Goal: Task Accomplishment & Management: Complete application form

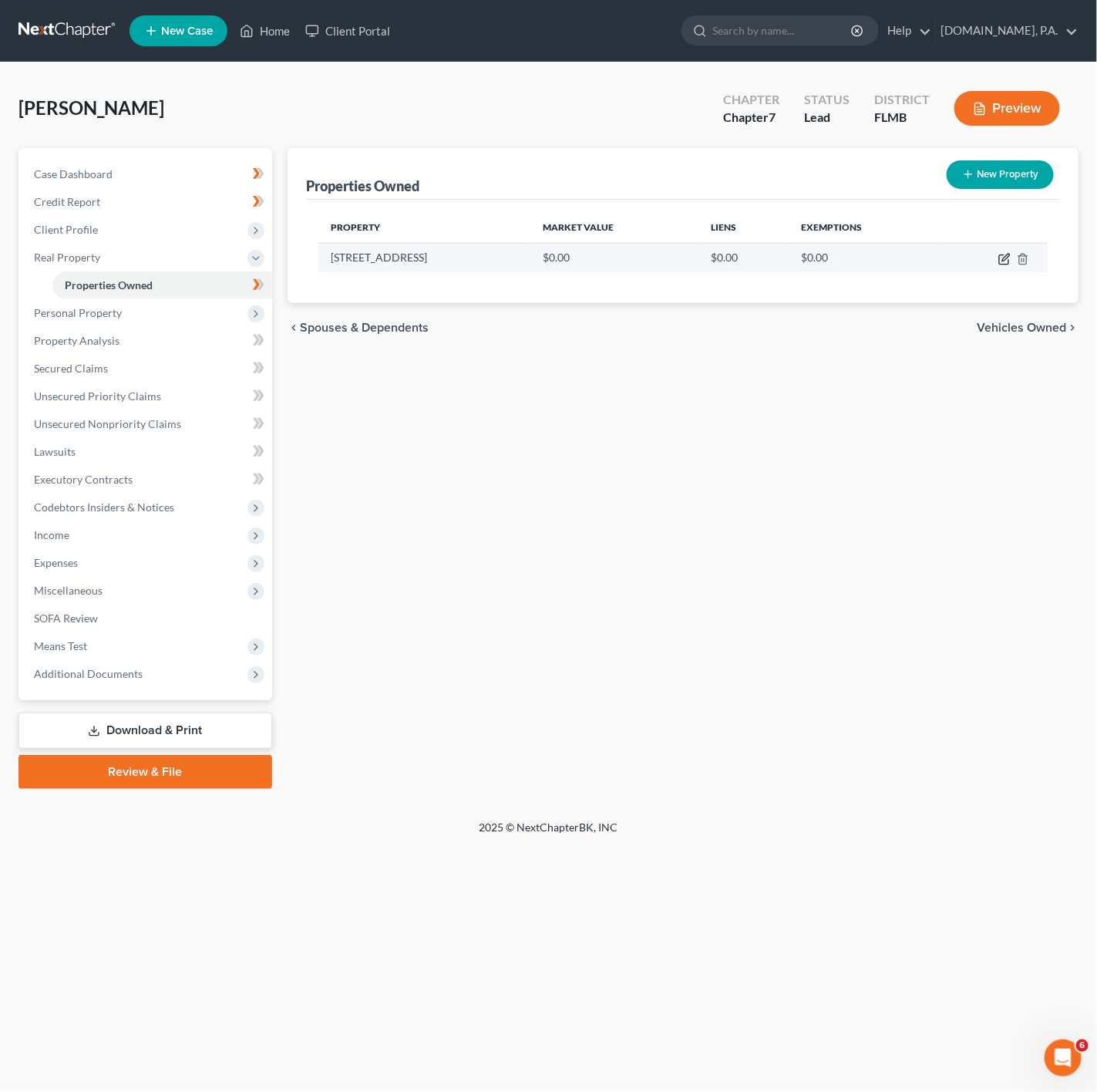
click at [1000, 257] on icon "button" at bounding box center [1004, 259] width 9 height 9
select select "9"
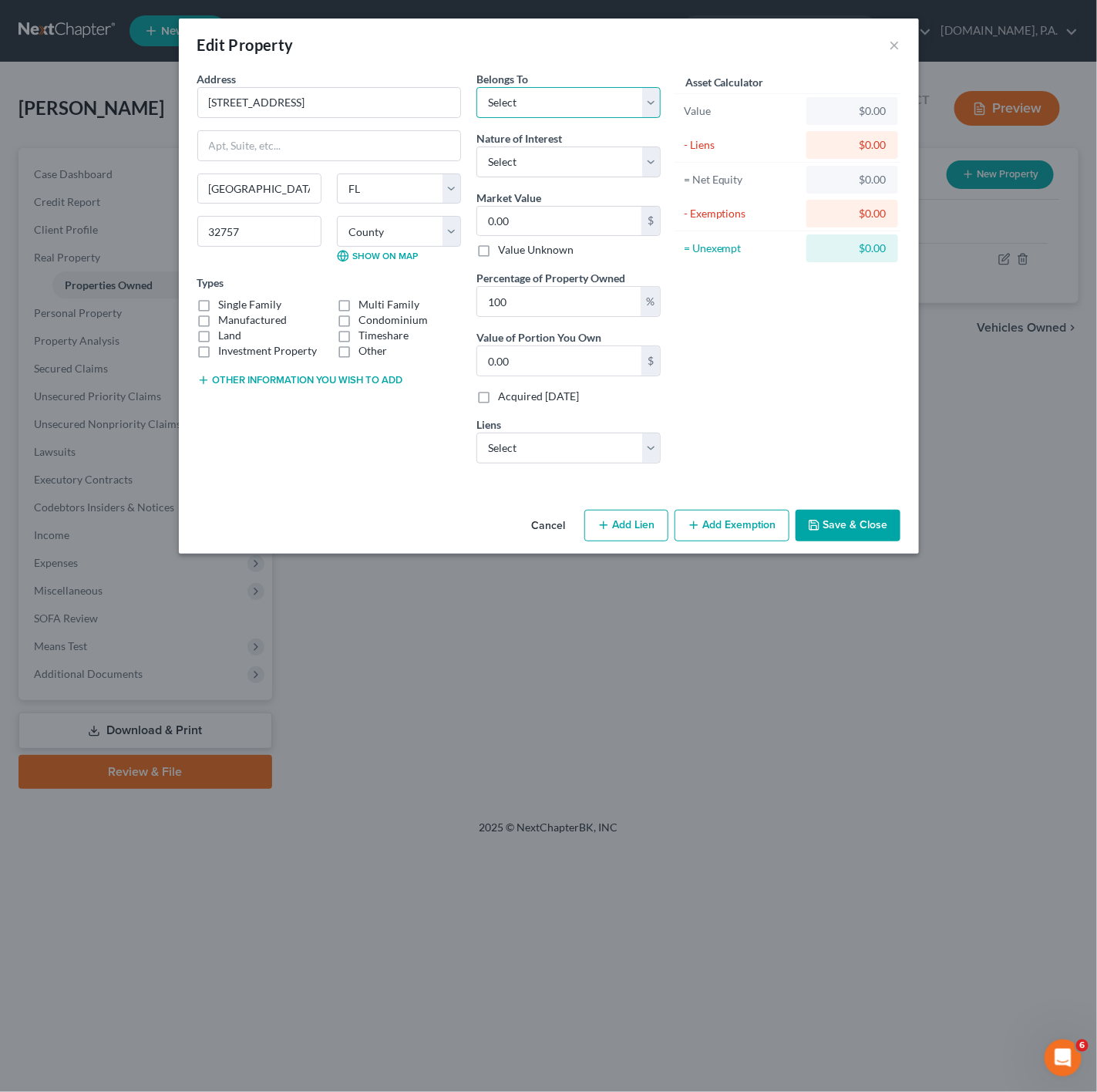
click at [519, 95] on select "Select Debtor 1 Only Debtor 2 Only Debtor 1 And Debtor 2 Only At Least One Of T…" at bounding box center [569, 102] width 185 height 31
select select "0"
click at [476, 87] on select "Select Debtor 1 Only Debtor 2 Only Debtor 1 And Debtor 2 Only At Least One Of T…" at bounding box center [569, 102] width 185 height 31
click at [589, 174] on select "Select Fee Simple Joint Tenant Life Estate Equitable Interest Future Interest T…" at bounding box center [569, 162] width 185 height 31
select select "0"
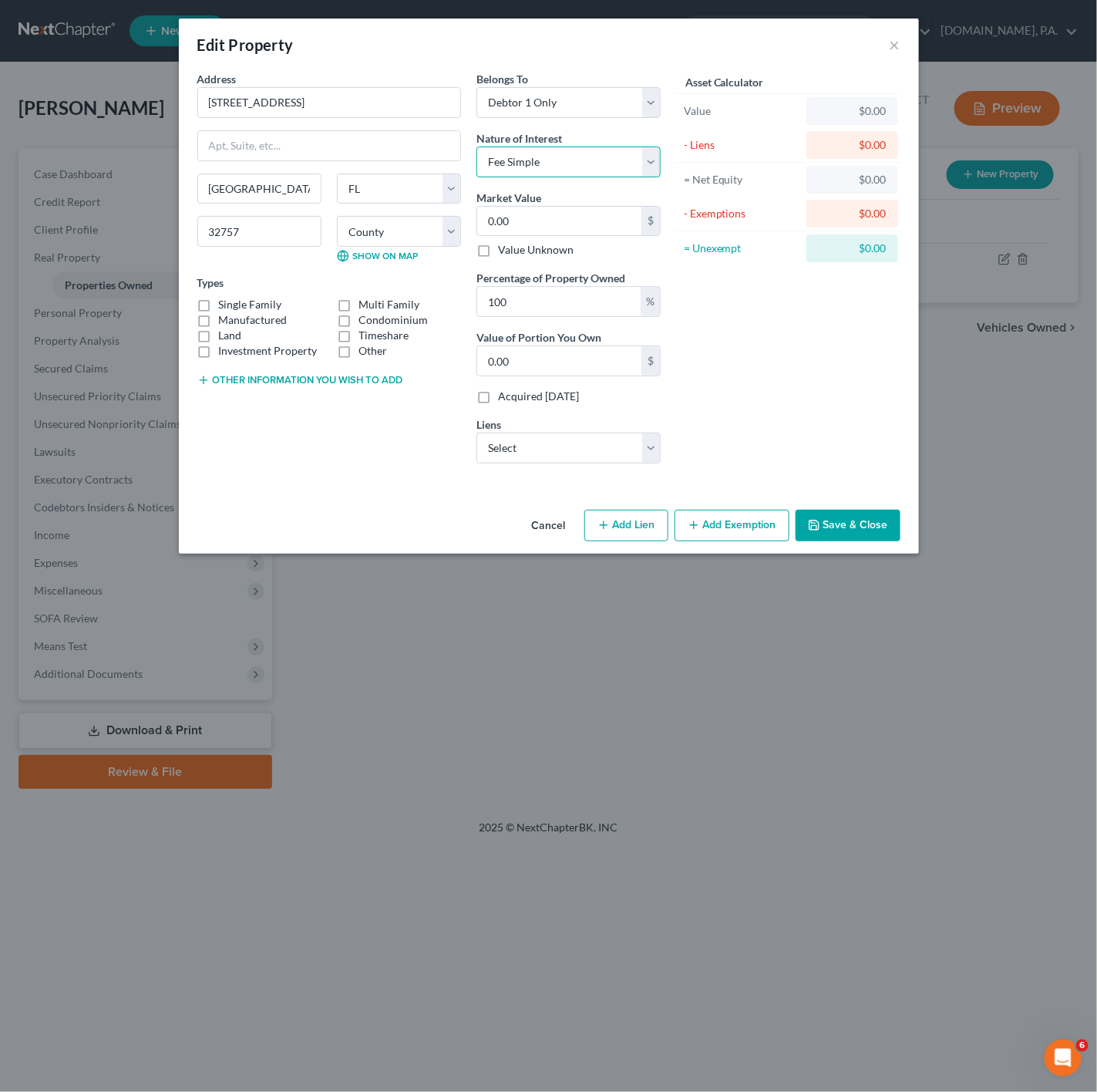
click at [476, 147] on select "Select Fee Simple Joint Tenant Life Estate Equitable Interest Future Interest T…" at bounding box center [569, 162] width 185 height 31
click at [574, 446] on select "Select Us Bk Hm Mtg - $90,280.00 Bmw Fin Svc - $6,948.00 Bank Of America - $0.00" at bounding box center [569, 448] width 185 height 31
select select "0"
click at [476, 435] on select "Select Us Bk Hm Mtg - $90,280.00 Bmw Fin Svc - $6,948.00 Bank Of America - $0.00" at bounding box center [569, 448] width 185 height 31
select select
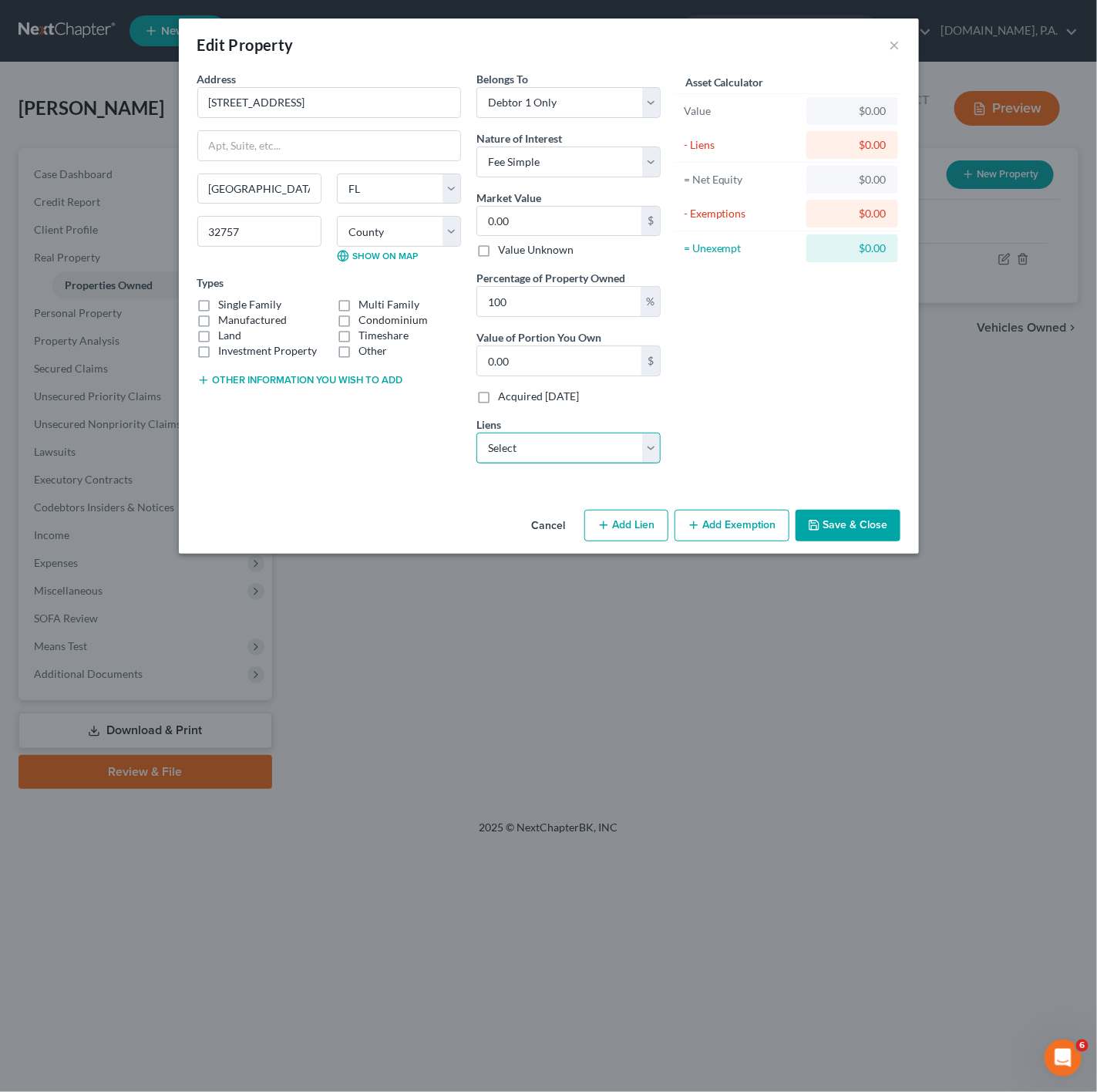
select select "24"
select select "0"
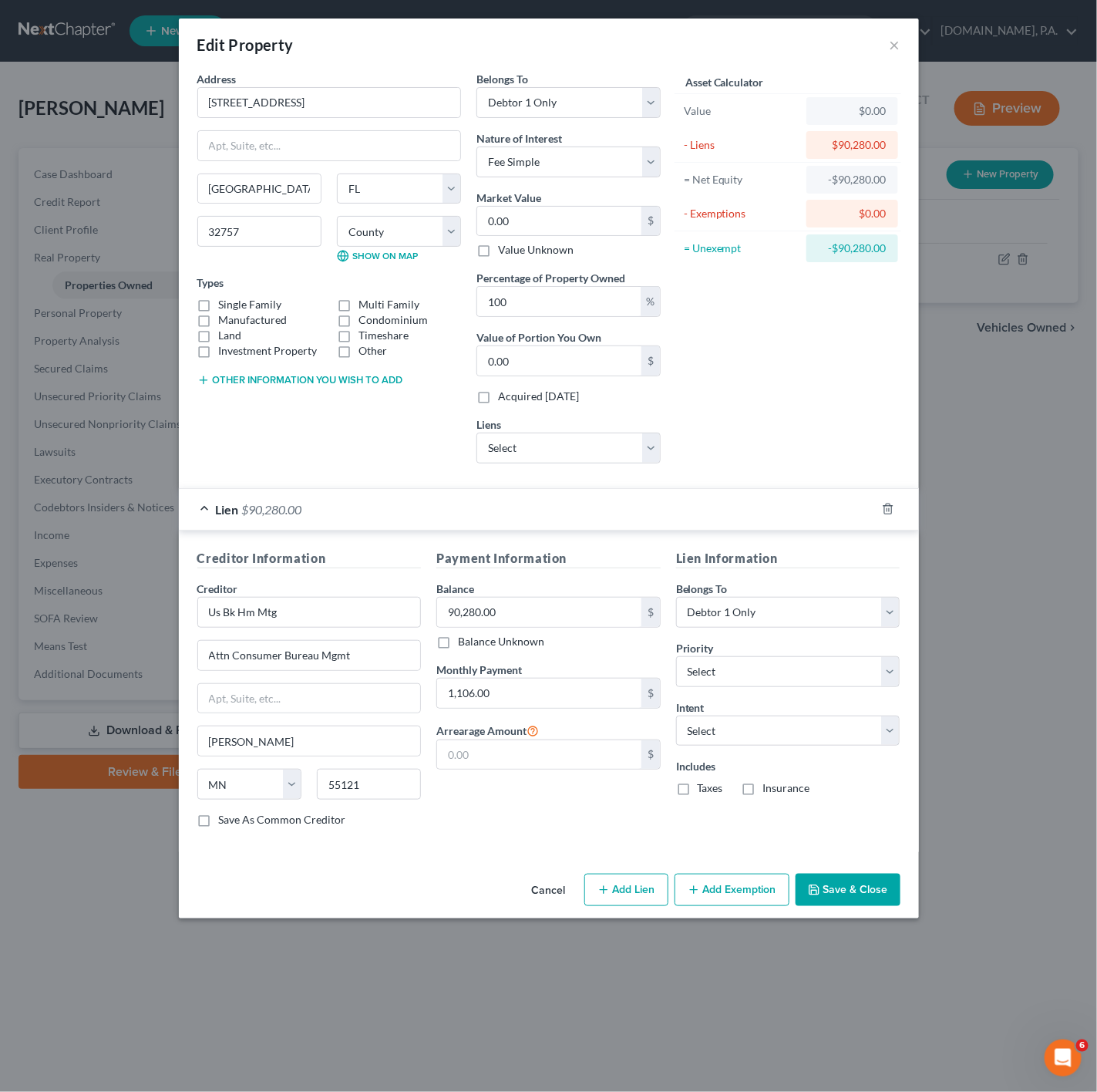
click at [289, 528] on div "Lien $90,280.00" at bounding box center [527, 509] width 697 height 41
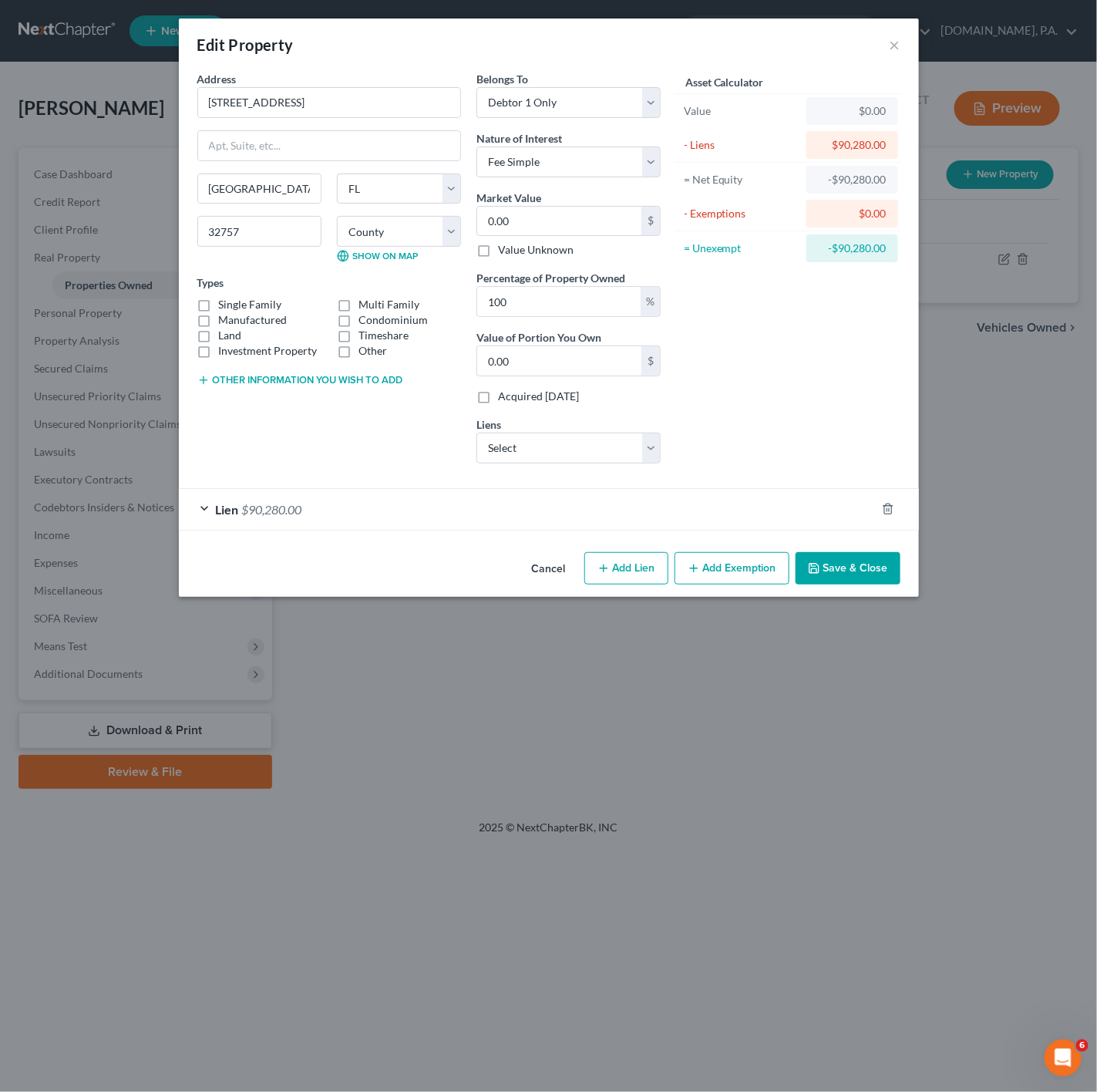
click at [856, 565] on button "Save & Close" at bounding box center [848, 568] width 105 height 33
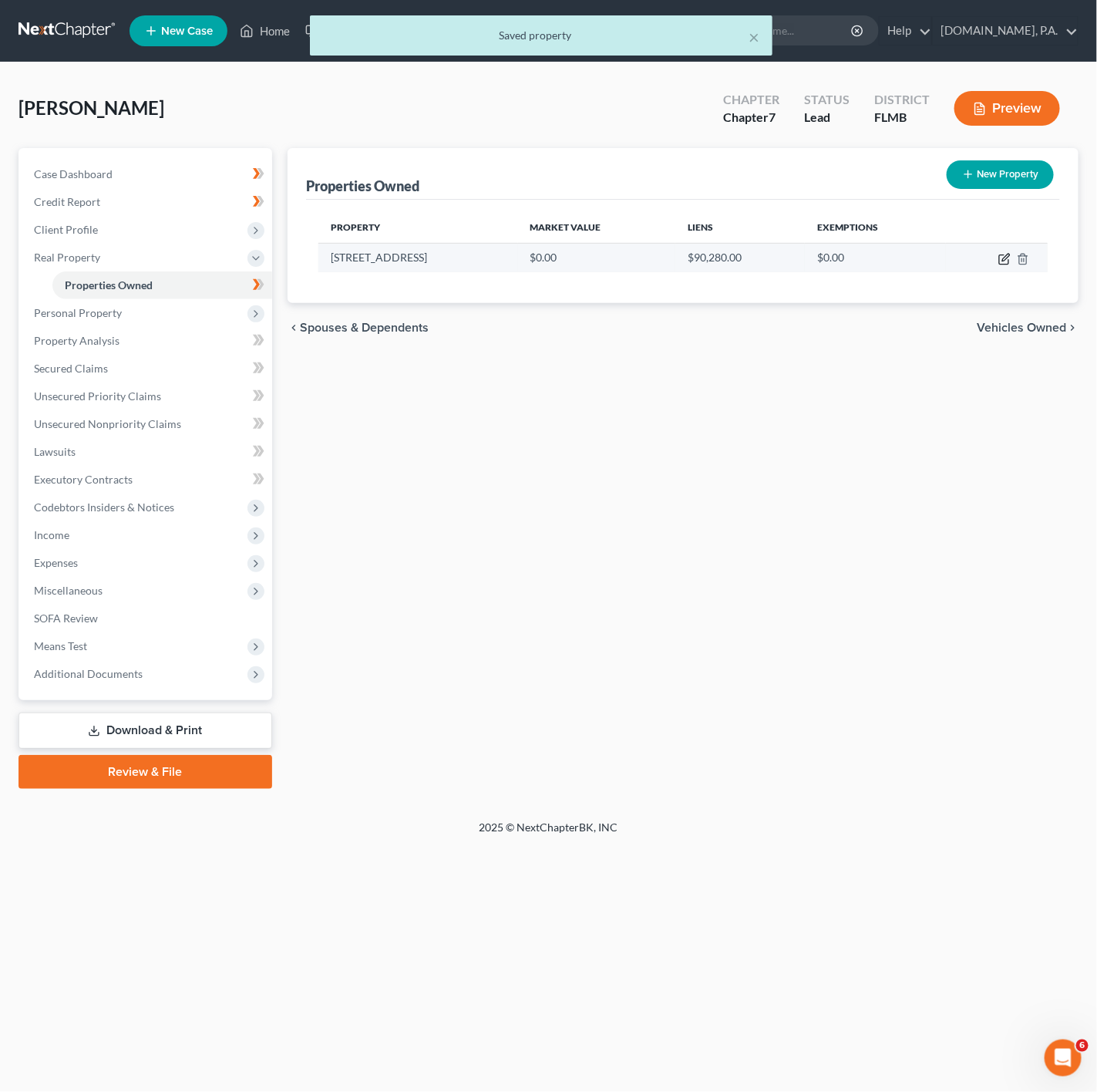
click at [1000, 260] on icon "button" at bounding box center [1004, 259] width 9 height 9
select select "9"
select select "33"
select select "0"
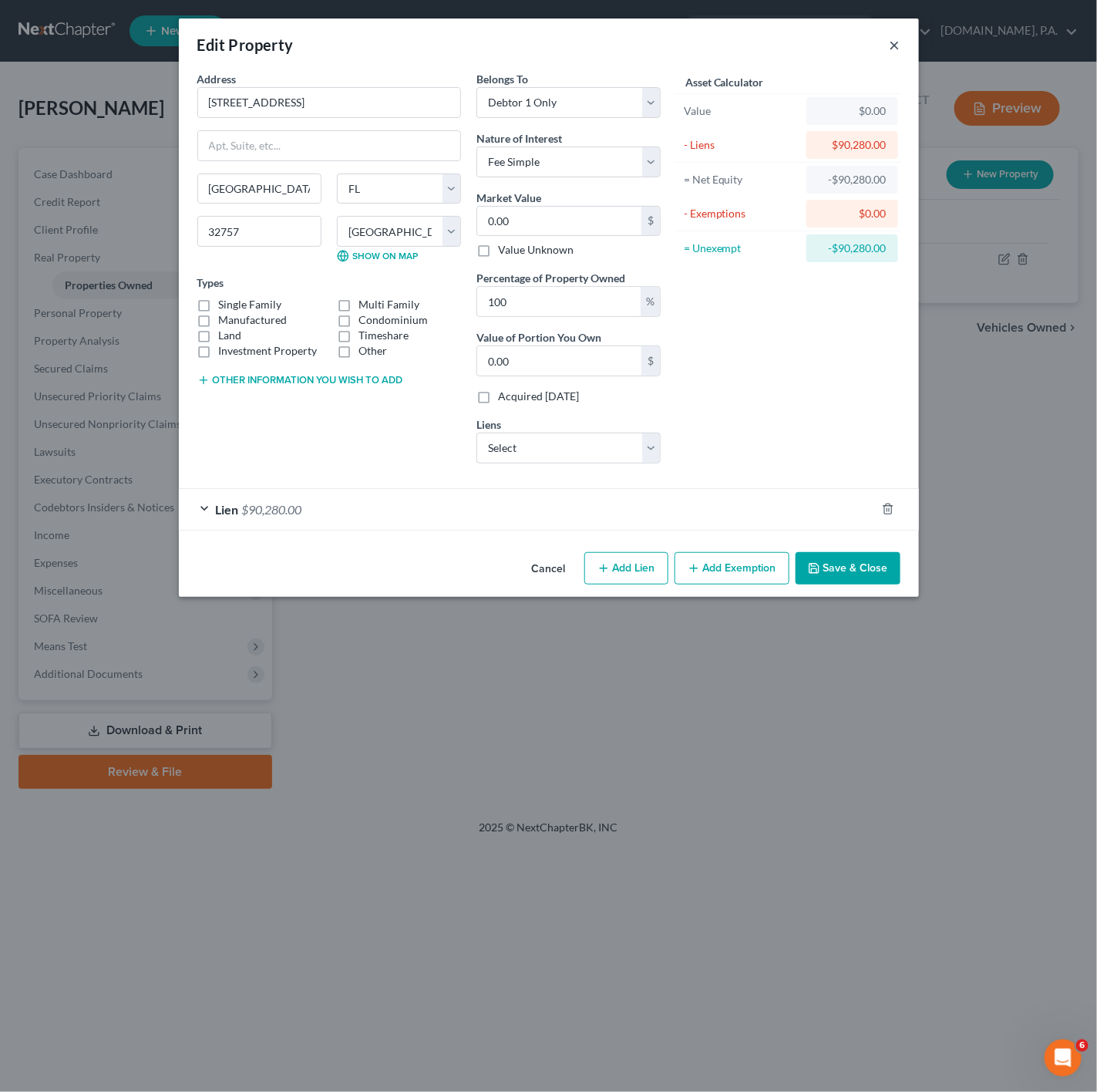
click at [891, 42] on button "×" at bounding box center [895, 44] width 11 height 18
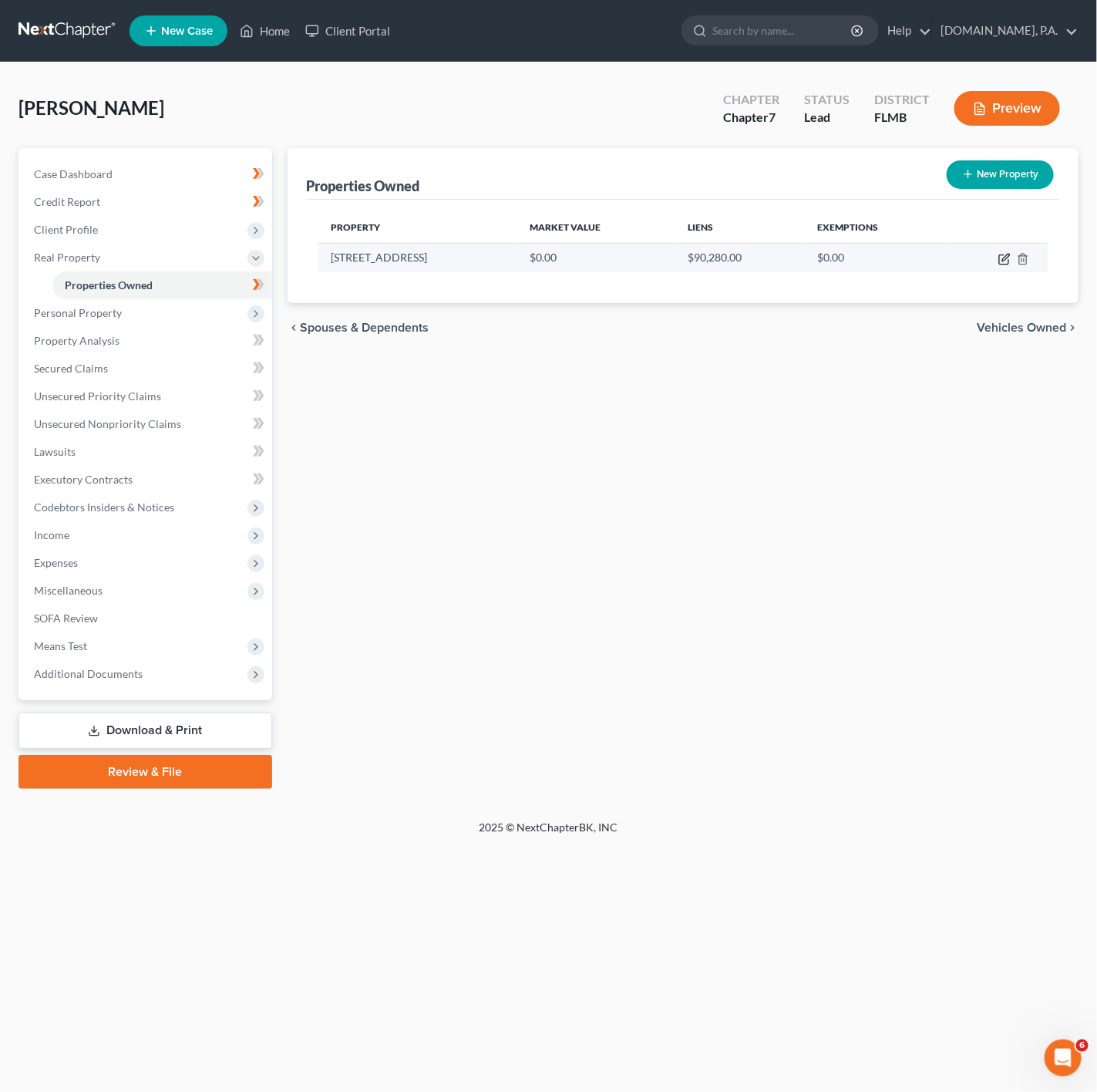
click at [999, 259] on icon "button" at bounding box center [1005, 259] width 13 height 13
select select "9"
select select "33"
select select "0"
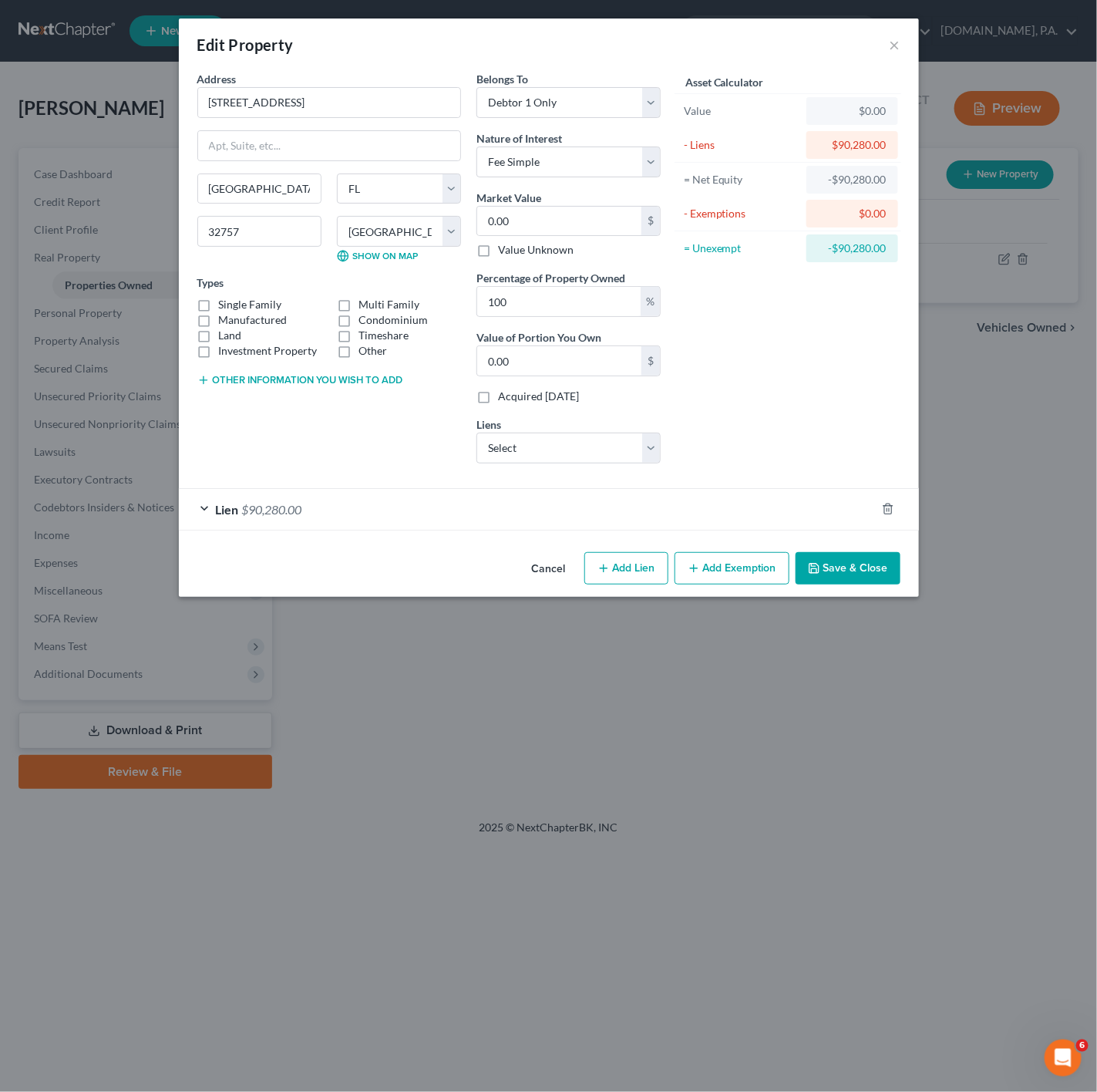
click at [605, 564] on button "Add Lien" at bounding box center [626, 568] width 84 height 33
select select "0"
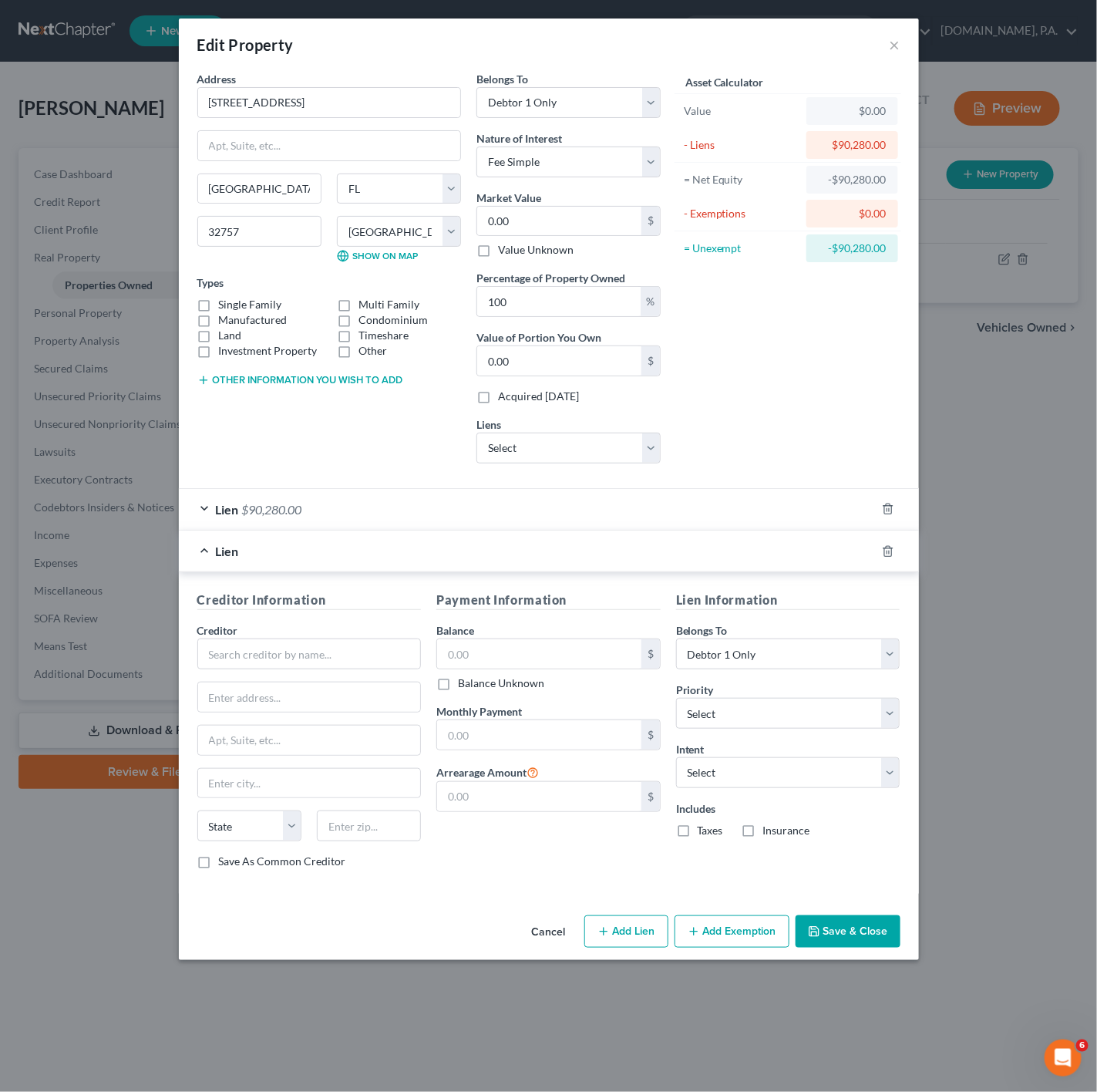
click at [881, 559] on div at bounding box center [897, 551] width 43 height 24
click at [888, 556] on icon "button" at bounding box center [888, 551] width 13 height 13
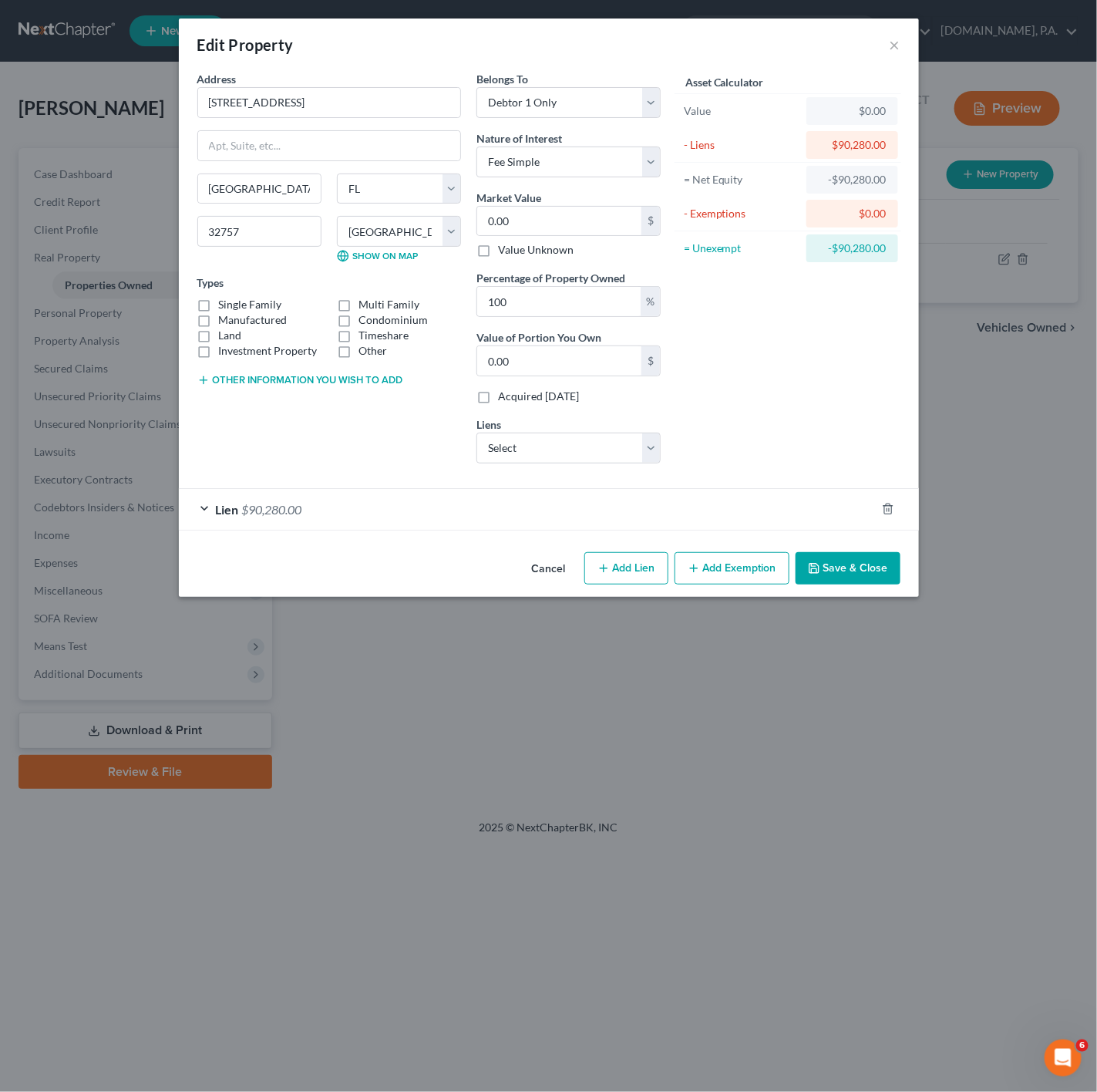
click at [521, 204] on label "Market Value" at bounding box center [508, 197] width 65 height 16
click at [525, 220] on input "0.00" at bounding box center [559, 221] width 164 height 29
paste input "249,159"
type input "249,159"
type input "249,159.00"
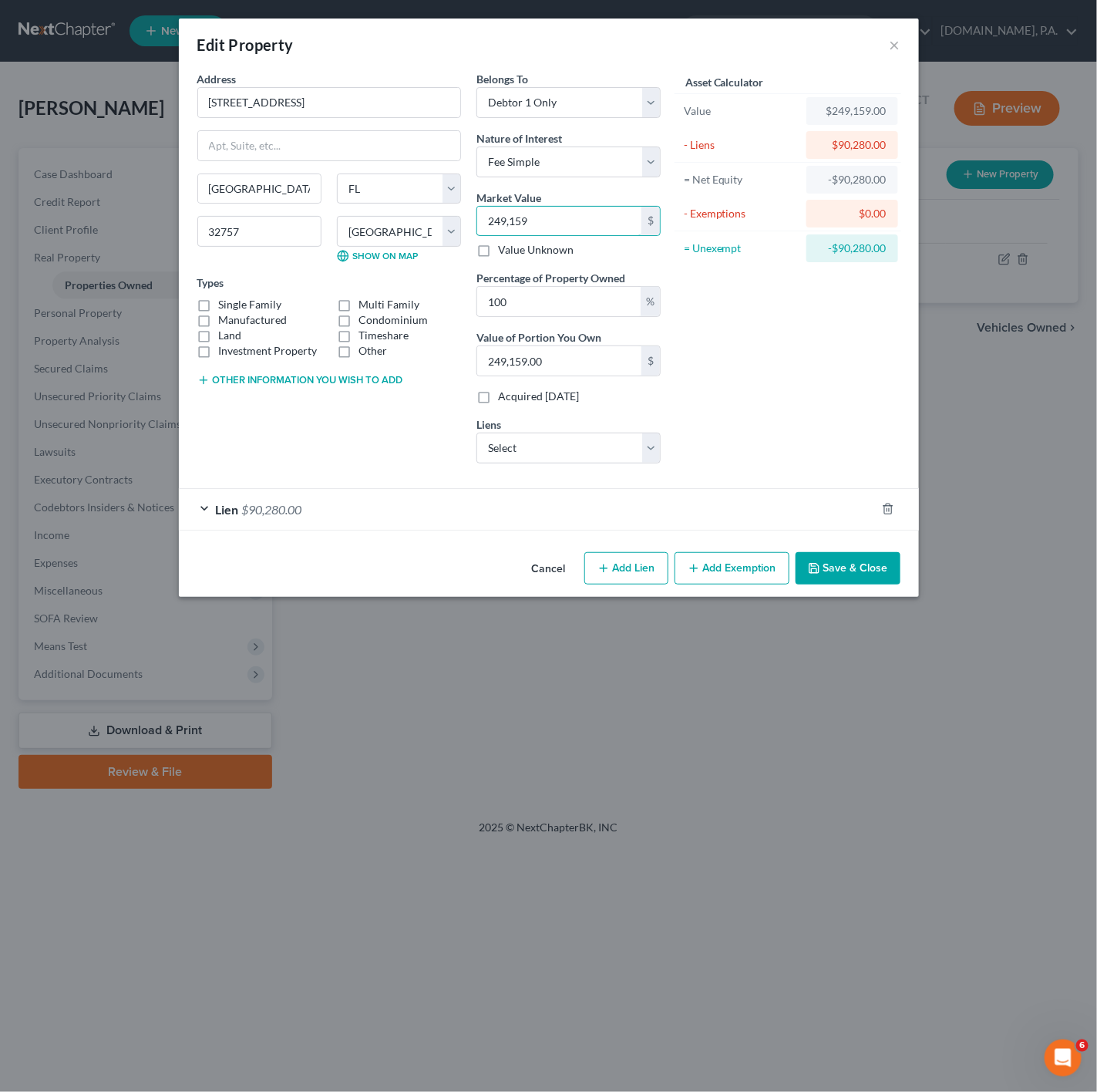
type input "249,159"
click at [819, 551] on div "Cancel Add Lien Add Lease Add Exemption Save & Close" at bounding box center [548, 571] width 741 height 51
click at [827, 559] on button "Save & Close" at bounding box center [848, 568] width 105 height 33
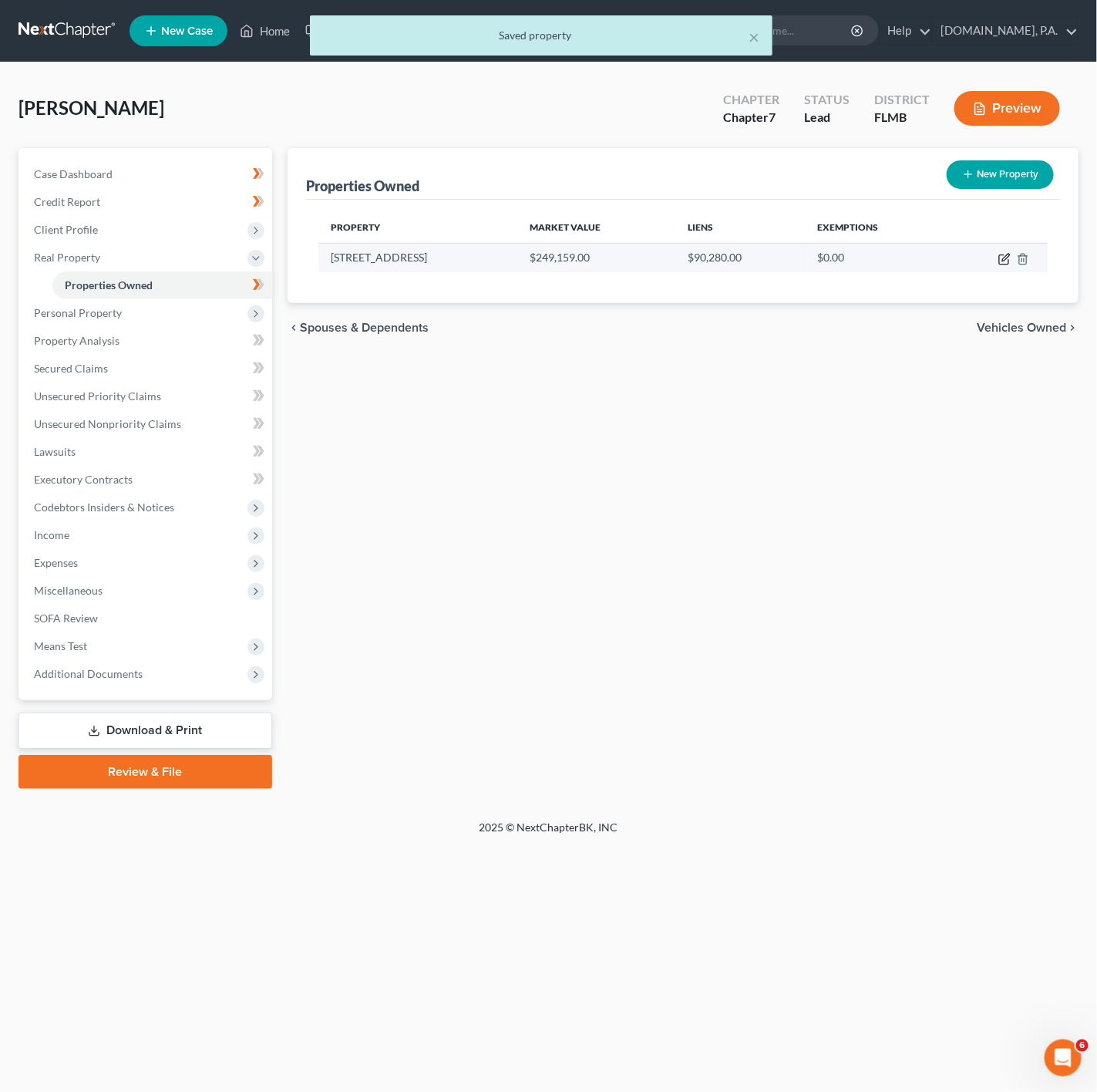
click at [1004, 259] on icon "button" at bounding box center [1005, 259] width 13 height 13
select select "9"
select select "33"
select select "0"
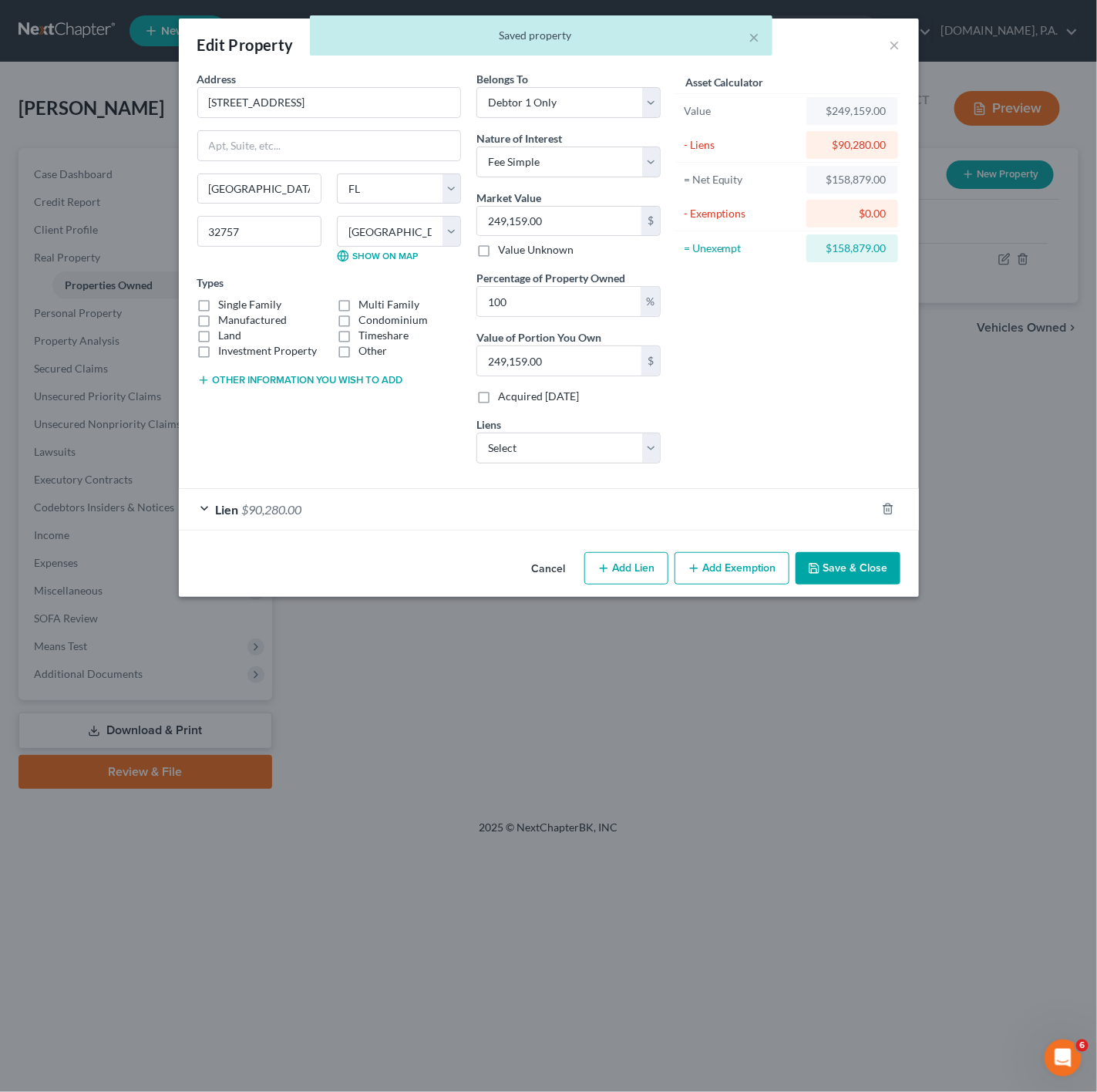
drag, startPoint x: 646, startPoint y: 577, endPoint x: 789, endPoint y: 447, distance: 193.3
click at [792, 472] on div "Edit Property × Address * 1601 Strathmore Cir Mount Dora State AL AK AR AZ CA C…" at bounding box center [548, 308] width 741 height 579
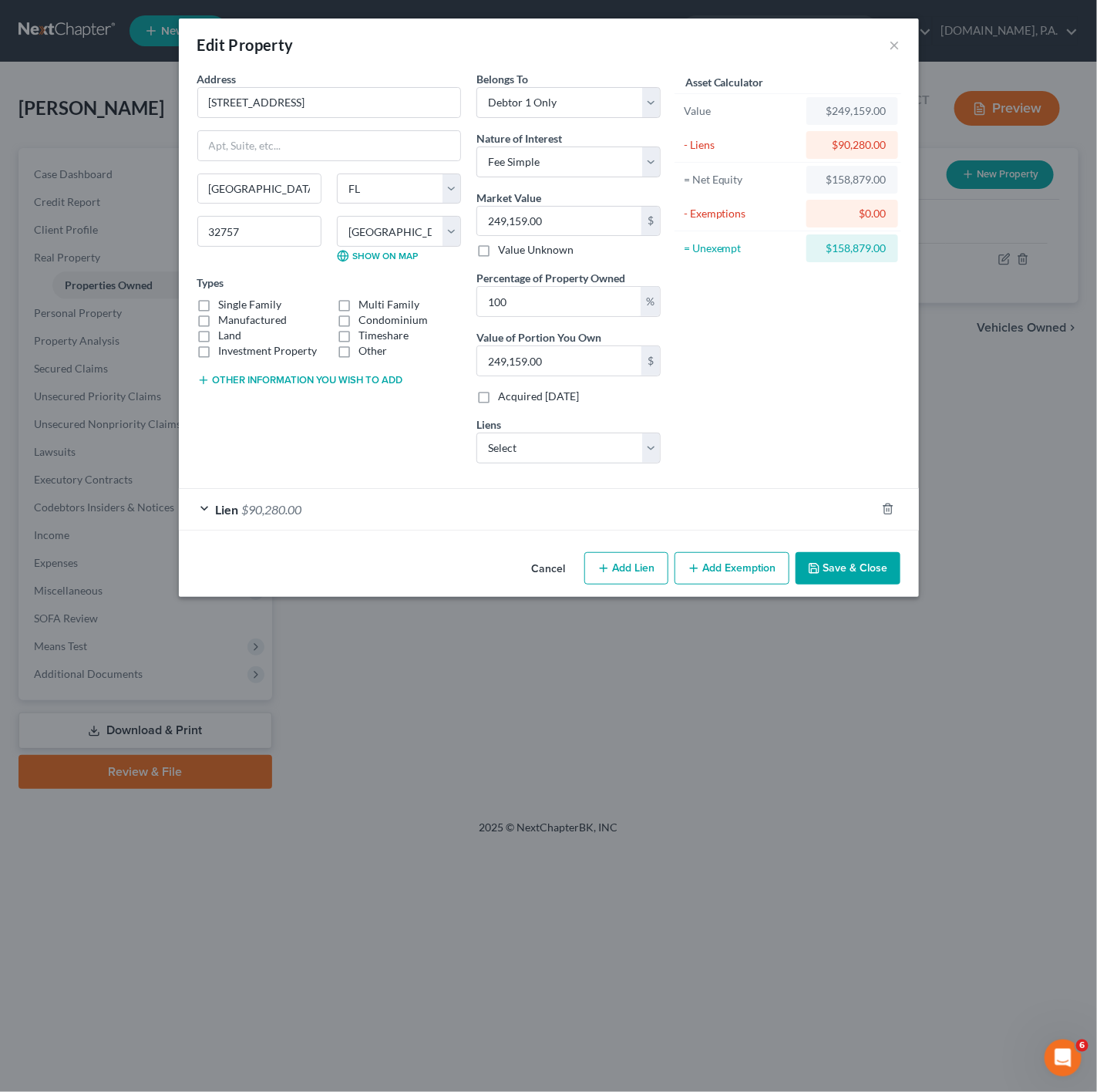
click at [715, 577] on button "Add Exemption" at bounding box center [731, 568] width 115 height 33
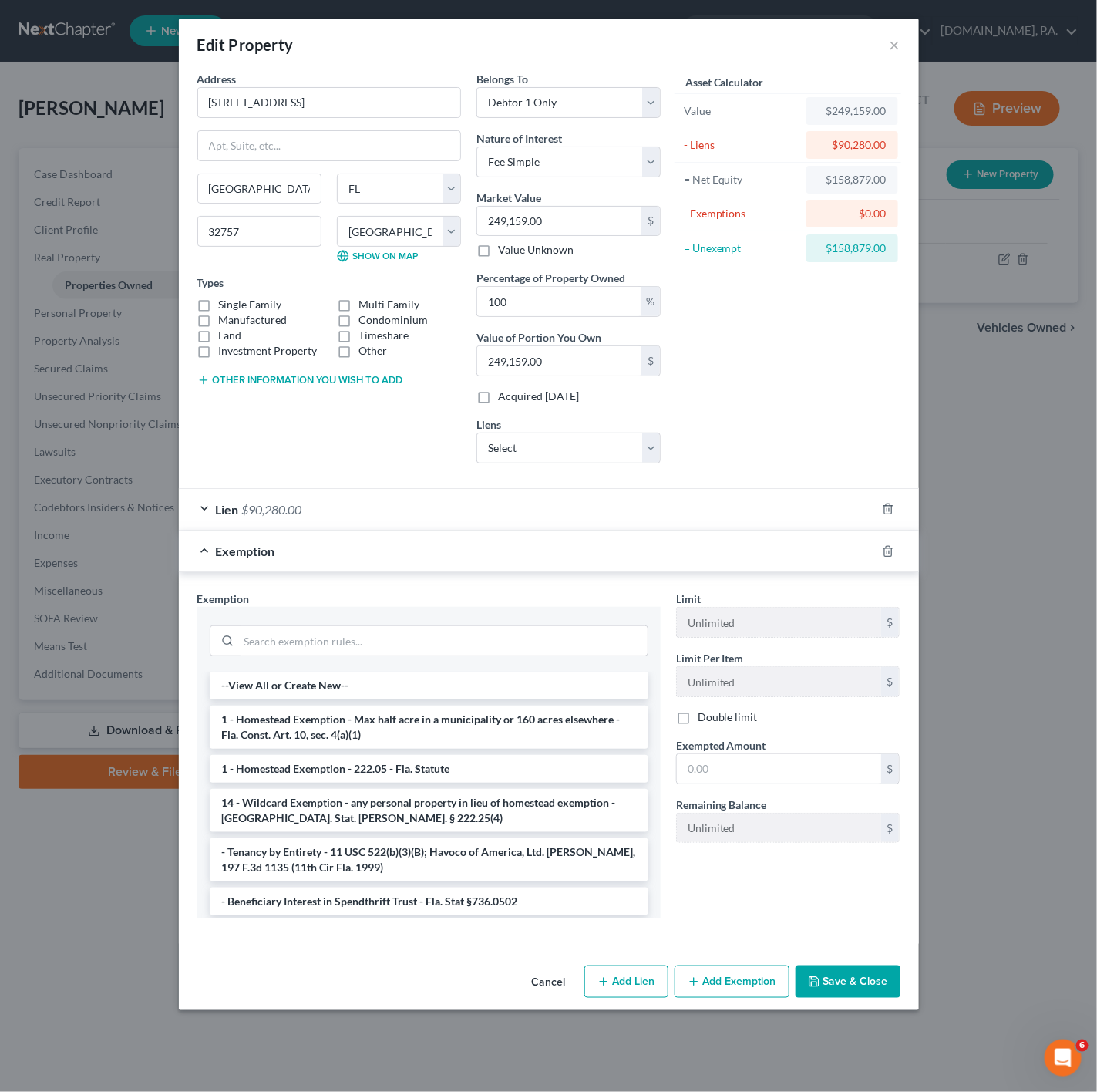
drag, startPoint x: 429, startPoint y: 771, endPoint x: 465, endPoint y: 762, distance: 37.1
click at [430, 771] on li "1 - Homestead Exemption - 222.05 - Fla. Statute" at bounding box center [429, 768] width 439 height 28
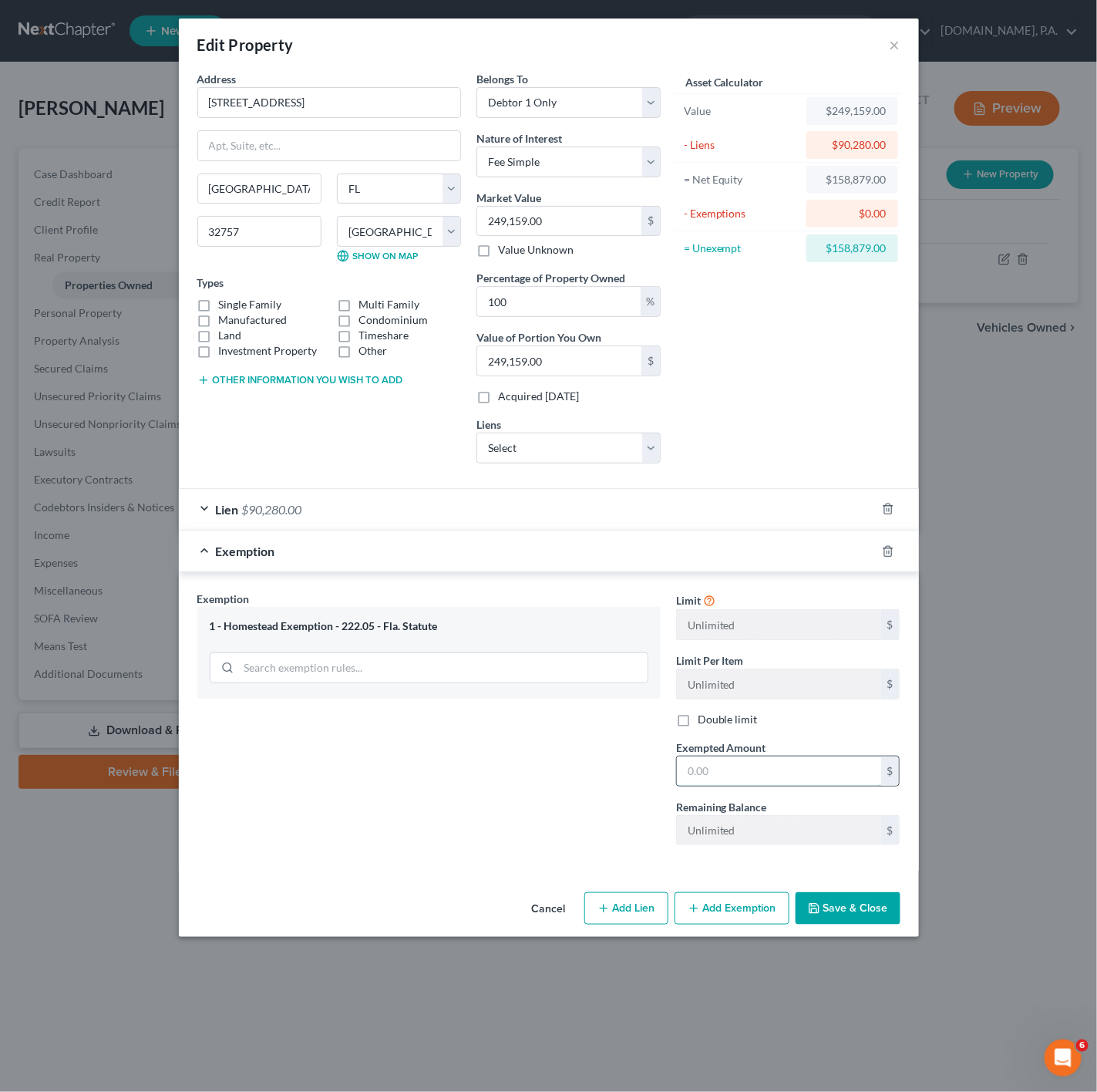
click at [762, 770] on input "text" at bounding box center [779, 771] width 205 height 29
type input "1"
type input "158,879"
click at [868, 918] on button "Save & Close" at bounding box center [848, 908] width 105 height 33
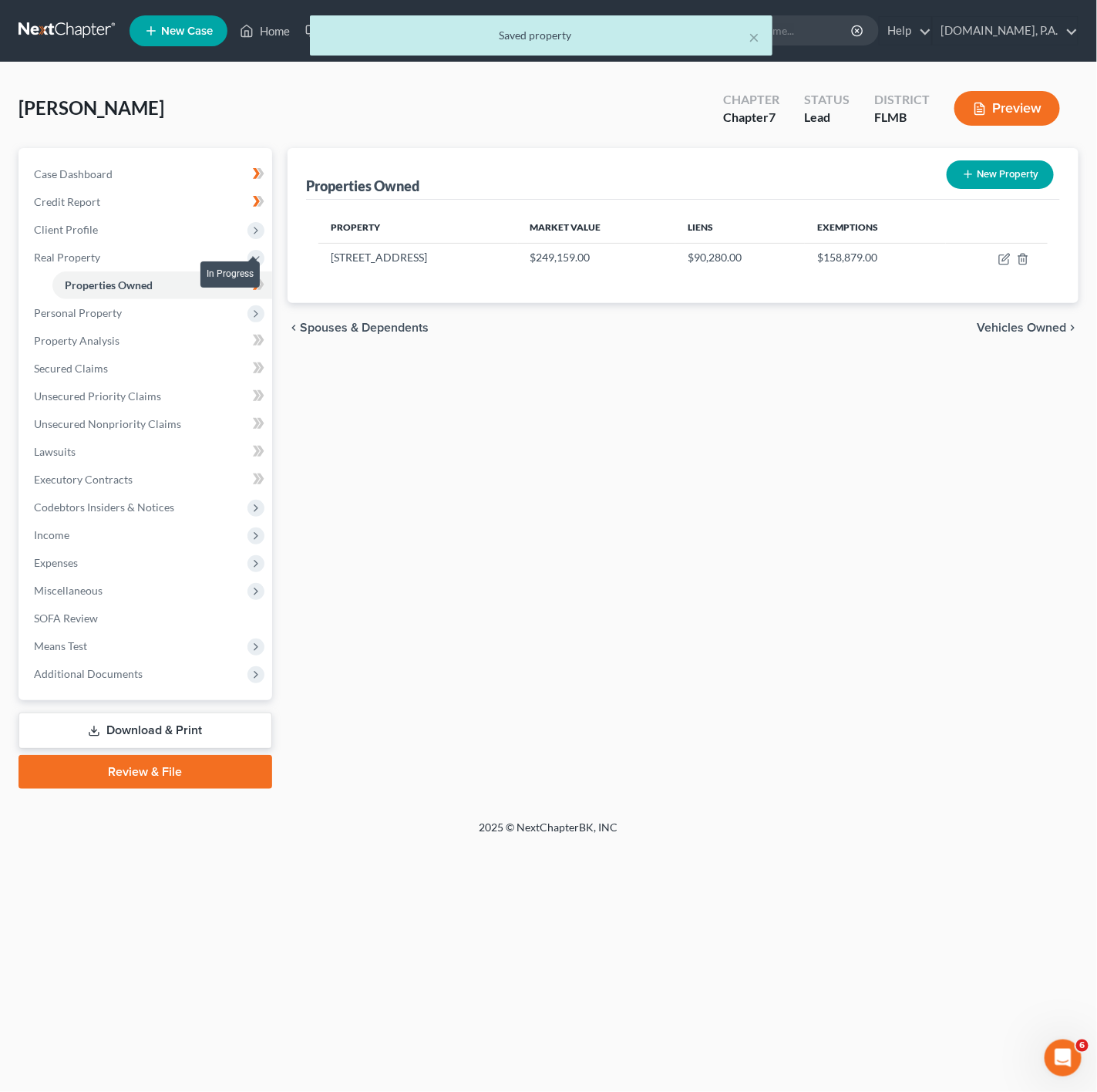
click at [267, 278] on span at bounding box center [258, 287] width 27 height 23
click at [218, 306] on span "Personal Property" at bounding box center [147, 313] width 251 height 28
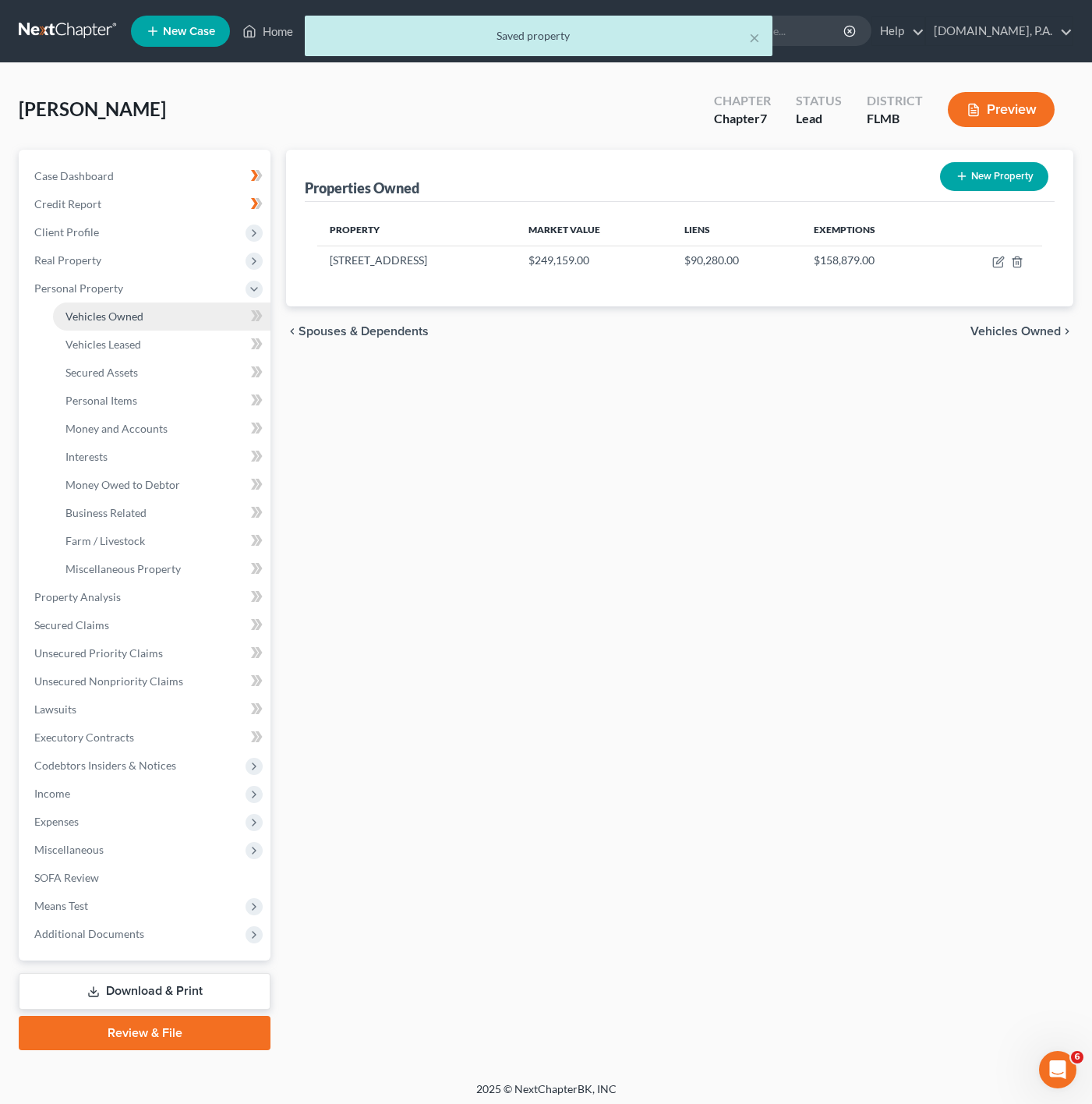
click at [231, 314] on link "Vehicles Owned" at bounding box center [162, 316] width 218 height 28
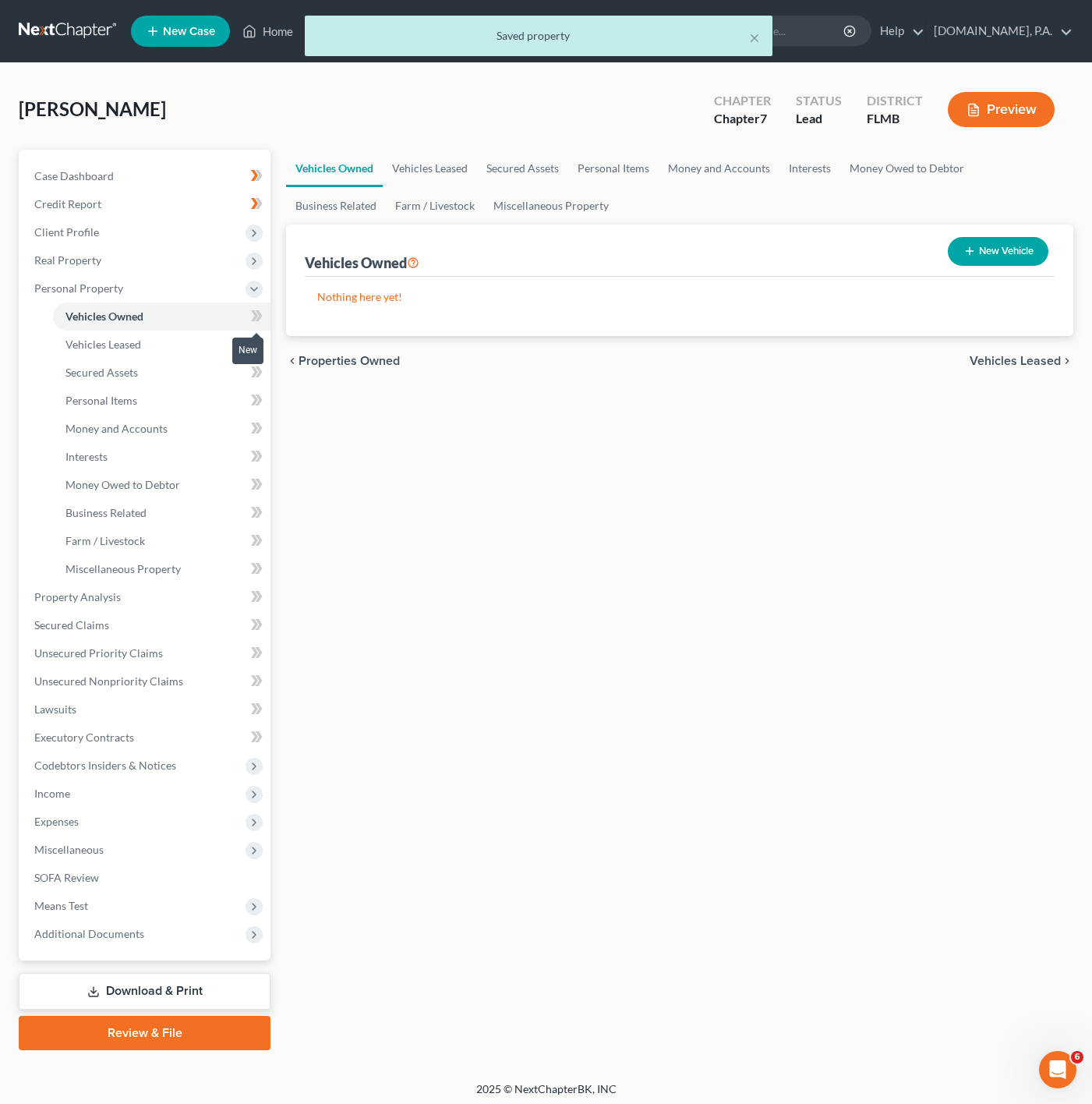
click at [251, 315] on icon at bounding box center [257, 315] width 12 height 20
drag, startPoint x: 885, startPoint y: 250, endPoint x: 954, endPoint y: 246, distance: 69.1
click at [887, 253] on div "Vehicles Owned New Vehicle" at bounding box center [679, 251] width 749 height 53
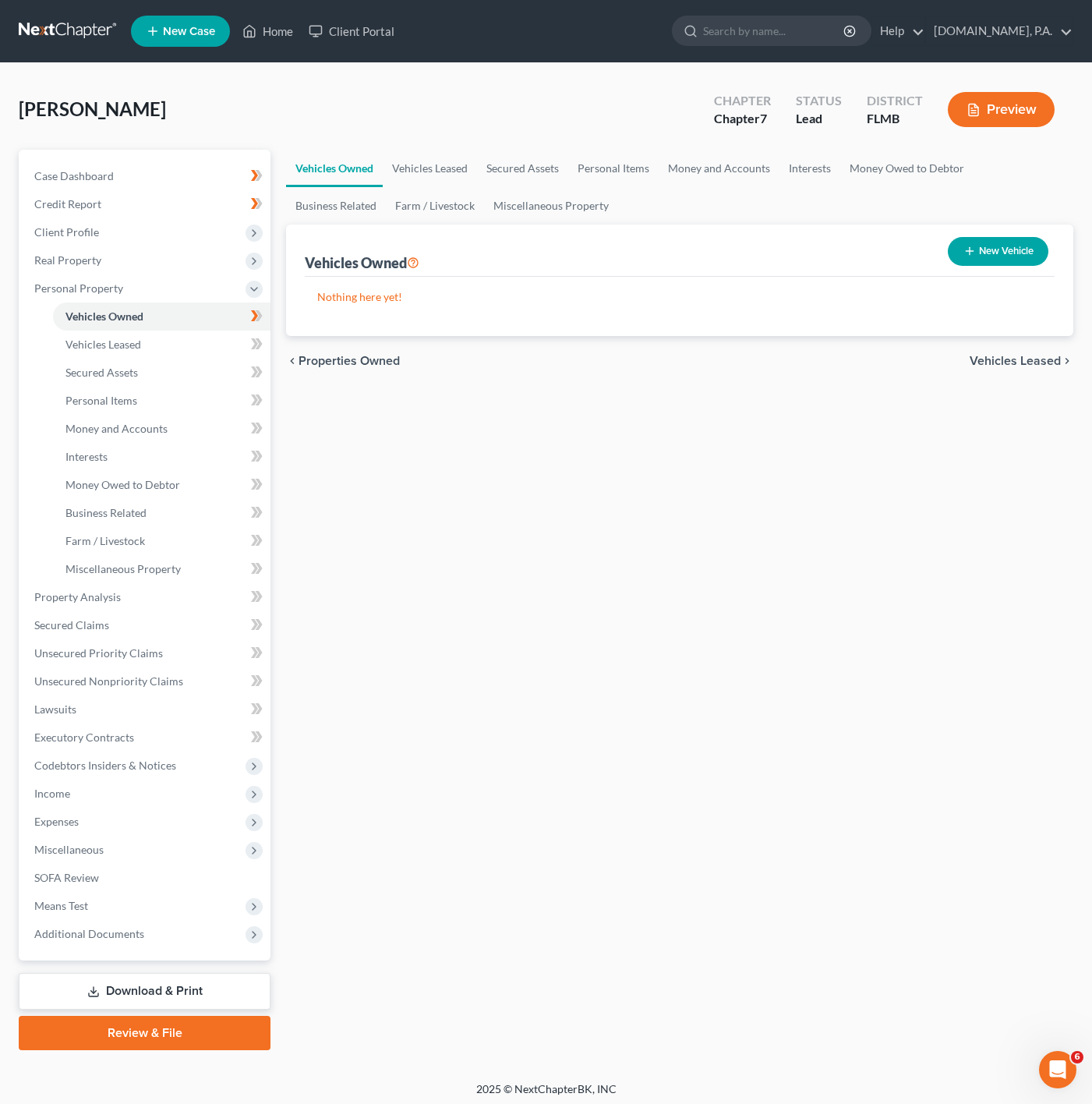
click at [954, 246] on button "New Vehicle" at bounding box center [998, 252] width 101 height 29
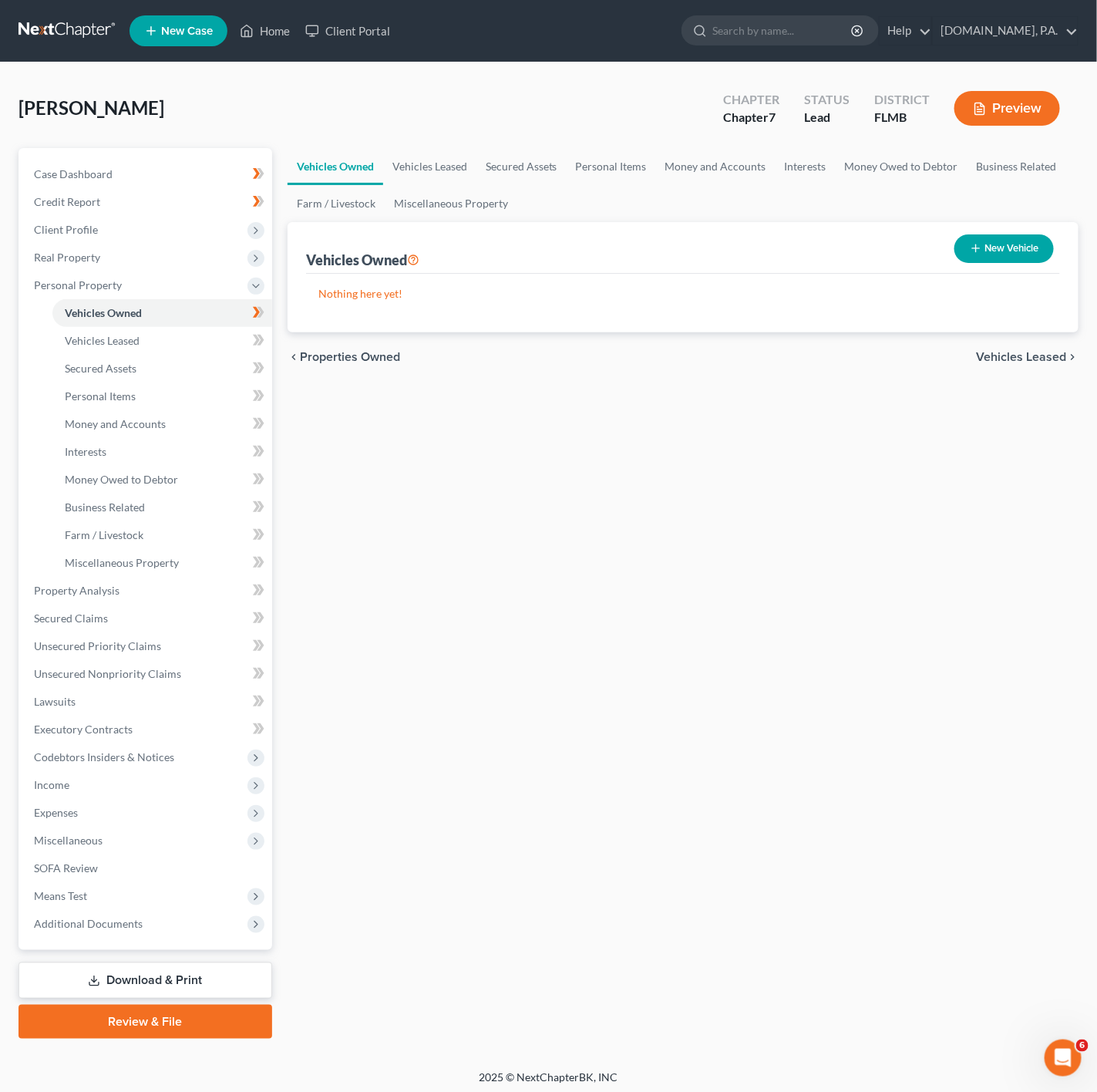
select select "0"
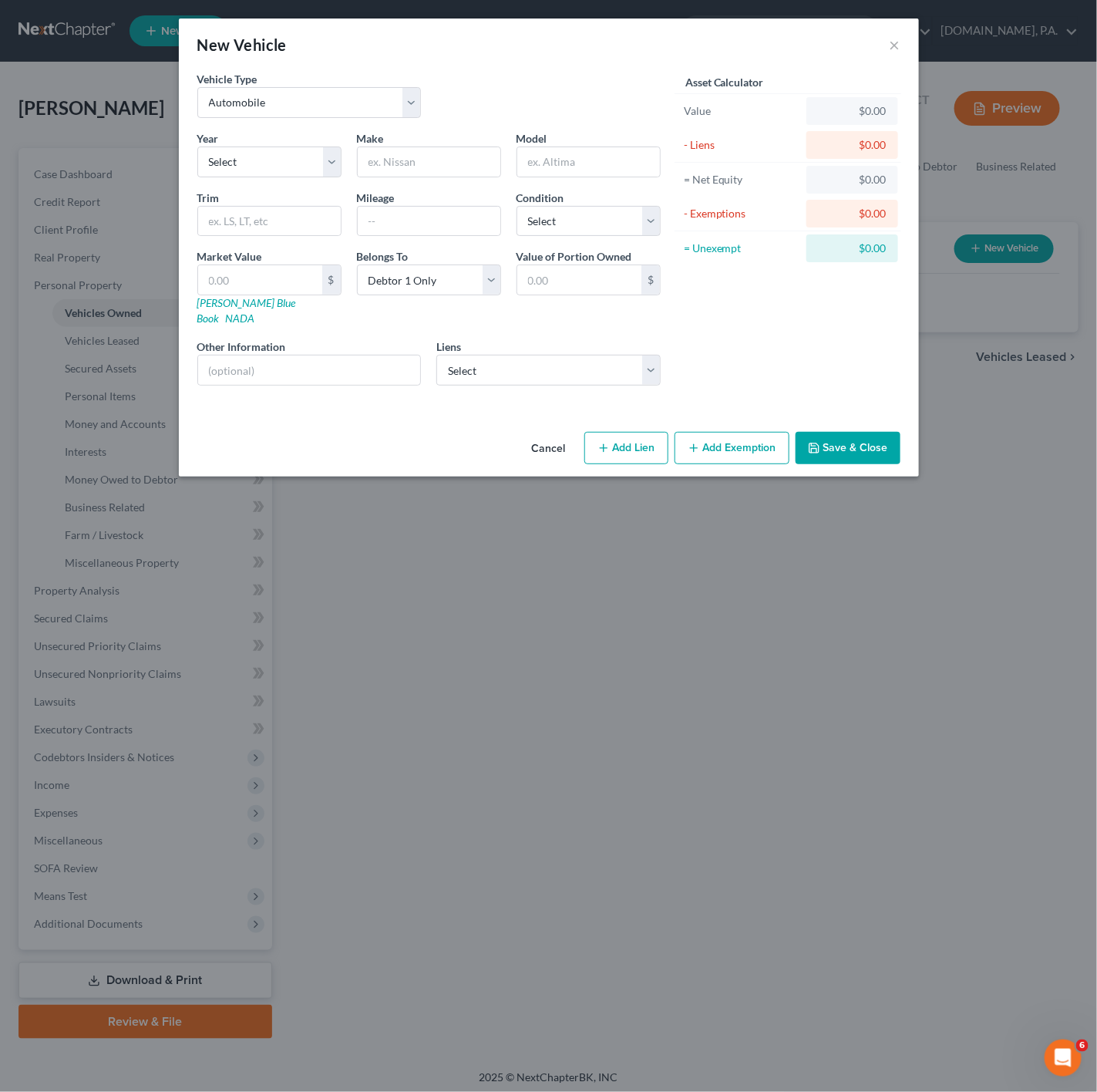
click at [290, 143] on div "Year Select 2026 2025 2024 2023 2022 2021 2020 2019 2018 2017 2016 2015 2014 20…" at bounding box center [269, 153] width 159 height 47
drag, startPoint x: 290, startPoint y: 150, endPoint x: 290, endPoint y: 160, distance: 10.0
click at [290, 153] on select "Select 2026 2025 2024 2023 2022 2021 2020 2019 2018 2017 2016 2015 2014 2013 20…" at bounding box center [269, 162] width 144 height 31
select select "19"
click at [197, 147] on select "Select 2026 2025 2024 2023 2022 2021 2020 2019 2018 2017 2016 2015 2014 2013 20…" at bounding box center [269, 162] width 144 height 31
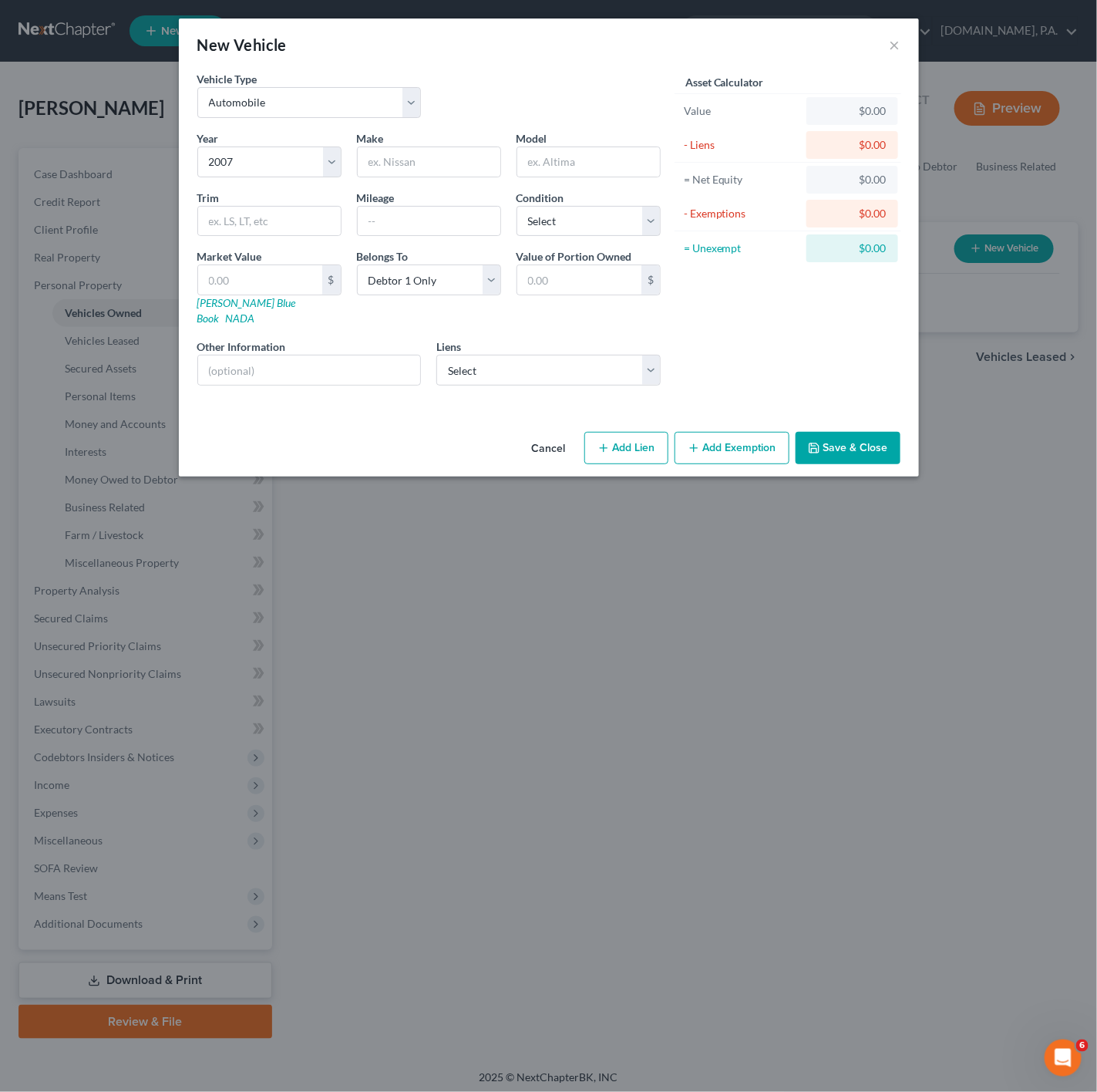
click at [428, 180] on div "Year Select 2026 2025 2024 2023 2022 2021 2020 2019 2018 2017 2016 2015 2014 20…" at bounding box center [429, 263] width 479 height 268
click at [426, 171] on input "text" at bounding box center [429, 162] width 143 height 29
type input "Mazda"
click at [544, 174] on input "text" at bounding box center [589, 162] width 143 height 29
type input "m"
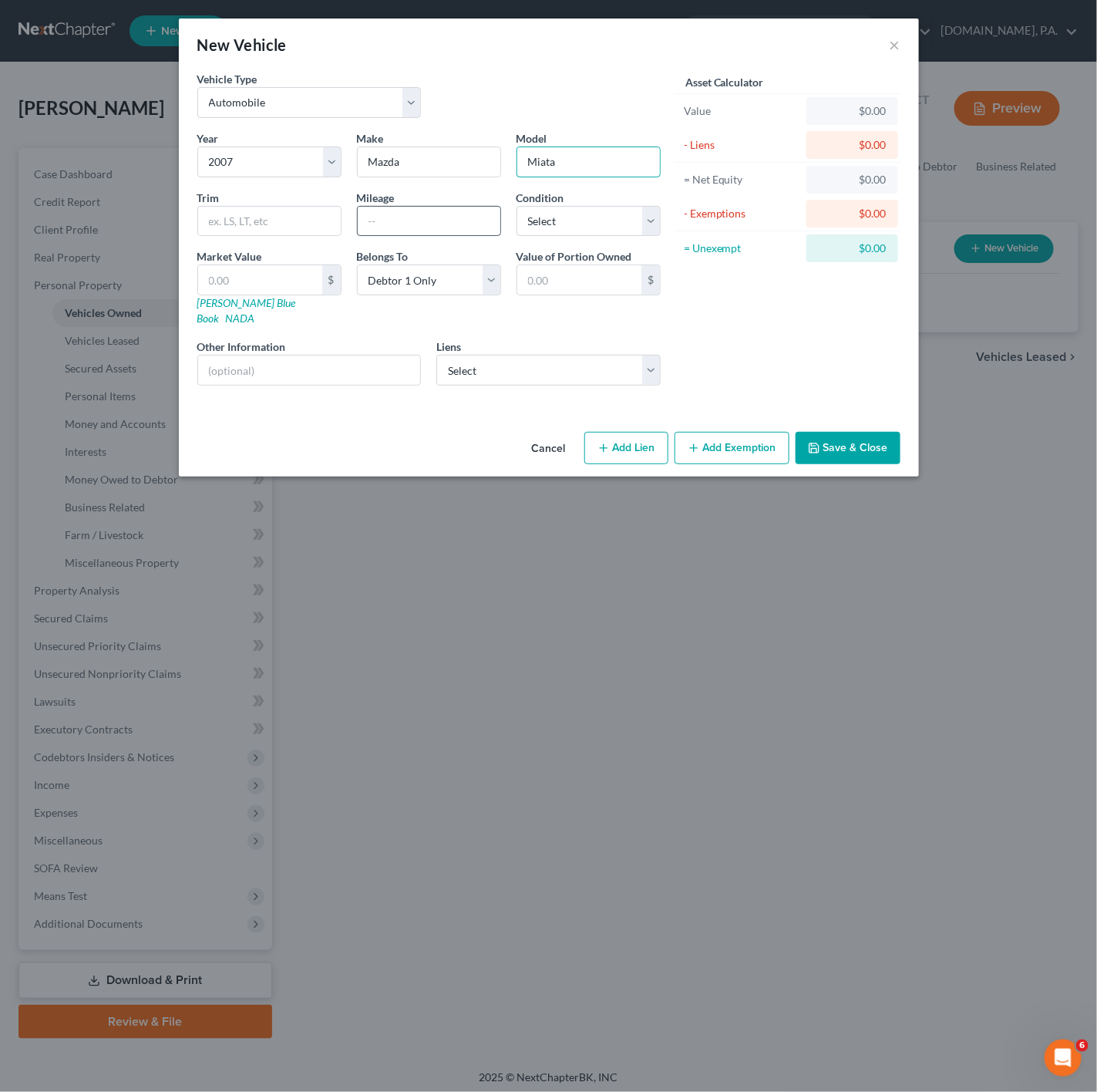
type input "Miata"
click at [414, 214] on input "text" at bounding box center [429, 221] width 143 height 29
type input "193000"
click at [559, 204] on label "Condition" at bounding box center [540, 197] width 48 height 16
click at [571, 217] on select "Select Excellent Very Good Good Fair Poor" at bounding box center [589, 221] width 144 height 31
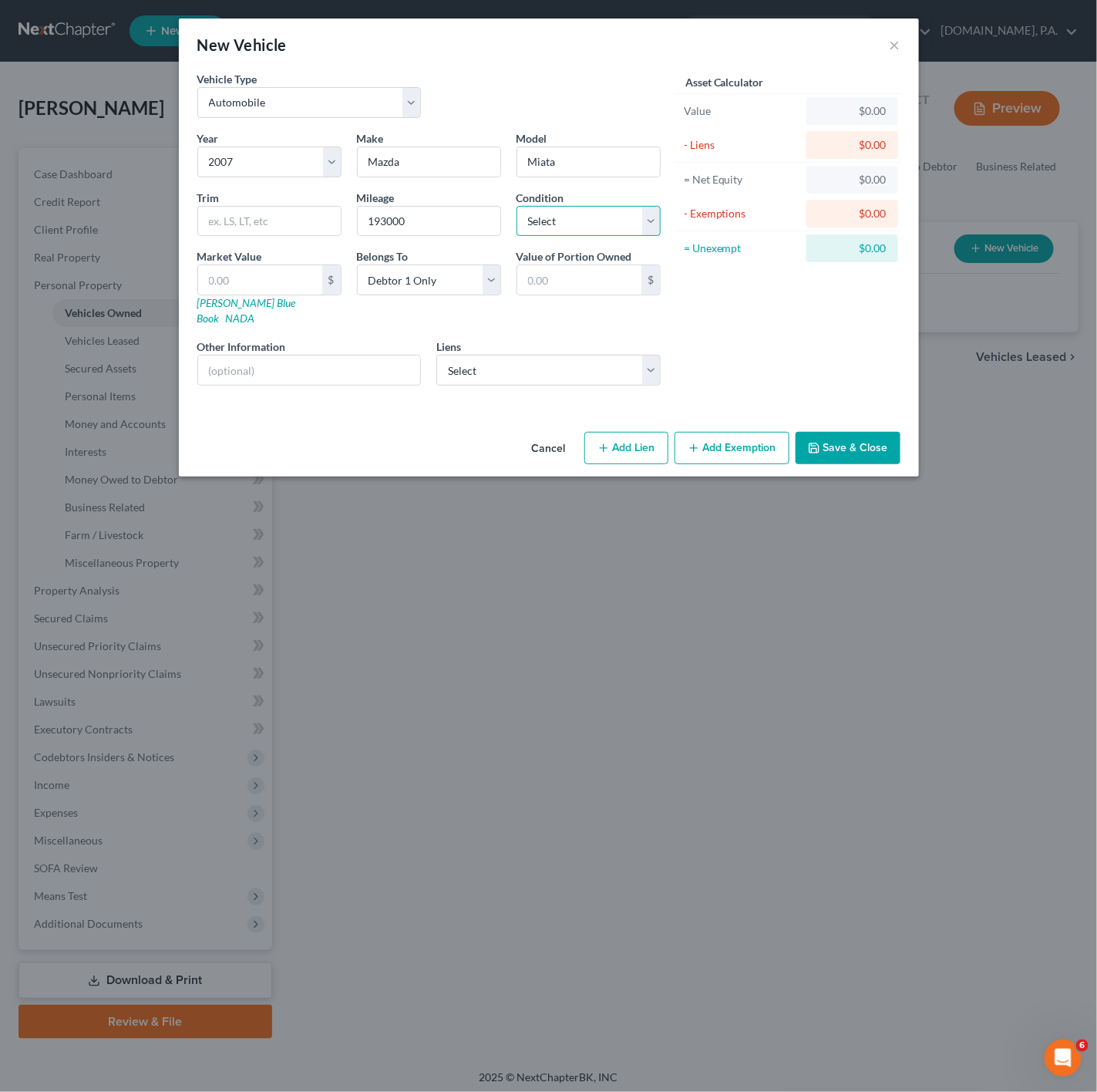
select select "3"
click at [517, 206] on select "Select Excellent Very Good Good Fair Poor" at bounding box center [589, 221] width 144 height 31
click at [266, 364] on input "text" at bounding box center [309, 370] width 223 height 29
paste input "VIN: JM1NC26F970130454"
type input "VIN: JM1NC26F970130454"
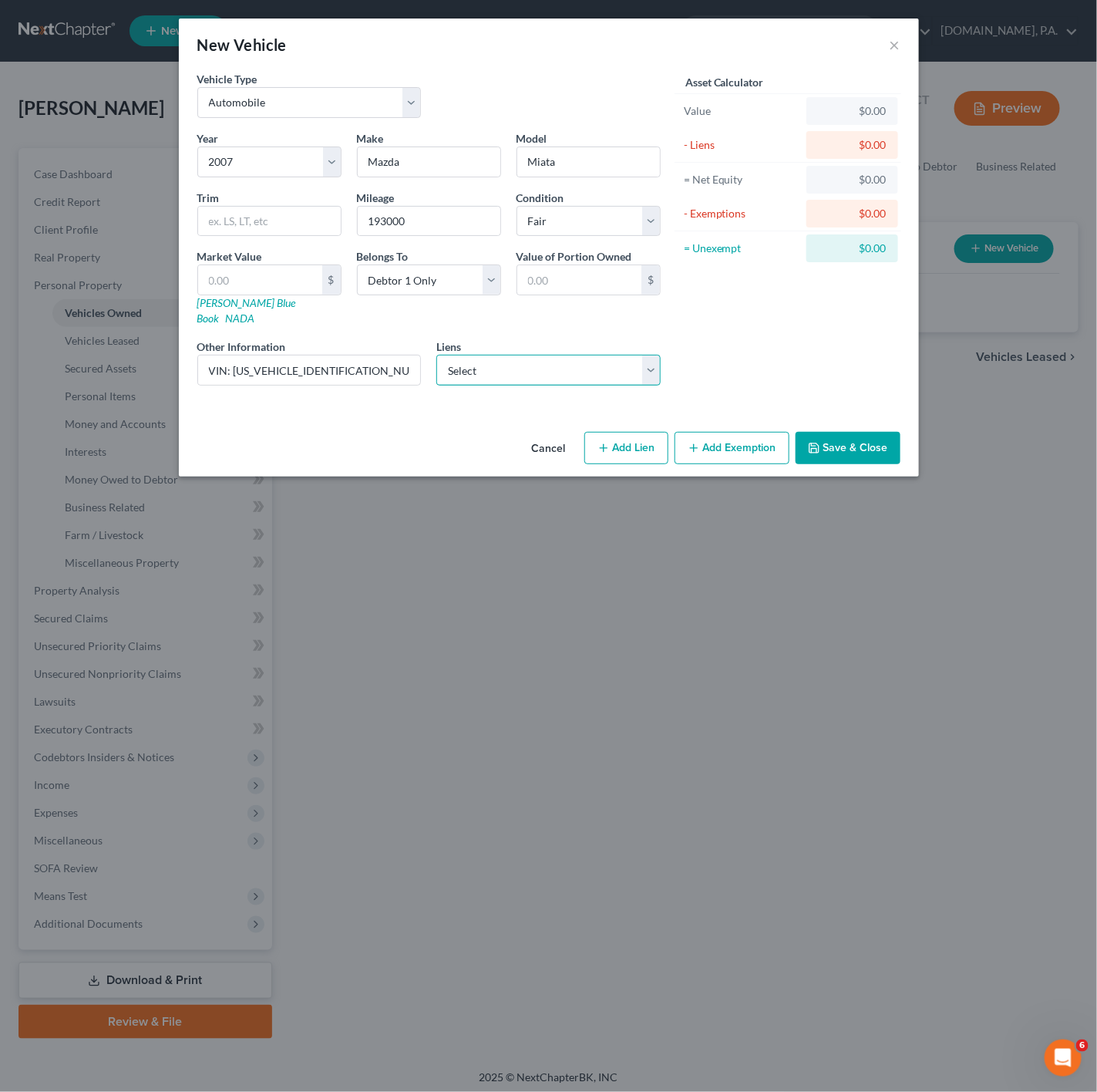
drag, startPoint x: 445, startPoint y: 361, endPoint x: 481, endPoint y: 364, distance: 36.1
click at [445, 361] on select "Select Bmw Fin Svc - $6,948.00 Bank Of America - $0.00" at bounding box center [548, 370] width 225 height 31
click at [627, 366] on select "Select Bmw Fin Svc - $6,948.00 Bank Of America - $0.00" at bounding box center [548, 370] width 225 height 31
drag, startPoint x: 606, startPoint y: 159, endPoint x: 523, endPoint y: 148, distance: 83.7
click at [523, 148] on input "Miata" at bounding box center [589, 162] width 143 height 29
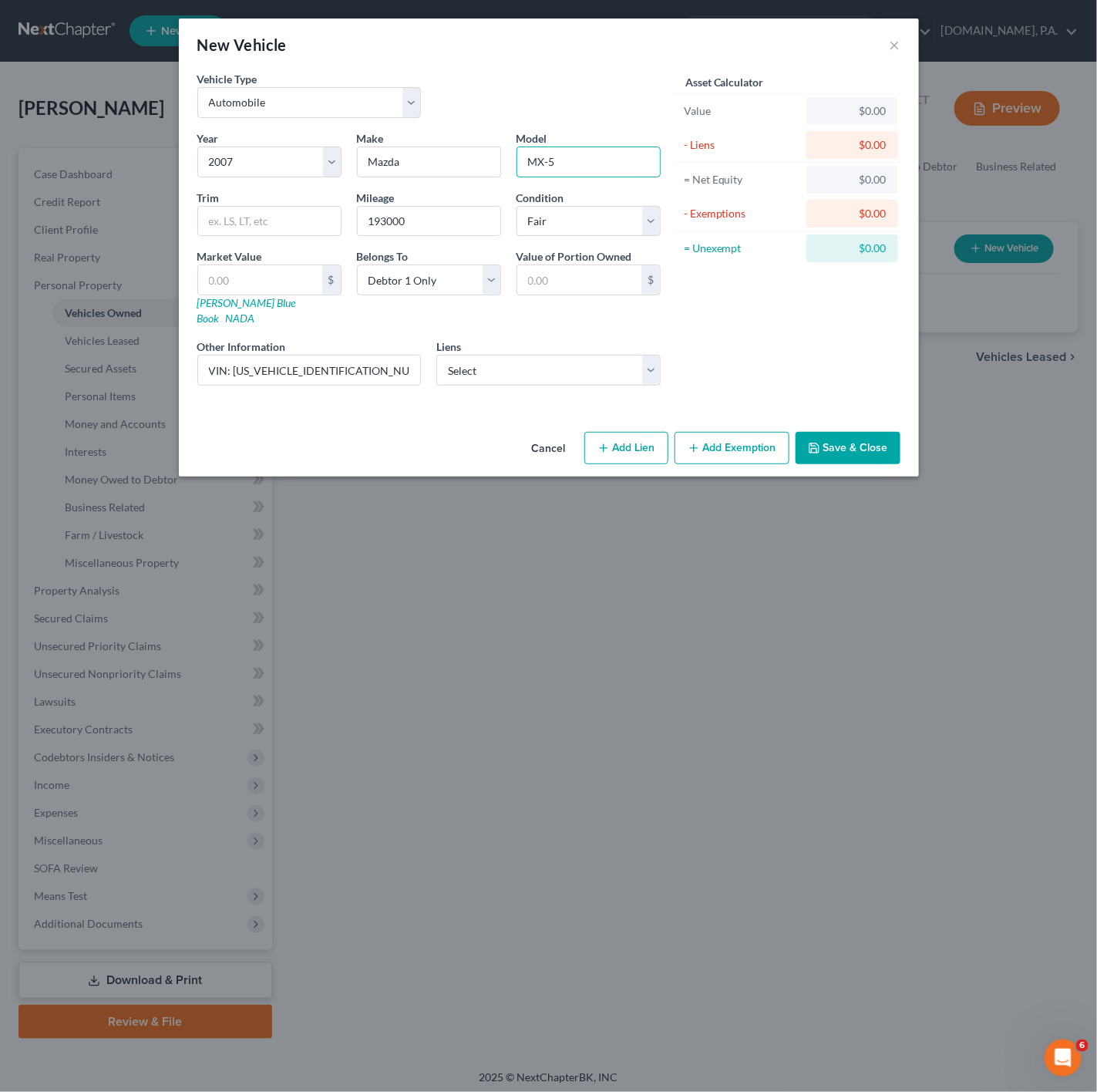
drag, startPoint x: 579, startPoint y: 163, endPoint x: 512, endPoint y: 160, distance: 67.1
click at [512, 160] on div "Model MX-5" at bounding box center [589, 153] width 159 height 47
click at [602, 174] on input "MX-5" at bounding box center [589, 162] width 143 height 29
type input "MX-5 Miata"
click at [299, 294] on input "text" at bounding box center [260, 279] width 124 height 29
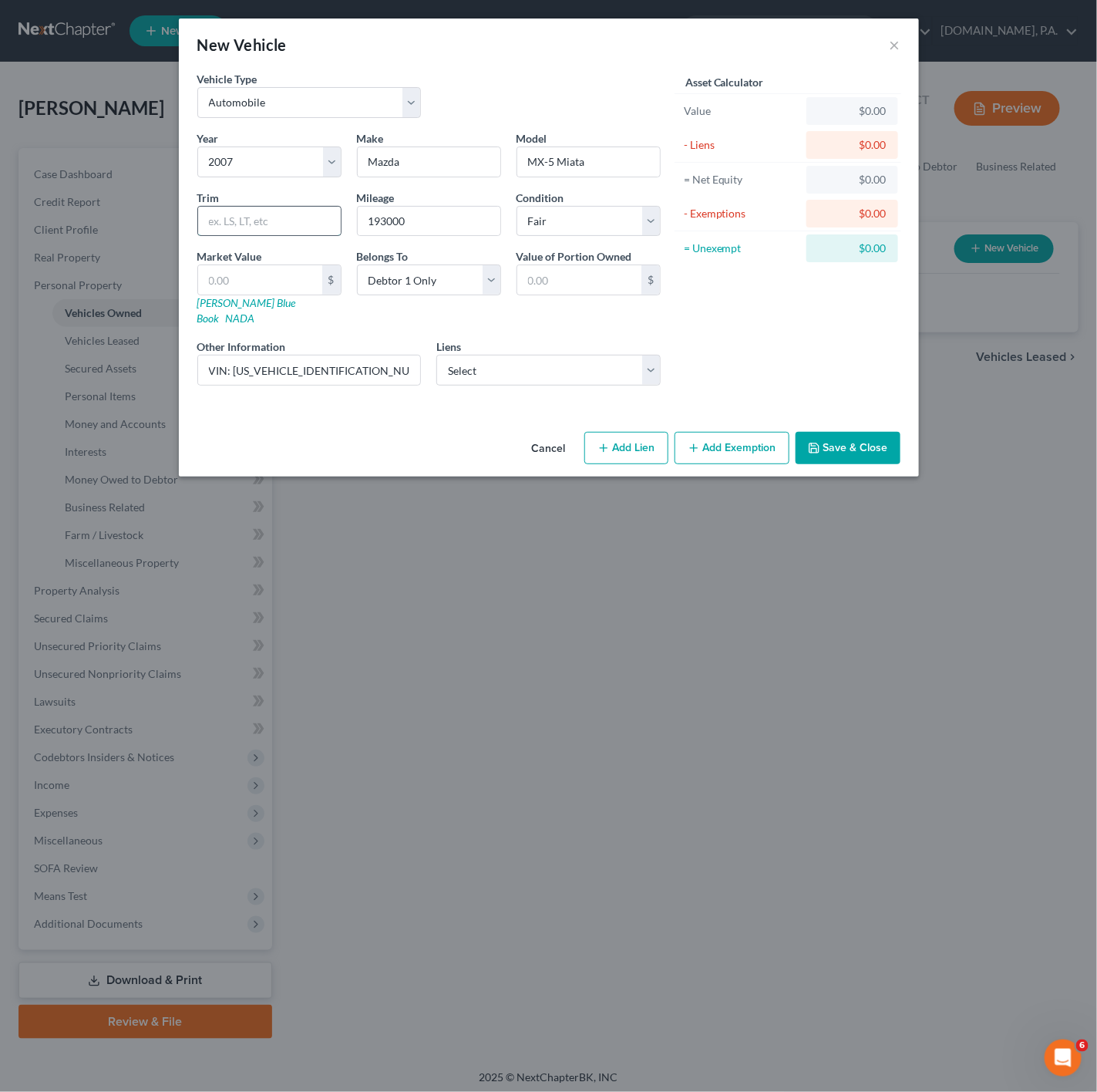
click at [269, 232] on input "text" at bounding box center [269, 221] width 143 height 29
type input "Sport"
click at [263, 278] on input "text" at bounding box center [260, 279] width 124 height 29
paste input "1,402.5"
type input "1,402.5"
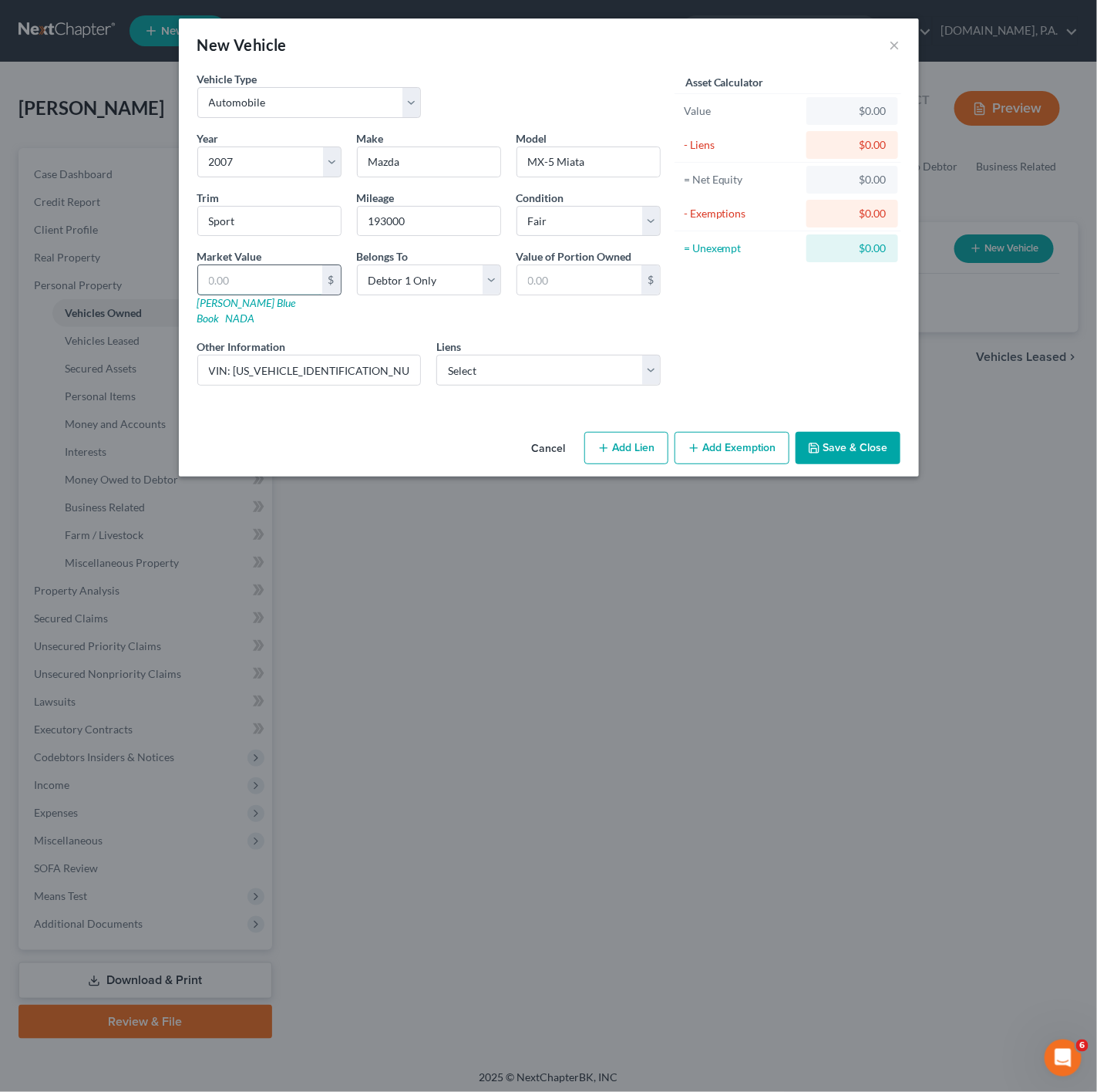
type input "1,402.50"
type input "1,402.5"
click at [876, 432] on button "Save & Close" at bounding box center [848, 448] width 105 height 33
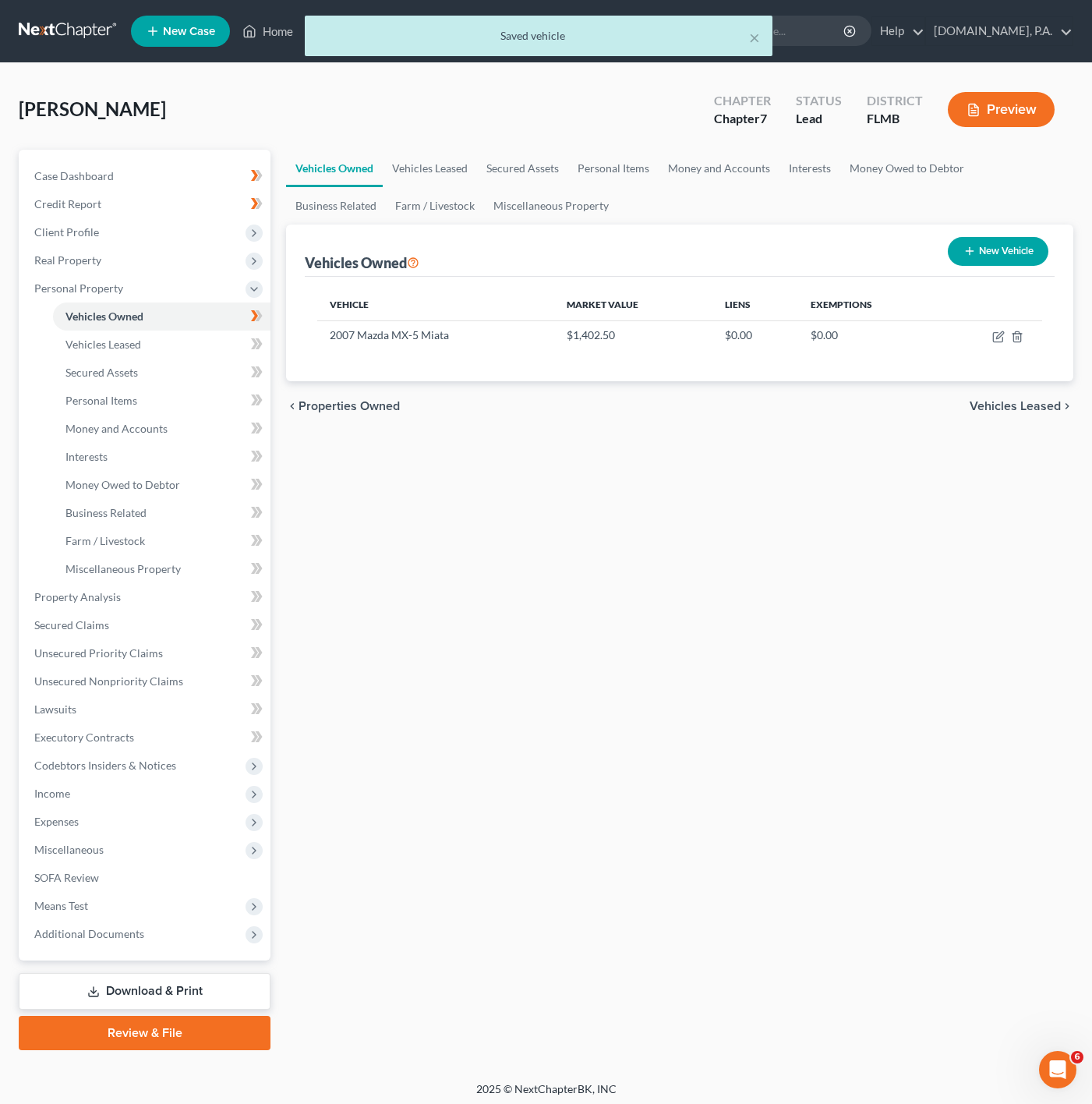
click at [964, 265] on button "New Vehicle" at bounding box center [998, 252] width 101 height 29
select select "0"
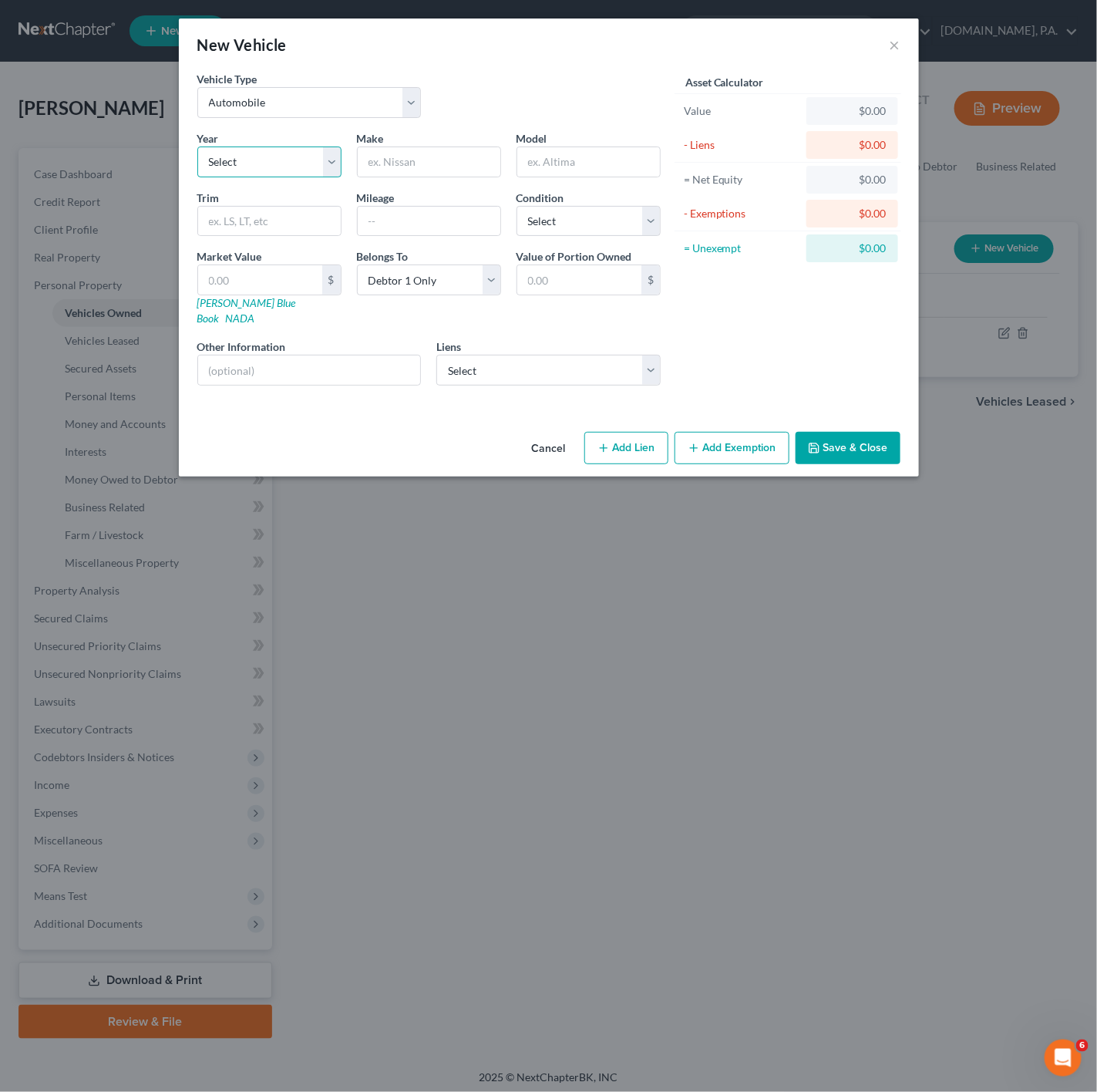
click at [301, 169] on select "Select 2026 2025 2024 2023 2022 2021 2020 2019 2018 2017 2016 2015 2014 2013 20…" at bounding box center [269, 162] width 144 height 31
select select "8"
click at [197, 147] on select "Select 2026 2025 2024 2023 2022 2021 2020 2019 2018 2017 2016 2015 2014 2013 20…" at bounding box center [269, 162] width 144 height 31
click at [585, 220] on select "Select Excellent Very Good Good Fair Poor" at bounding box center [589, 221] width 144 height 31
select select "3"
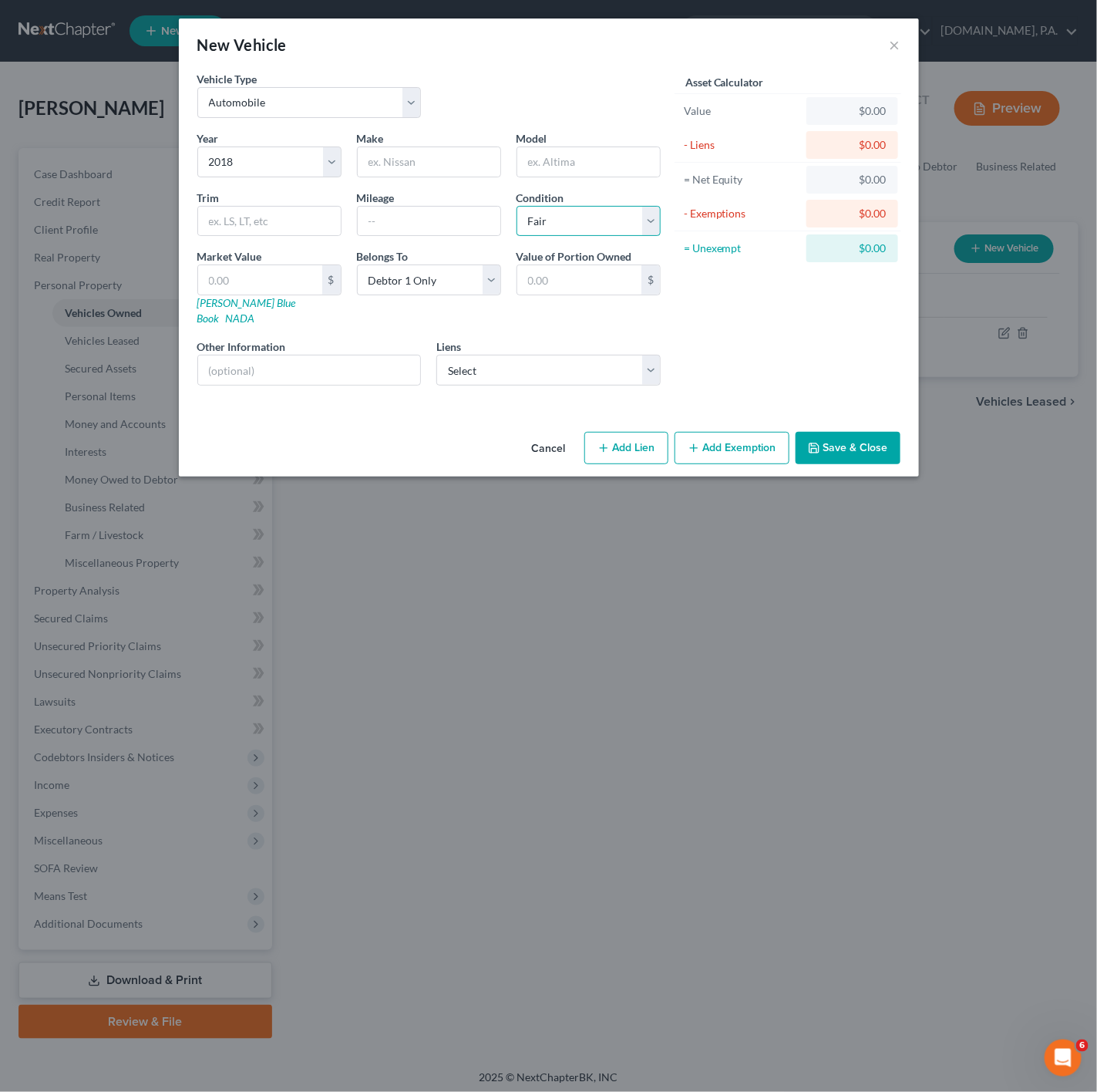
click at [517, 206] on select "Select Excellent Very Good Good Fair Poor" at bounding box center [589, 221] width 144 height 31
click at [456, 177] on div at bounding box center [429, 162] width 144 height 31
click at [459, 151] on input "text" at bounding box center [429, 162] width 143 height 29
type input "Mini"
click at [611, 147] on div at bounding box center [589, 162] width 144 height 31
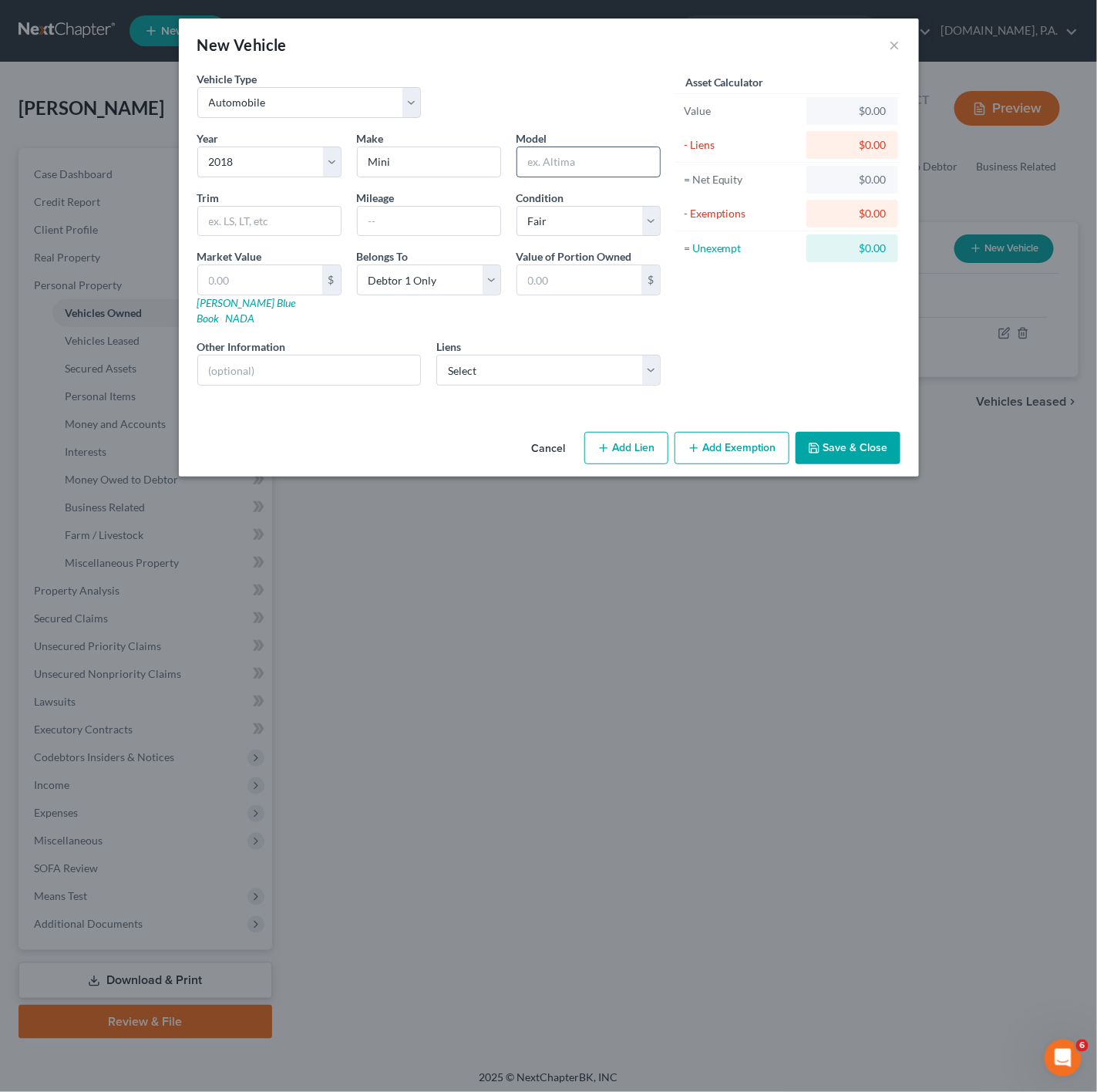
click at [607, 163] on input "text" at bounding box center [589, 162] width 143 height 29
click at [642, 162] on input "Convert" at bounding box center [589, 162] width 143 height 29
type input "Convertible"
click at [278, 230] on input "text" at bounding box center [269, 221] width 143 height 29
type input "s"
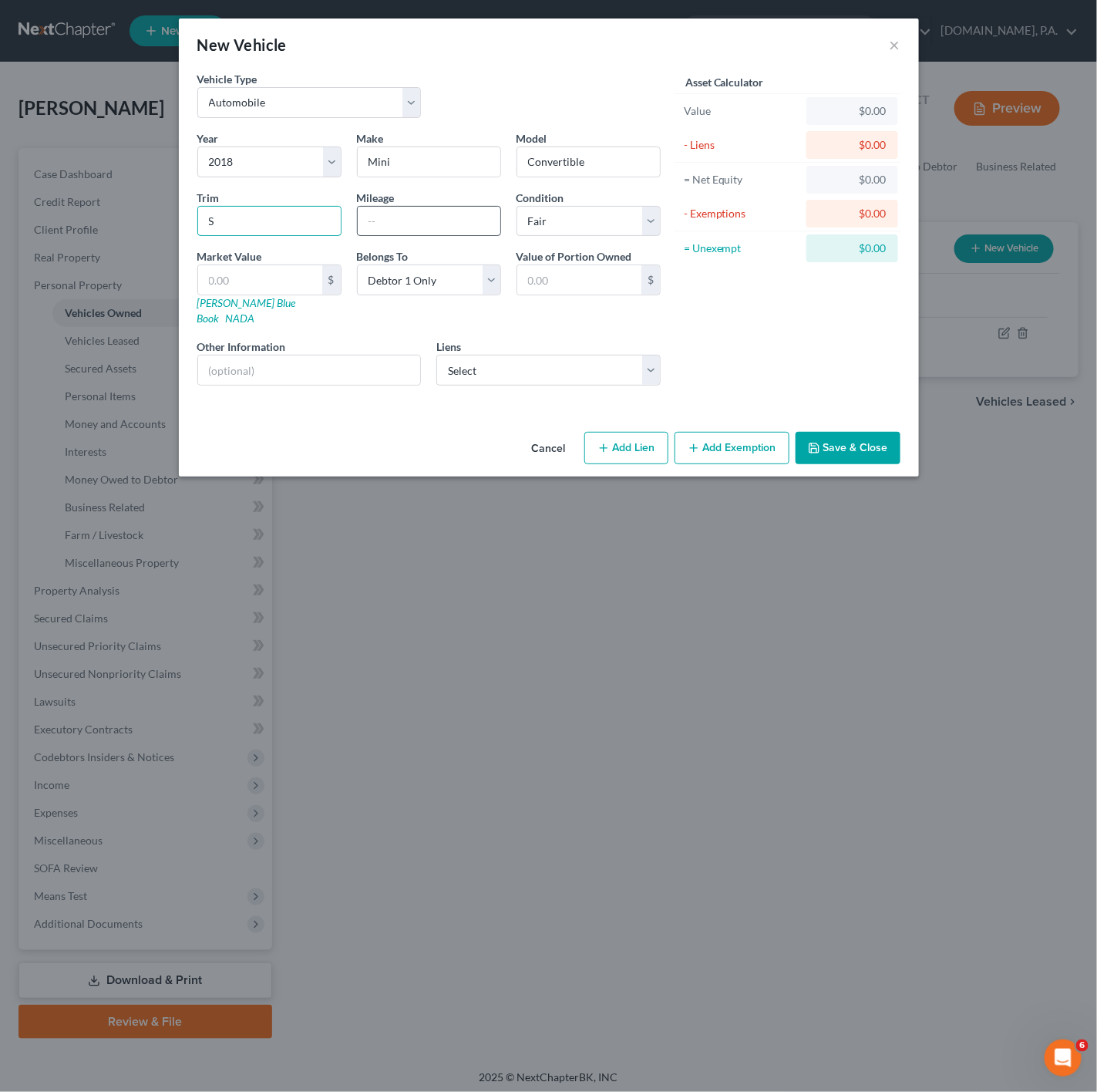
type input "S"
click at [493, 209] on input "text" at bounding box center [429, 221] width 143 height 29
click at [440, 230] on input "text" at bounding box center [429, 221] width 143 height 29
type input "78000"
click at [313, 339] on div "Other Information" at bounding box center [309, 362] width 240 height 47
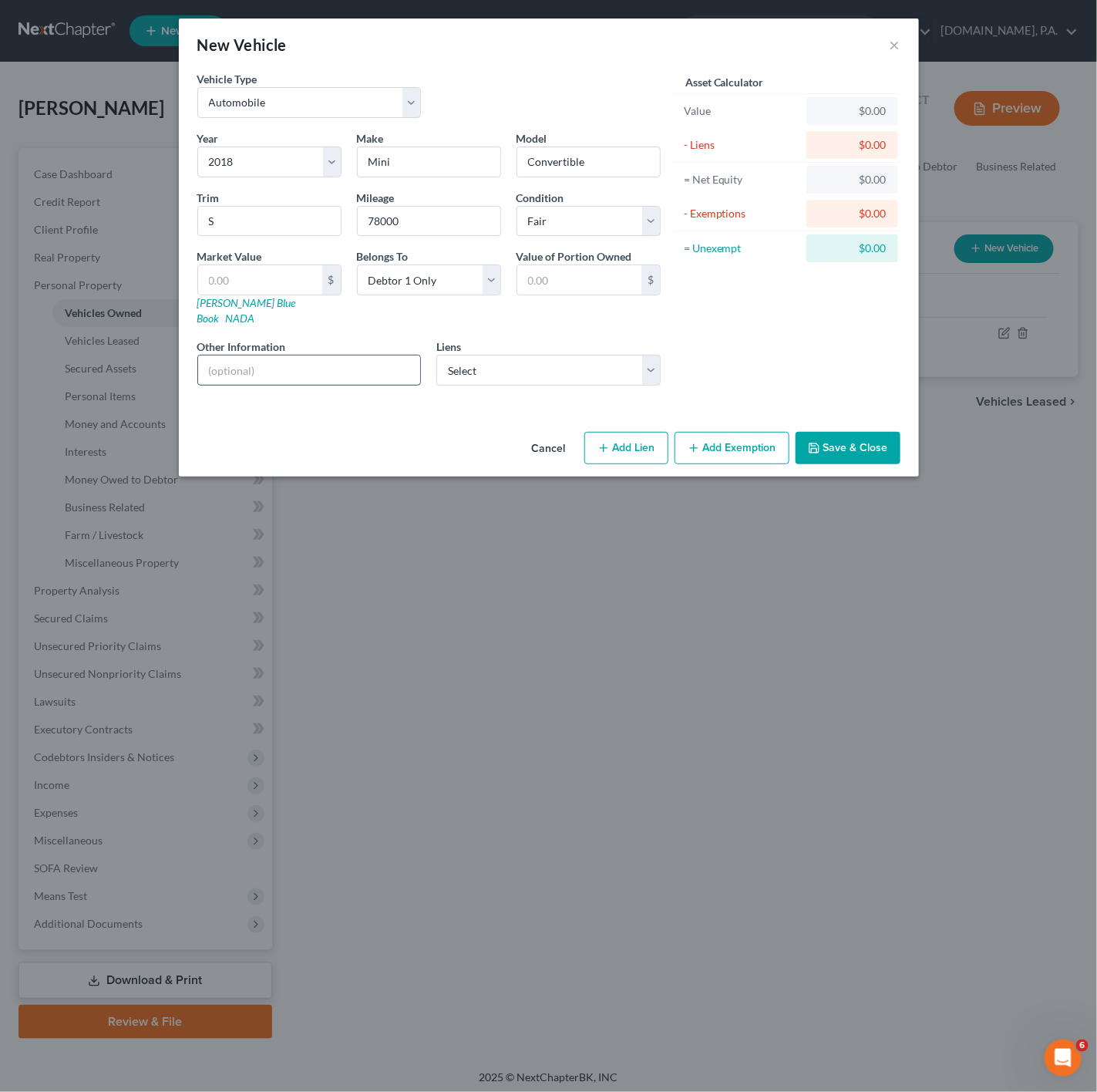
click at [299, 356] on input "text" at bounding box center [309, 370] width 223 height 29
paste input "V IN: WMWWG9C55J3C82816"
type input "V IN: WMWWG9C55J3C82816"
click at [565, 375] on div "Year Select 2026 2025 2024 2023 2022 2021 2020 2019 2018 2017 2016 2015 2014 20…" at bounding box center [429, 263] width 479 height 268
drag, startPoint x: 569, startPoint y: 364, endPoint x: 586, endPoint y: 367, distance: 17.3
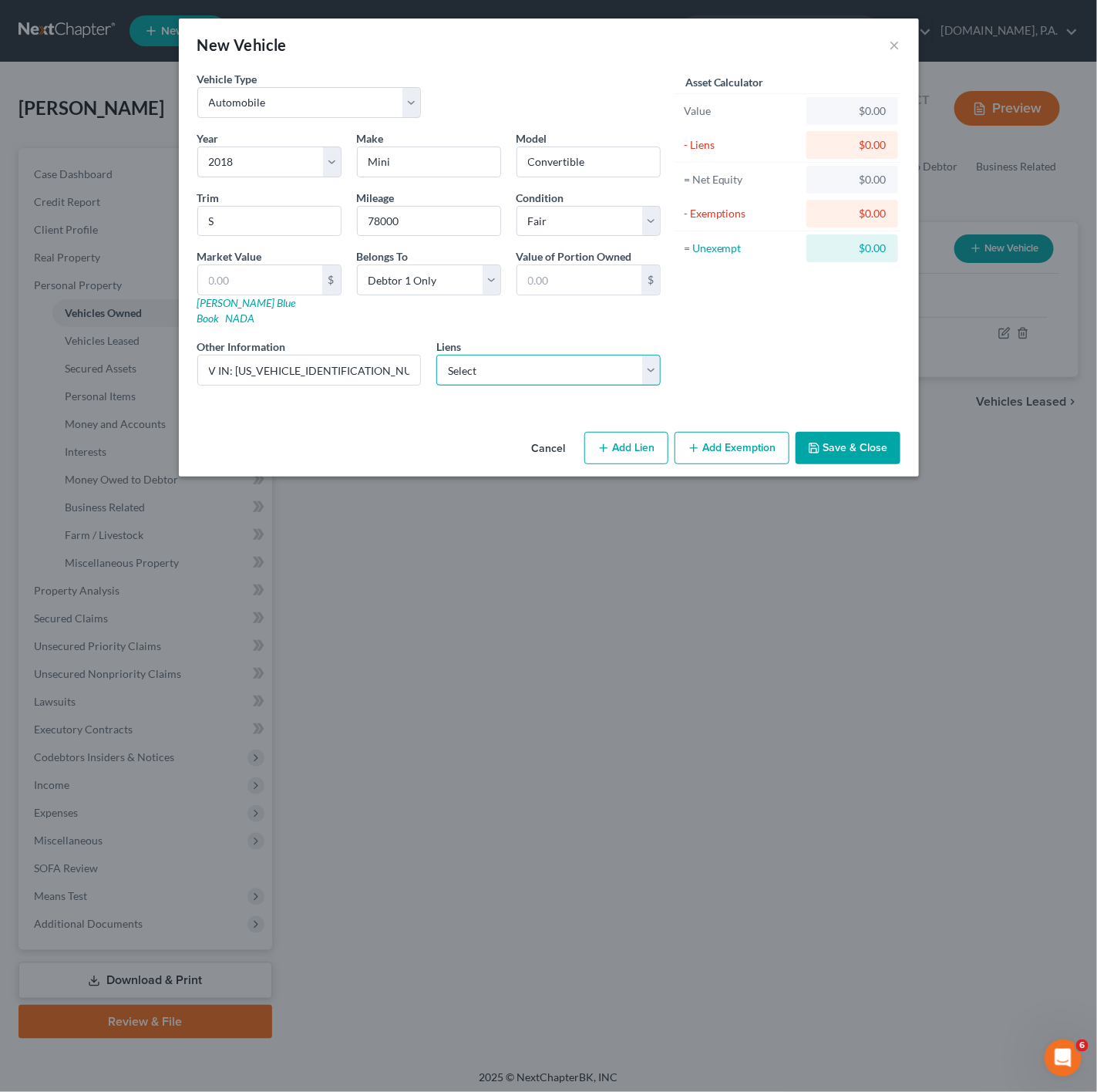
click at [572, 364] on select "Select Bmw Fin Svc - $6,948.00 Bank Of America - $0.00" at bounding box center [548, 370] width 225 height 31
select select "0"
click at [436, 355] on select "Select Bmw Fin Svc - $6,948.00 Bank Of America - $0.00" at bounding box center [548, 370] width 225 height 31
select select
select select "36"
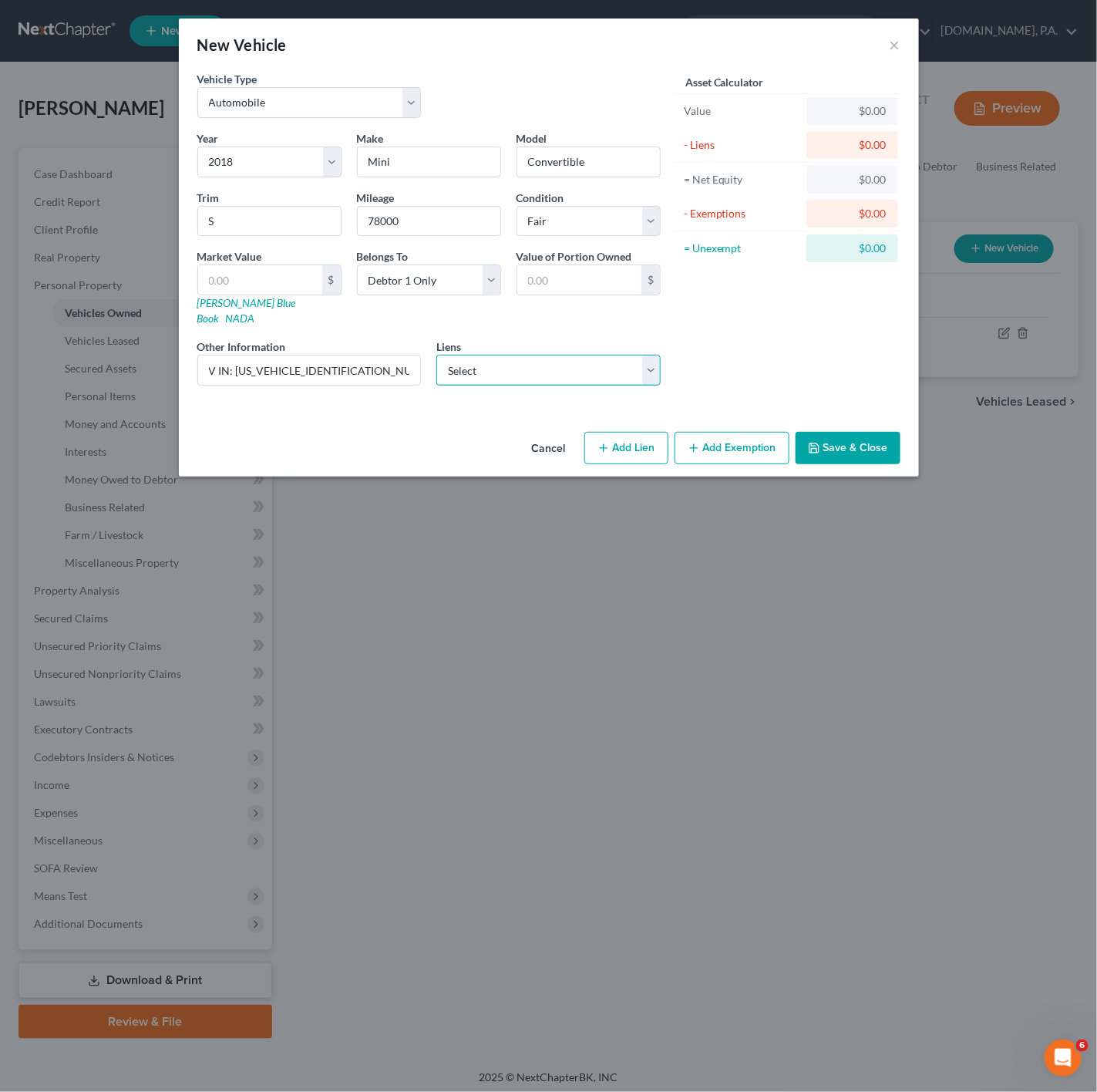
select select "0"
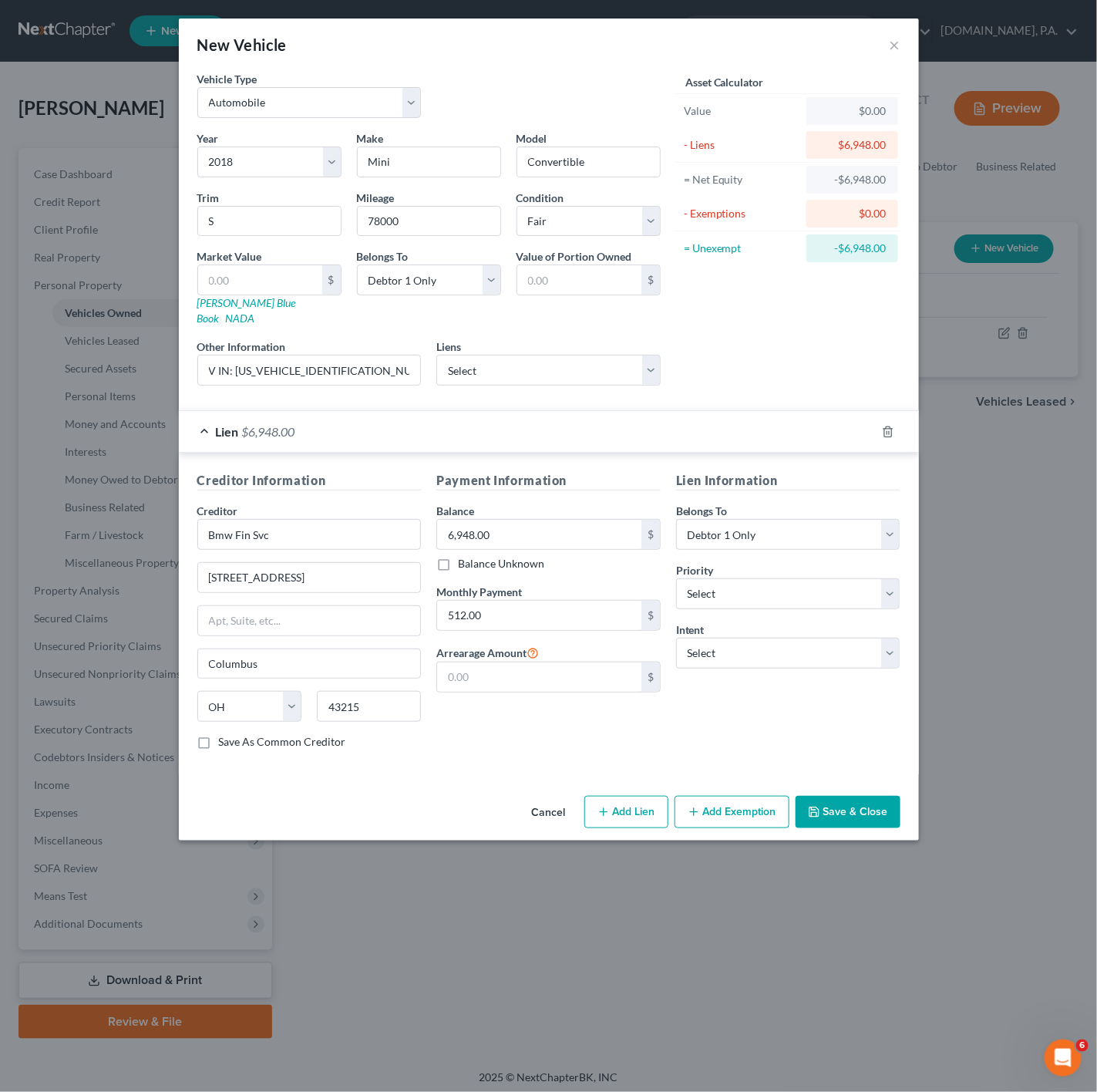
click at [711, 373] on div "Asset Calculator Value $0.00 - Liens $6,948.00 = Net Equity -$6,948.00 - Exempt…" at bounding box center [788, 235] width 240 height 327
click at [606, 429] on div "Lien $6,948.00" at bounding box center [527, 431] width 697 height 41
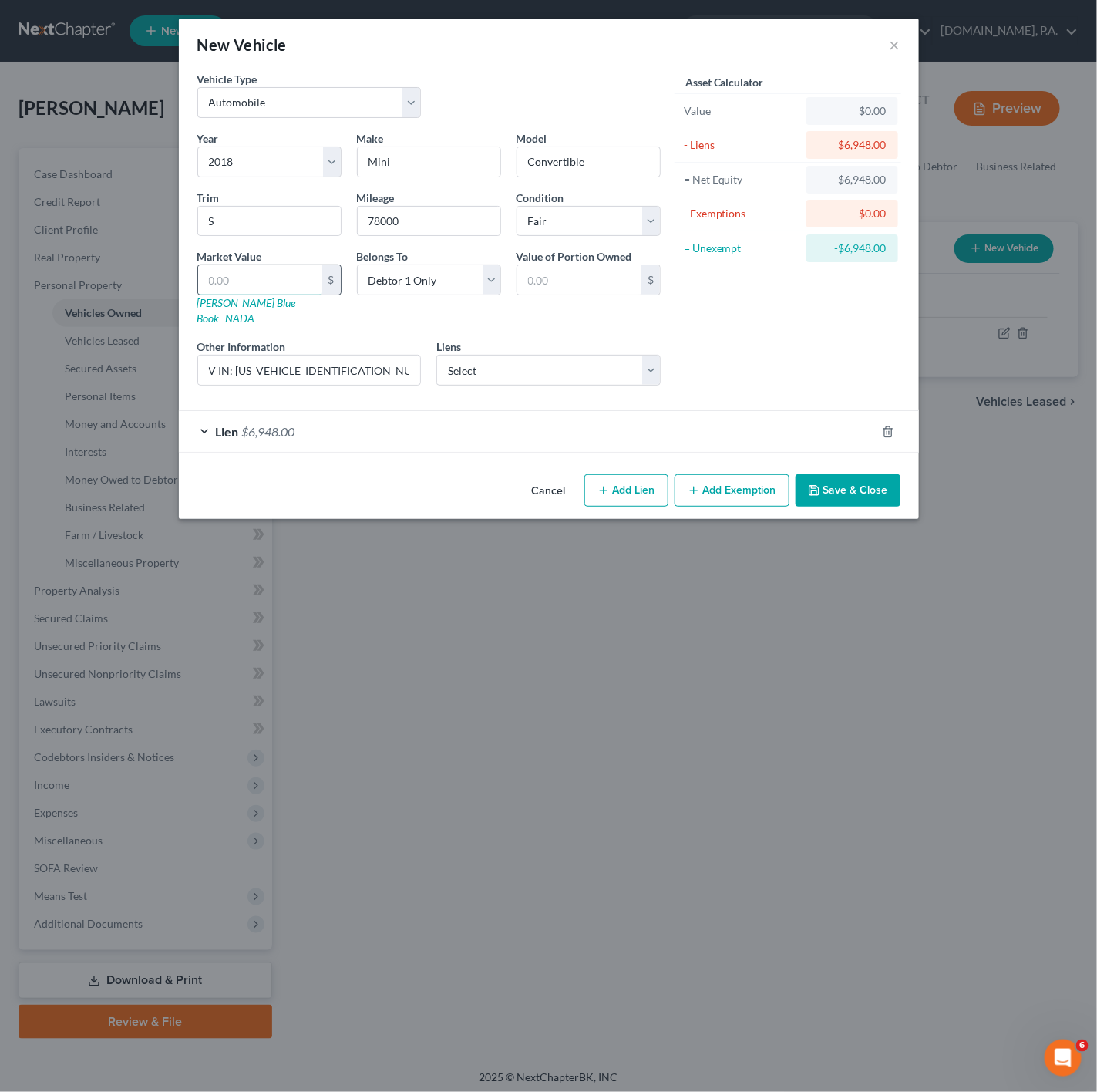
click at [289, 273] on input "text" at bounding box center [260, 279] width 124 height 29
paste input "8,563.75"
type input "8,563.75"
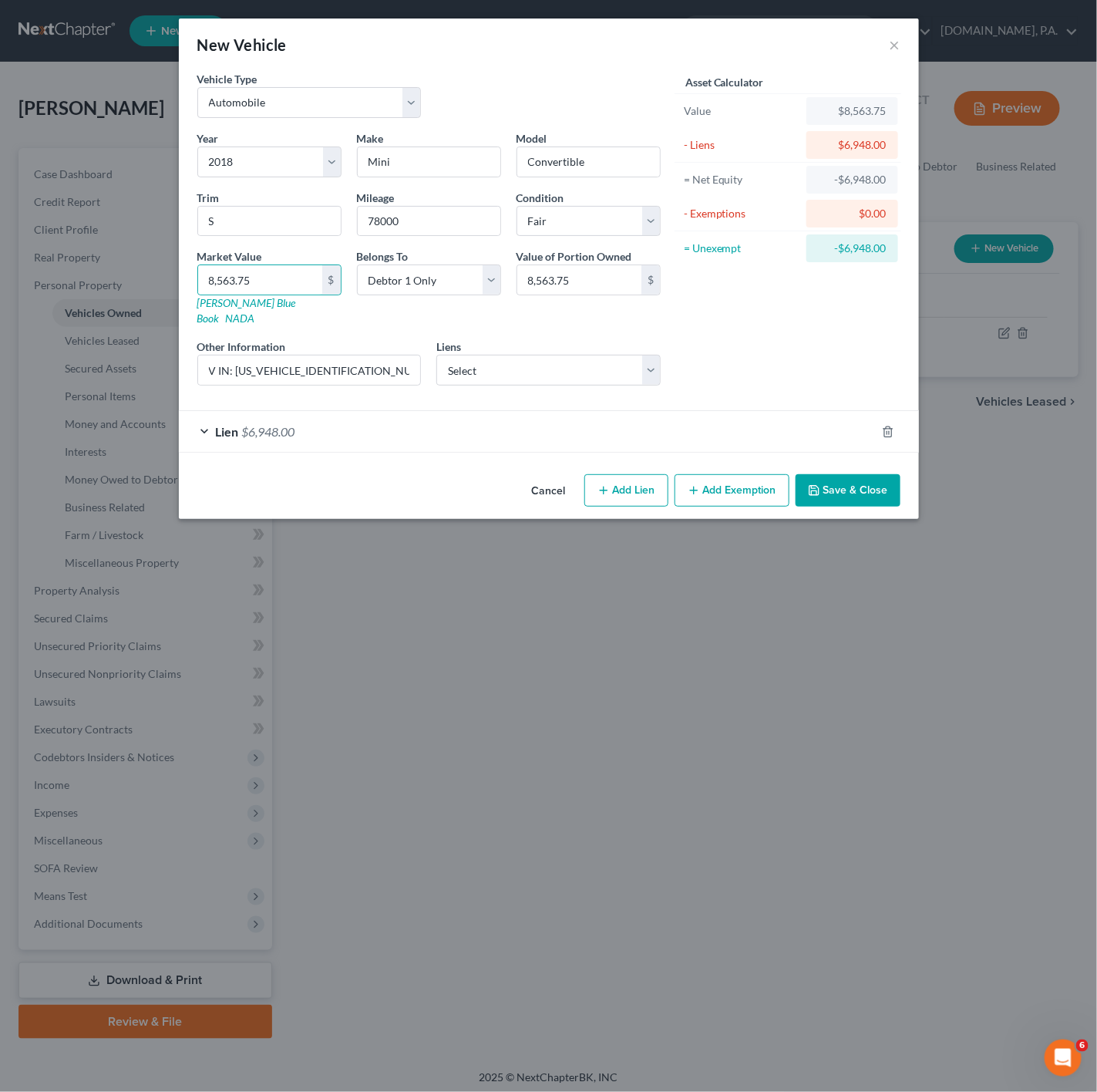
click at [817, 315] on div "Asset Calculator Value $8,563.75 - Liens $6,948.00 = Net Equity -$6,948.00 - Ex…" at bounding box center [788, 235] width 240 height 327
click at [741, 474] on button "Add Exemption" at bounding box center [731, 490] width 115 height 33
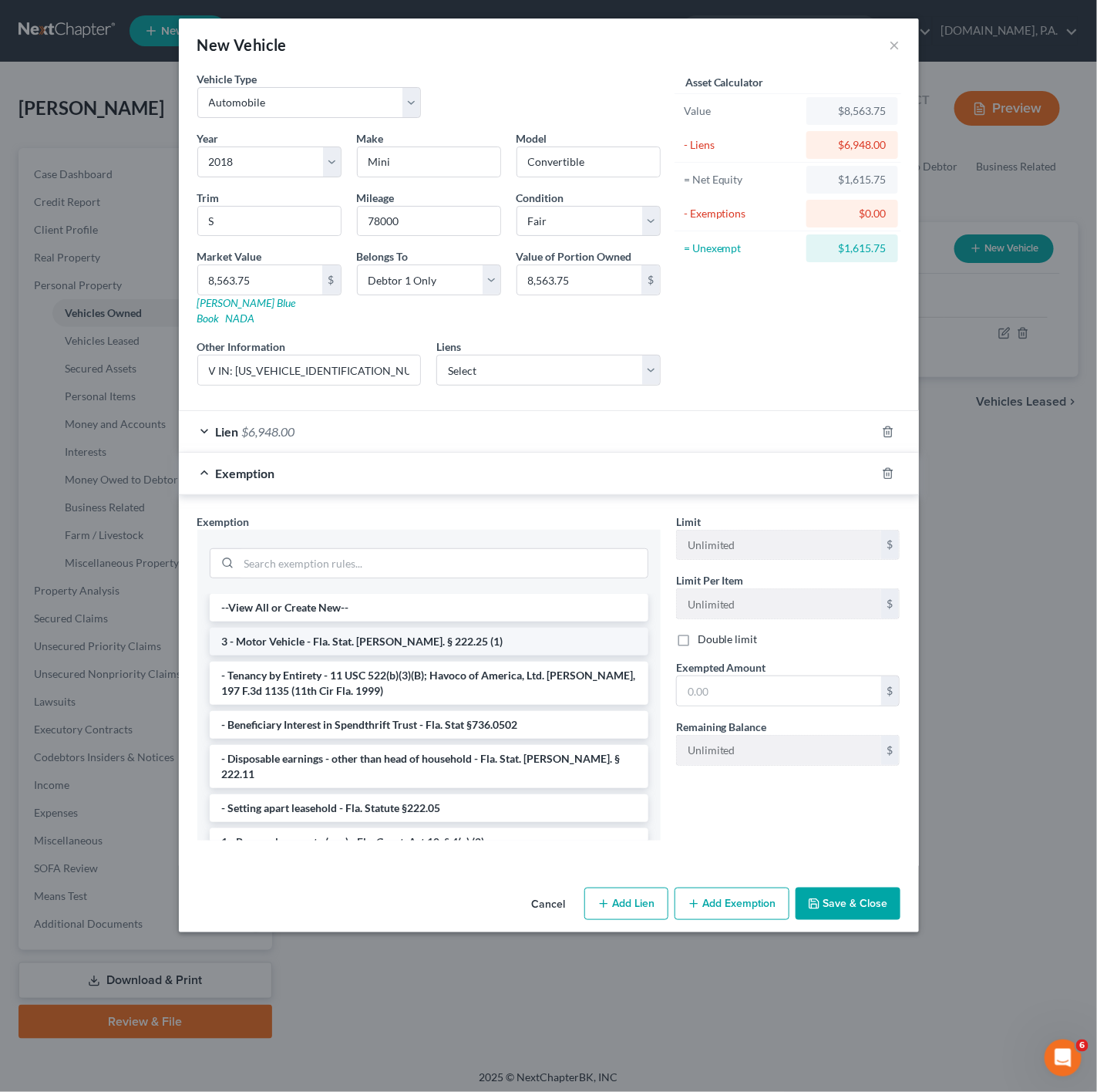
click at [396, 635] on li "3 - Motor Vehicle - Fla. Stat. [PERSON_NAME]. § 222.25 (1)" at bounding box center [429, 641] width 439 height 28
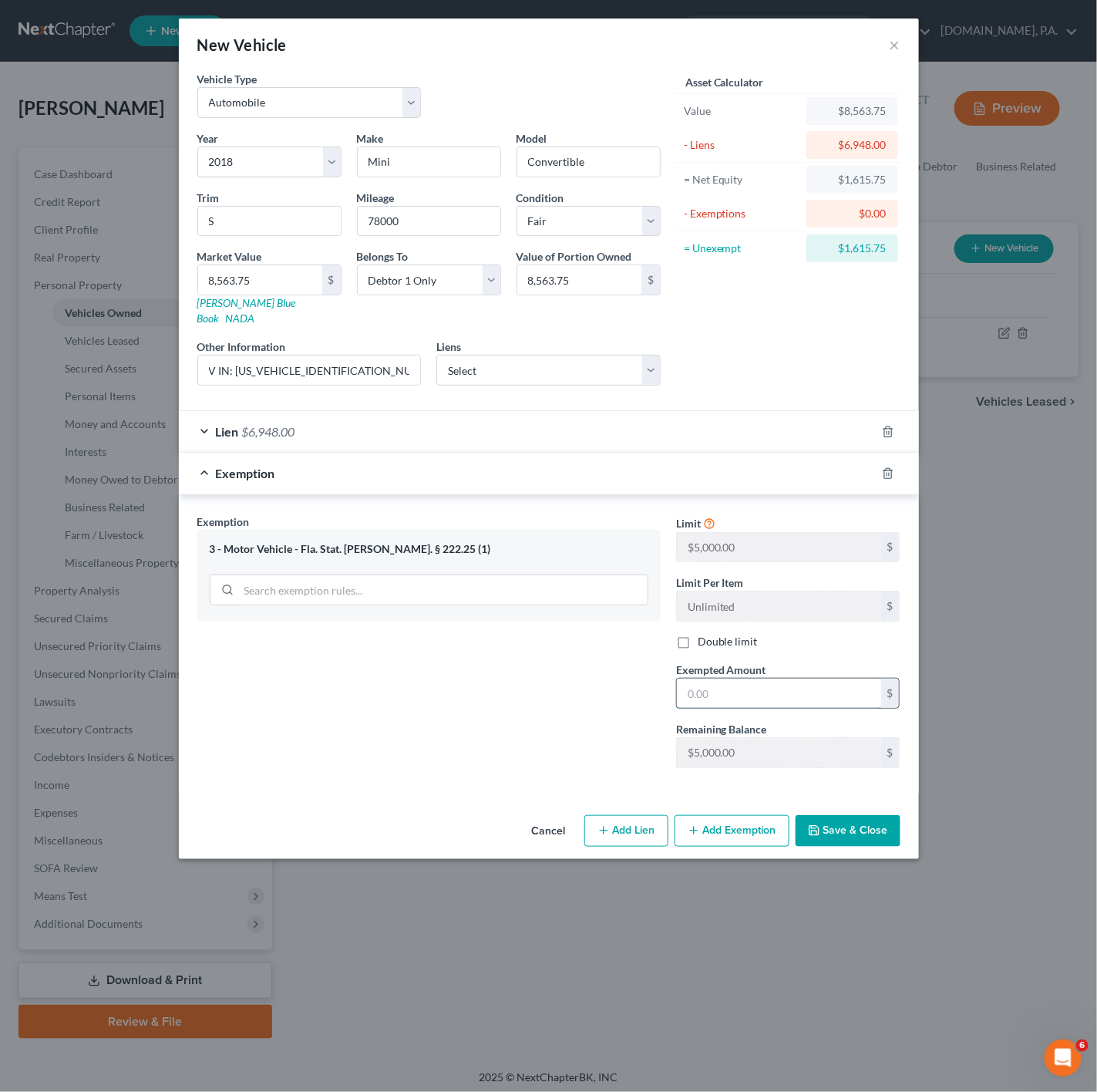
click at [747, 679] on input "text" at bounding box center [779, 693] width 205 height 29
type input "8,563.75"
click at [449, 685] on div "Exemption Set must be selected for CA. Exemption * 3 - Motor Vehicle - Fla. Sta…" at bounding box center [429, 647] width 479 height 267
type input "1,615.75"
click at [446, 696] on div "Exemption Set must be selected for CA. Exemption * 3 - Motor Vehicle - Fla. Sta…" at bounding box center [429, 647] width 479 height 267
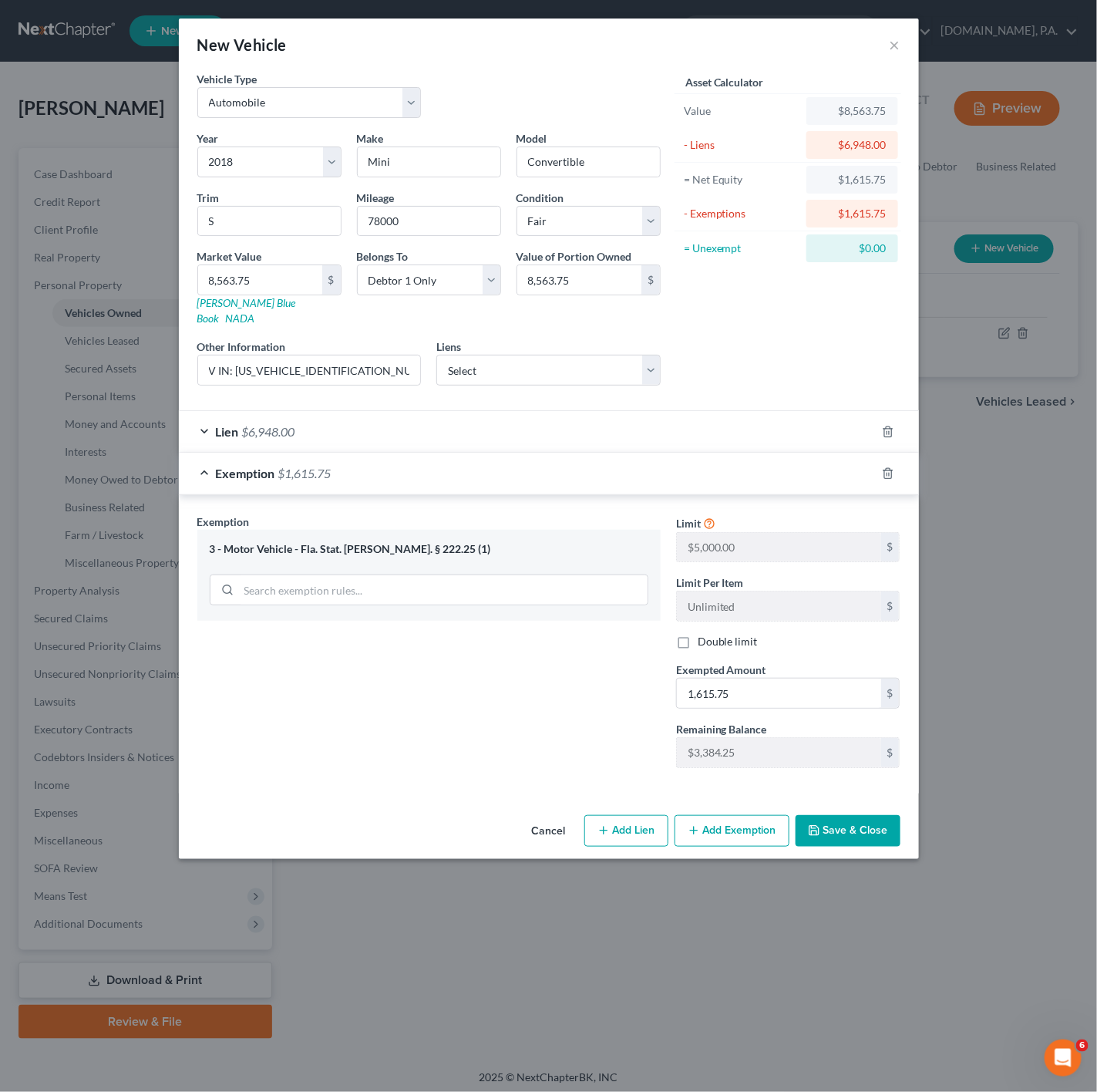
click at [847, 818] on button "Save & Close" at bounding box center [848, 831] width 105 height 33
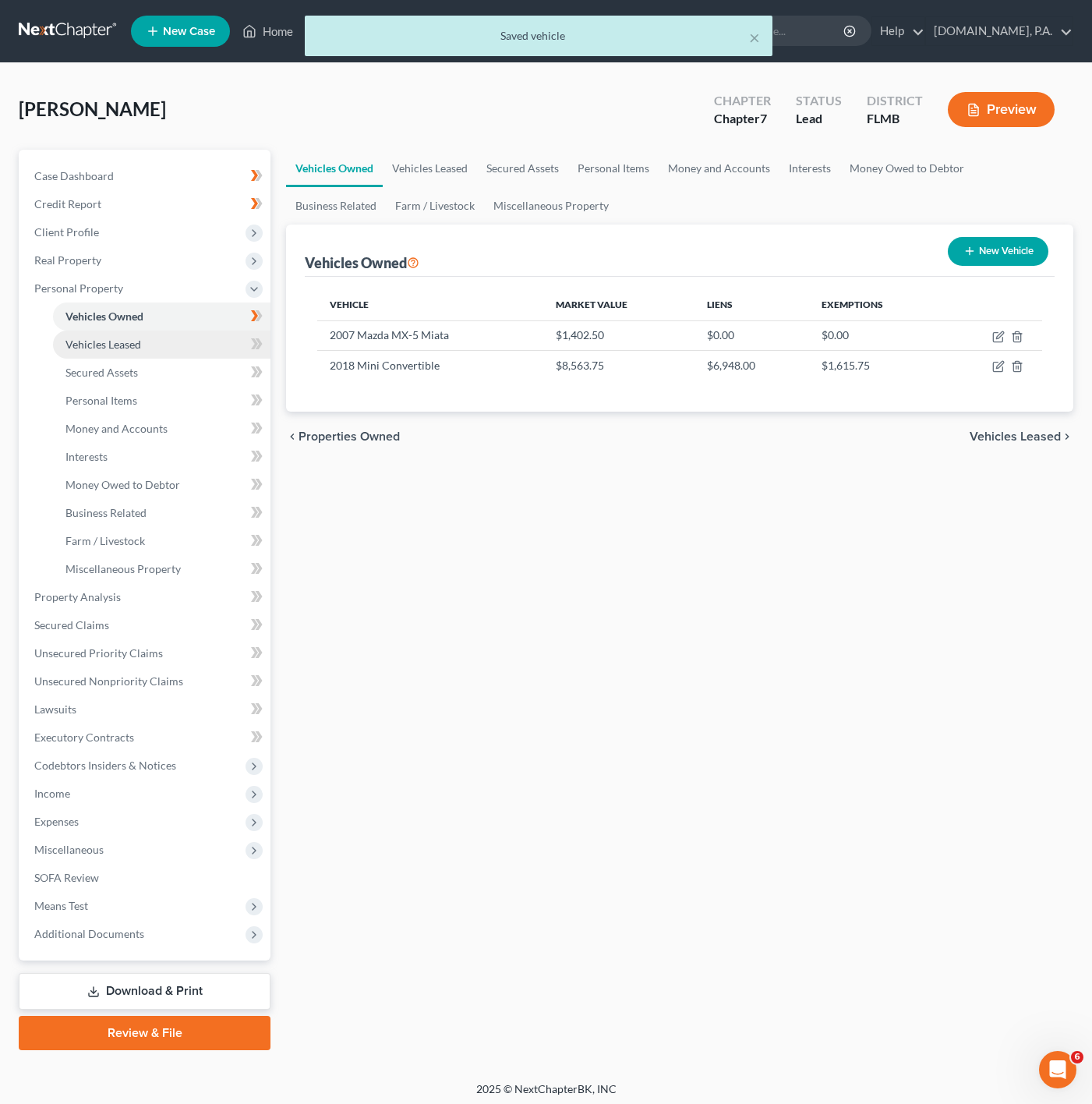
click at [218, 337] on link "Vehicles Leased" at bounding box center [162, 344] width 218 height 28
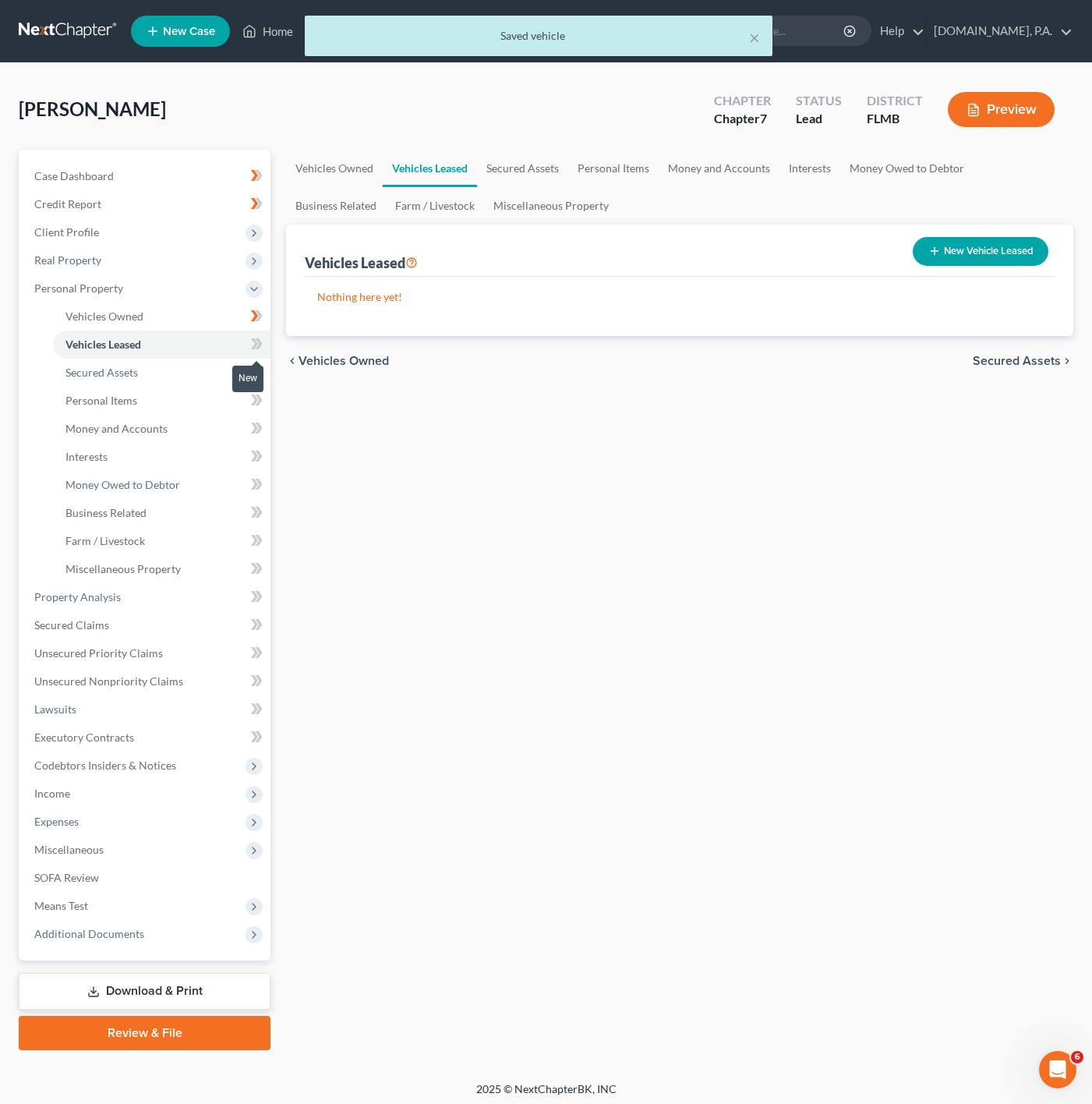
click at [251, 344] on icon at bounding box center [257, 343] width 12 height 20
click at [220, 377] on link "Secured Assets" at bounding box center [162, 372] width 218 height 28
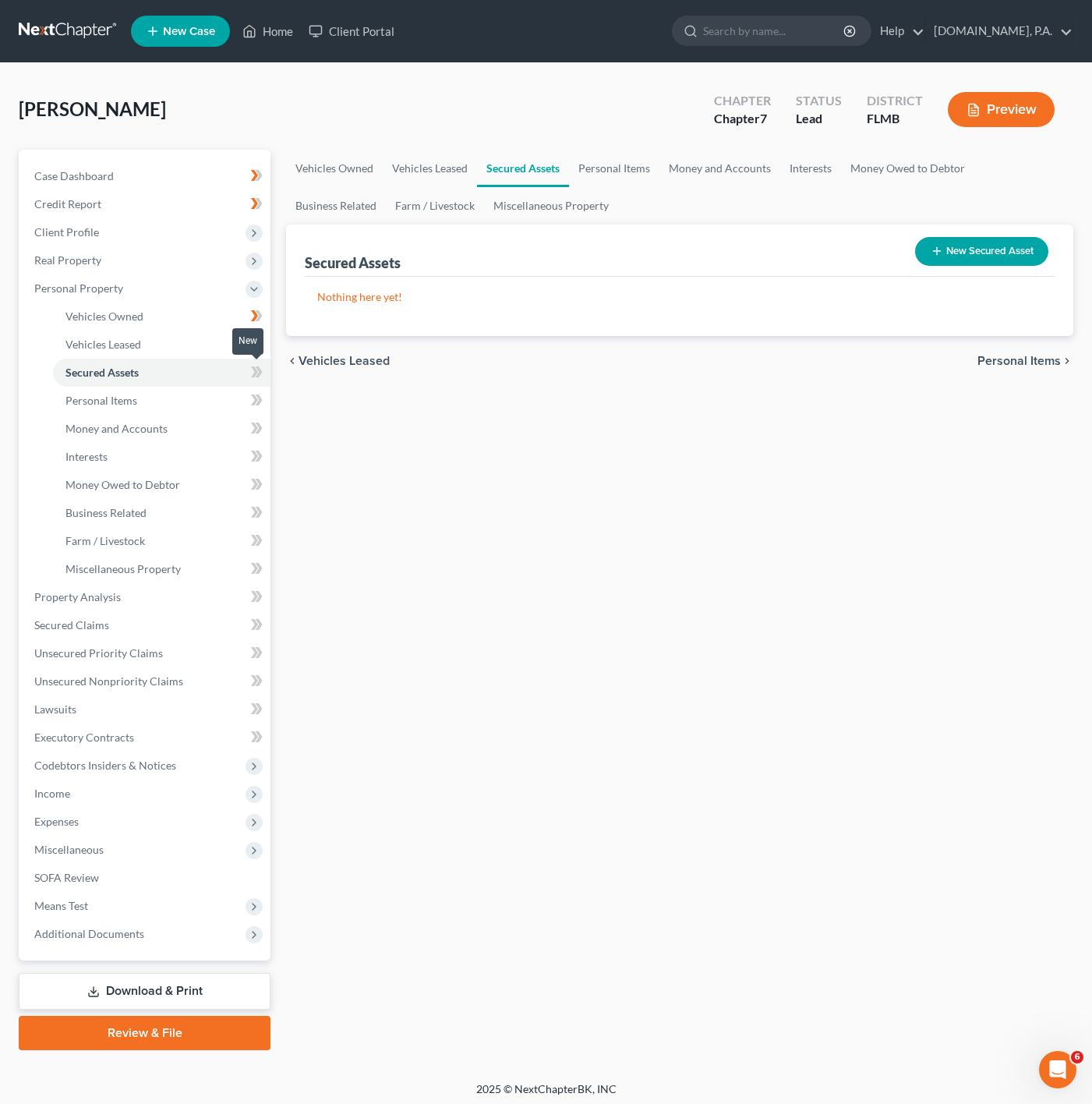
click at [255, 379] on icon at bounding box center [257, 372] width 12 height 20
click at [234, 399] on link "Personal Items" at bounding box center [162, 400] width 218 height 28
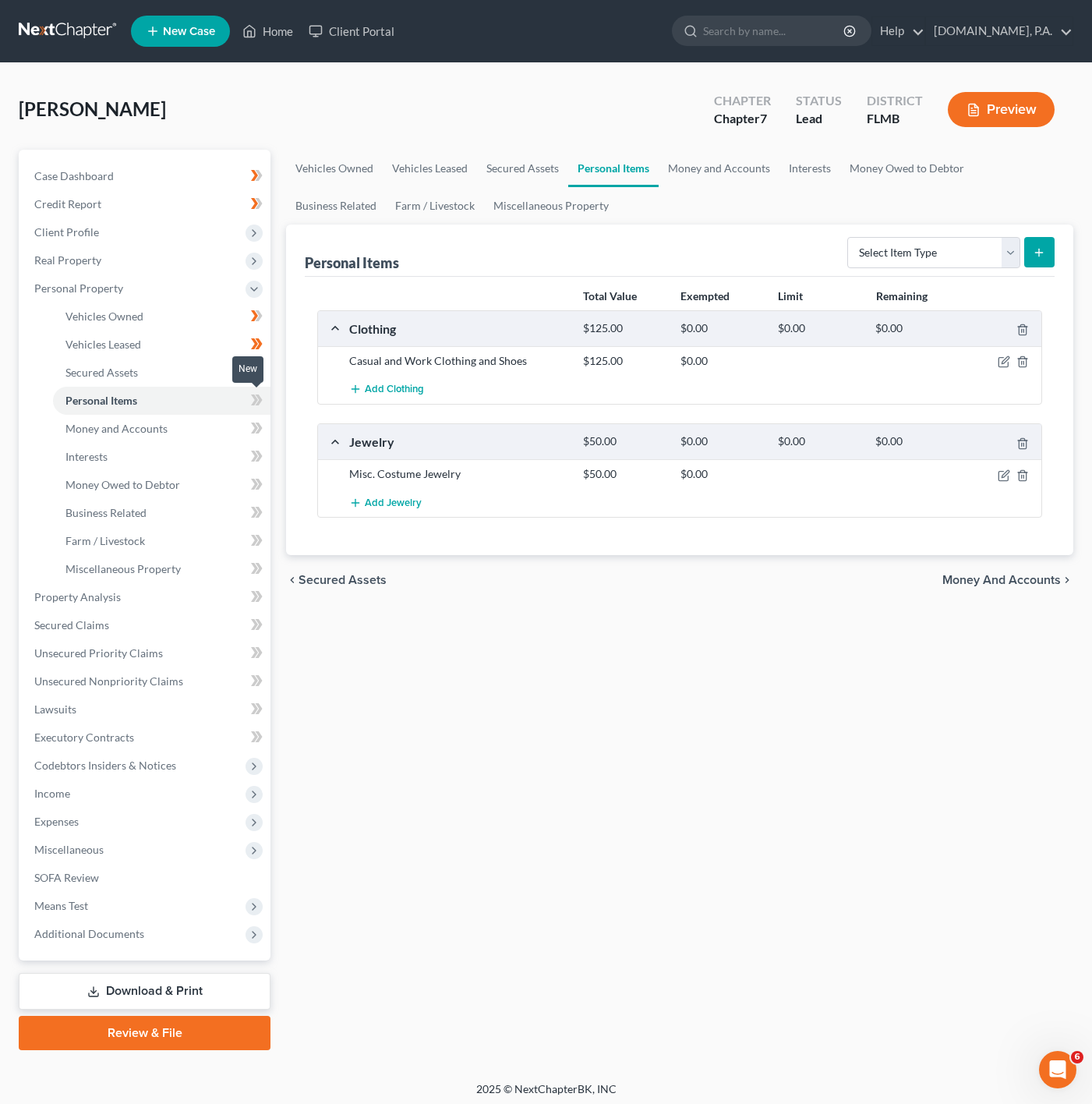
click at [259, 396] on icon at bounding box center [259, 399] width 7 height 11
click at [905, 231] on div "Select Item Type Clothing Collectibles Of Value Electronics Firearms Household …" at bounding box center [948, 251] width 214 height 42
click at [916, 248] on select "Select Item Type Clothing Collectibles Of Value Electronics Firearms Household …" at bounding box center [933, 253] width 173 height 31
click at [848, 237] on select "Select Item Type Clothing Collectibles Of Value Electronics Firearms Household …" at bounding box center [933, 253] width 173 height 31
click at [919, 253] on select "Select Item Type Clothing Collectibles Of Value Electronics Firearms Household …" at bounding box center [933, 253] width 173 height 31
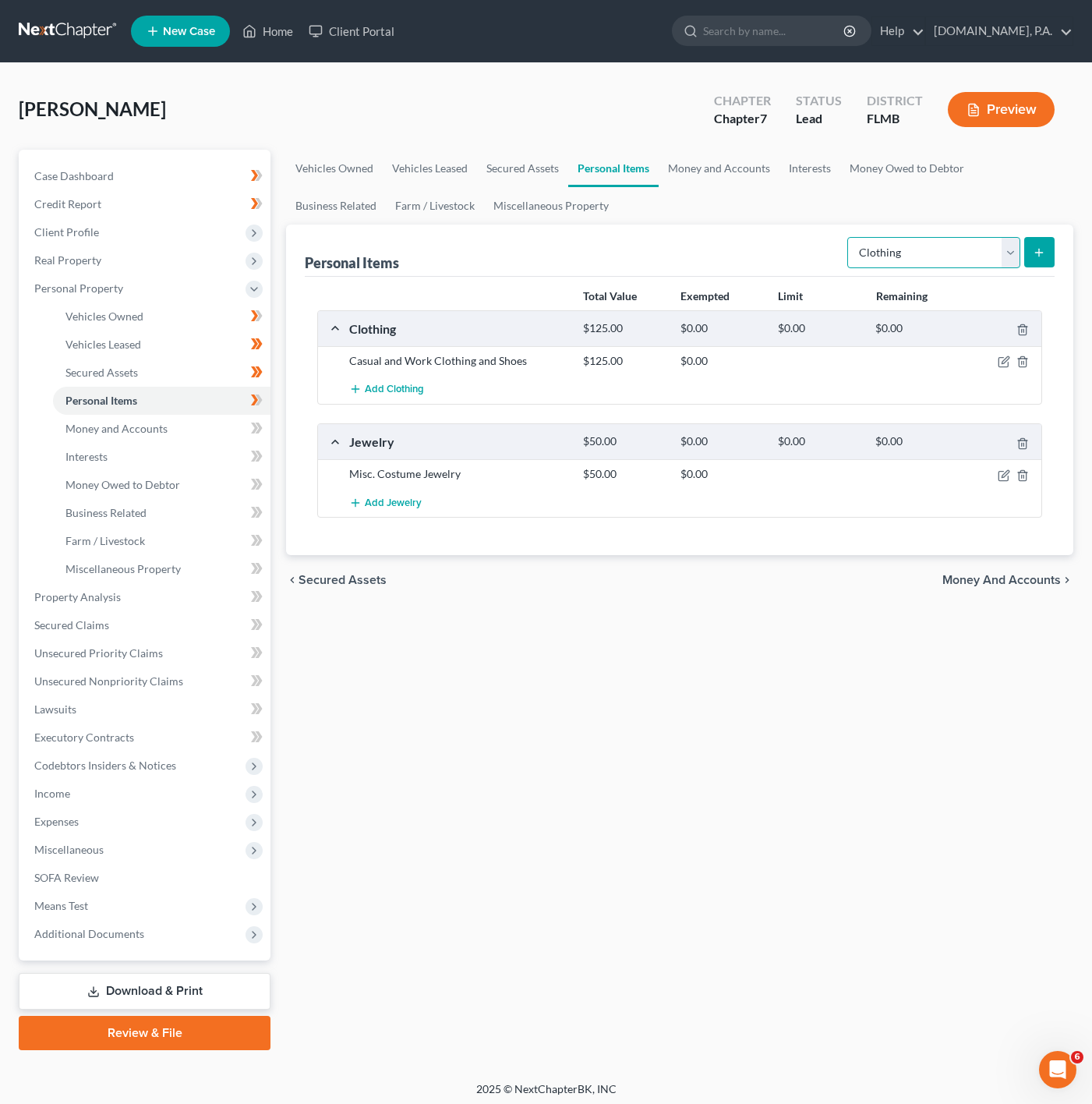
select select "household_goods"
click at [848, 237] on select "Select Item Type Clothing Collectibles Of Value Electronics Firearms Household …" at bounding box center [933, 253] width 173 height 31
click at [1034, 246] on button "submit" at bounding box center [1039, 253] width 31 height 31
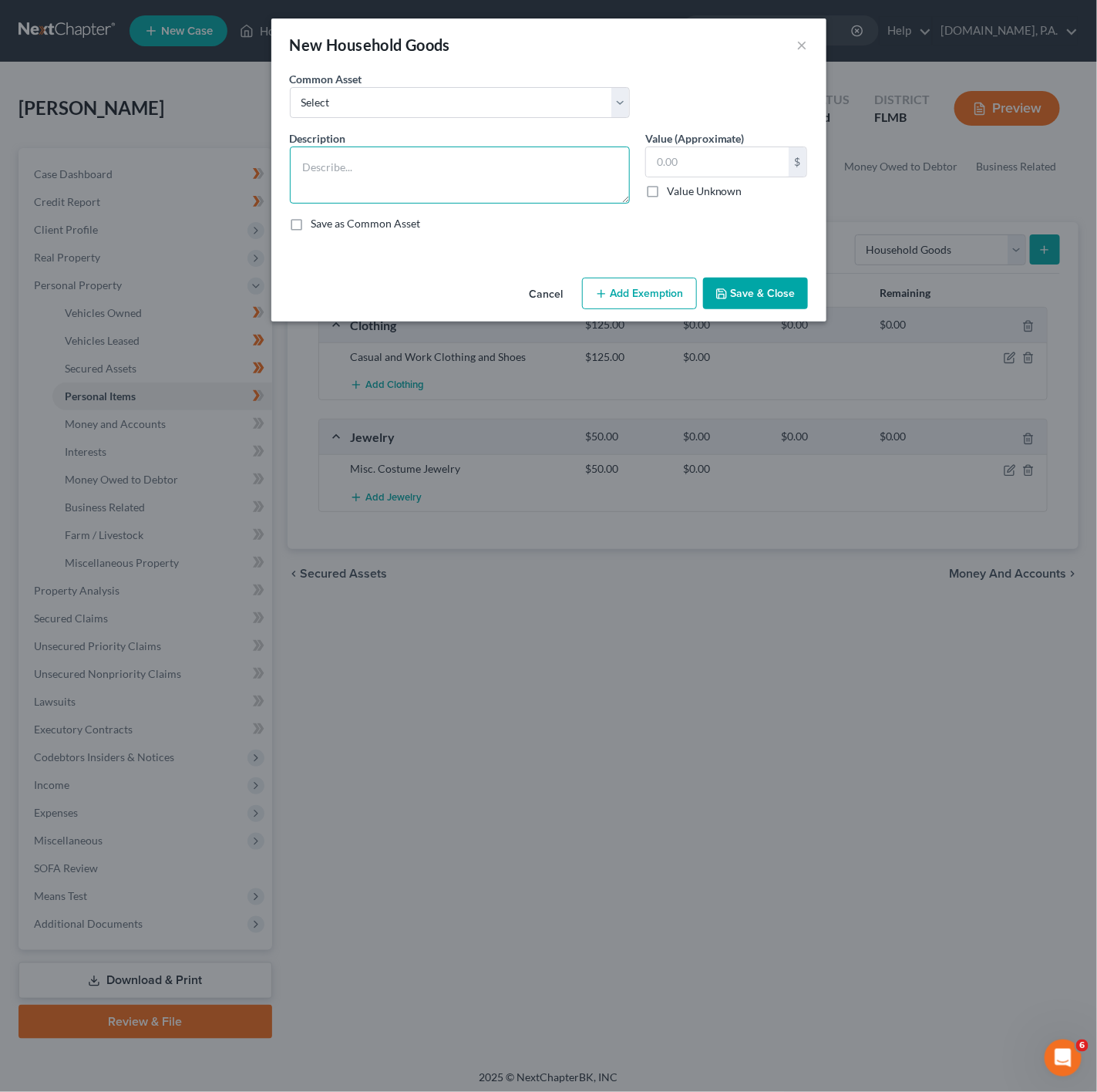
click at [414, 164] on textarea at bounding box center [460, 175] width 340 height 57
type textarea "1 Couch, 1 Recliner, 2 End Tables, 3+ Lamps, 1 Bookshelf, 2 Desks, 3+ Beds, 1 D…"
click at [671, 174] on input "text" at bounding box center [717, 162] width 143 height 29
type input "2"
type input "350"
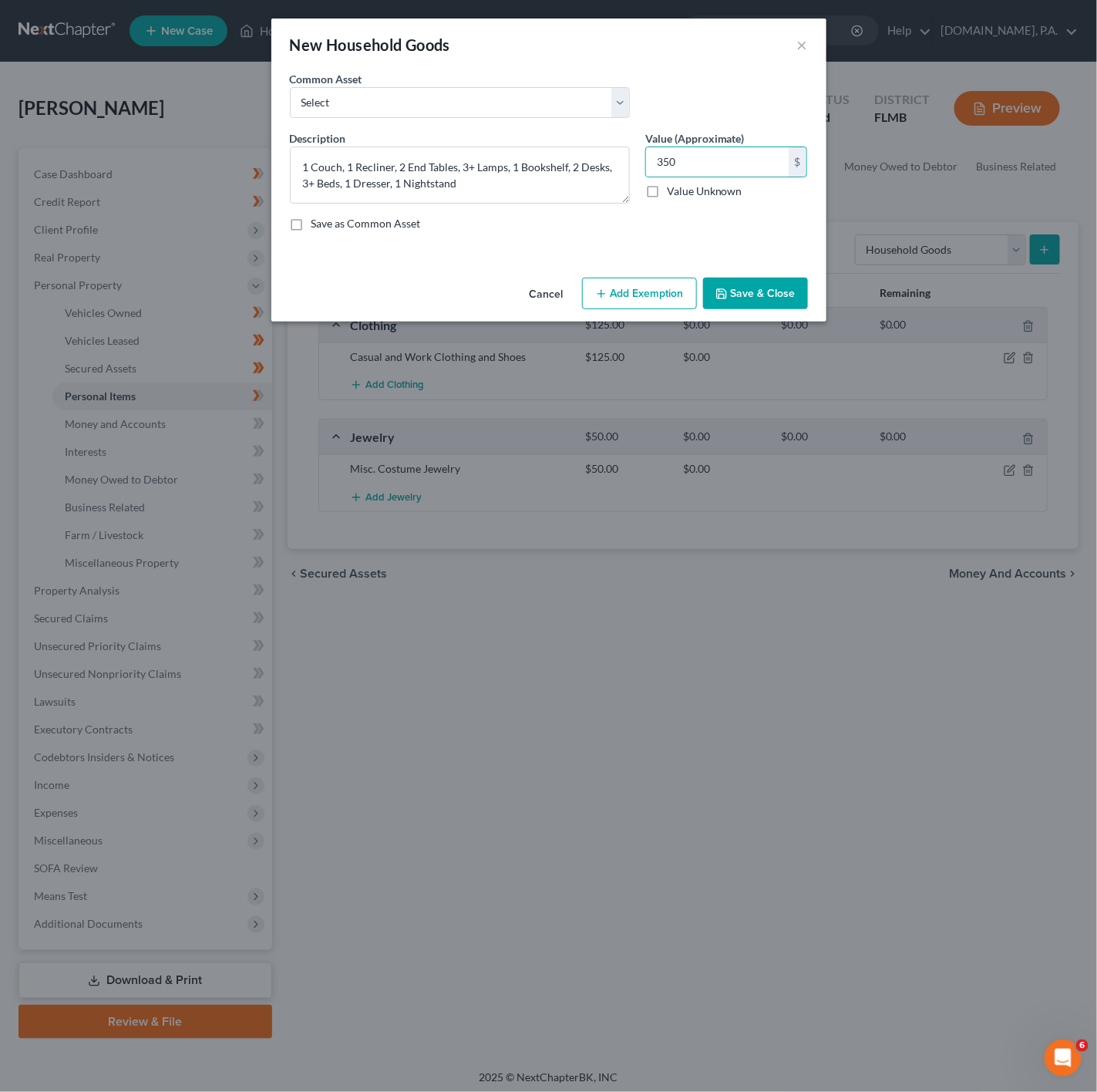
click at [617, 292] on button "Add Exemption" at bounding box center [639, 294] width 115 height 33
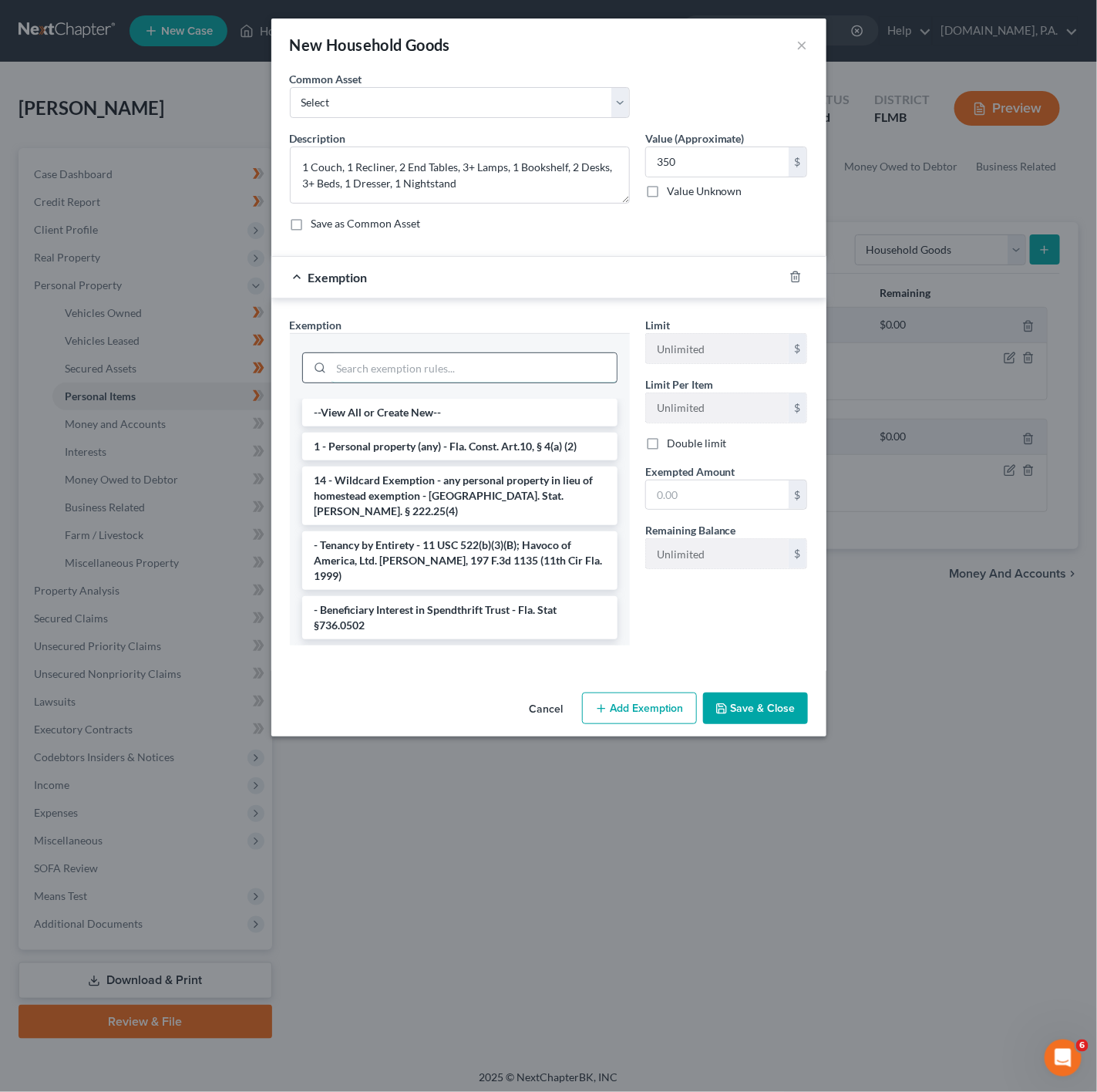
click at [460, 359] on input "search" at bounding box center [474, 367] width 285 height 29
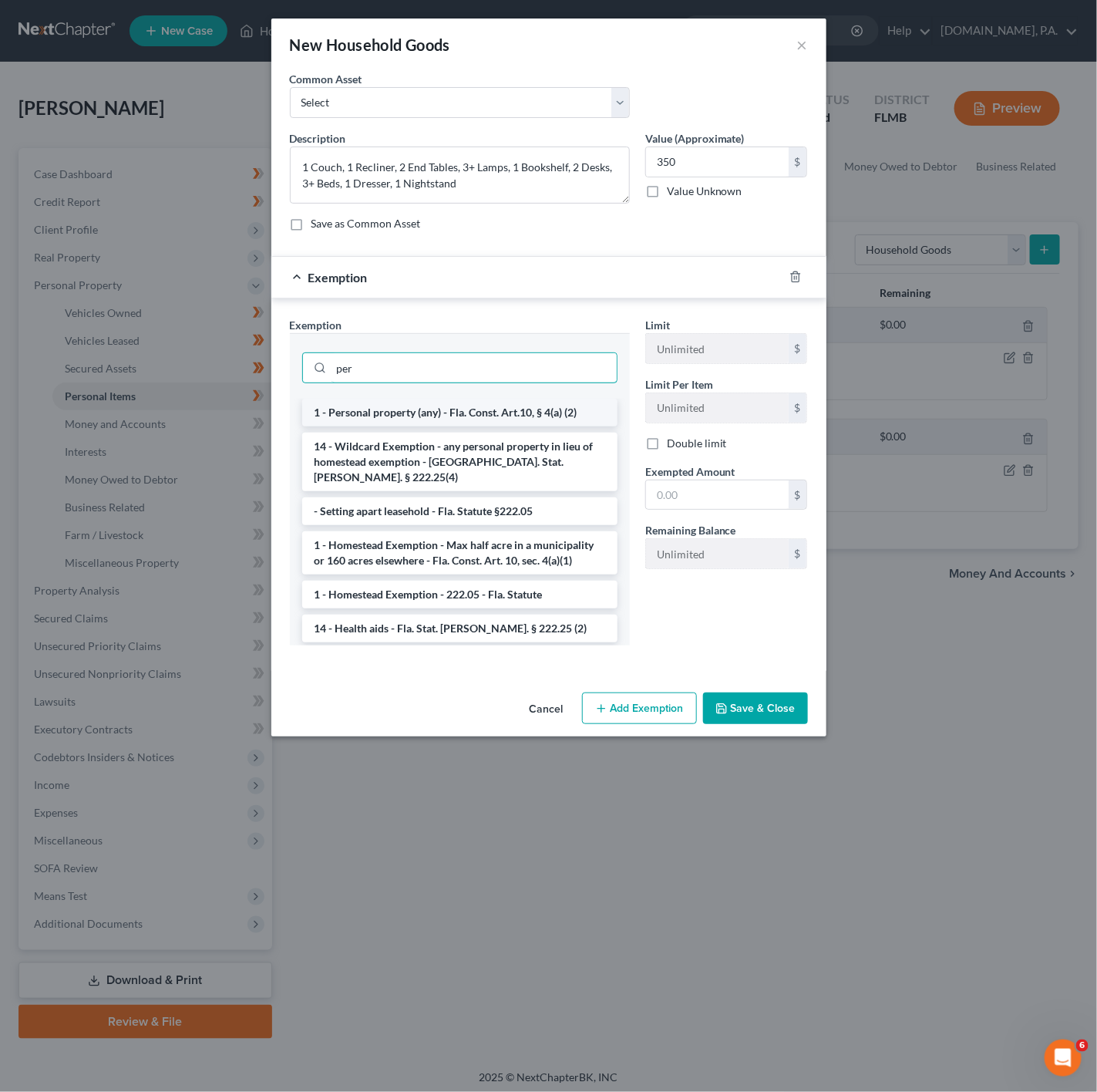
type input "per"
click at [424, 408] on li "1 - Personal property (any) - Fla. Const. Art.10, § 4(a) (2)" at bounding box center [460, 412] width 315 height 28
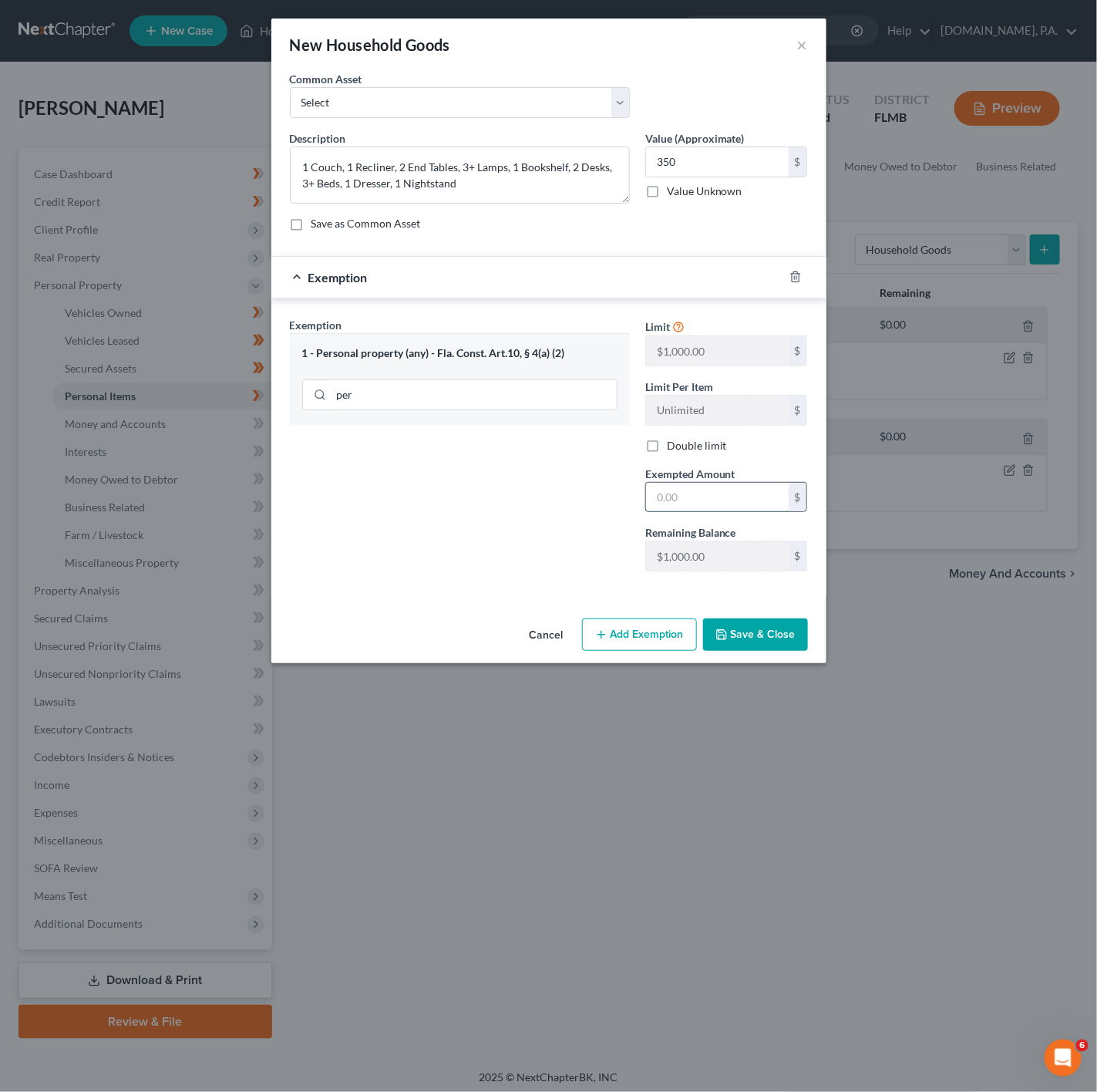
click at [748, 498] on input "text" at bounding box center [717, 497] width 143 height 29
type input "350"
click at [574, 528] on div "Exemption Set must be selected for CA. Exemption * 1 - Personal property (any) …" at bounding box center [460, 450] width 356 height 267
click at [773, 642] on button "Save & Close" at bounding box center [756, 634] width 105 height 33
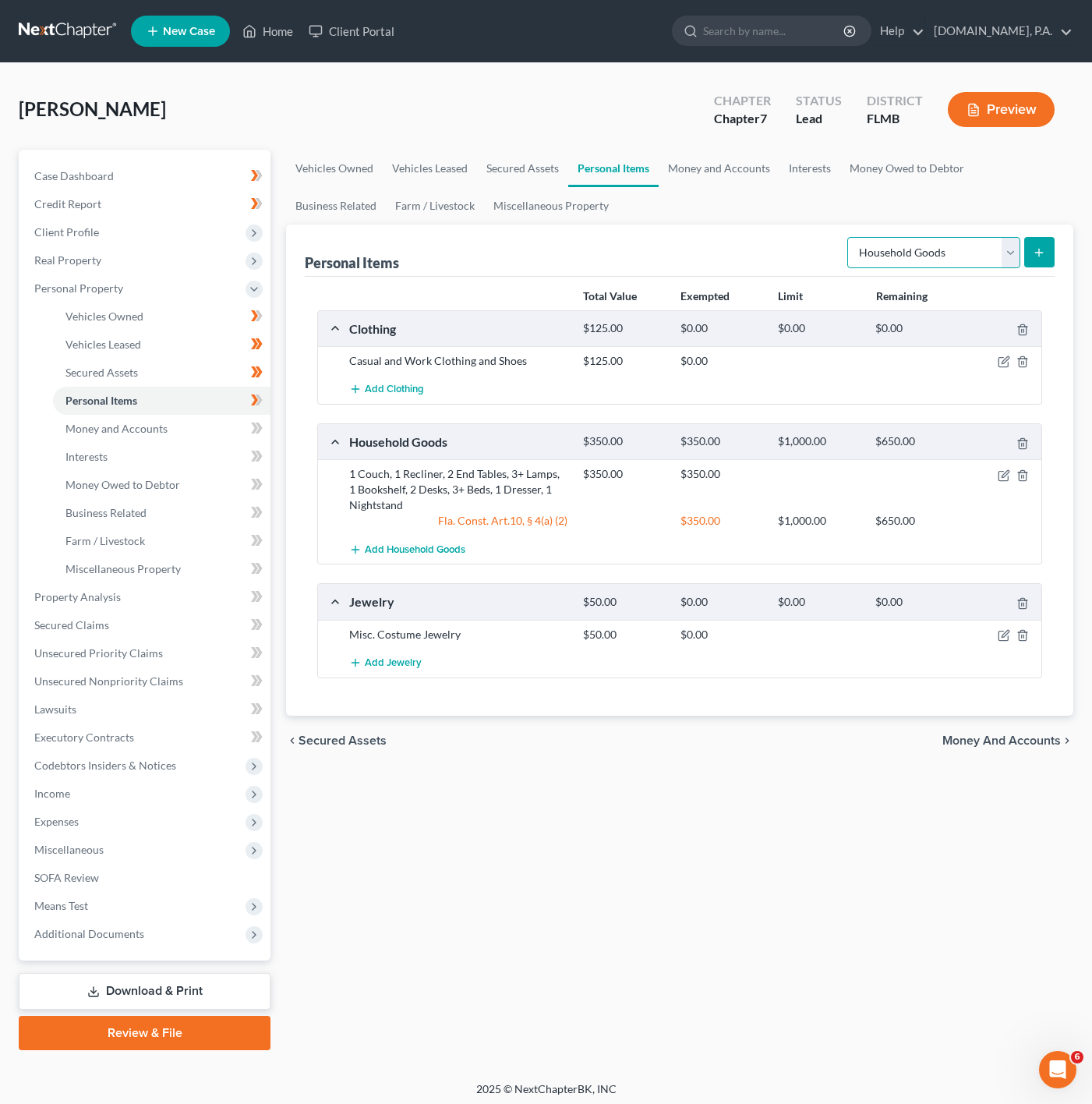
click at [961, 244] on select "Select Item Type Clothing Collectibles Of Value Electronics Firearms Household …" at bounding box center [933, 253] width 173 height 31
select select "electronics"
click at [848, 237] on select "Select Item Type Clothing Collectibles Of Value Electronics Firearms Household …" at bounding box center [933, 253] width 173 height 31
click at [1033, 256] on icon "submit" at bounding box center [1039, 253] width 13 height 13
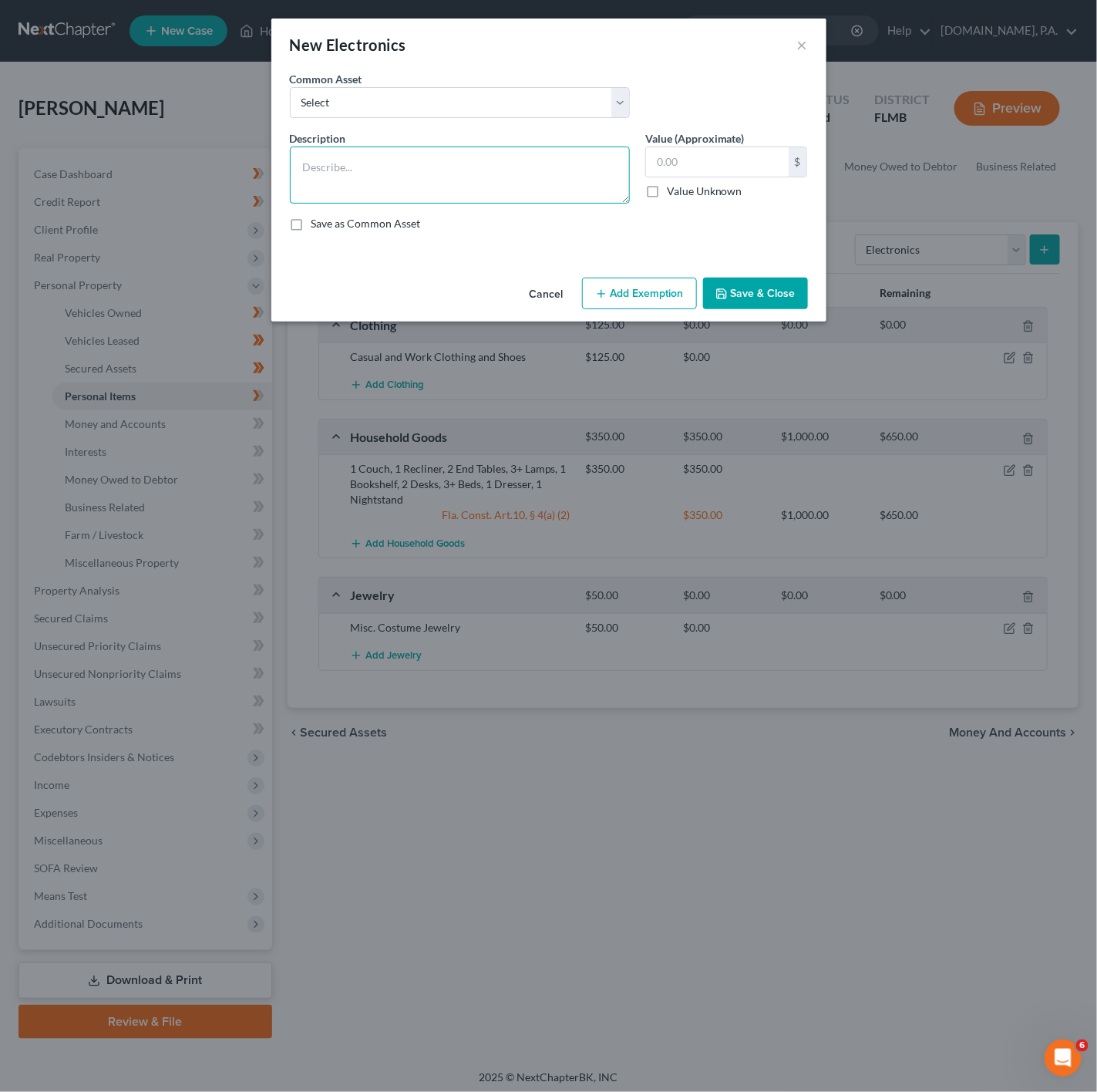
click at [361, 186] on textarea at bounding box center [460, 175] width 340 height 57
type textarea "3"
click at [329, 174] on textarea "3+ Tvs," at bounding box center [460, 175] width 340 height 57
click at [349, 163] on textarea "3+ Tv's," at bounding box center [460, 175] width 340 height 57
type textarea "3+ Tv's, 2 Cell Phones, 1 Laptop"
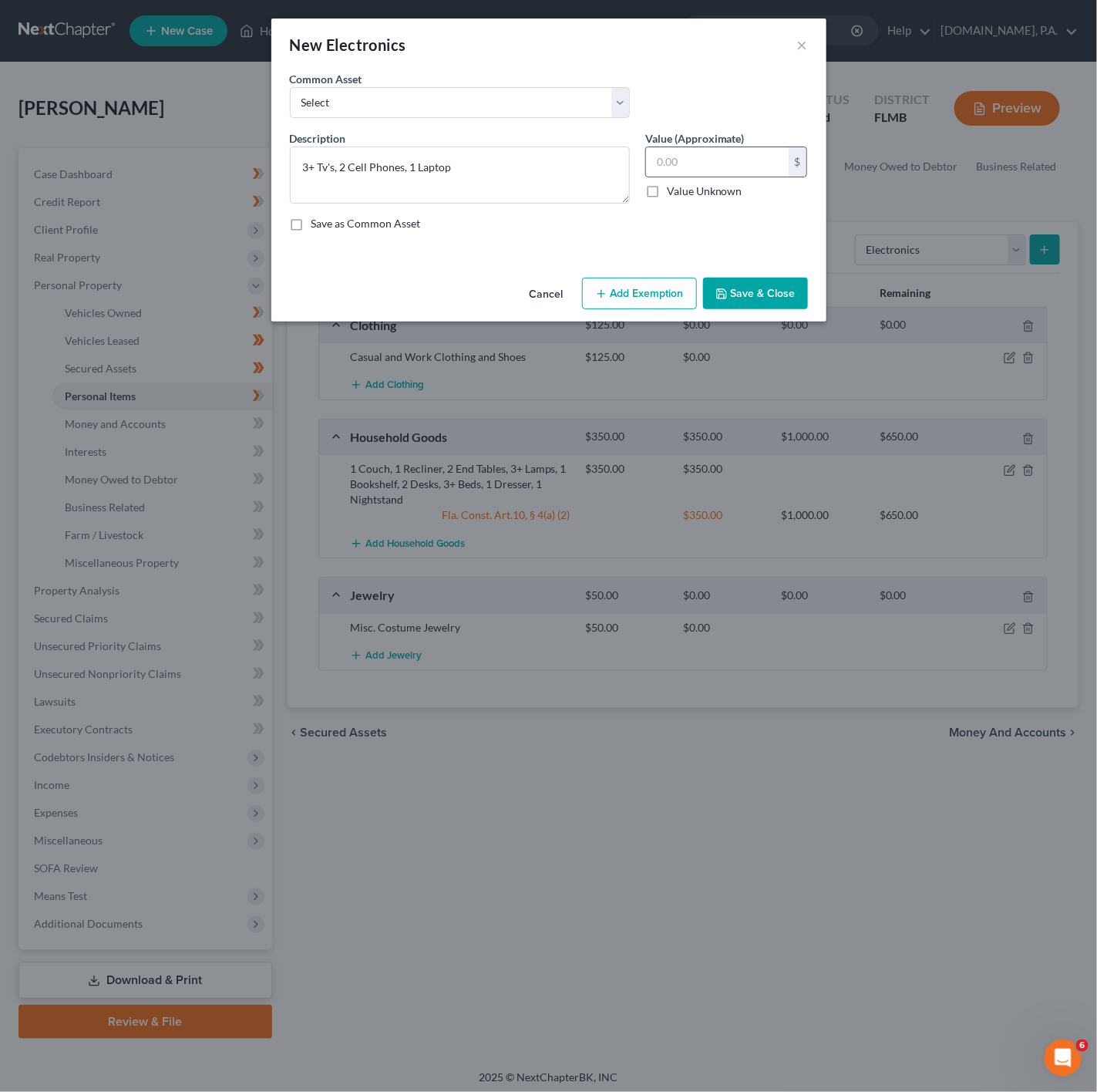
click at [673, 177] on div "$" at bounding box center [727, 162] width 163 height 31
click at [678, 167] on input "text" at bounding box center [717, 162] width 143 height 29
type input "2"
type input "300"
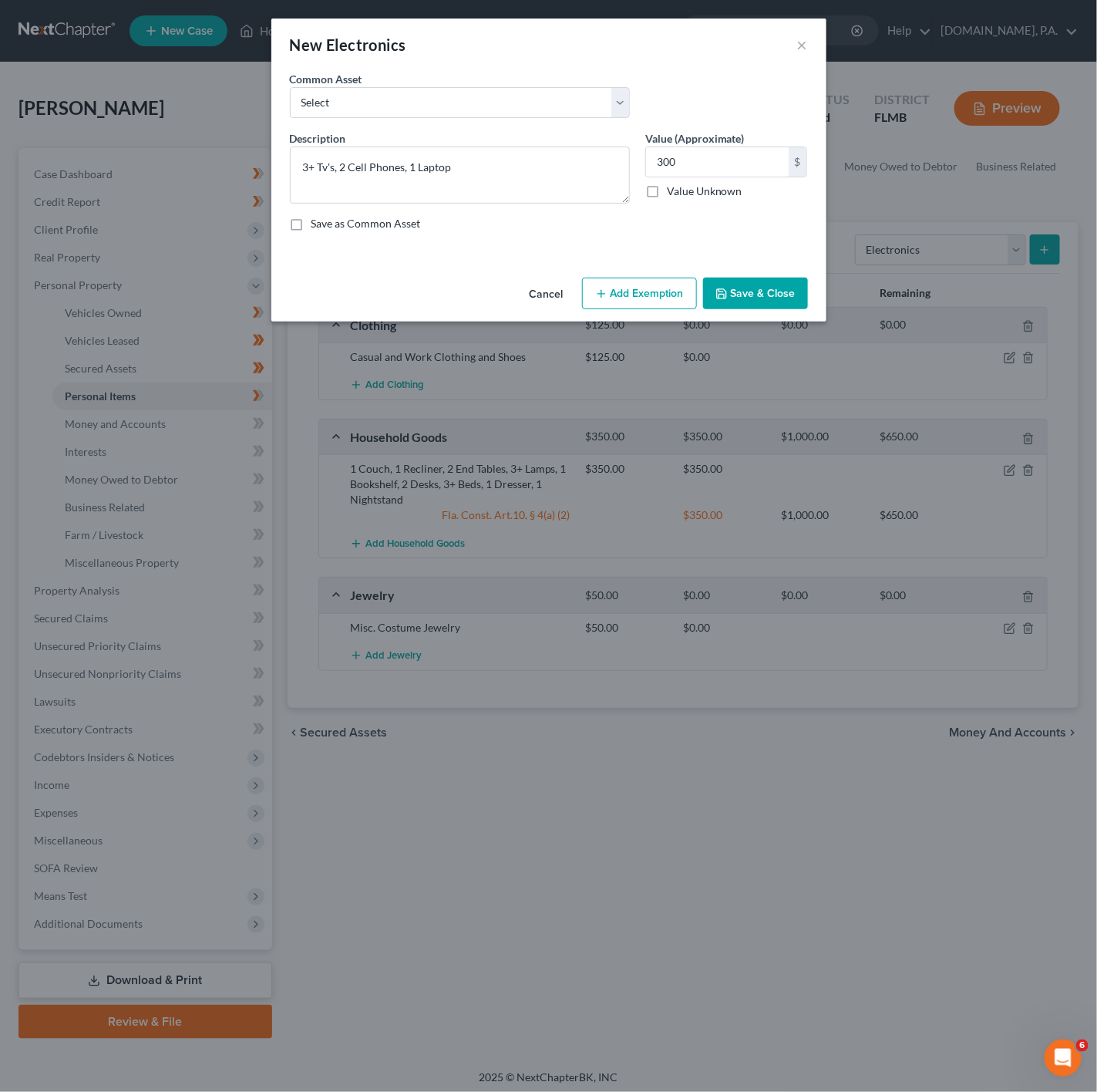
click at [634, 288] on button "Add Exemption" at bounding box center [639, 294] width 115 height 33
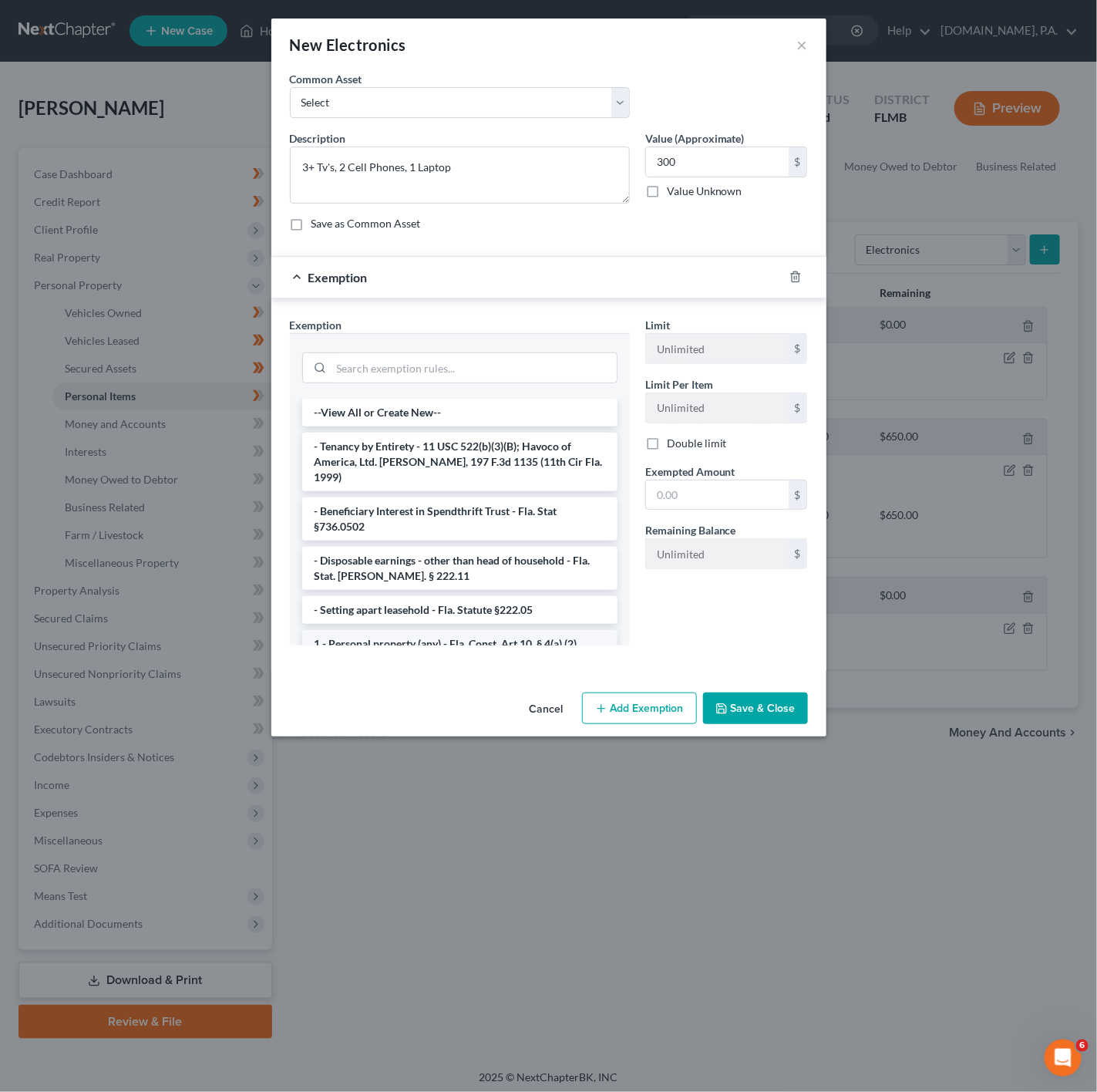
click at [401, 638] on li "1 - Personal property (any) - Fla. Const. Art.10, § 4(a) (2)" at bounding box center [460, 643] width 315 height 28
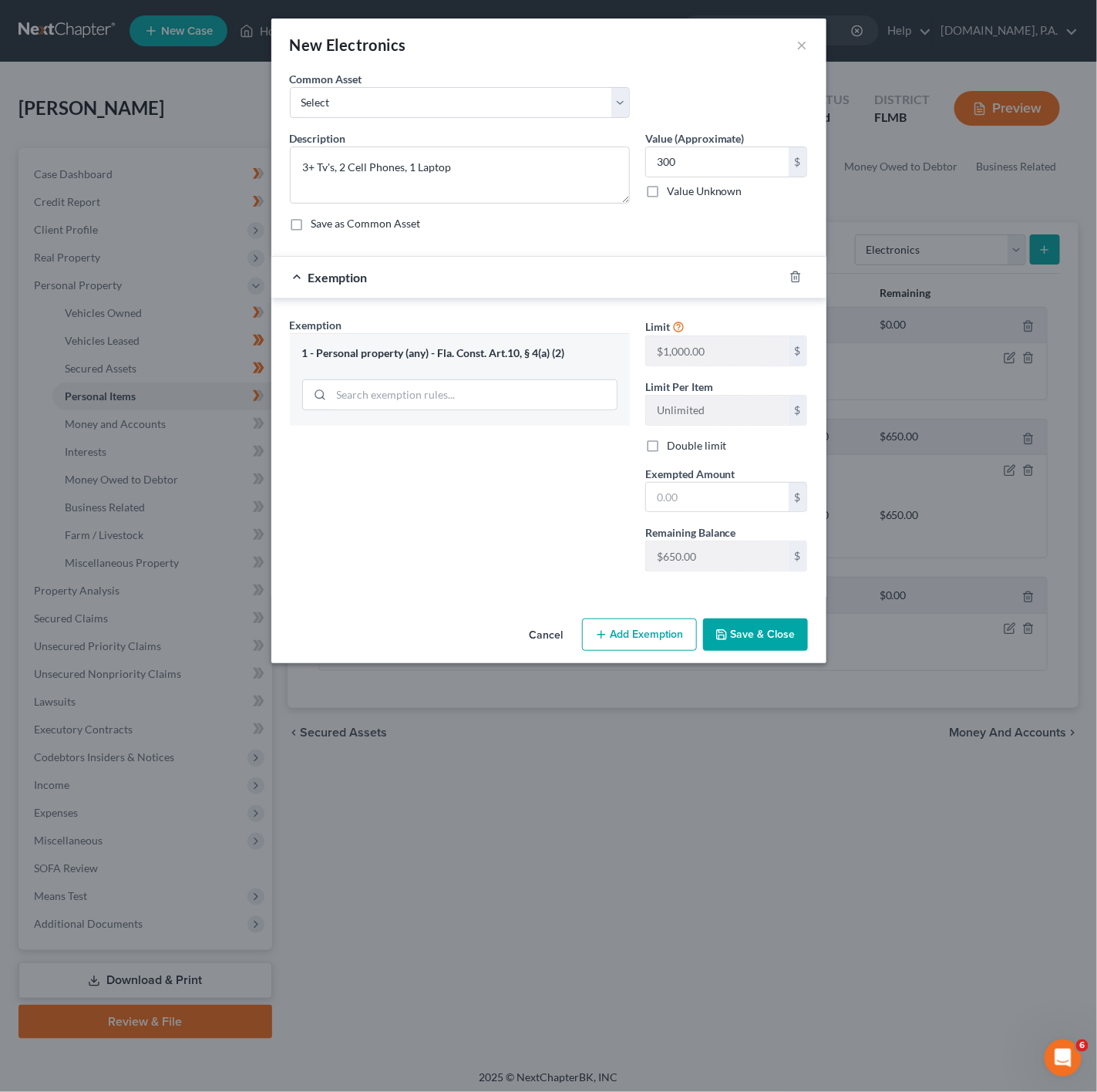
click at [711, 521] on div "Limit $1,000.00 $ Limit Per Item Unlimited $ Double limit Exempted Amount * $ R…" at bounding box center [726, 450] width 178 height 267
click at [713, 509] on input "text" at bounding box center [717, 497] width 143 height 29
type input "300"
click at [480, 491] on div "Exemption Set must be selected for CA. Exemption * 1 - Personal property (any) …" at bounding box center [460, 450] width 356 height 267
click at [771, 662] on div "Cancel Add Exemption Save & Close" at bounding box center [549, 637] width 555 height 51
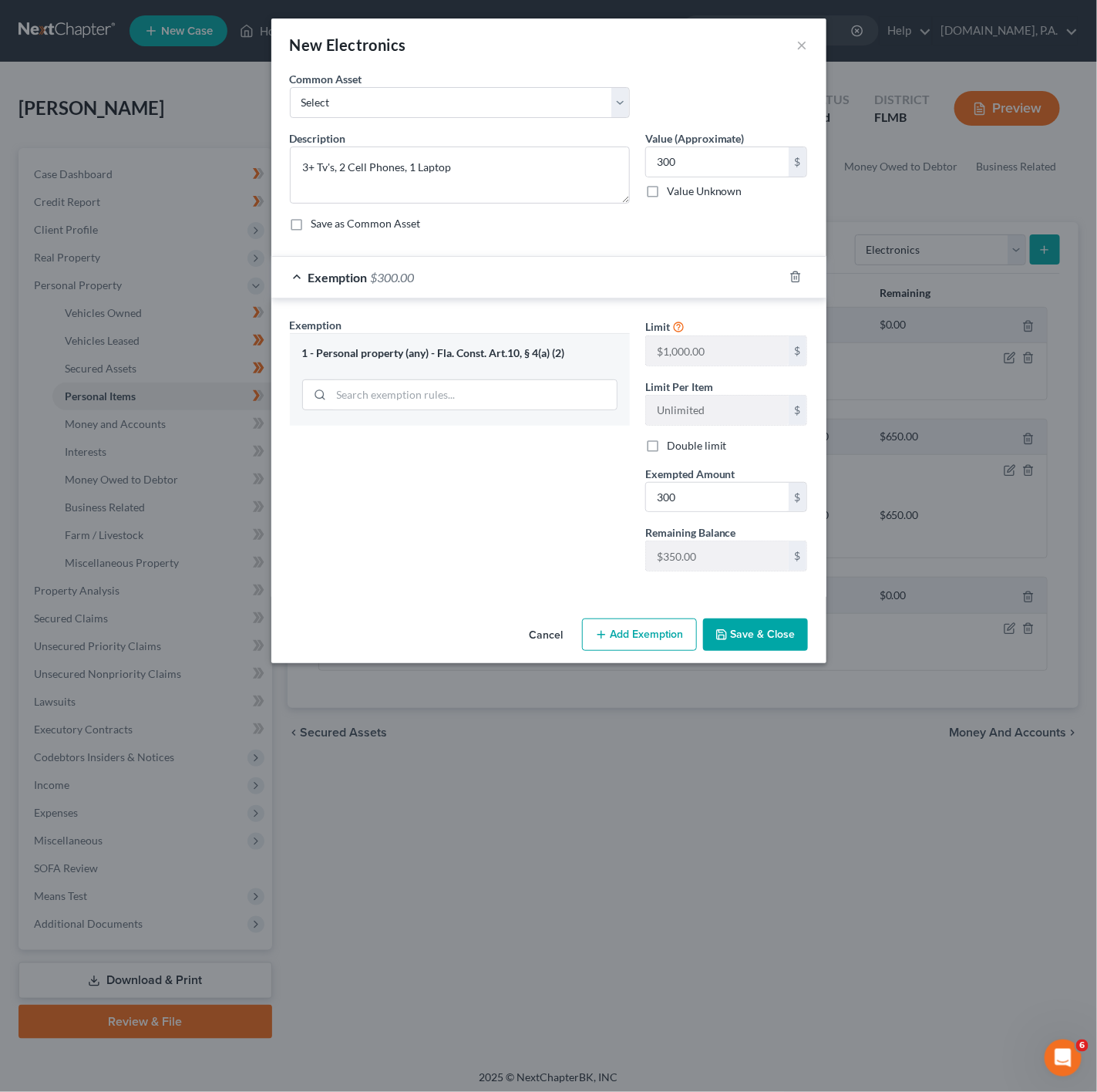
click at [772, 651] on button "Save & Close" at bounding box center [756, 634] width 105 height 33
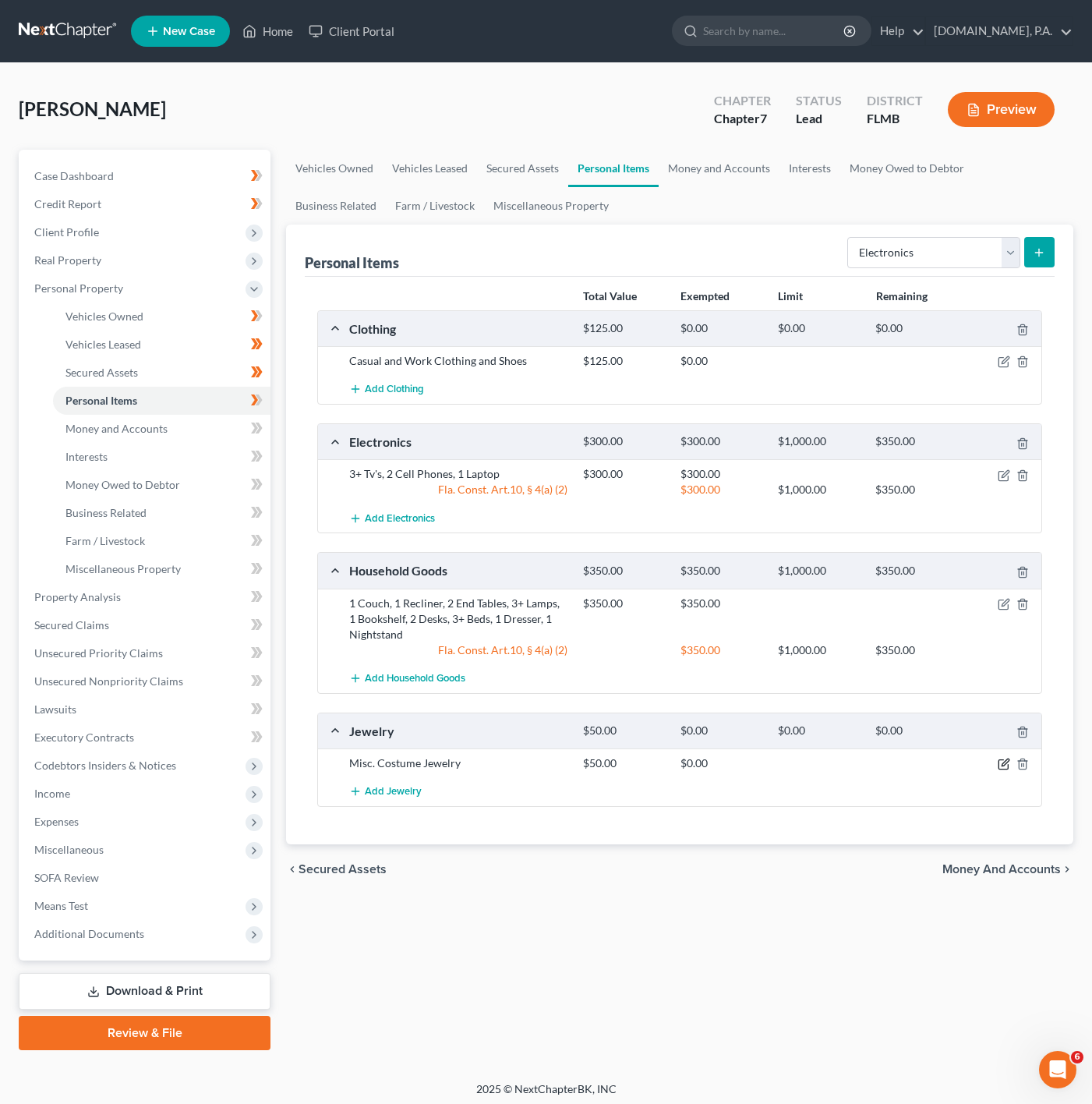
click at [1000, 767] on icon "button" at bounding box center [1004, 764] width 13 height 13
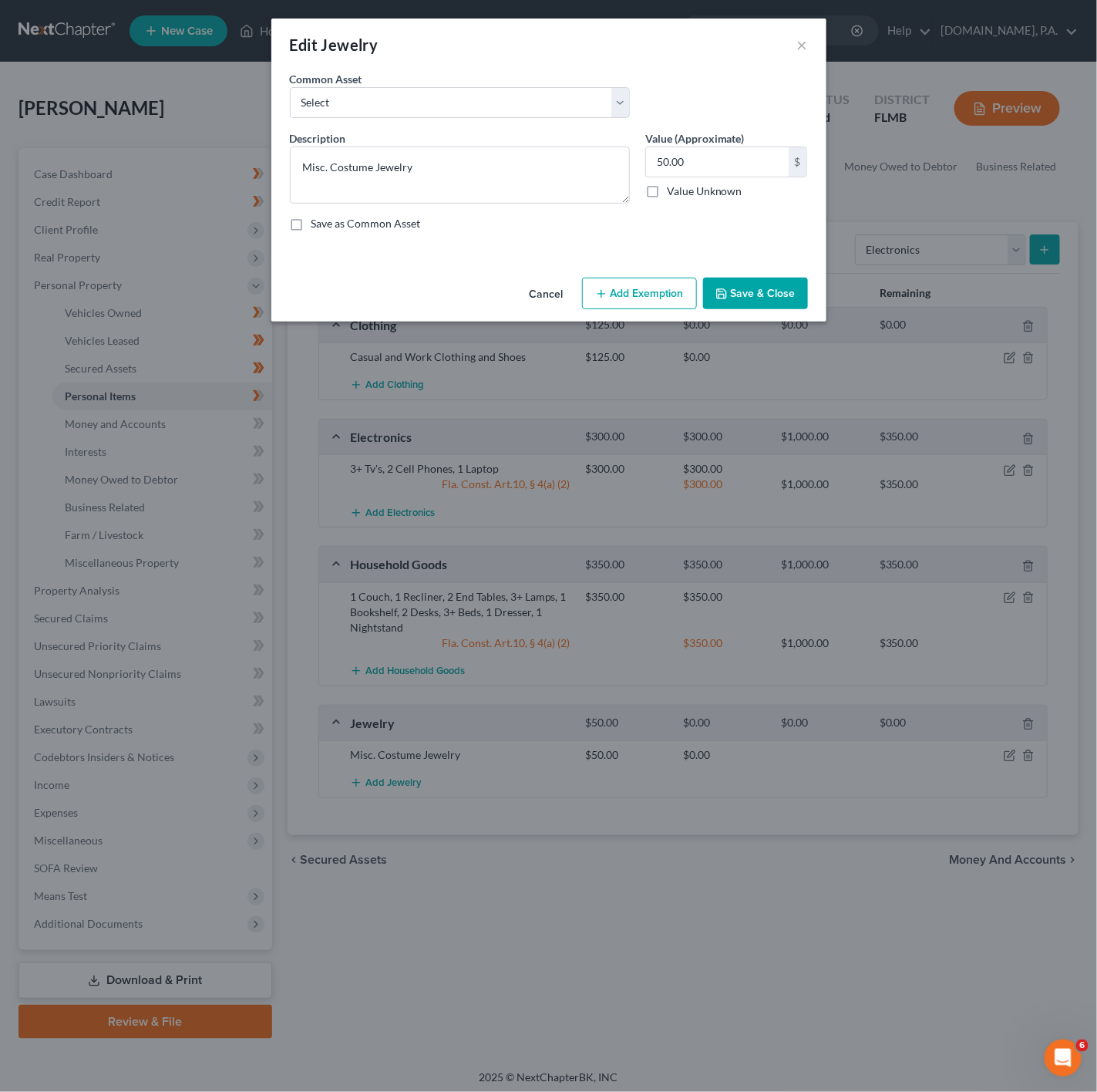
click at [626, 281] on button "Add Exemption" at bounding box center [639, 294] width 115 height 33
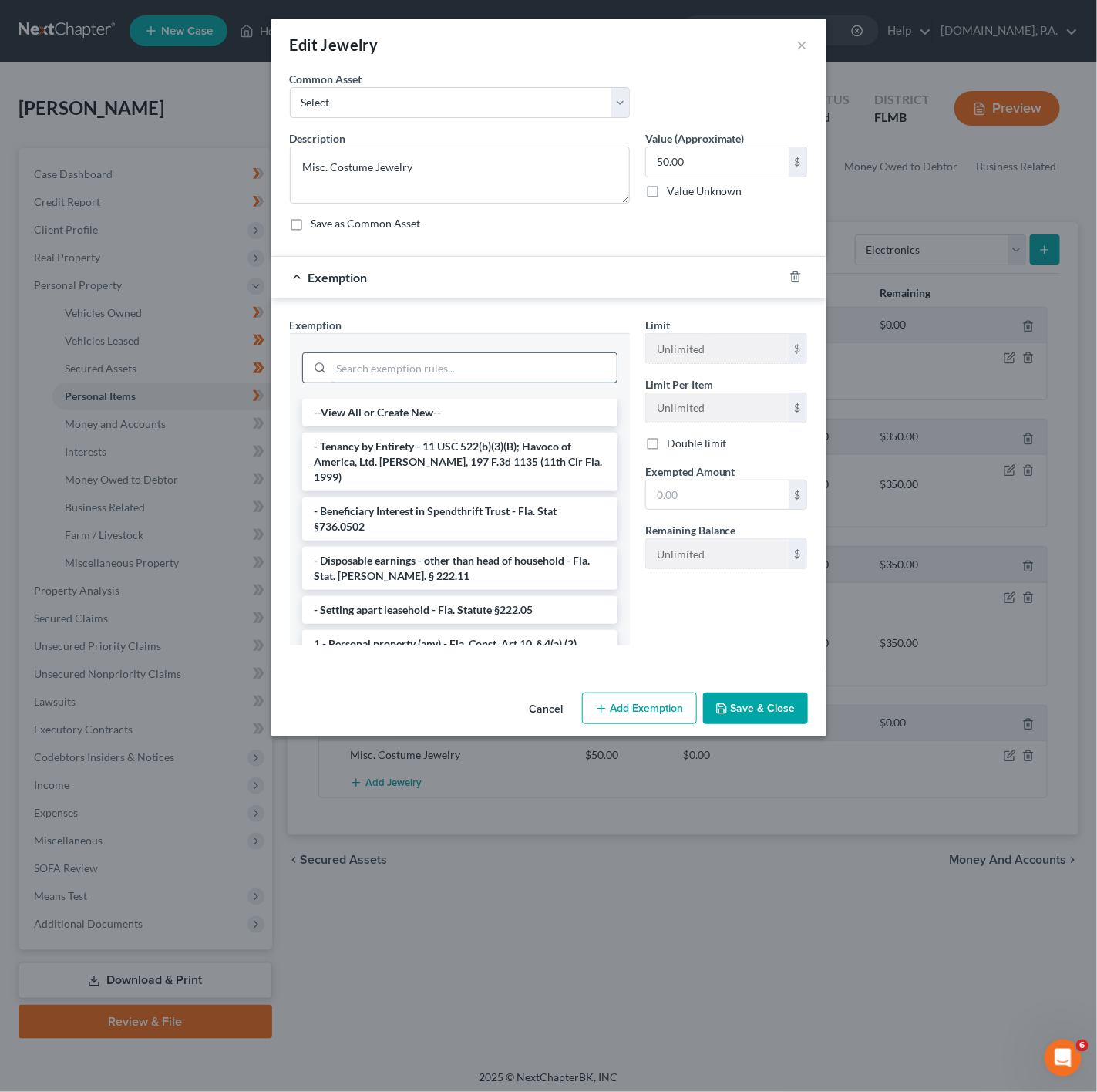
click at [417, 368] on input "search" at bounding box center [474, 367] width 285 height 29
click at [392, 630] on li "1 - Personal property (any) - Fla. Const. Art.10, § 4(a) (2)" at bounding box center [460, 643] width 315 height 28
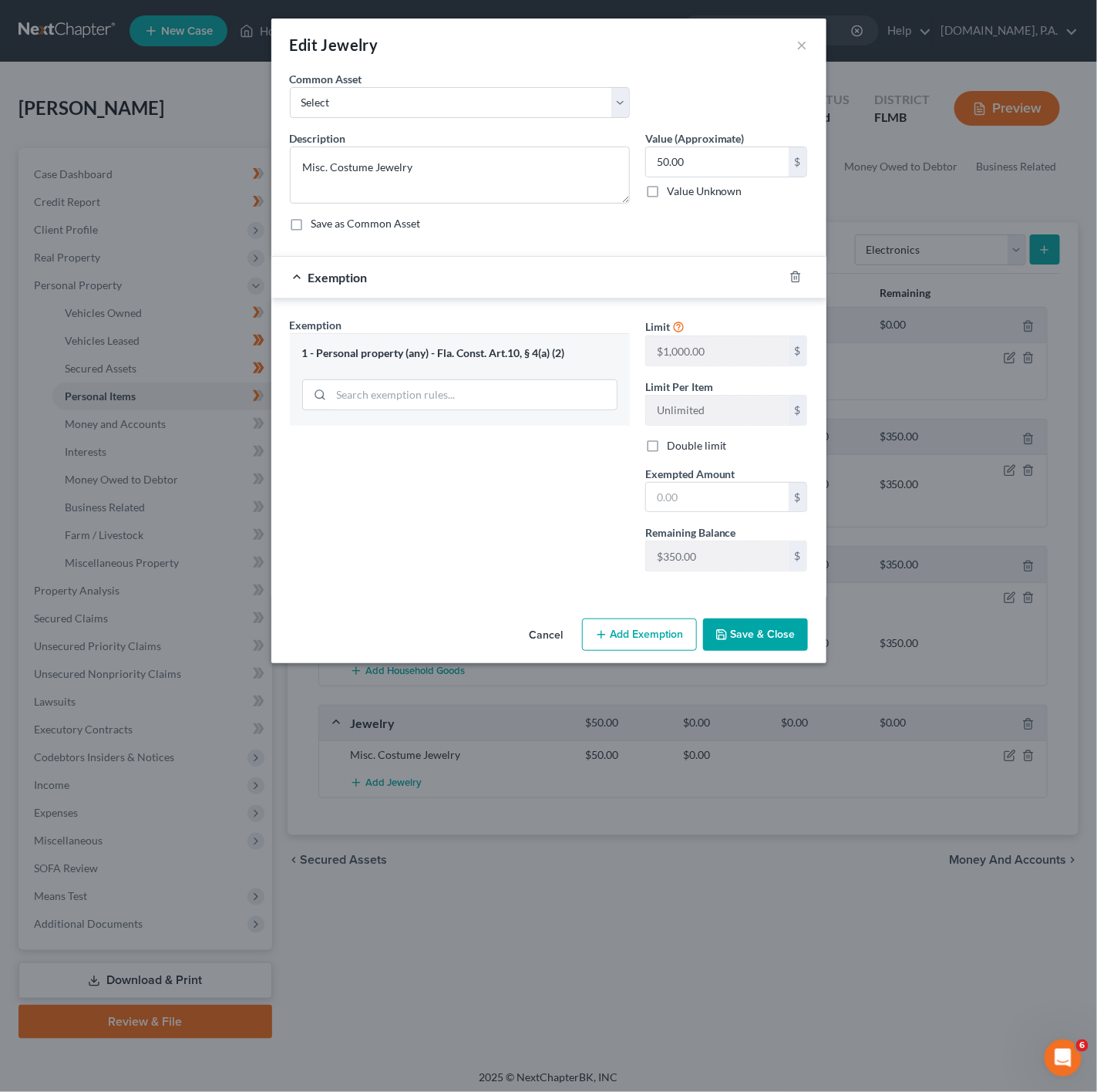
click at [690, 519] on div "Limit $1,000.00 $ Limit Per Item Unlimited $ Double limit Exempted Amount * $ R…" at bounding box center [726, 450] width 178 height 267
click at [720, 512] on input "text" at bounding box center [717, 497] width 143 height 29
type input "5"
type input "75"
click at [708, 158] on input "50.00" at bounding box center [717, 162] width 143 height 29
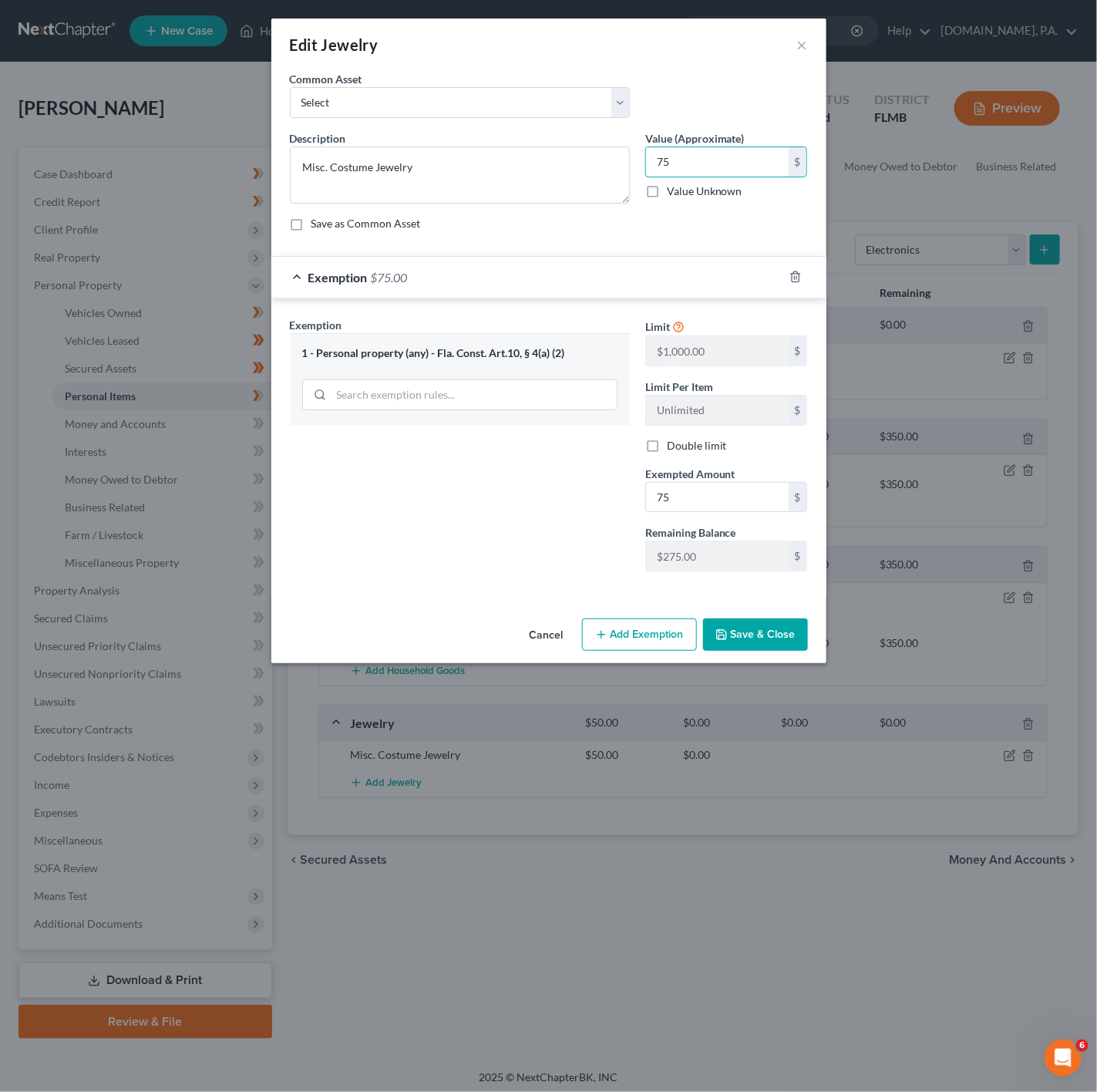
type input "75"
click at [754, 646] on button "Save & Close" at bounding box center [756, 634] width 105 height 33
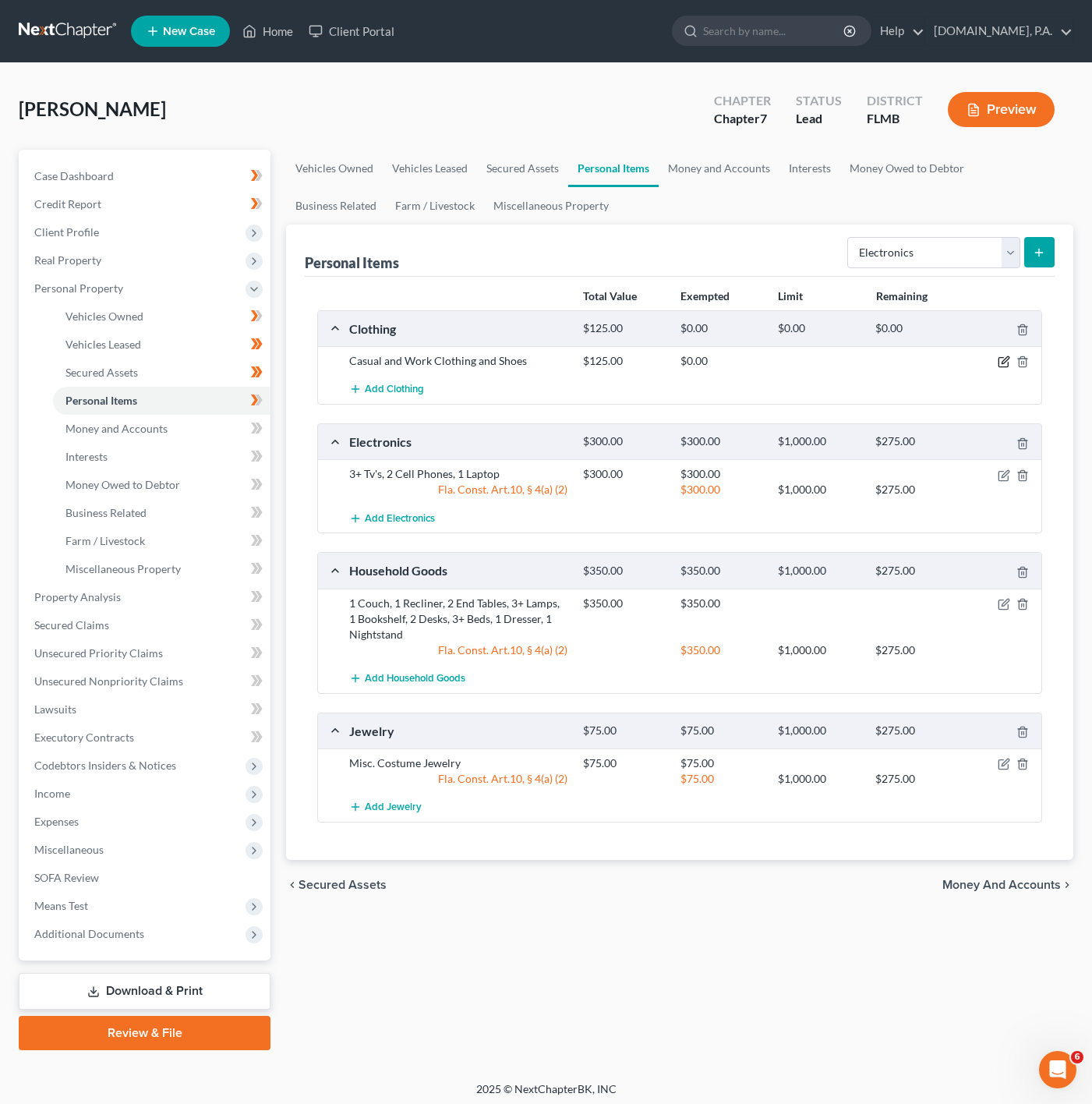
click at [1000, 359] on icon "button" at bounding box center [1004, 361] width 13 height 13
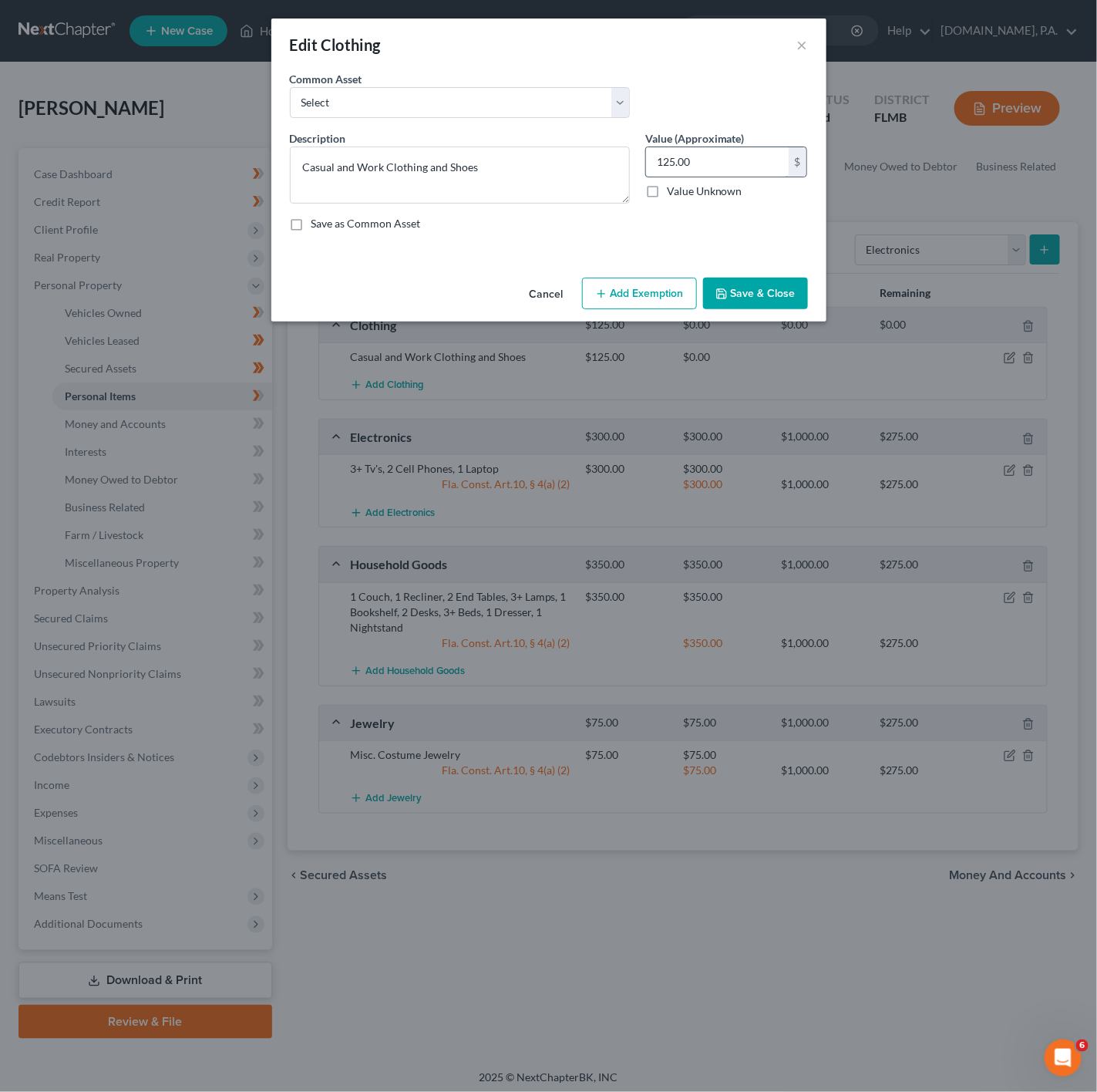
click at [713, 176] on input "125.00" at bounding box center [717, 162] width 143 height 29
type input "150"
click at [625, 278] on div "Cancel Add Exemption Save & Close" at bounding box center [549, 297] width 555 height 51
click at [627, 292] on button "Add Exemption" at bounding box center [639, 294] width 115 height 33
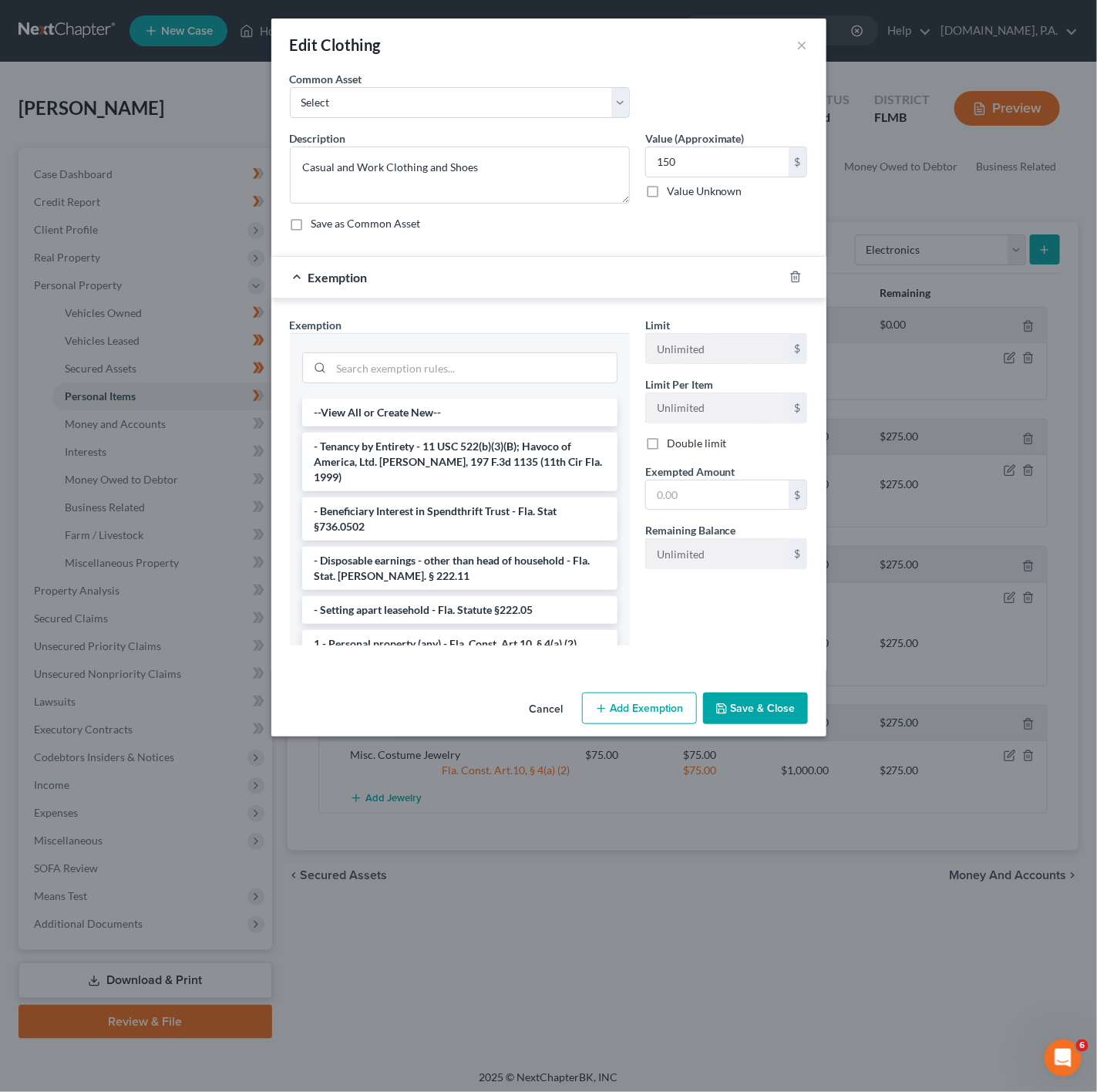
click at [437, 349] on div at bounding box center [460, 367] width 315 height 40
click at [437, 372] on input "search" at bounding box center [474, 367] width 285 height 29
drag, startPoint x: 421, startPoint y: 625, endPoint x: 739, endPoint y: 567, distance: 323.2
click at [422, 630] on li "1 - Personal property (any) - Fla. Const. Art.10, § 4(a) (2)" at bounding box center [460, 643] width 315 height 28
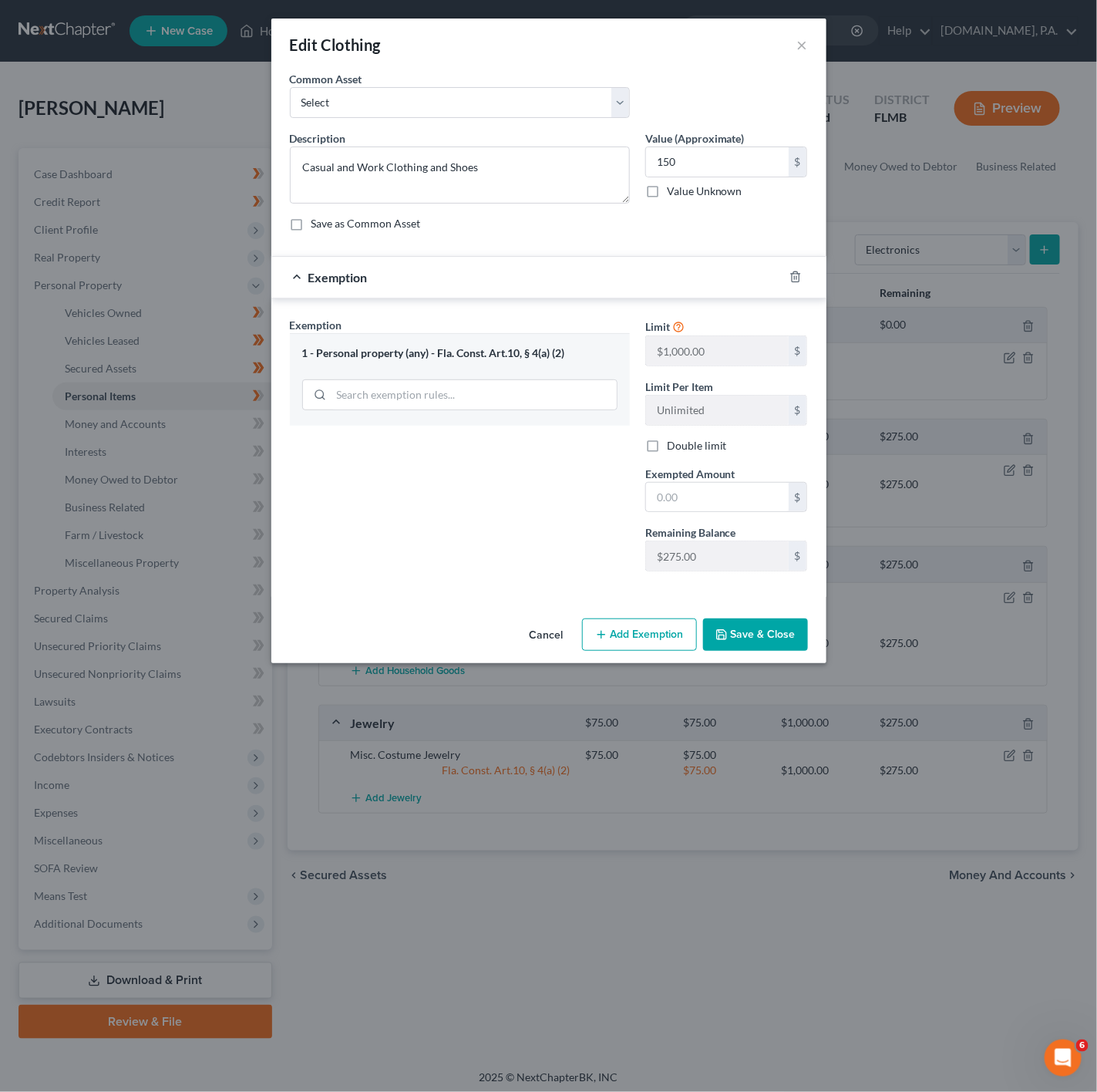
click at [738, 518] on div "Limit $1,000.00 $ Limit Per Item Unlimited $ Double limit Exempted Amount * $ R…" at bounding box center [726, 450] width 178 height 267
click at [731, 504] on input "text" at bounding box center [717, 497] width 143 height 29
type input "150"
click at [710, 629] on button "Save & Close" at bounding box center [756, 634] width 105 height 33
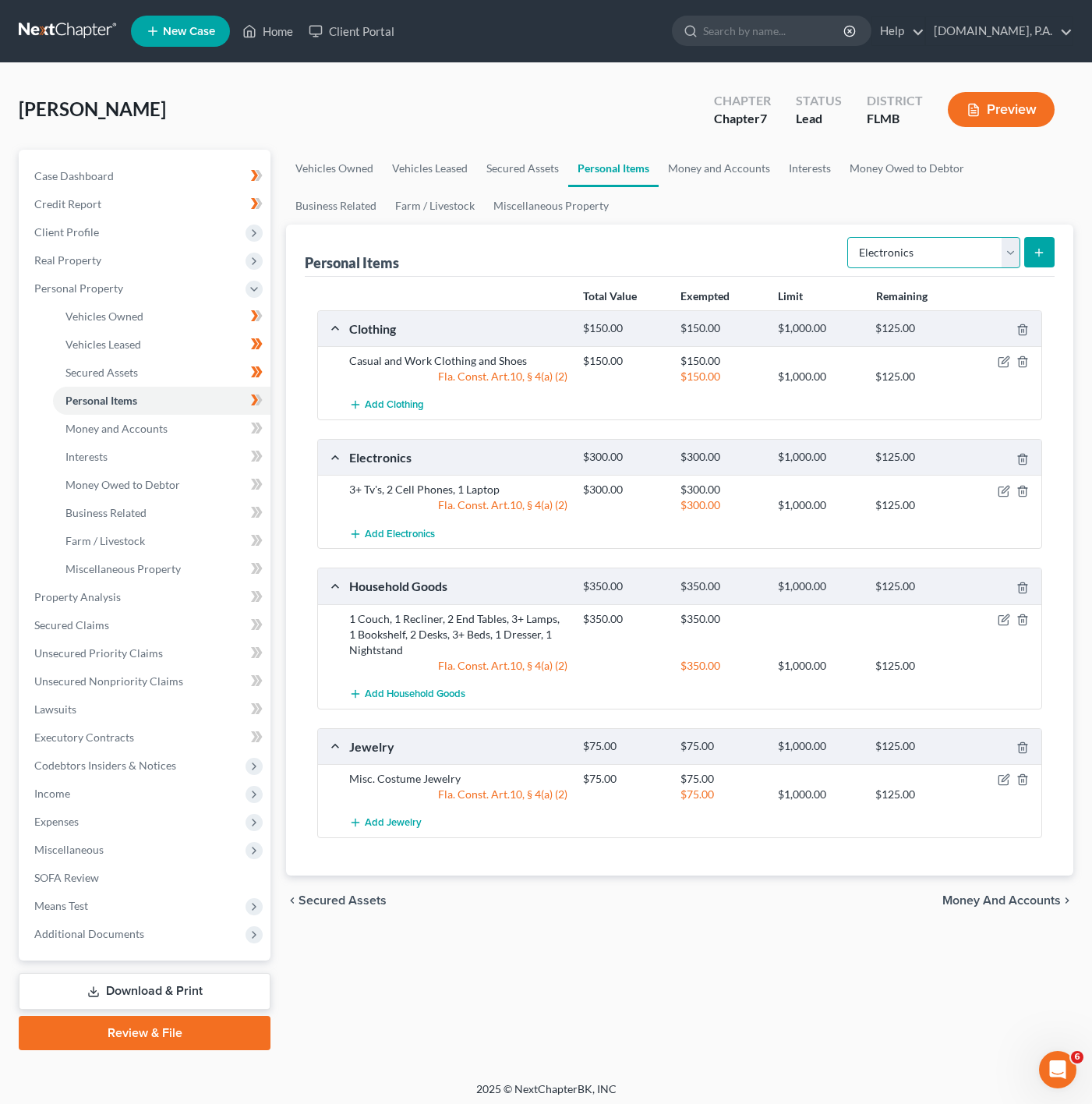
drag, startPoint x: 931, startPoint y: 237, endPoint x: 926, endPoint y: 251, distance: 14.9
click at [929, 239] on select "Select Item Type Clothing Collectibles Of Value Electronics Firearms Household …" at bounding box center [933, 253] width 173 height 31
select select "pets"
click at [848, 237] on select "Select Item Type Clothing Collectibles Of Value Electronics Firearms Household …" at bounding box center [933, 253] width 173 height 31
click at [1050, 253] on button "submit" at bounding box center [1039, 253] width 31 height 31
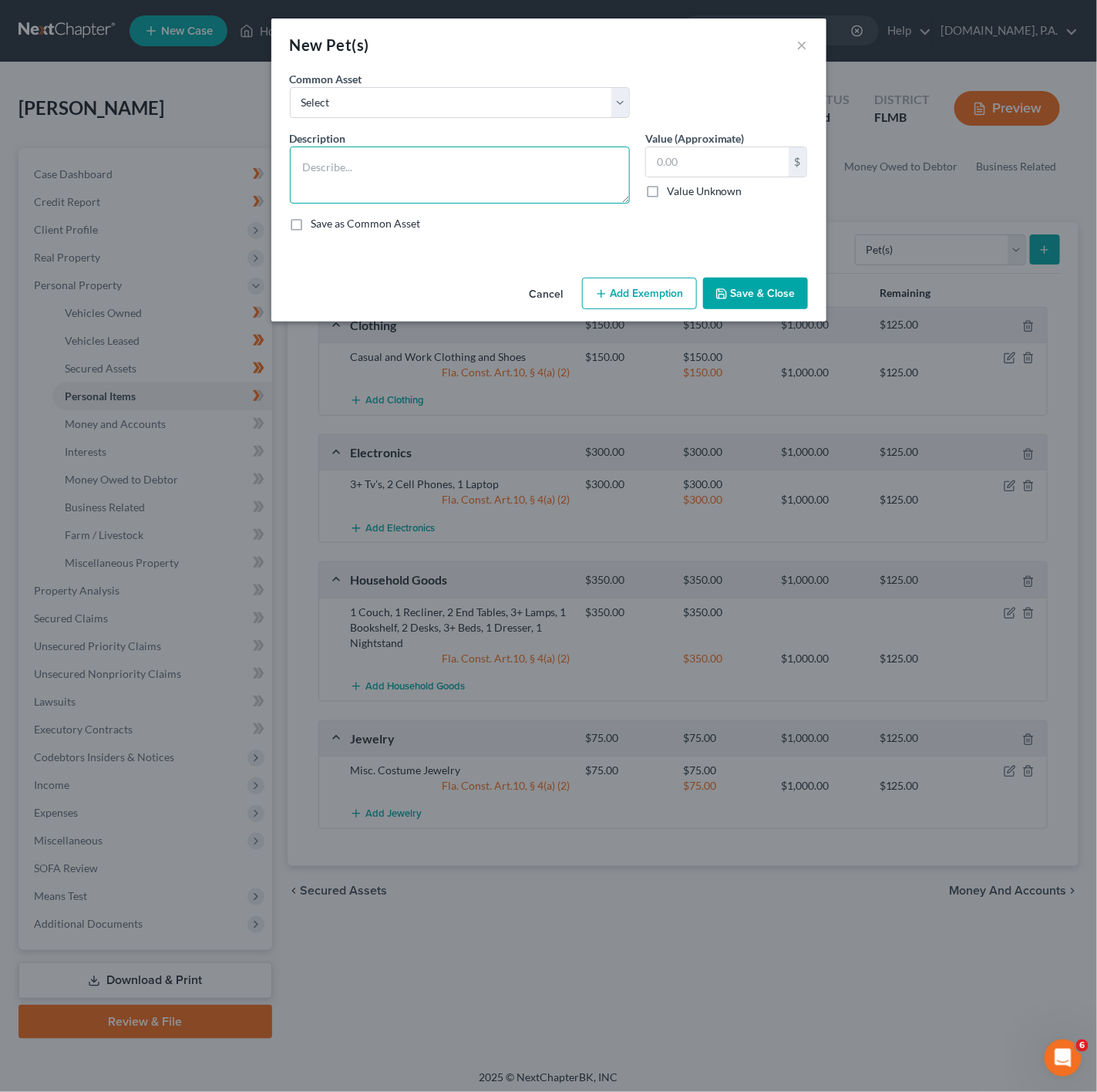
click at [405, 200] on textarea at bounding box center [460, 175] width 340 height 57
type textarea "2 Dogs, 1 Cat"
click at [732, 159] on input "text" at bounding box center [717, 162] width 143 height 29
type input "3"
click at [632, 287] on button "Add Exemption" at bounding box center [639, 294] width 115 height 33
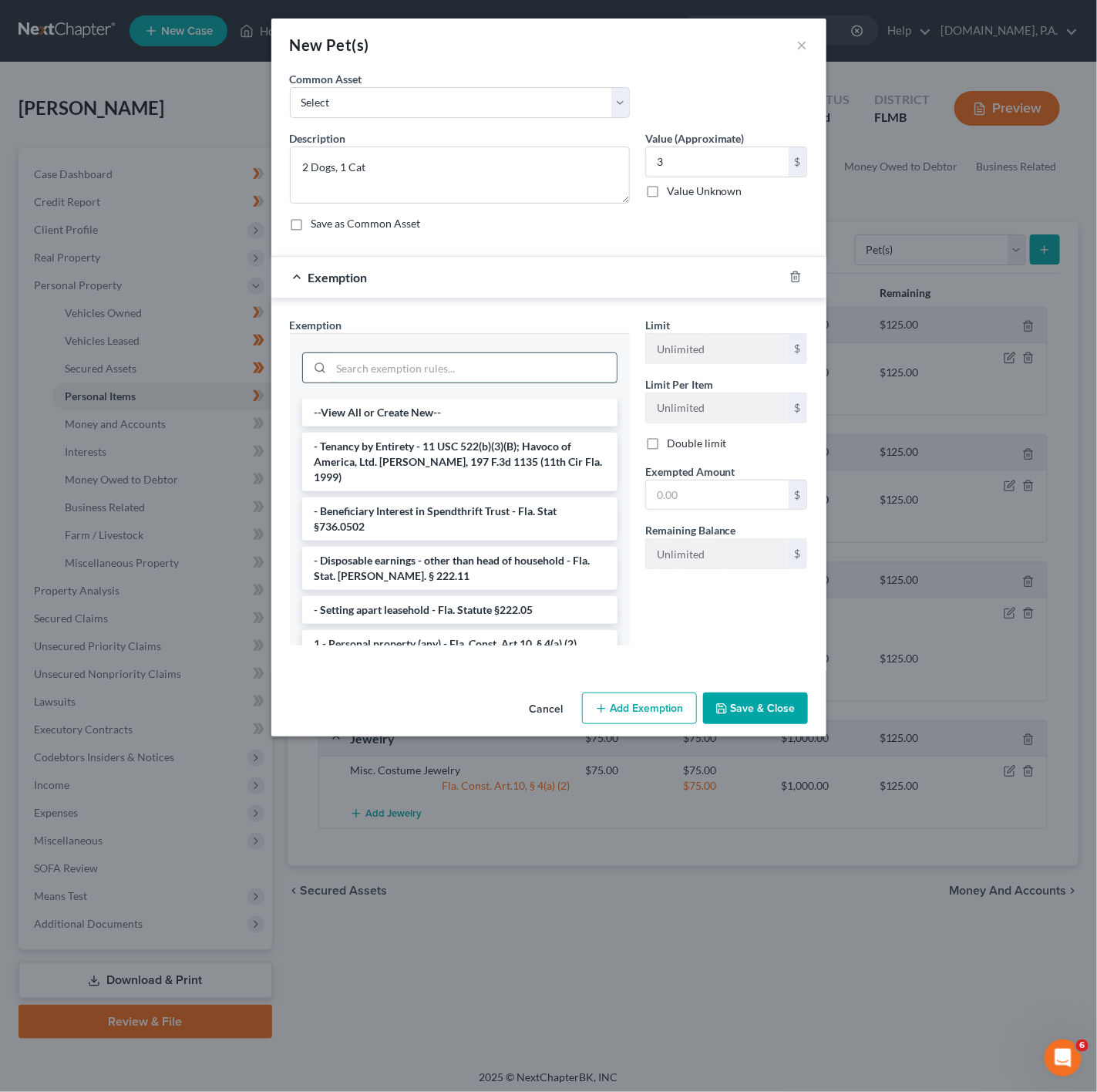
click at [475, 356] on input "search" at bounding box center [474, 367] width 285 height 29
click at [495, 639] on li "1 - Personal property (any) - Fla. Const. Art.10, § 4(a) (2)" at bounding box center [460, 643] width 315 height 28
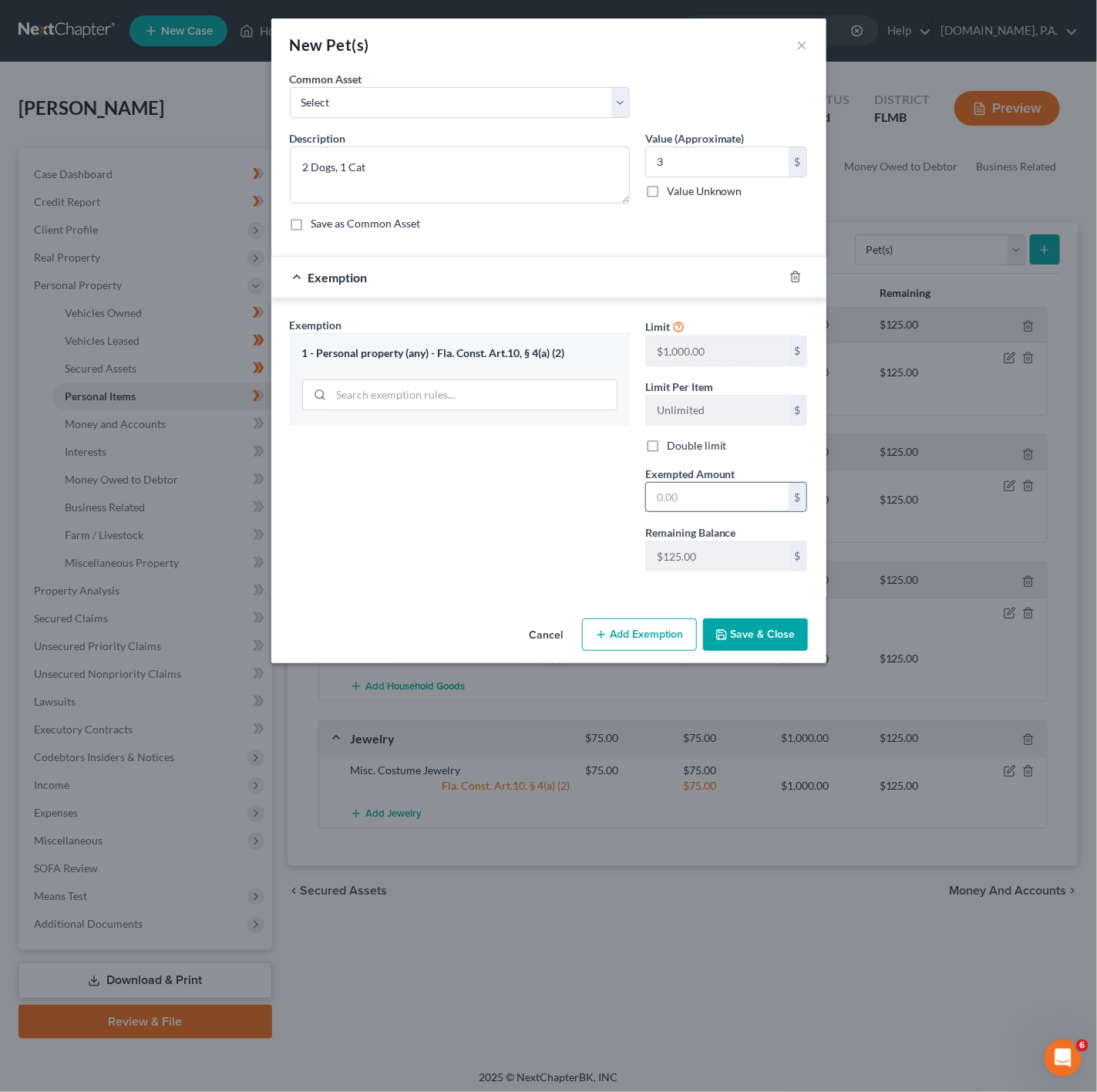
click at [713, 502] on input "text" at bounding box center [717, 497] width 143 height 29
type input "3"
click at [467, 445] on div "Exemption Set must be selected for CA. Exemption * 1 - Personal property (any) …" at bounding box center [460, 450] width 356 height 267
click at [736, 651] on button "Save & Close" at bounding box center [756, 634] width 105 height 33
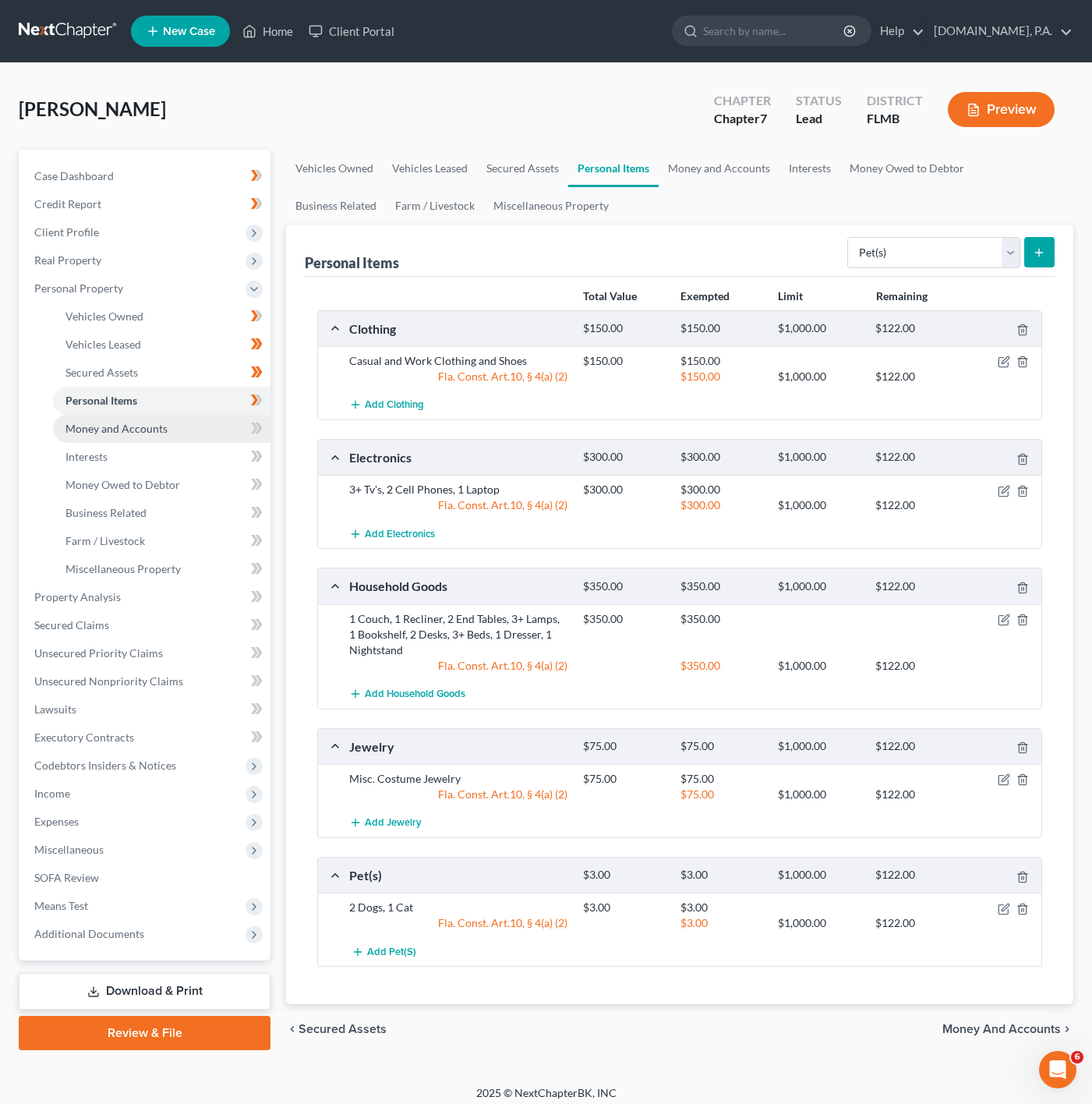
click at [235, 421] on link "Money and Accounts" at bounding box center [162, 428] width 218 height 28
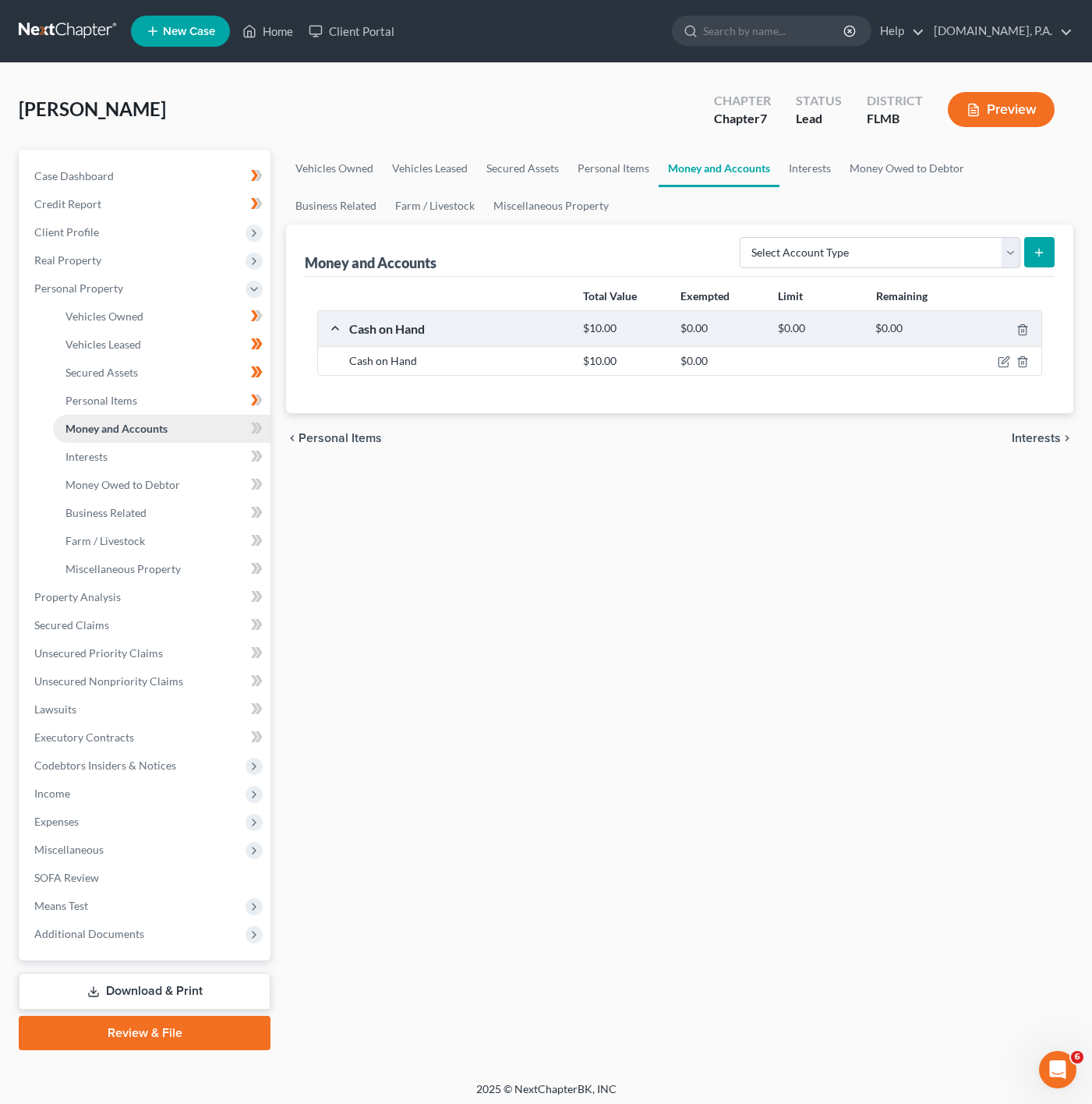
click at [235, 421] on link "Money and Accounts" at bounding box center [162, 428] width 218 height 28
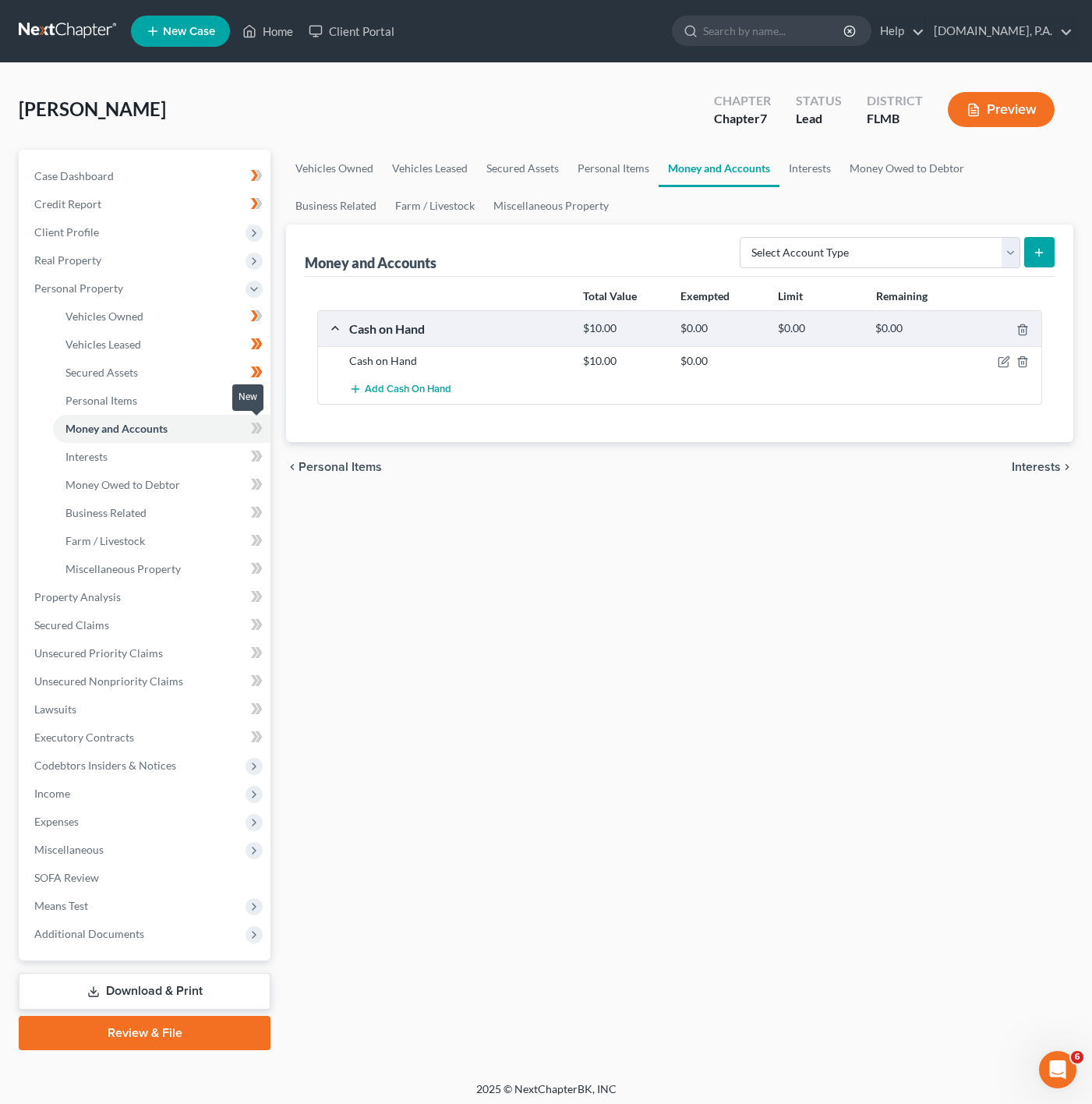
click at [251, 421] on icon at bounding box center [257, 428] width 12 height 20
drag, startPoint x: 1004, startPoint y: 360, endPoint x: 999, endPoint y: 372, distance: 13.0
click at [1004, 360] on icon "button" at bounding box center [1004, 361] width 13 height 13
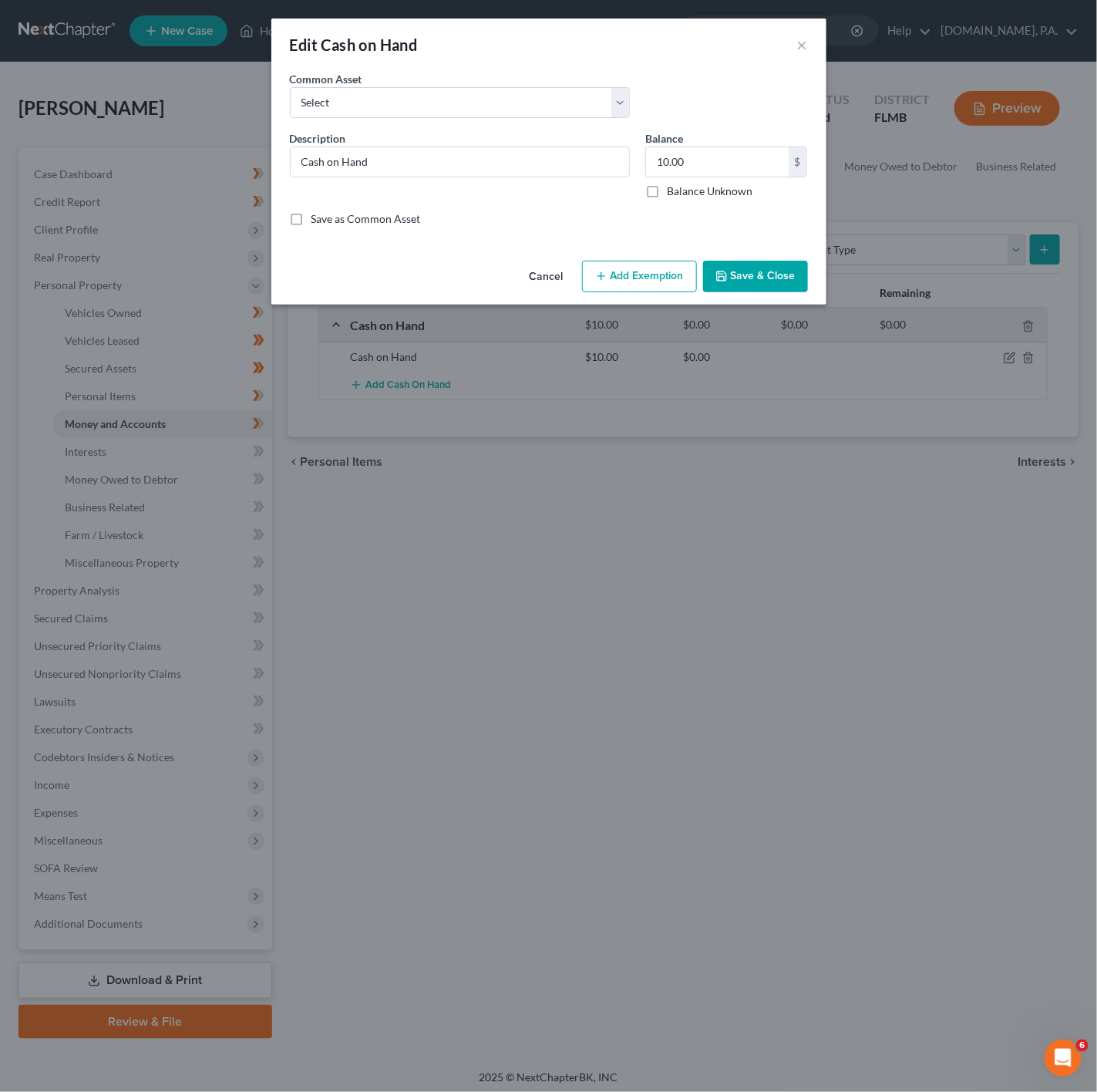
click at [652, 260] on div "Cancel Add Exemption Save & Close" at bounding box center [549, 279] width 555 height 51
click at [648, 262] on button "Add Exemption" at bounding box center [639, 277] width 115 height 33
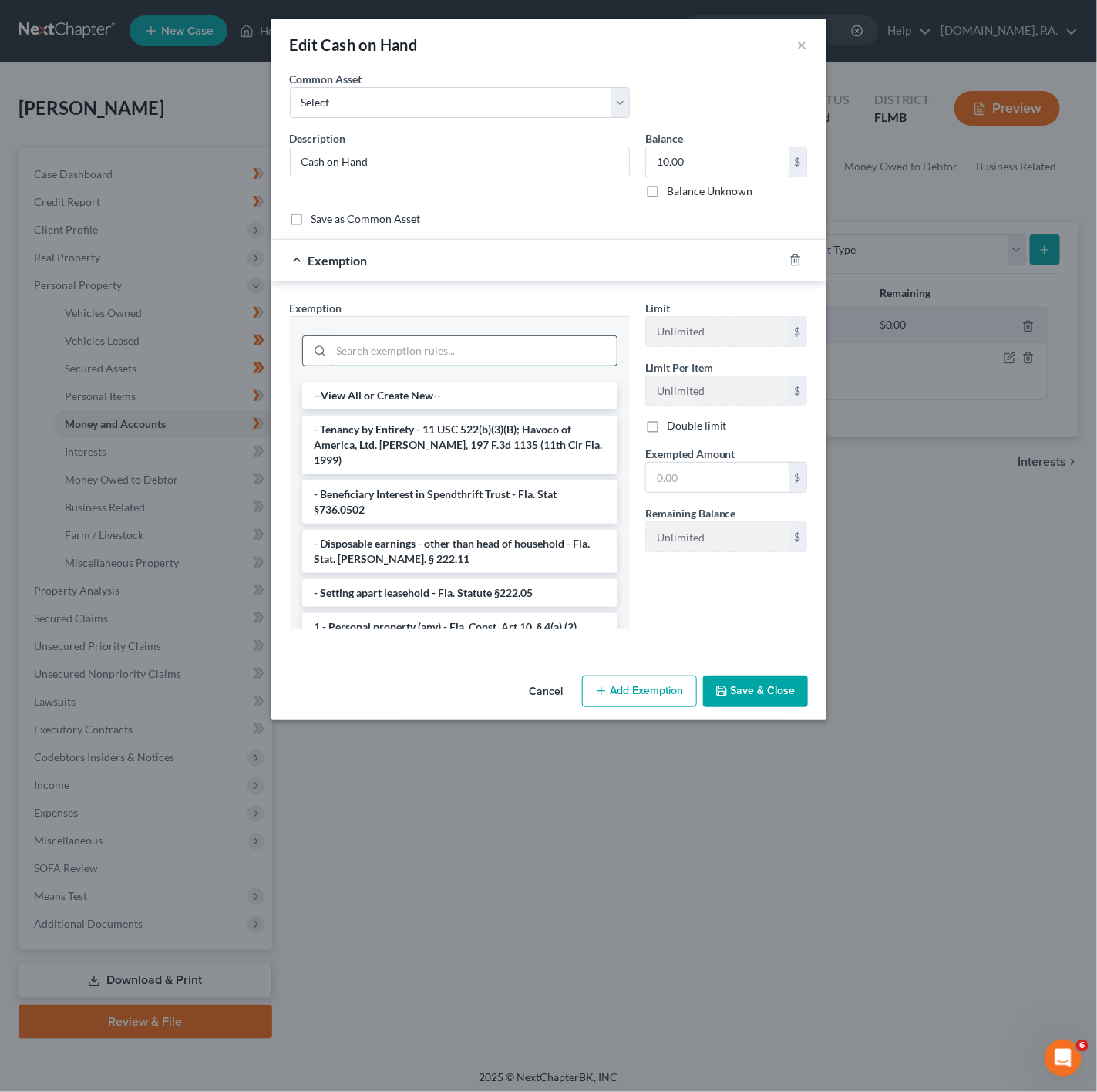
click at [452, 349] on input "search" at bounding box center [474, 351] width 285 height 29
click at [419, 530] on li "- Disposable earnings - other than head of household - Fla. Stat. [PERSON_NAME]…" at bounding box center [460, 551] width 315 height 43
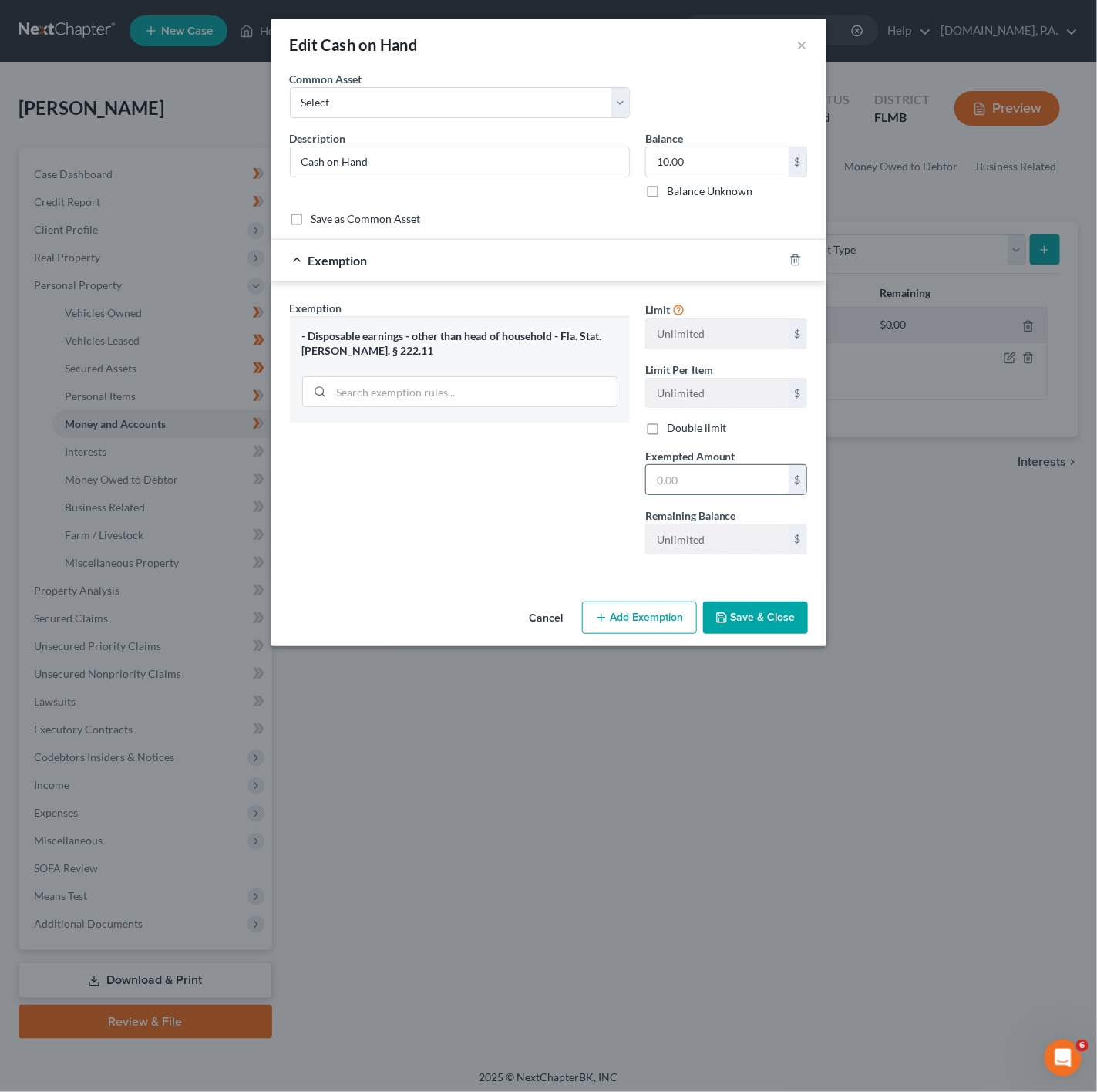
click at [668, 491] on input "text" at bounding box center [717, 479] width 143 height 29
type input "10"
click at [456, 537] on div "Exemption Set must be selected for CA. Exemption * - Disposable earnings - othe…" at bounding box center [460, 434] width 356 height 267
click at [801, 632] on button "Save & Close" at bounding box center [756, 617] width 105 height 33
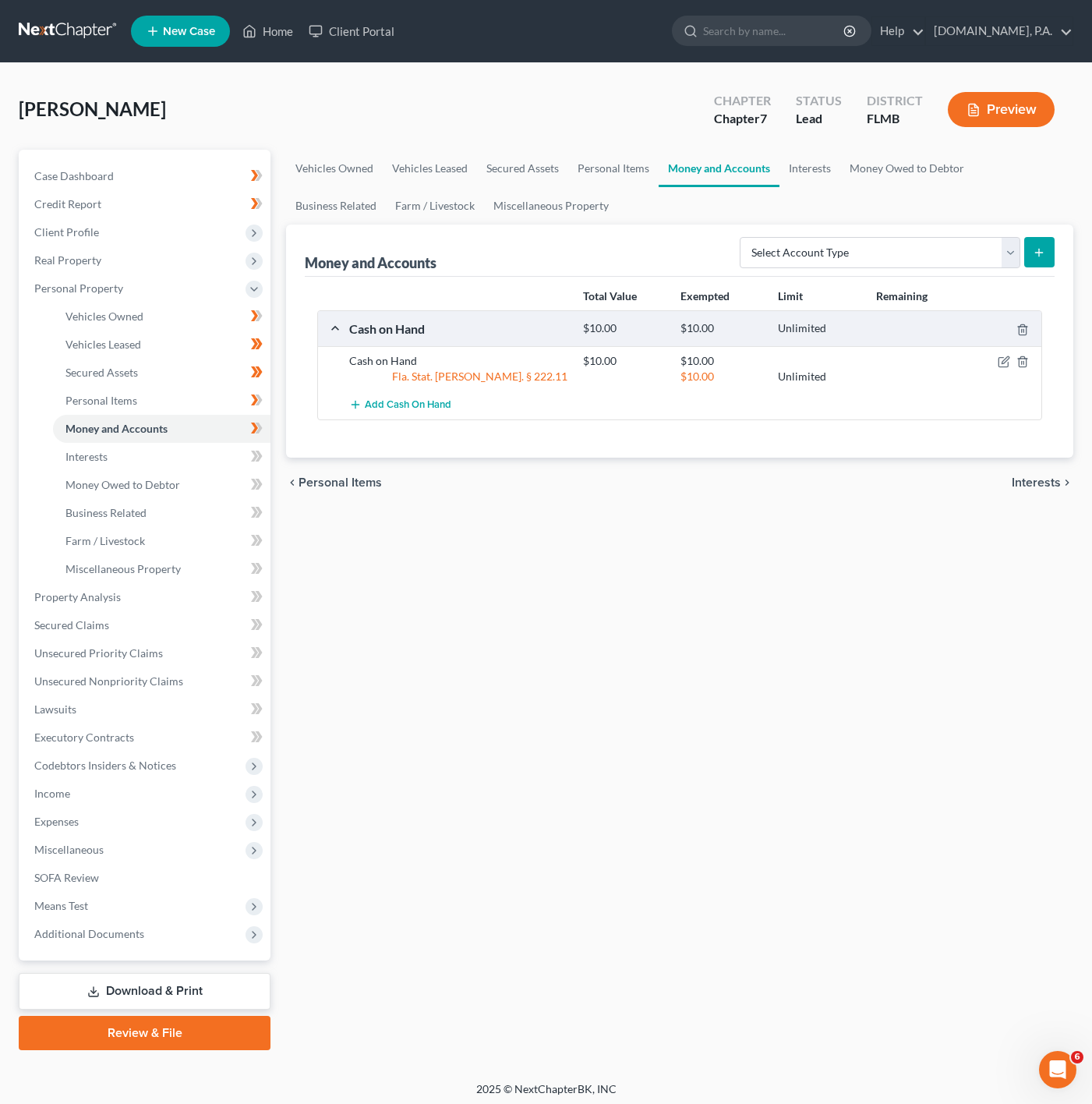
click at [809, 274] on div "Money and Accounts Select Account Type Brokerage Cash on Hand Certificates of D…" at bounding box center [679, 251] width 749 height 53
drag, startPoint x: 822, startPoint y: 263, endPoint x: 828, endPoint y: 256, distance: 9.2
click at [827, 256] on select "Select Account Type Brokerage Cash on Hand Certificates of Deposit Checking Acc…" at bounding box center [880, 253] width 281 height 31
drag, startPoint x: 997, startPoint y: 255, endPoint x: 976, endPoint y: 260, distance: 21.6
click at [997, 255] on select "Select Account Type Brokerage Cash on Hand Certificates of Deposit Checking Acc…" at bounding box center [880, 253] width 281 height 31
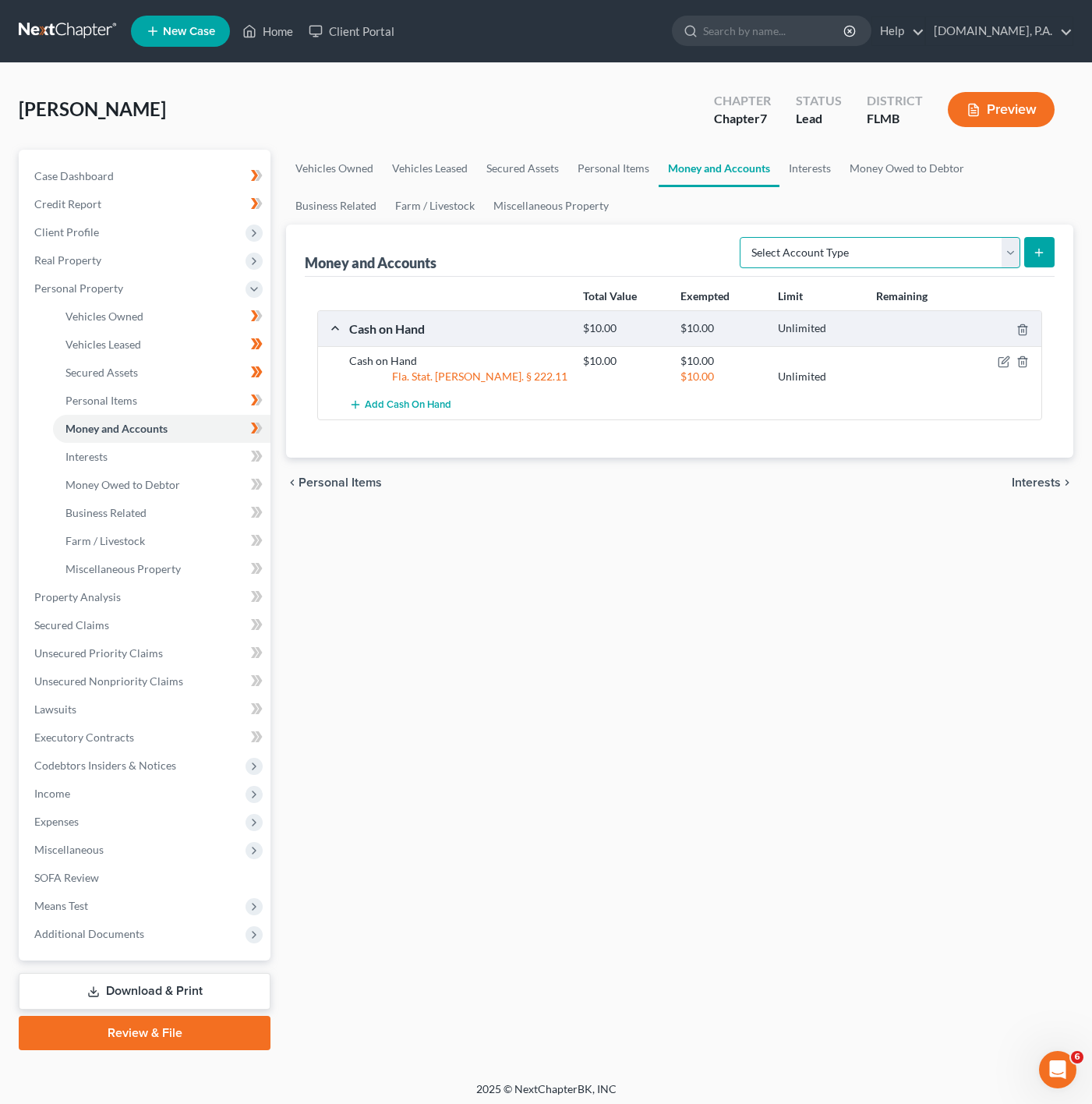
select select "checking"
click at [741, 237] on select "Select Account Type Brokerage Cash on Hand Certificates of Deposit Checking Acc…" at bounding box center [880, 253] width 281 height 31
click at [1050, 248] on button "submit" at bounding box center [1039, 253] width 31 height 31
click at [1031, 242] on button "submit" at bounding box center [1039, 253] width 31 height 31
click at [917, 244] on select "Select Account Type Brokerage Cash on Hand Certificates of Deposit Checking Acc…" at bounding box center [880, 253] width 281 height 31
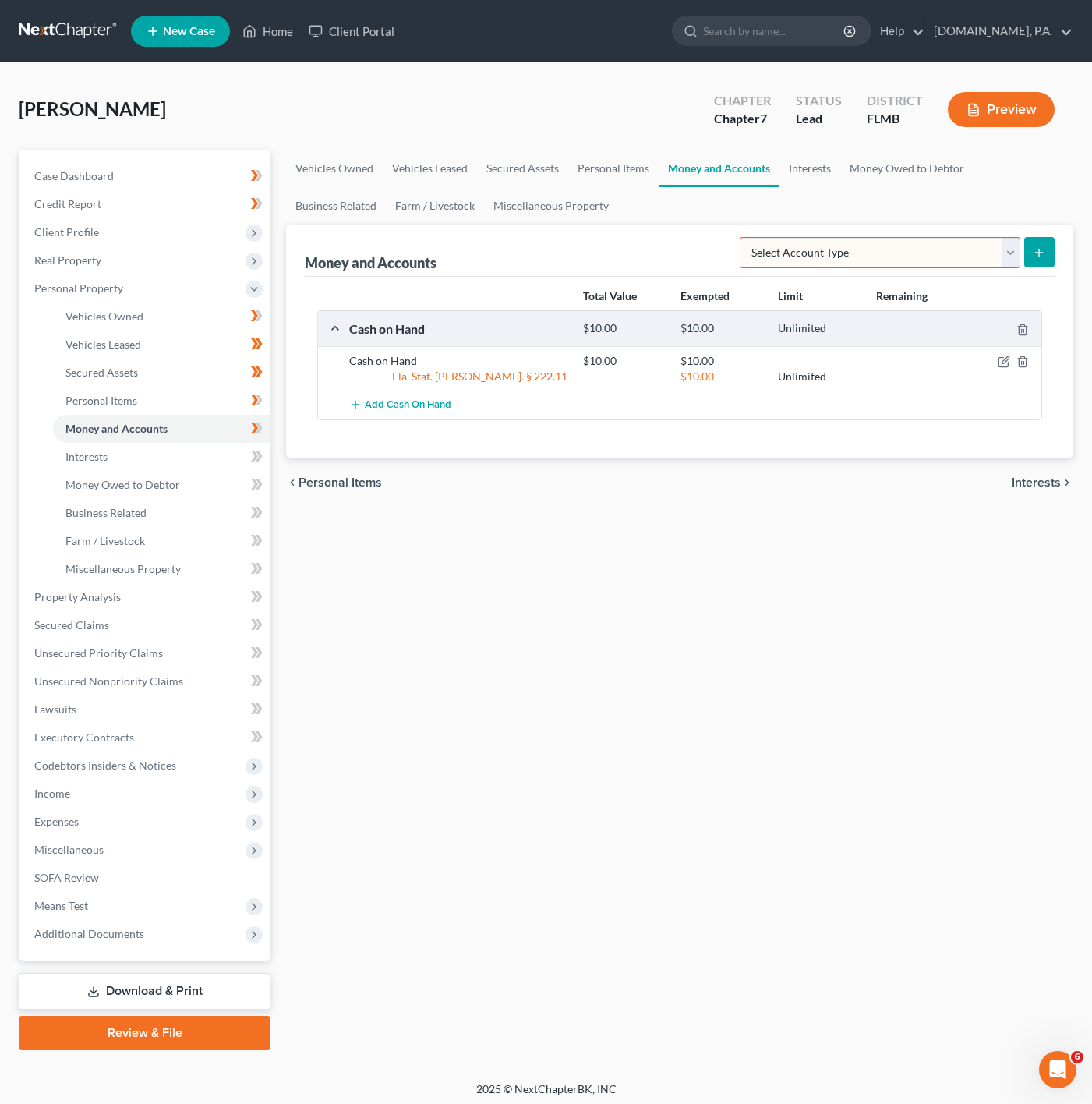
select select "checking"
click at [741, 237] on select "Select Account Type Brokerage Cash on Hand Certificates of Deposit Checking Acc…" at bounding box center [880, 253] width 281 height 31
click at [1046, 251] on button "submit" at bounding box center [1039, 253] width 31 height 31
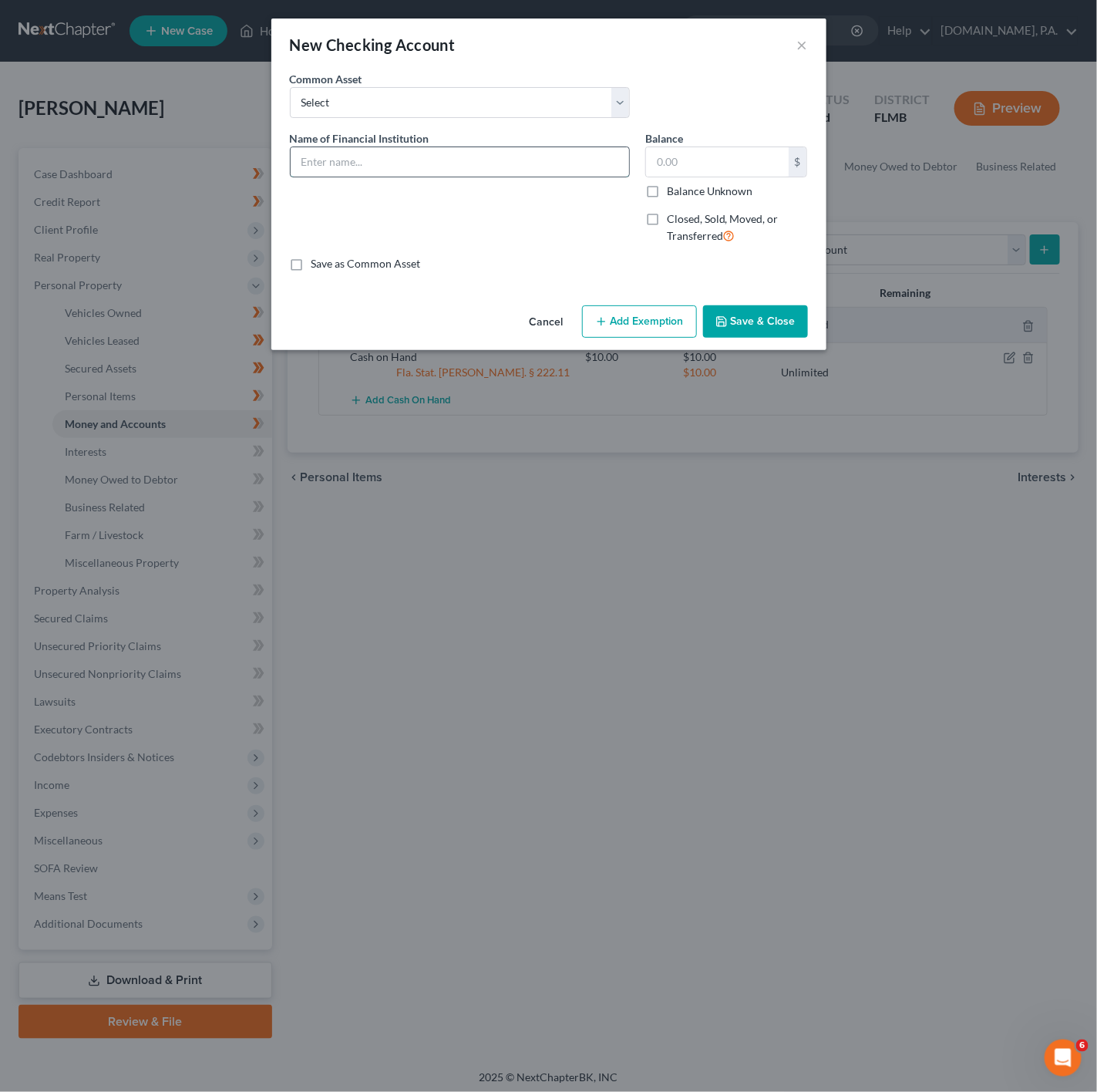
click at [388, 155] on input "text" at bounding box center [460, 162] width 339 height 29
type input "PNC Bank - 8079"
click at [656, 162] on input "text" at bounding box center [717, 162] width 143 height 29
type input "0"
click at [620, 320] on button "Add Exemption" at bounding box center [639, 321] width 115 height 33
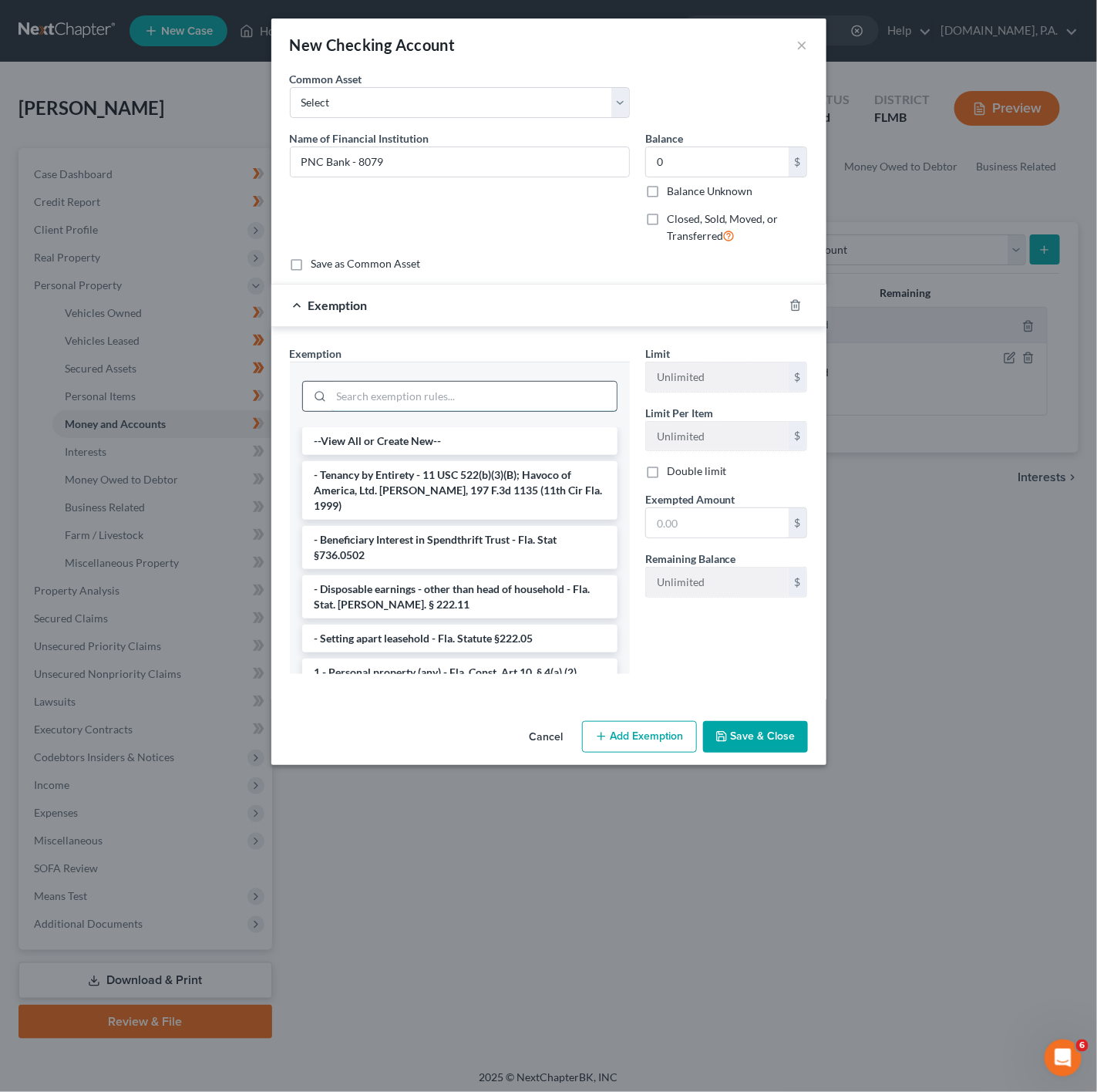
click at [464, 391] on input "search" at bounding box center [474, 396] width 285 height 29
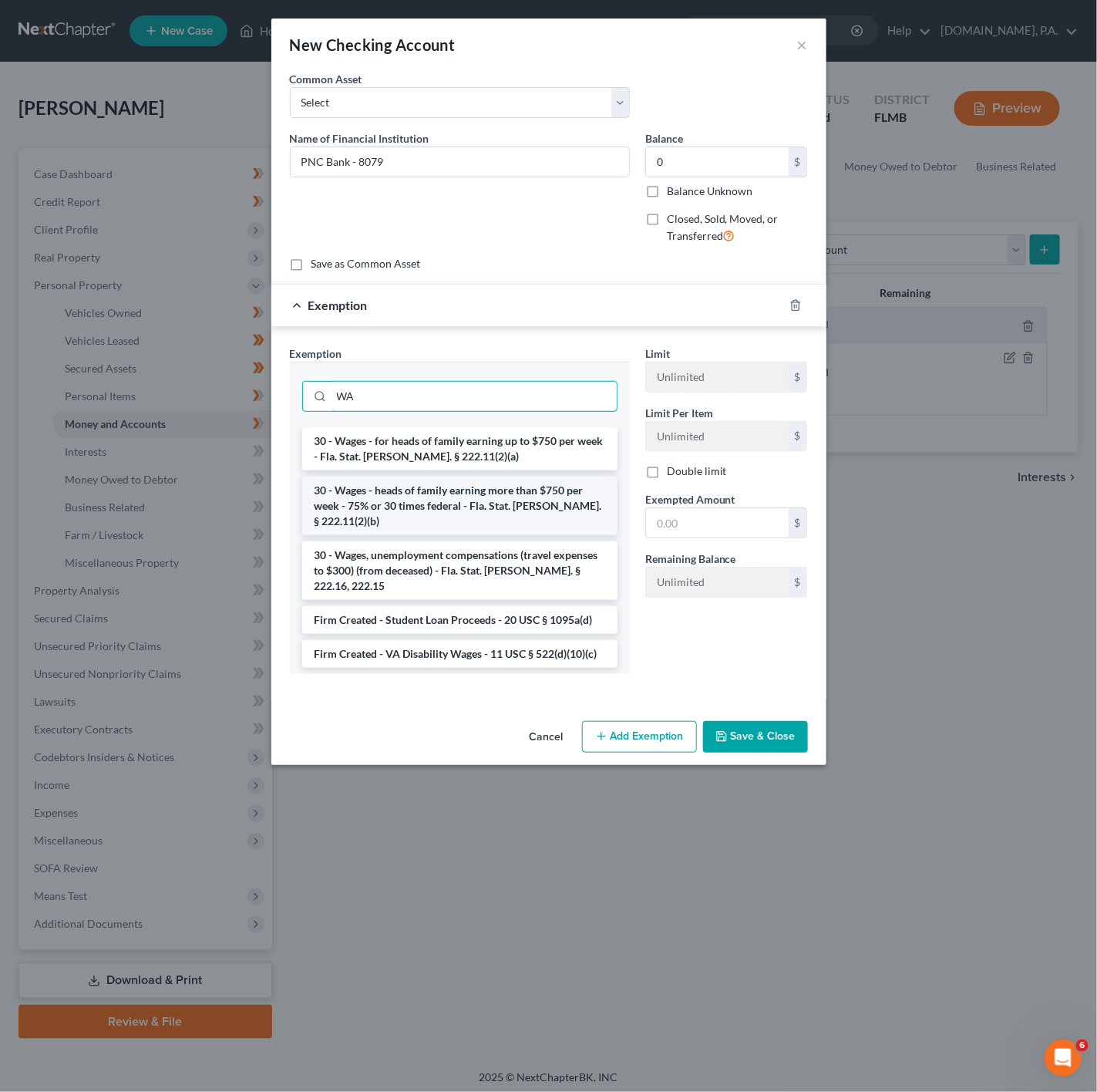
type input "WA"
click at [489, 493] on li "30 - Wages - heads of family earning more than $750 per week - 75% or 30 times …" at bounding box center [460, 506] width 315 height 59
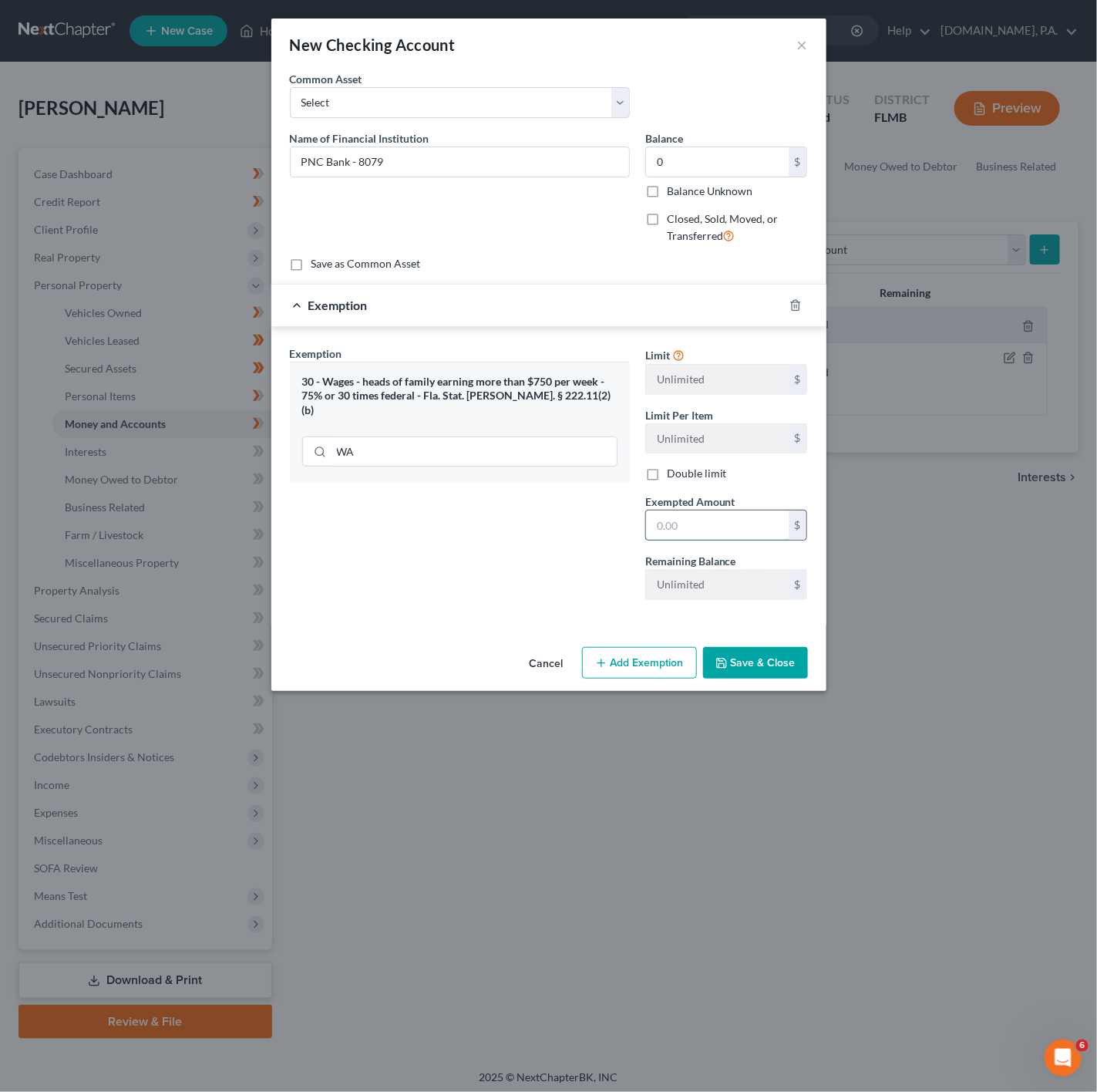
click at [687, 526] on input "text" at bounding box center [717, 525] width 143 height 29
type input "0"
click at [507, 613] on div at bounding box center [549, 612] width 533 height 1
click at [768, 671] on button "Save & Close" at bounding box center [756, 663] width 105 height 33
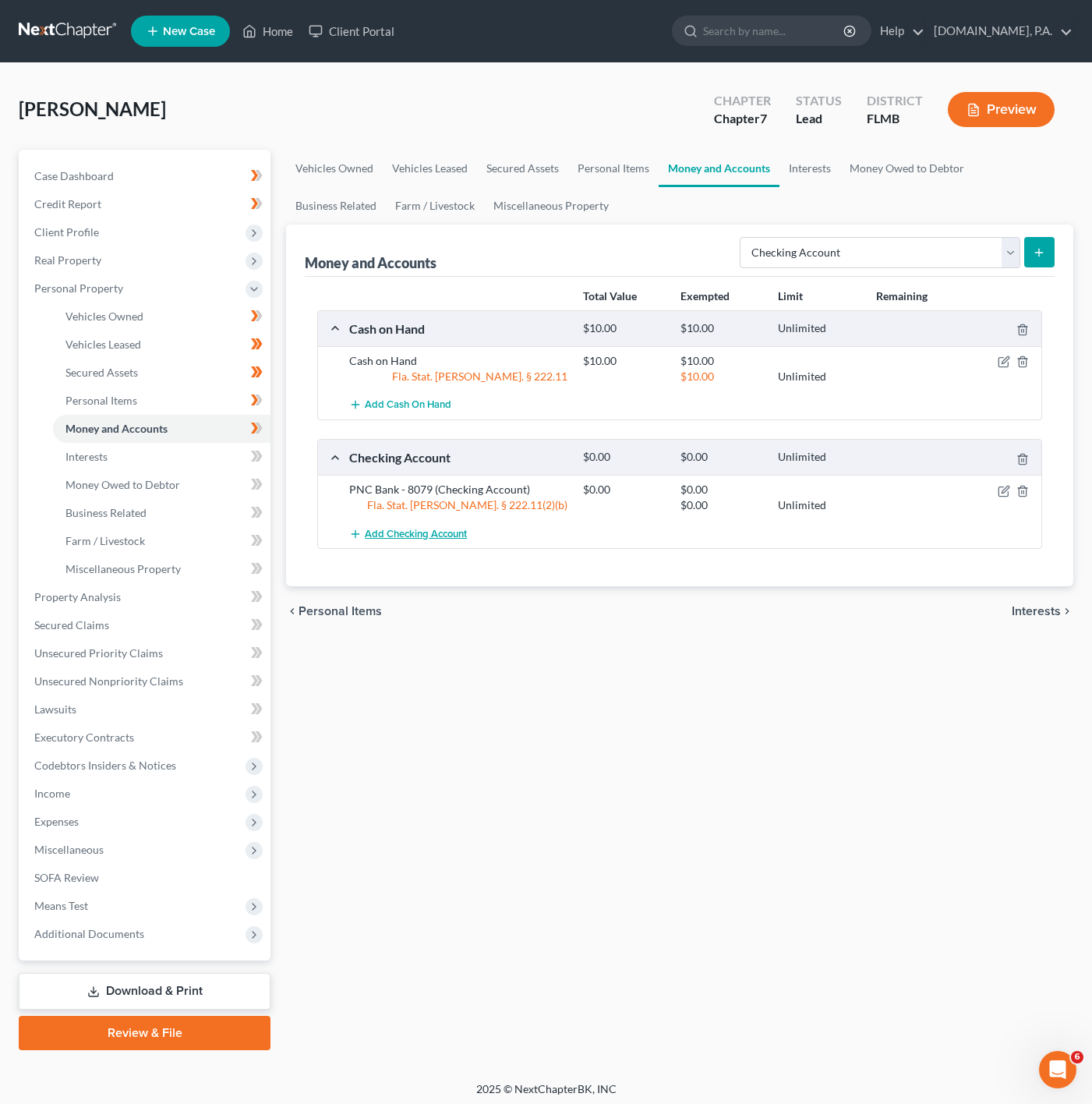
click at [445, 540] on span "Add Checking Account" at bounding box center [415, 533] width 102 height 13
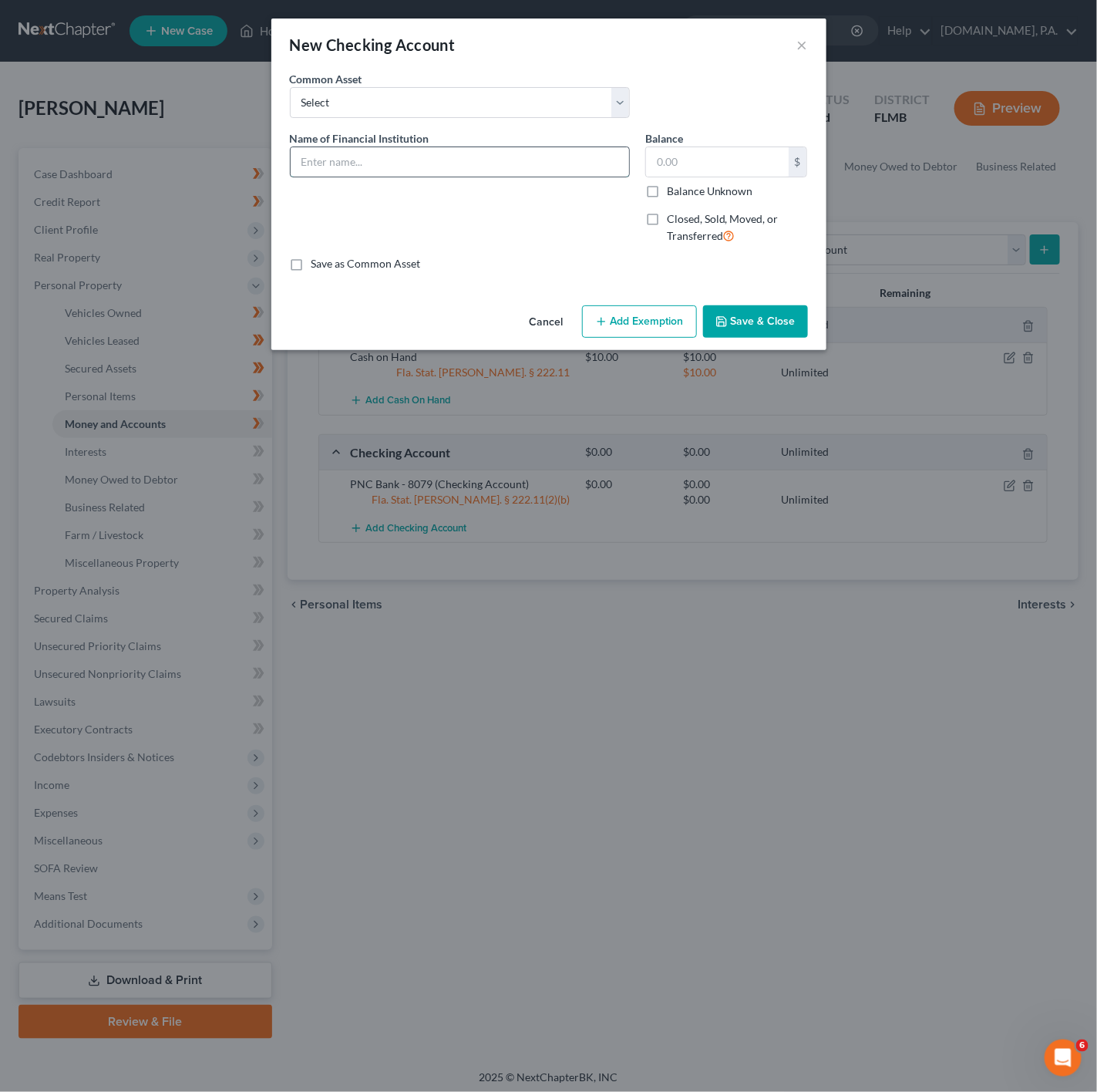
click at [419, 153] on input "text" at bounding box center [460, 162] width 339 height 29
type input "w"
type input "[PERSON_NAME] Fargo"
click at [650, 174] on input "text" at bounding box center [717, 162] width 143 height 29
type input "0"
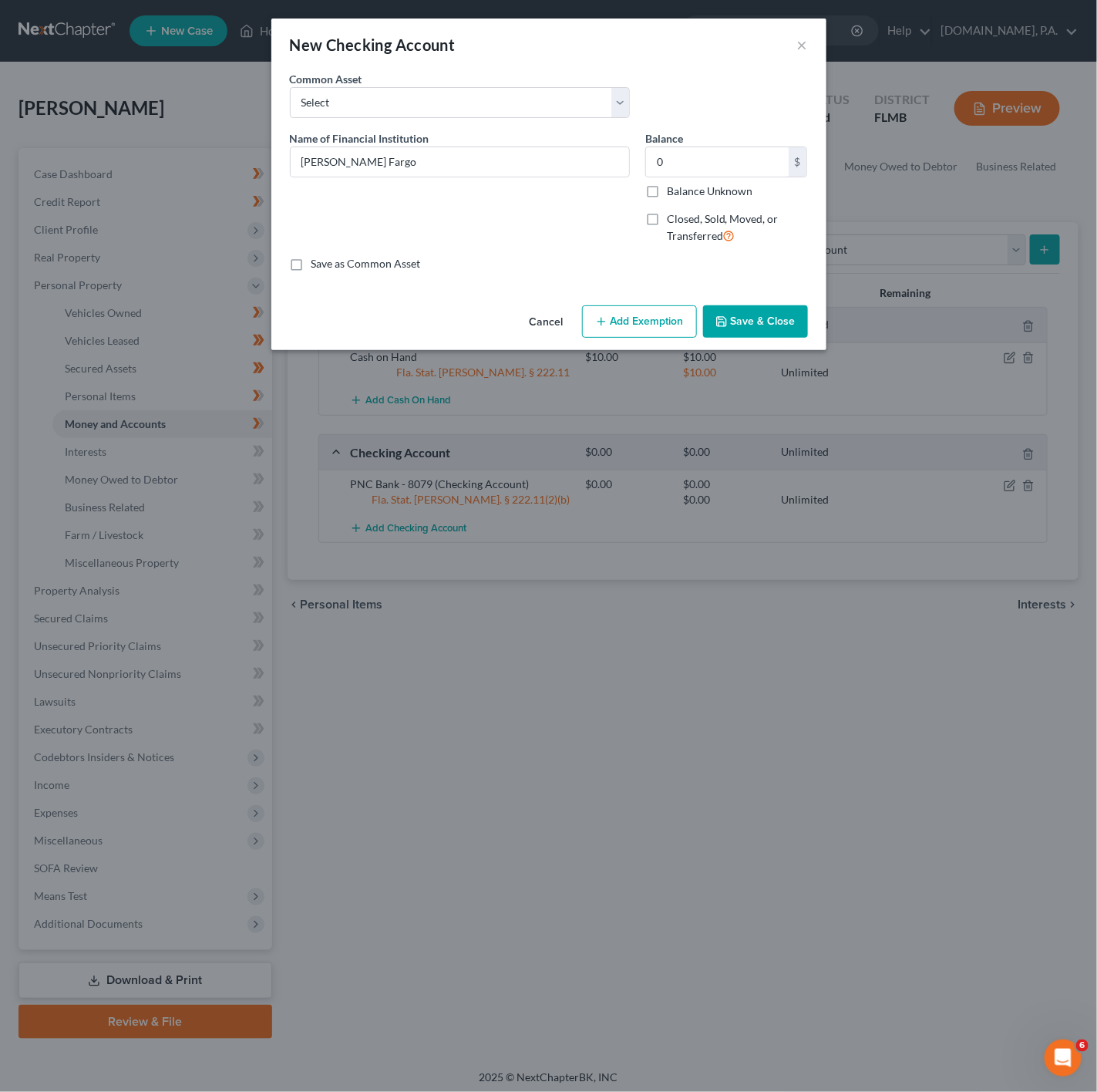
click at [652, 318] on button "Add Exemption" at bounding box center [639, 321] width 115 height 33
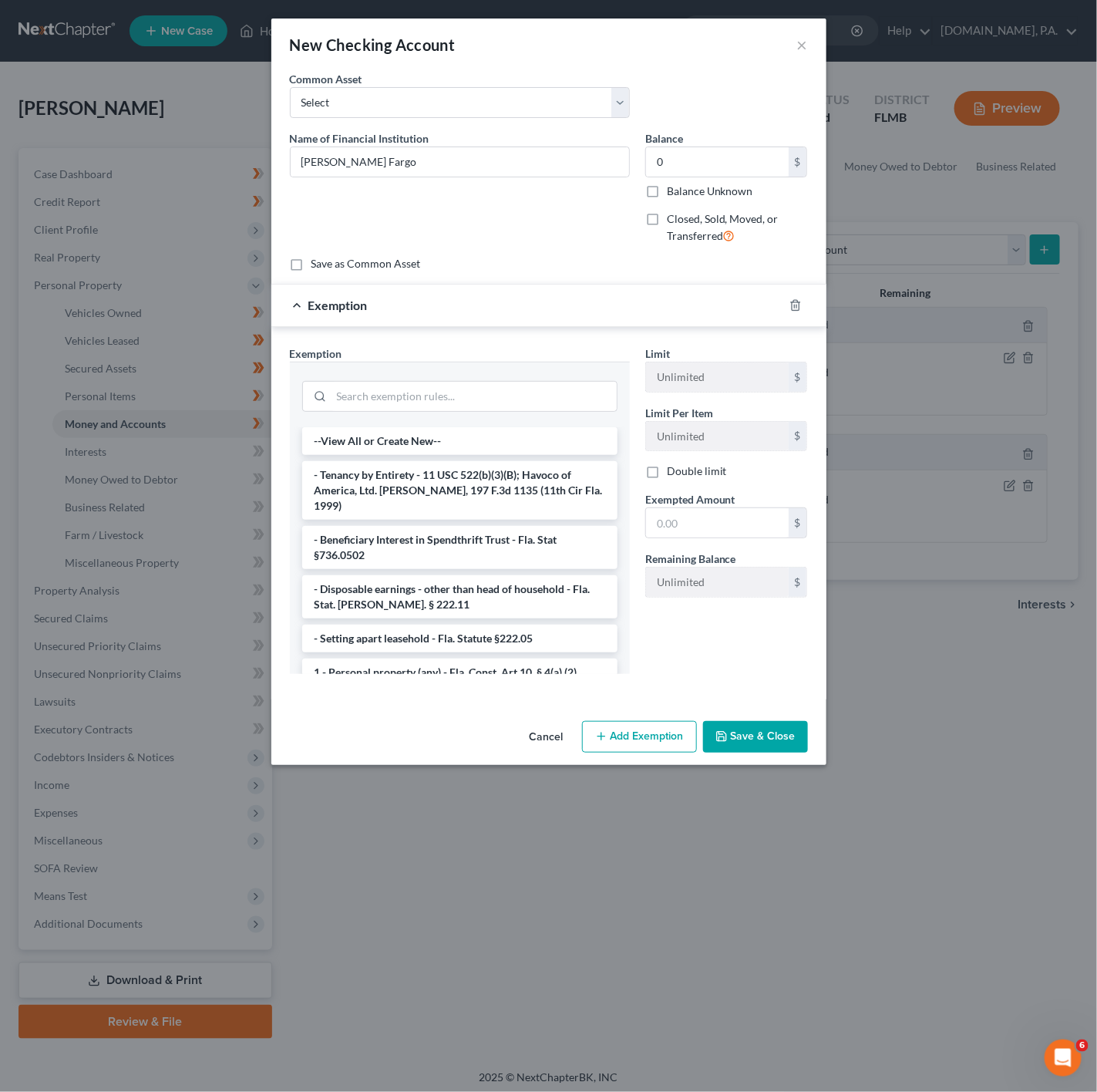
click at [409, 348] on div "Exemption * --View All or Create New-- - Tenancy by Entirety - 11 USC 522(b)(3)…" at bounding box center [460, 510] width 340 height 329
click at [388, 382] on div at bounding box center [460, 396] width 315 height 31
click at [388, 401] on input "search" at bounding box center [474, 396] width 285 height 29
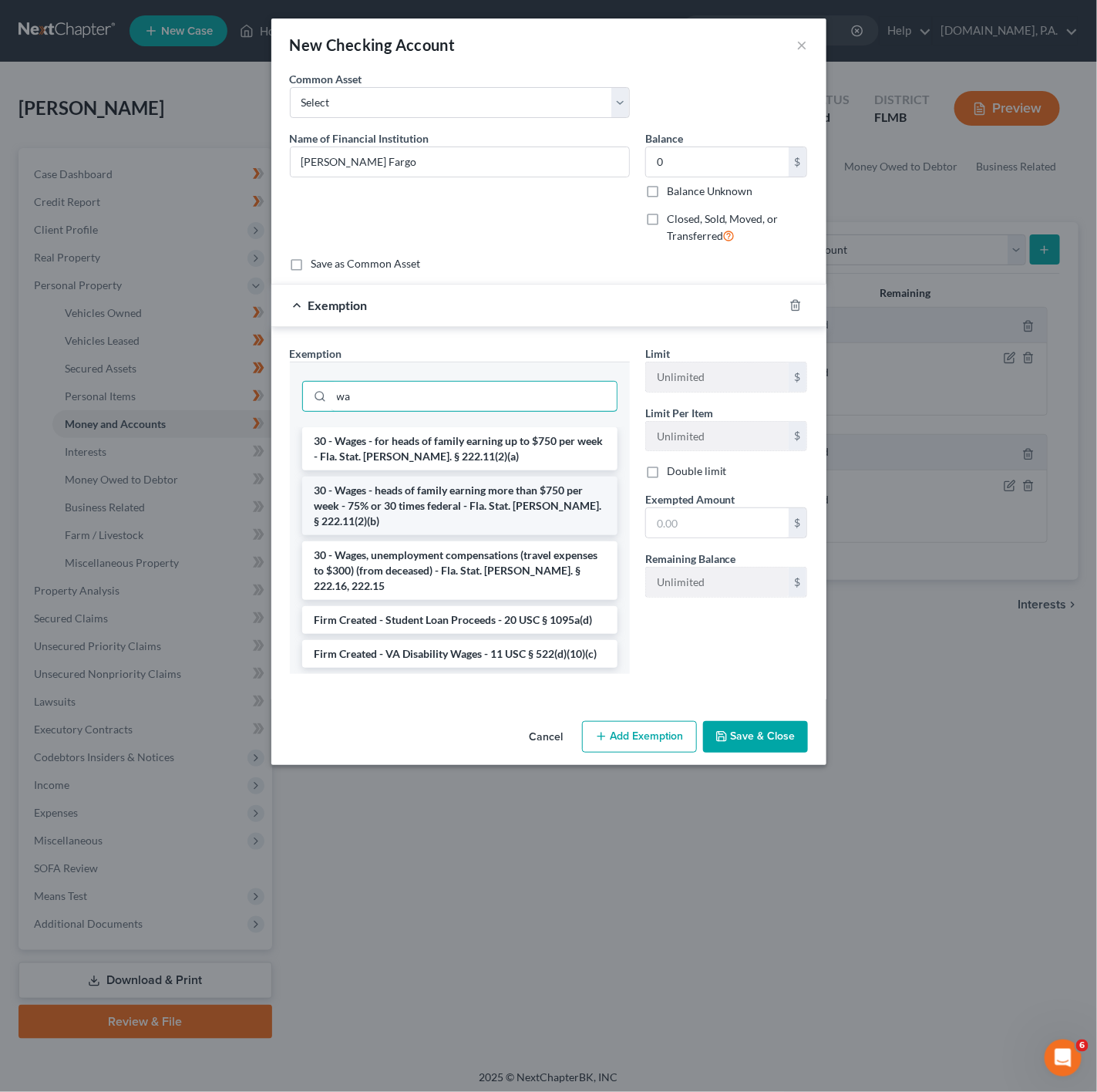
type input "wa"
click at [518, 534] on li "30 - Wages - heads of family earning more than $750 per week - 75% or 30 times …" at bounding box center [460, 506] width 315 height 59
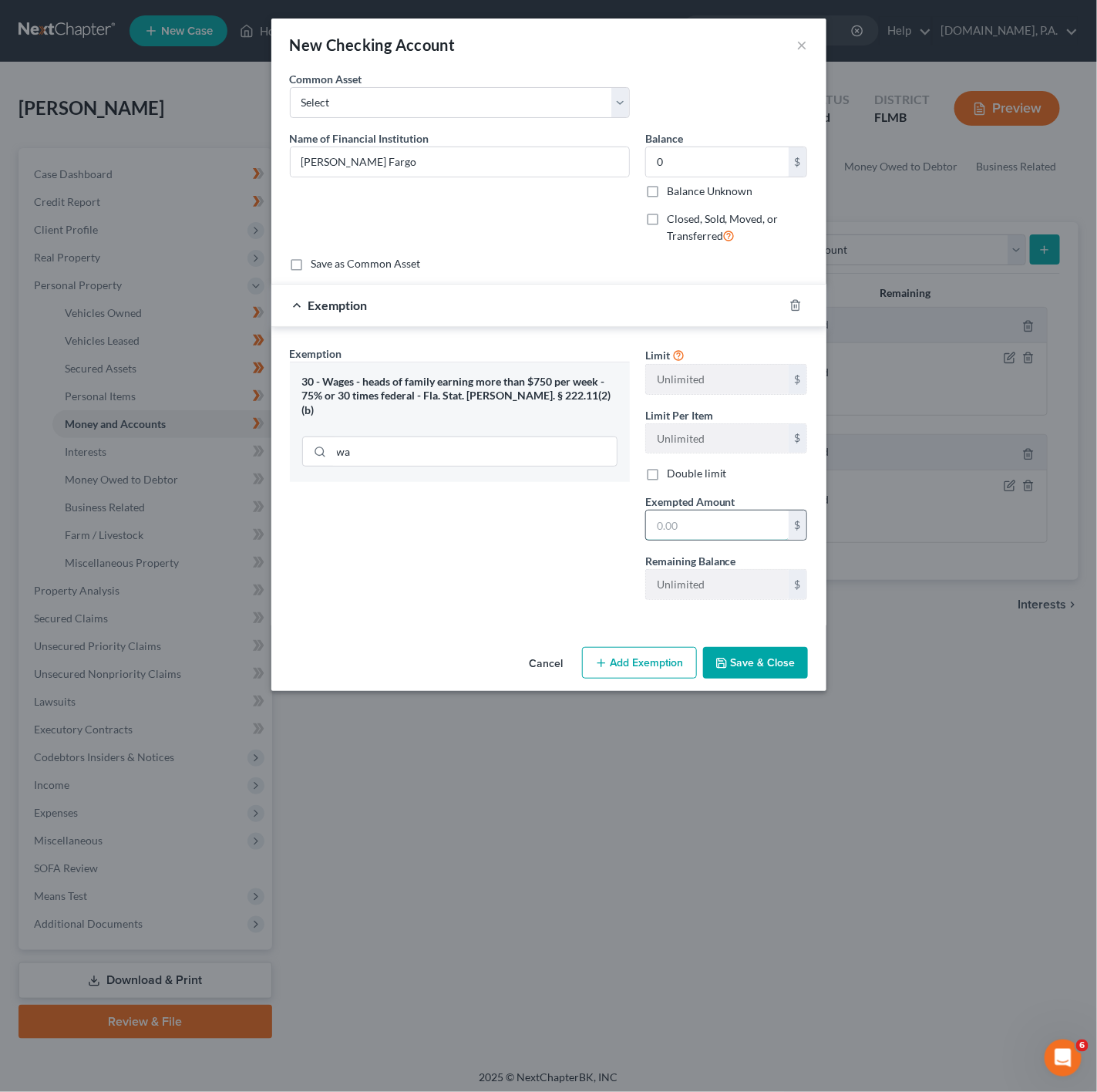
click at [657, 523] on input "text" at bounding box center [717, 525] width 143 height 29
type input "0"
drag, startPoint x: 509, startPoint y: 535, endPoint x: 605, endPoint y: 554, distance: 97.9
click at [510, 535] on div "Exemption Set must be selected for CA. Exemption * 30 - Wages - heads of family…" at bounding box center [460, 479] width 356 height 267
click at [704, 655] on button "Save & Close" at bounding box center [756, 663] width 105 height 33
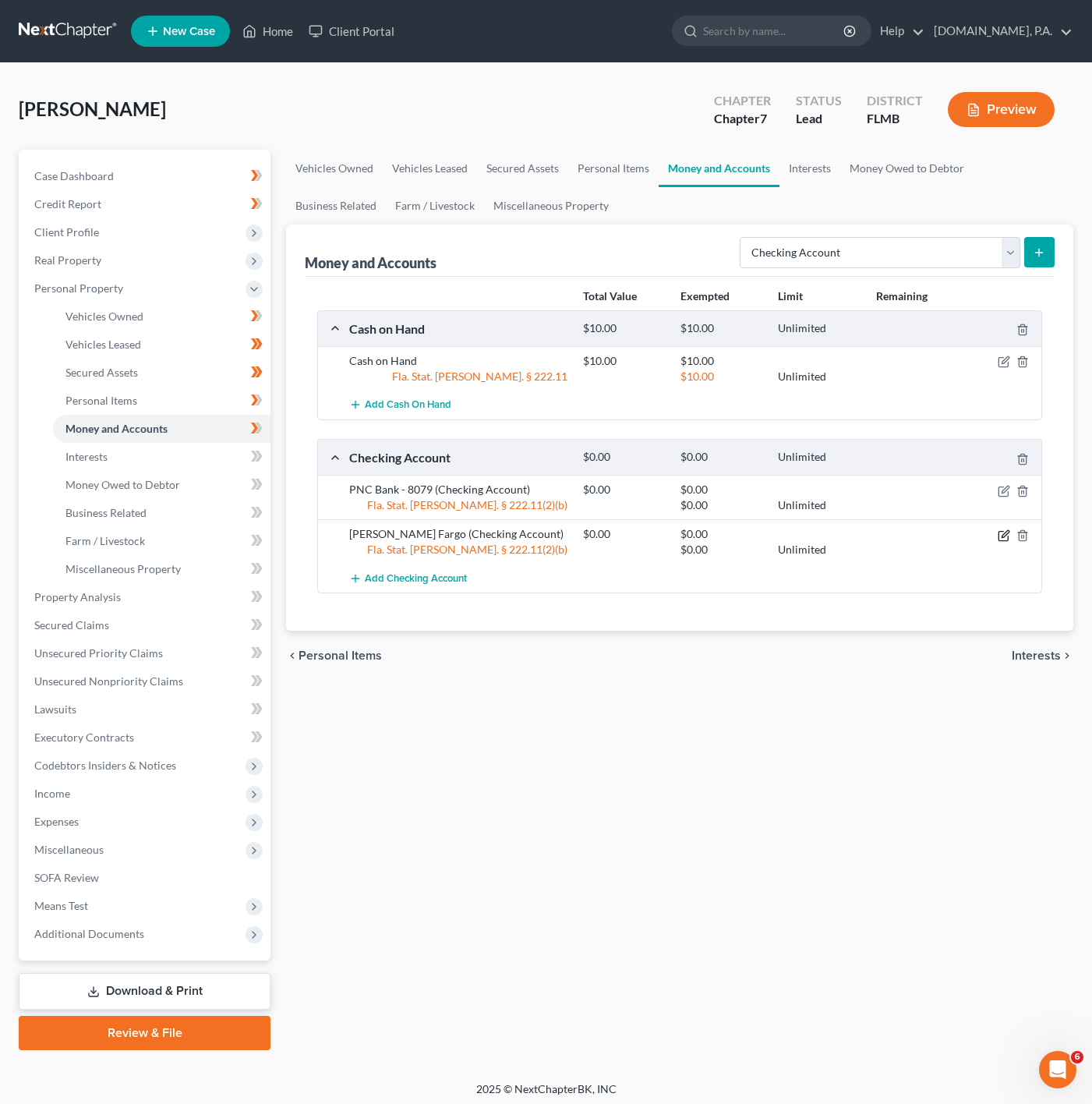
click at [998, 538] on icon "button" at bounding box center [1004, 535] width 13 height 13
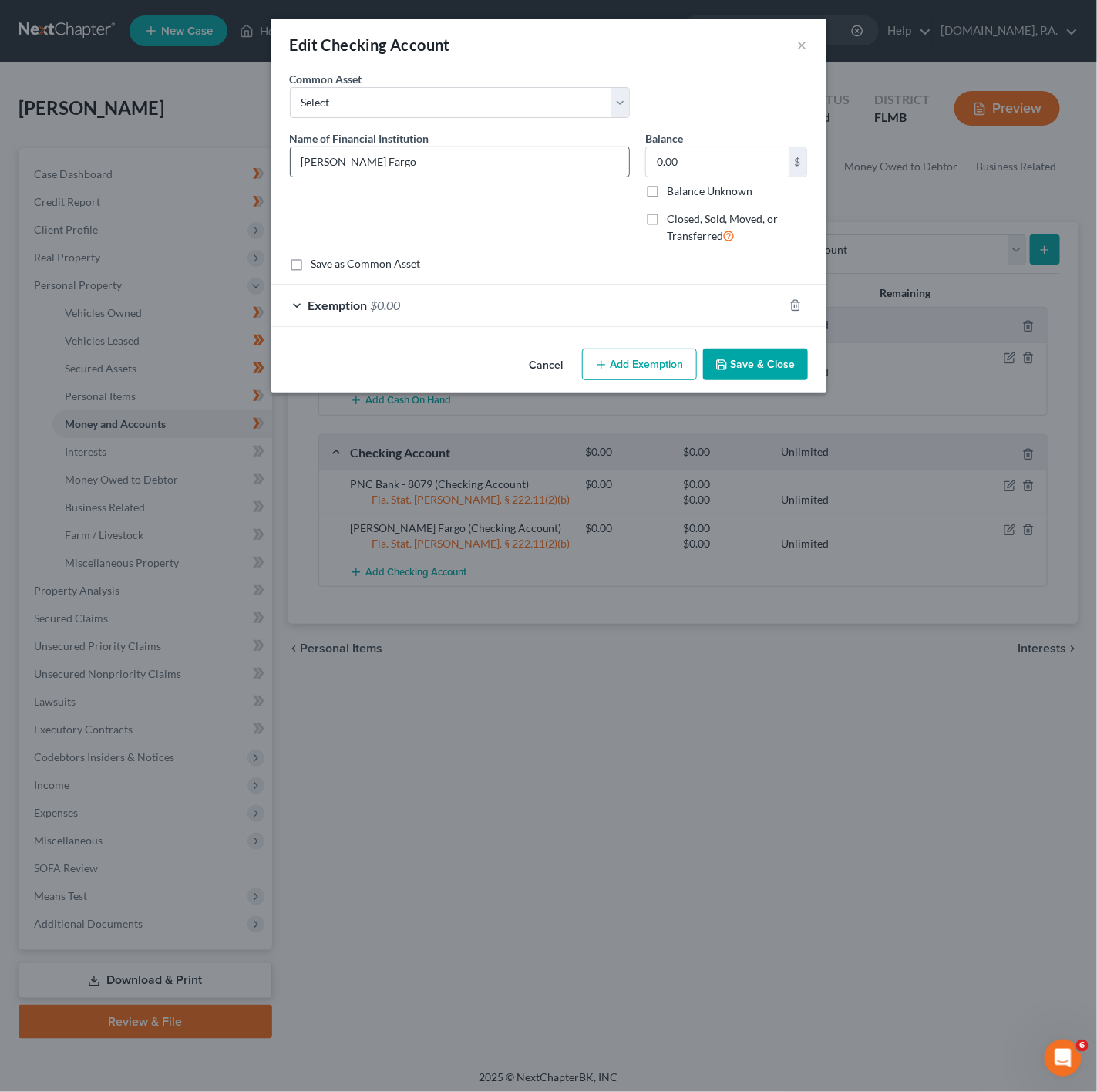
click at [422, 163] on input "[PERSON_NAME] Fargo" at bounding box center [460, 162] width 339 height 29
type input "[PERSON_NAME] Fargo - 7974"
click at [777, 380] on button "Save & Close" at bounding box center [756, 365] width 105 height 33
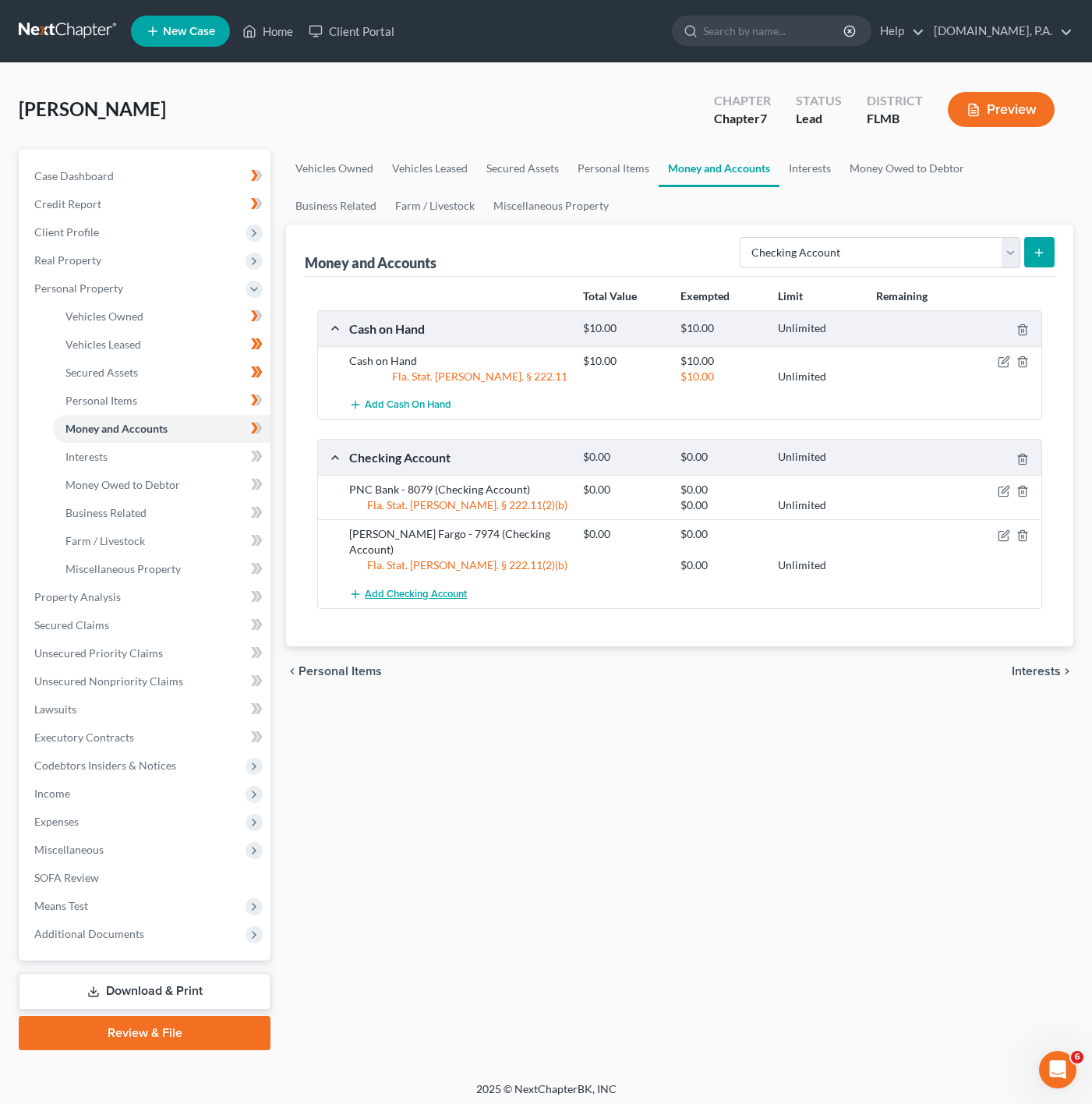
click at [463, 592] on button "Add Checking Account" at bounding box center [408, 594] width 118 height 29
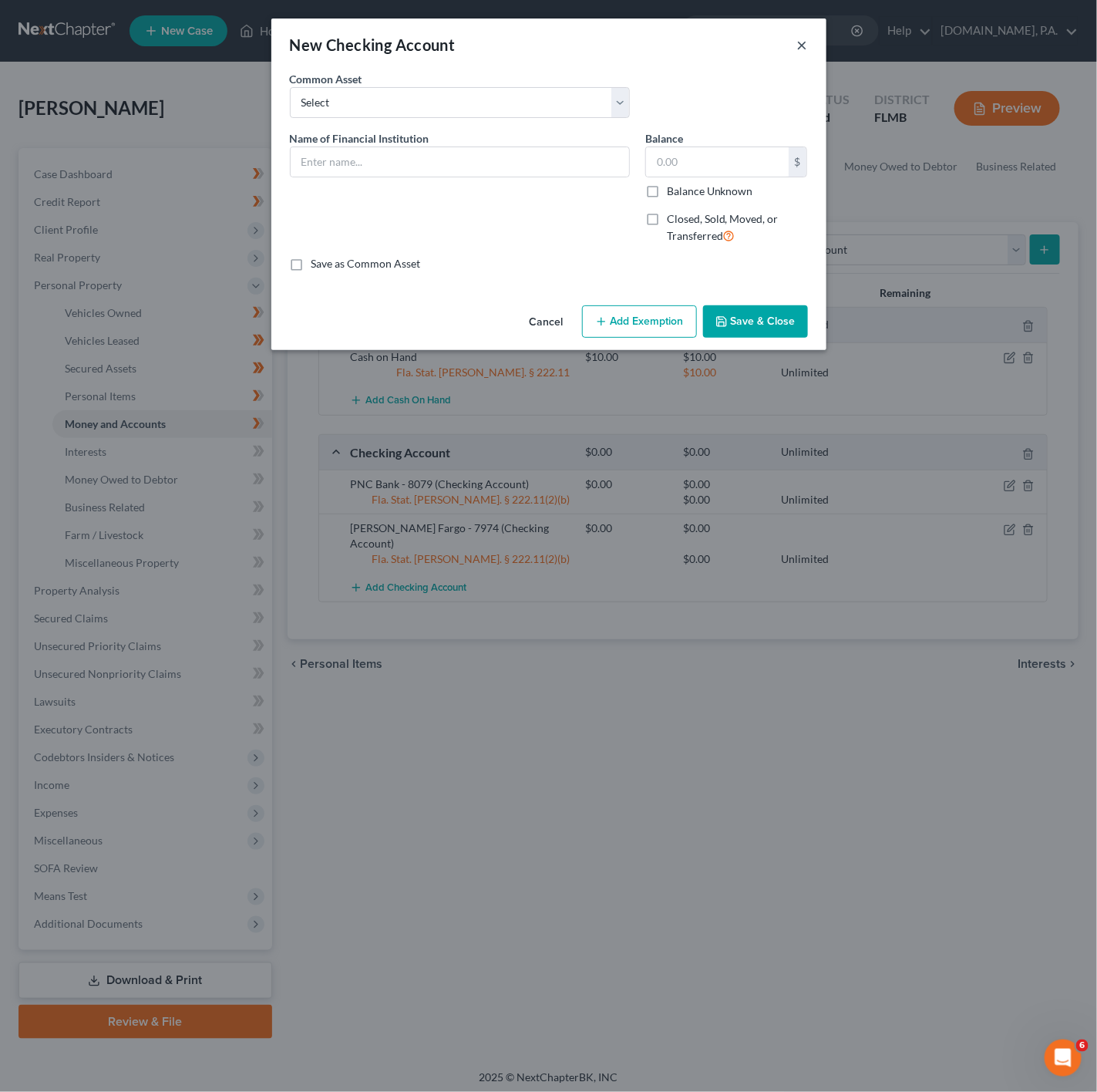
click at [800, 46] on button "×" at bounding box center [803, 44] width 11 height 18
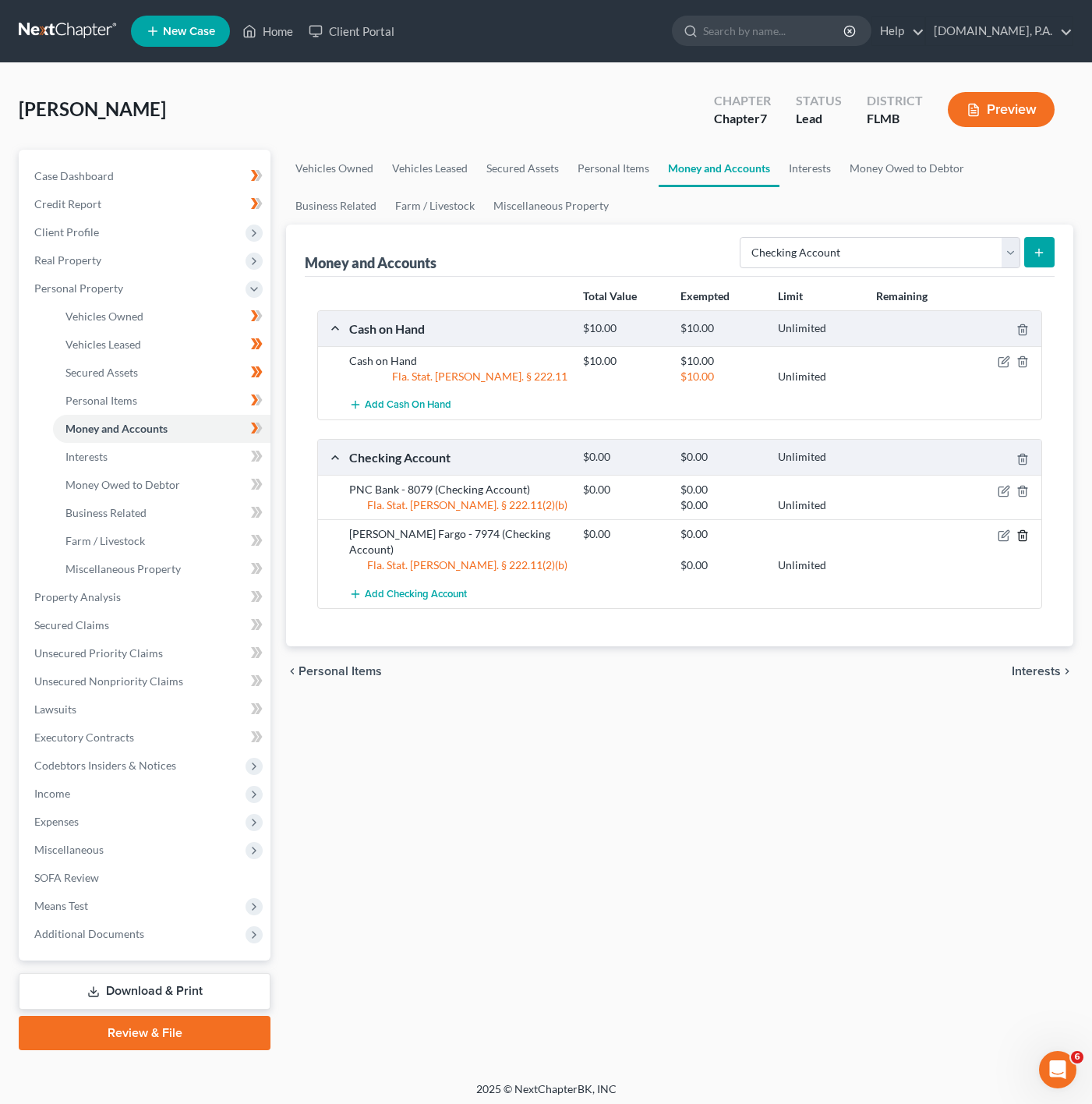
click at [1027, 537] on icon "button" at bounding box center [1022, 535] width 13 height 13
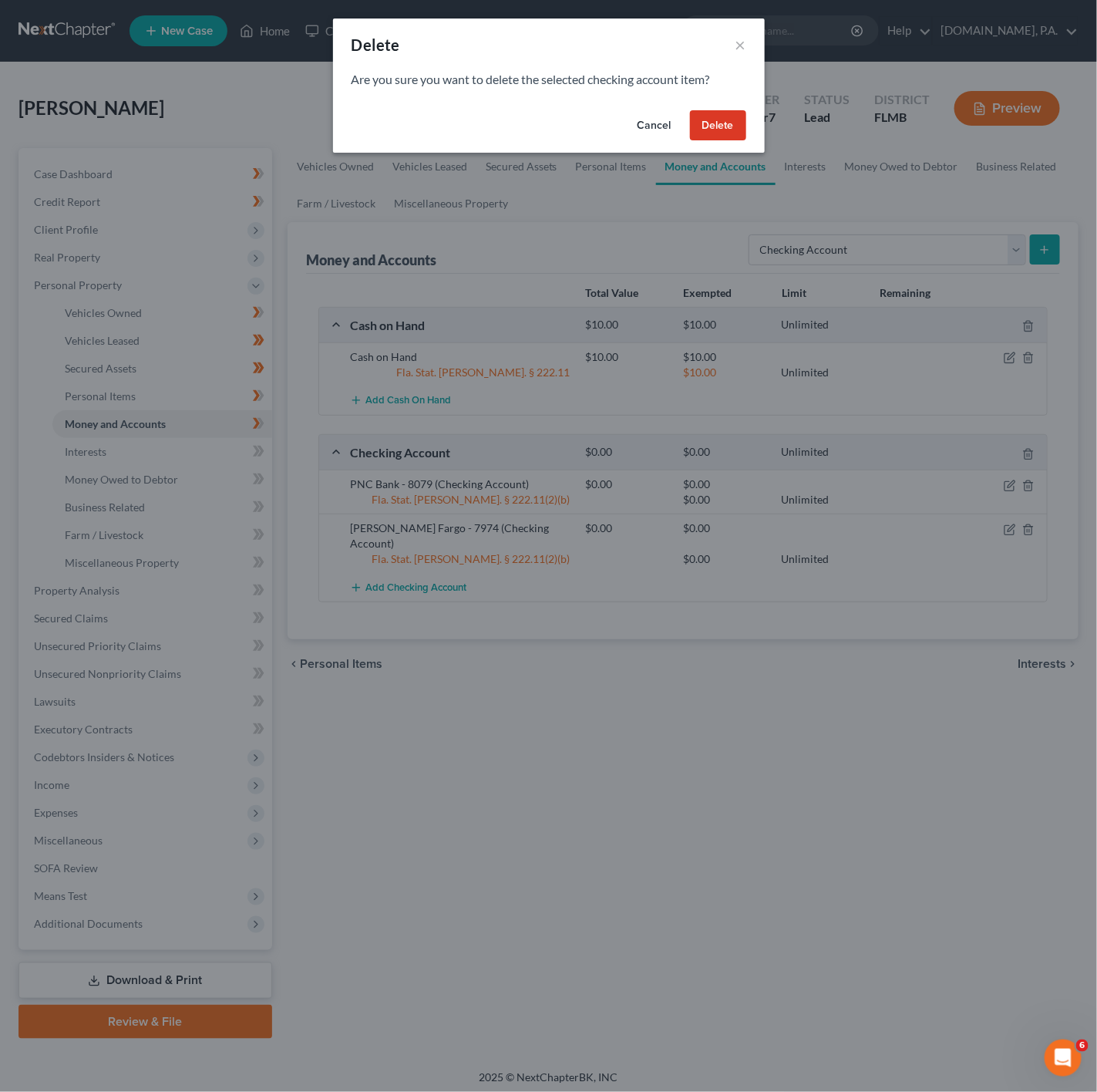
click at [639, 132] on button "Cancel" at bounding box center [655, 125] width 59 height 31
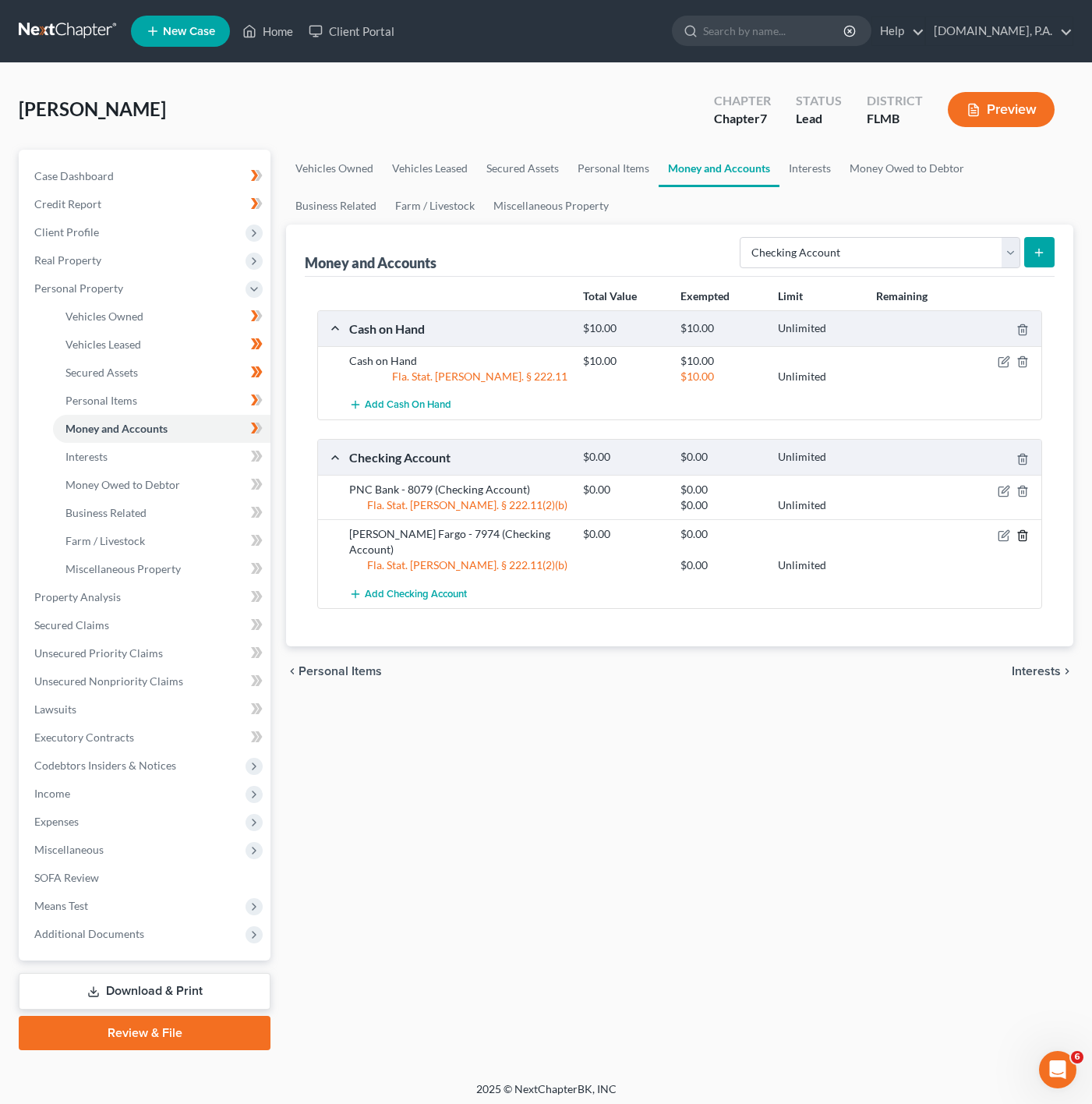
click at [1020, 533] on icon "button" at bounding box center [1022, 535] width 13 height 13
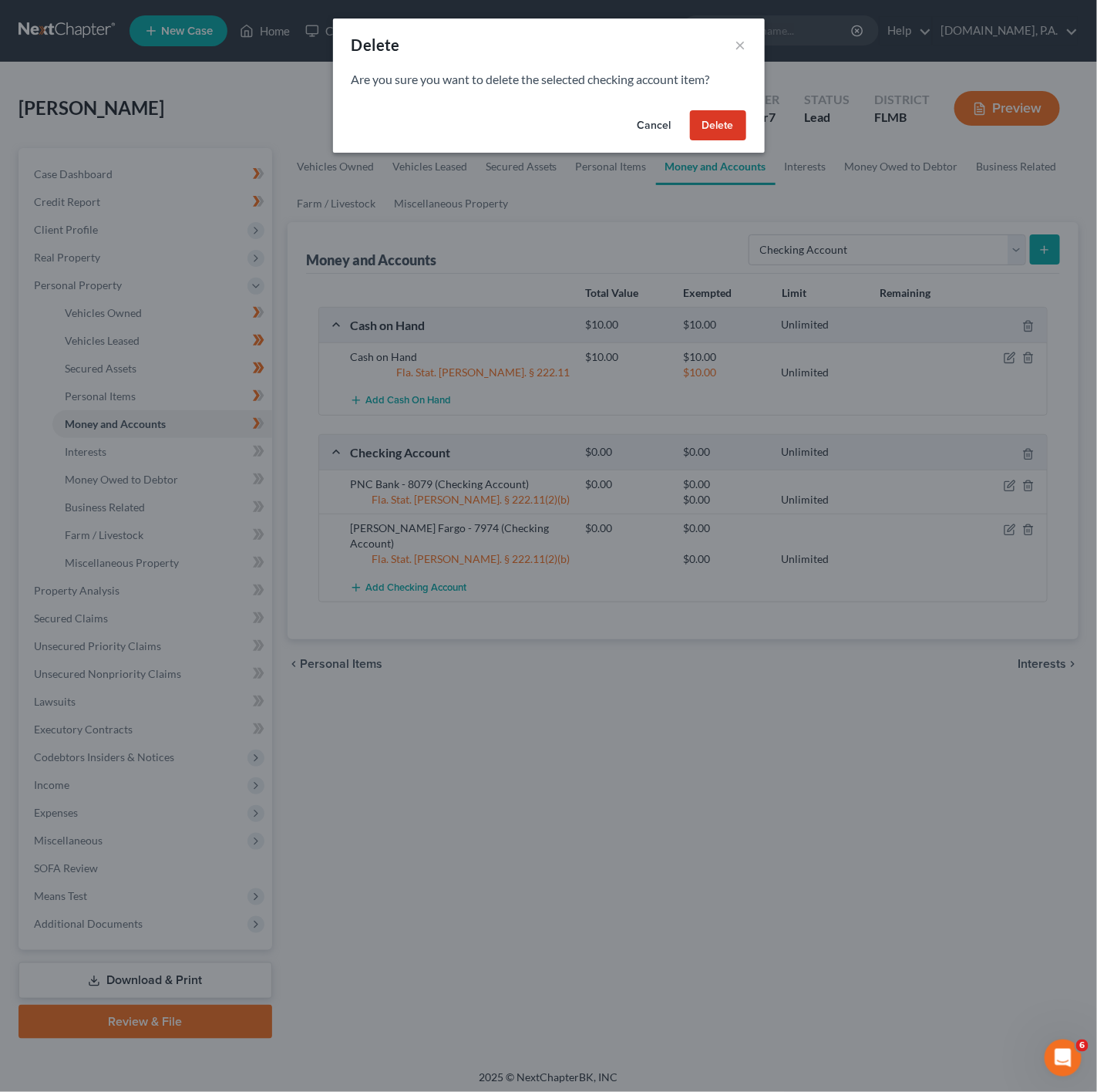
click at [647, 128] on button "Cancel" at bounding box center [655, 125] width 59 height 31
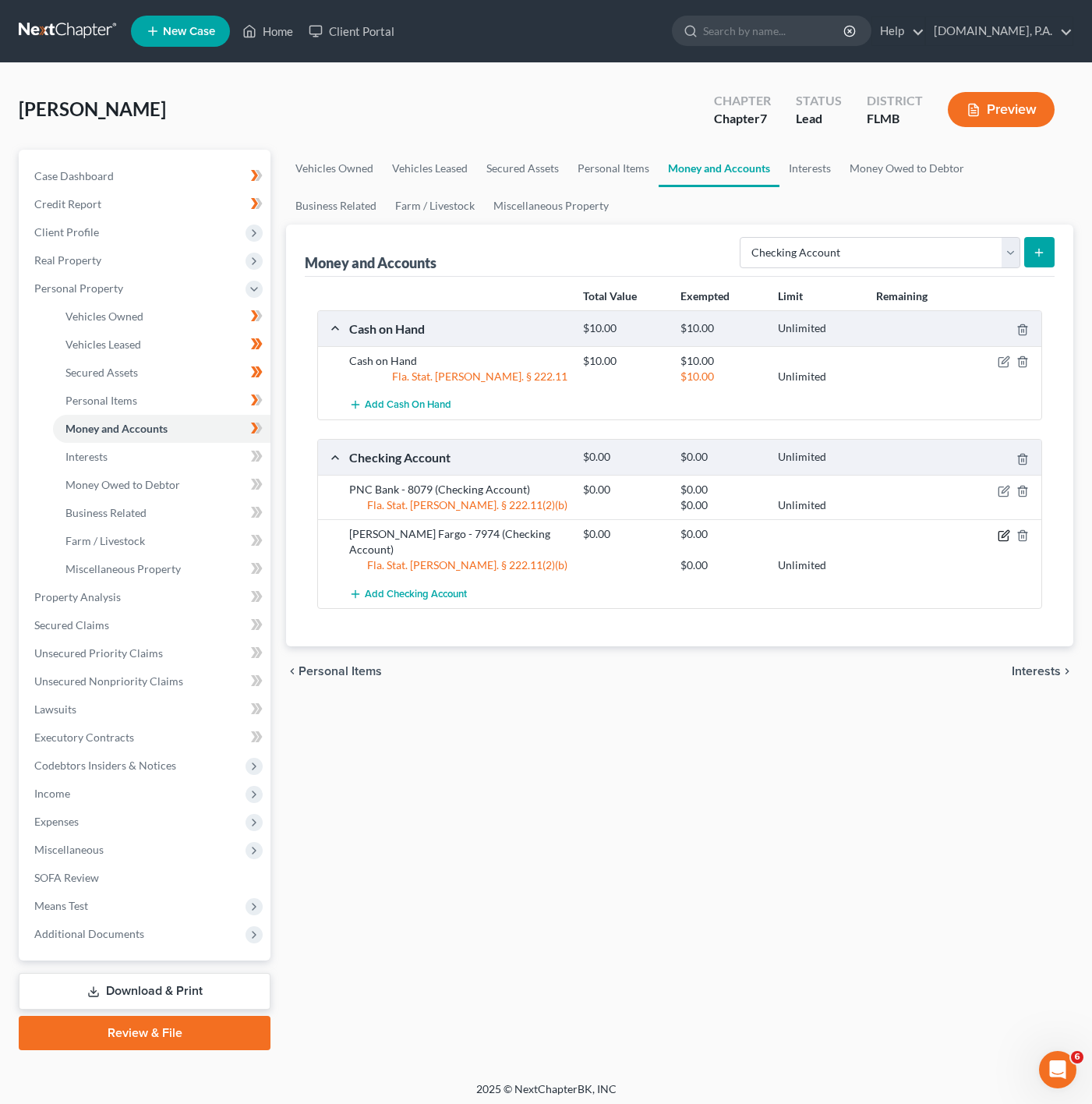
click at [1004, 542] on icon "button" at bounding box center [1004, 535] width 13 height 13
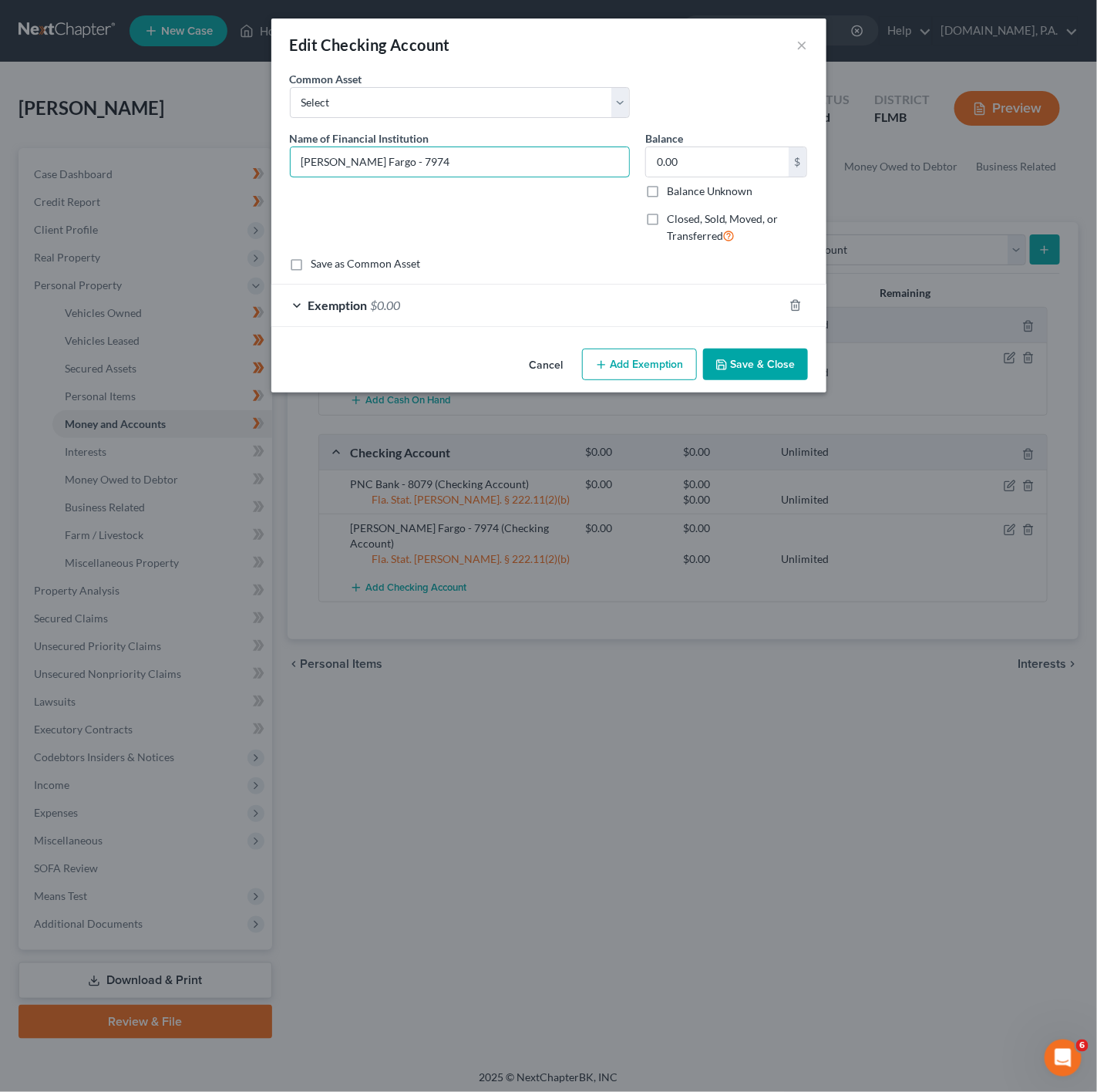
drag, startPoint x: 412, startPoint y: 176, endPoint x: 221, endPoint y: 153, distance: 192.4
click at [221, 153] on div "Edit Checking Account × An exemption set must first be selected from the Filing…" at bounding box center [548, 546] width 1097 height 1092
click at [803, 42] on button "×" at bounding box center [803, 44] width 11 height 18
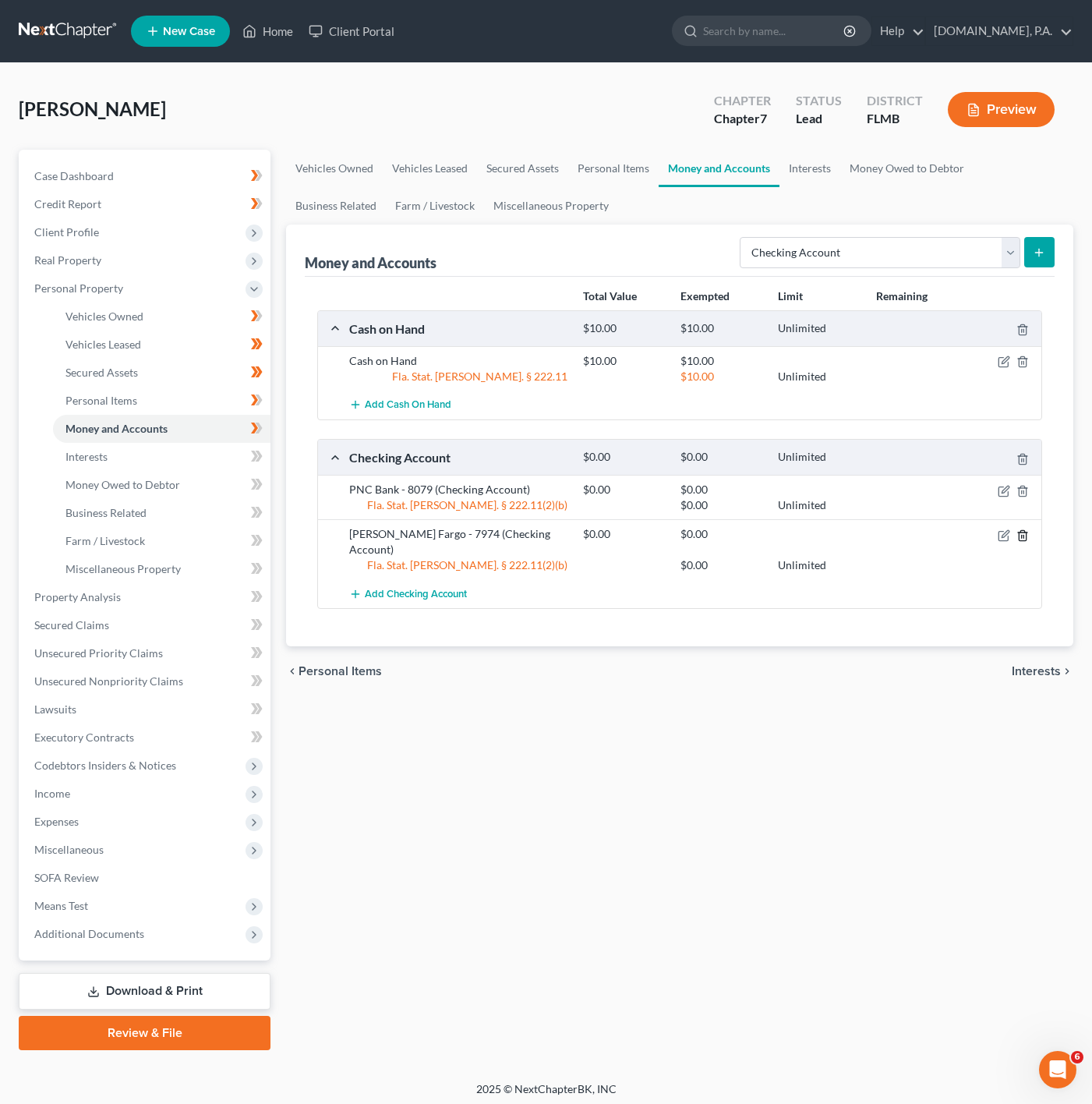
click at [1028, 542] on icon "button" at bounding box center [1022, 535] width 13 height 13
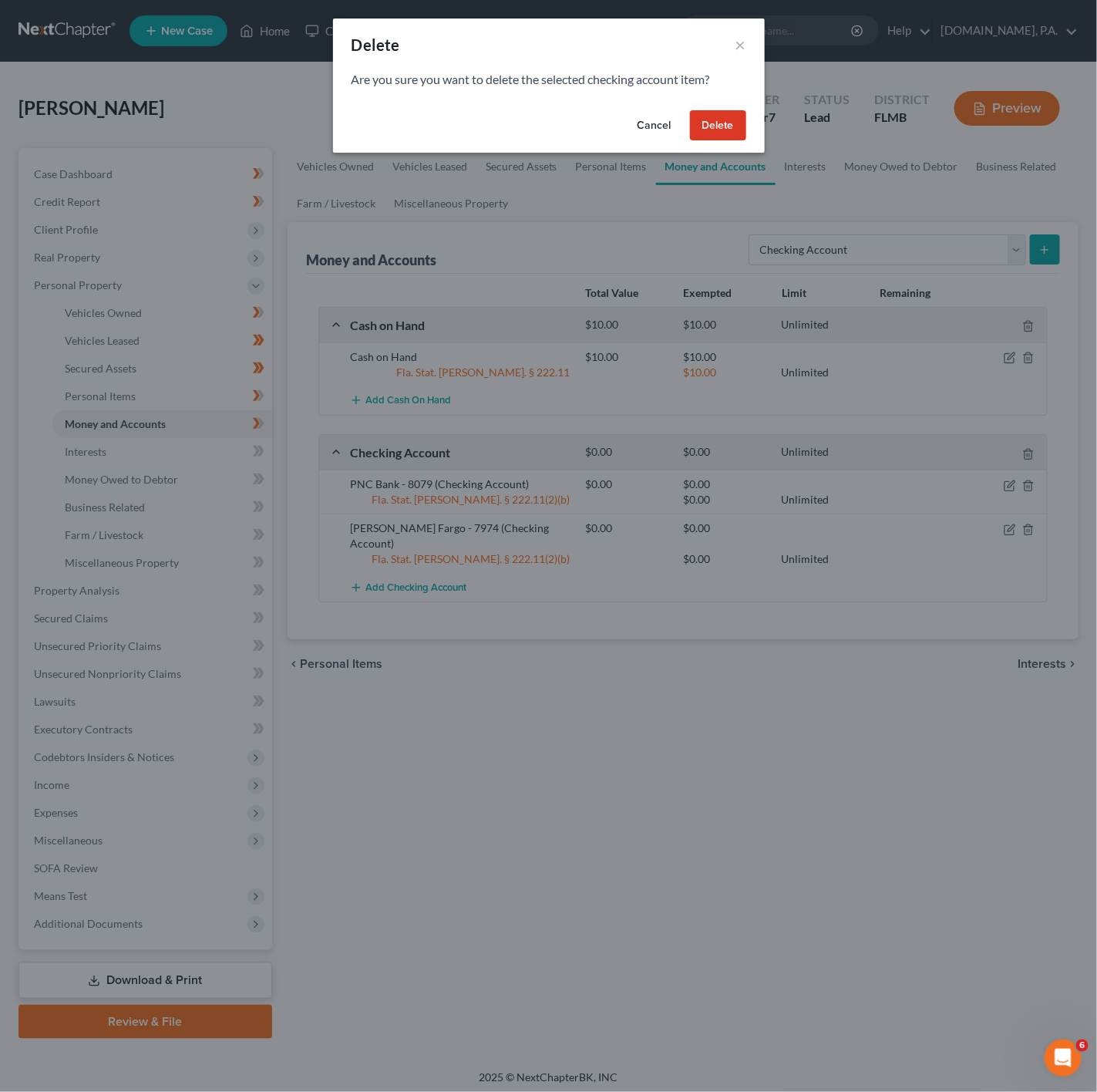
click at [720, 121] on button "Delete" at bounding box center [718, 125] width 56 height 31
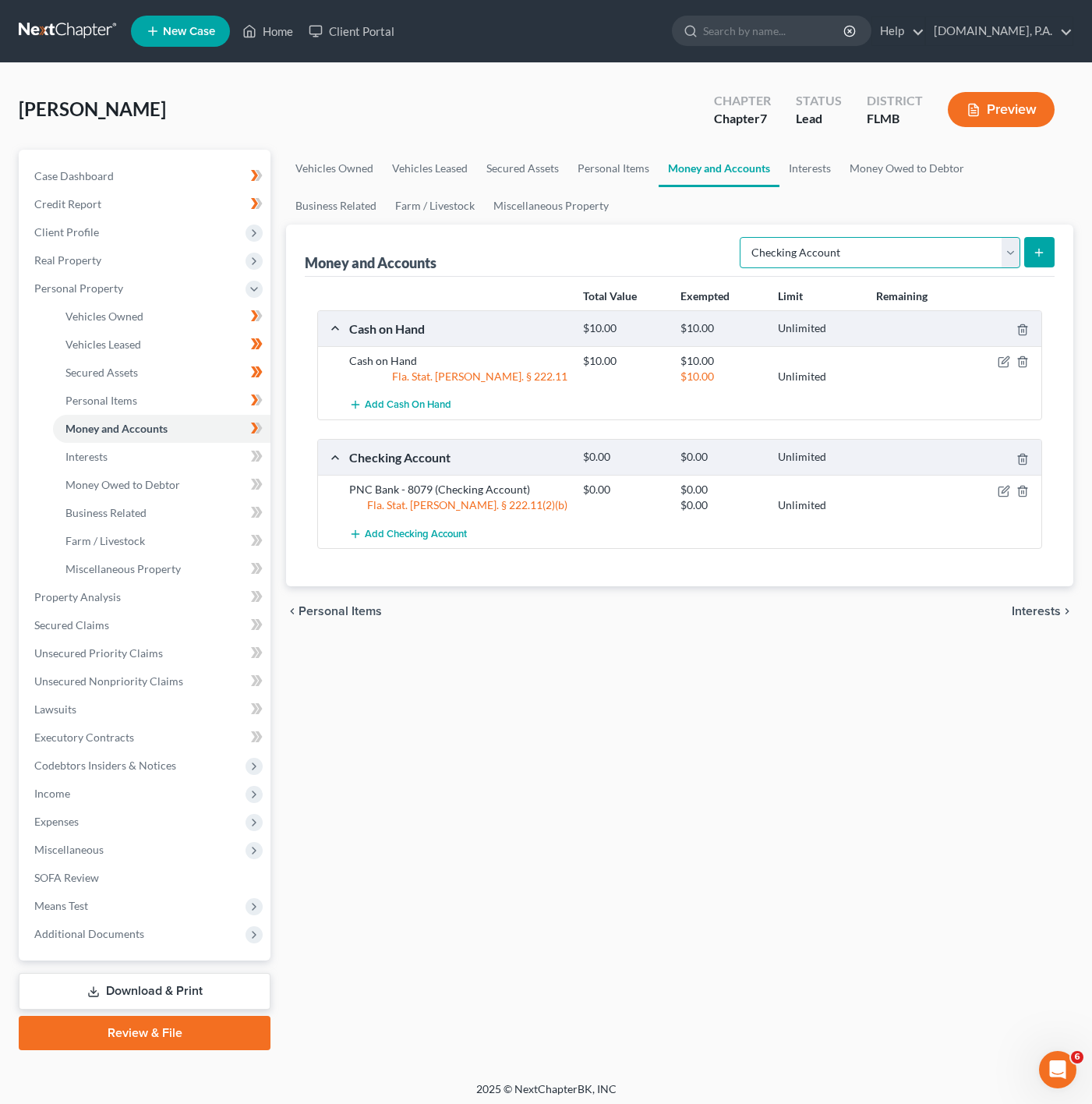
click at [901, 255] on select "Select Account Type Brokerage Cash on Hand Certificates of Deposit Checking Acc…" at bounding box center [880, 253] width 281 height 31
select select "savings"
click at [741, 237] on select "Select Account Type Brokerage Cash on Hand Certificates of Deposit Checking Acc…" at bounding box center [880, 253] width 281 height 31
click at [1053, 248] on button "submit" at bounding box center [1039, 253] width 31 height 31
click at [1043, 256] on icon "submit" at bounding box center [1039, 253] width 13 height 13
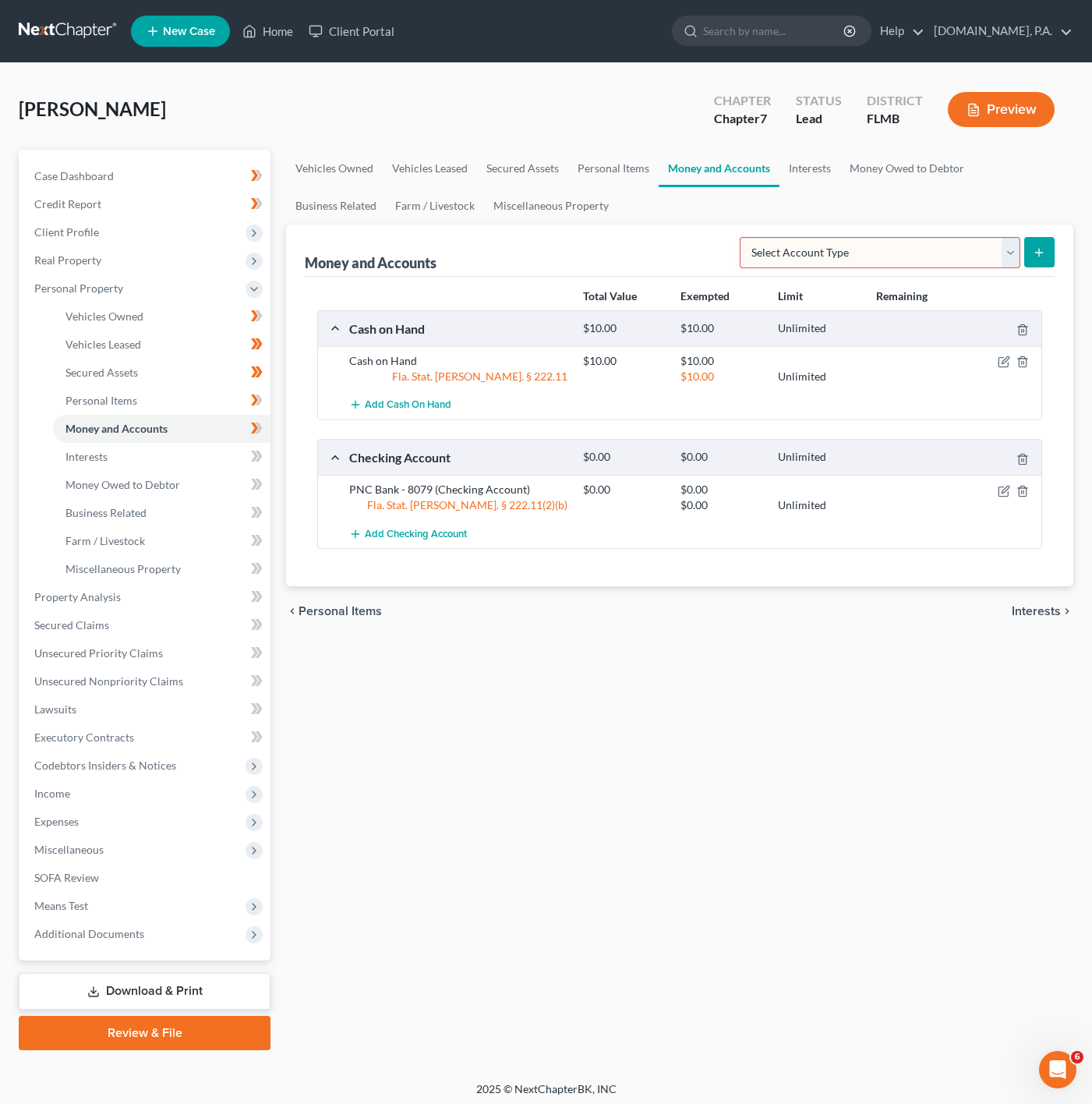
click at [933, 244] on select "Select Account Type Brokerage Cash on Hand Certificates of Deposit Checking Acc…" at bounding box center [880, 253] width 281 height 31
select select "savings"
click at [741, 237] on select "Select Account Type Brokerage Cash on Hand Certificates of Deposit Checking Acc…" at bounding box center [880, 253] width 281 height 31
click at [1041, 243] on button "submit" at bounding box center [1039, 253] width 31 height 31
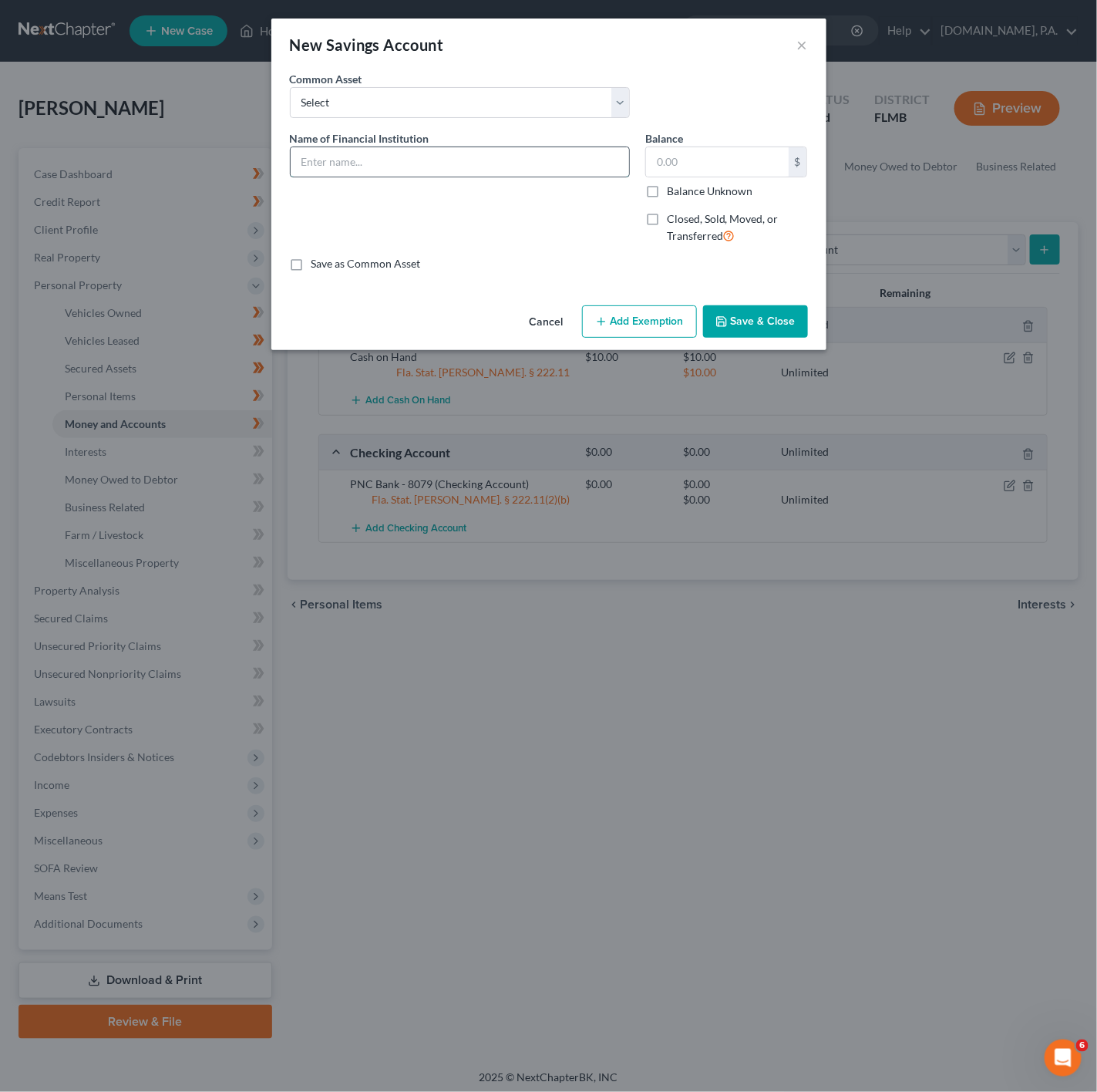
click at [502, 176] on input "text" at bounding box center [460, 162] width 339 height 29
paste input "[PERSON_NAME] Fargo - 7974"
click at [367, 165] on input "[PERSON_NAME] Fargo - 7974" at bounding box center [460, 162] width 339 height 29
type input "Wells Fargo - Sv 7974"
click at [655, 174] on input "text" at bounding box center [717, 162] width 143 height 29
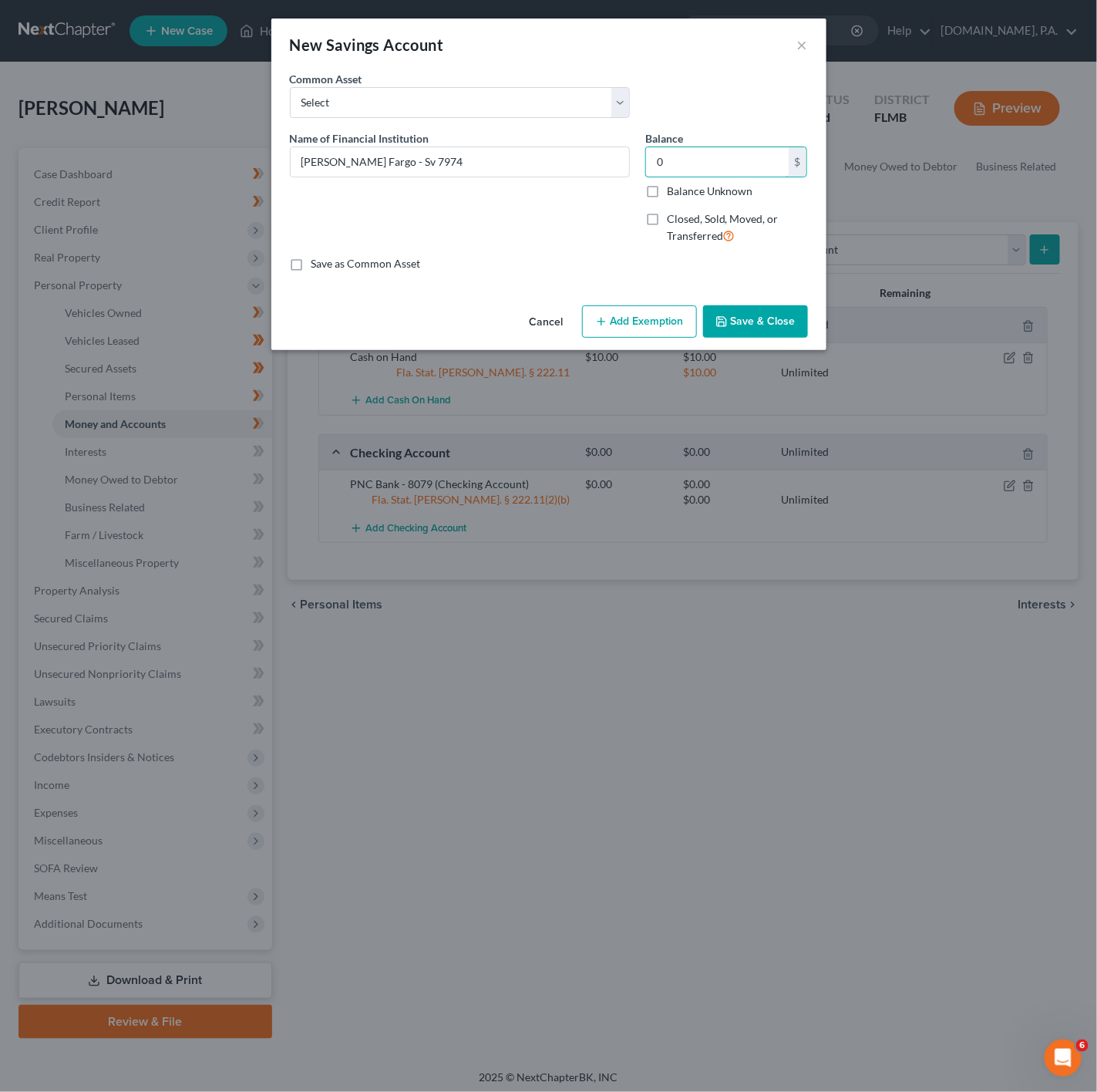
type input "0"
click at [651, 327] on button "Add Exemption" at bounding box center [639, 321] width 115 height 33
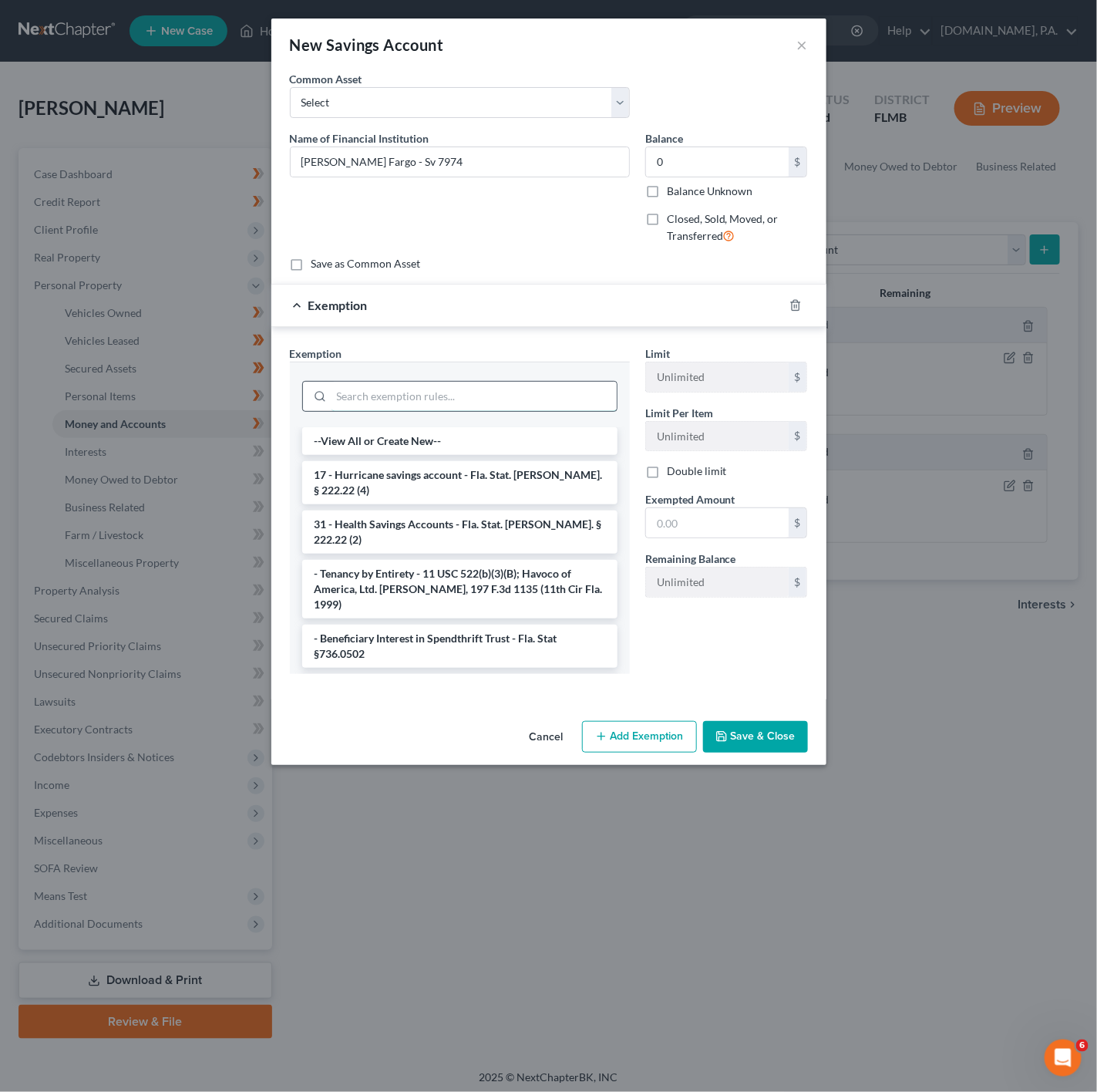
click at [495, 392] on input "search" at bounding box center [474, 396] width 285 height 29
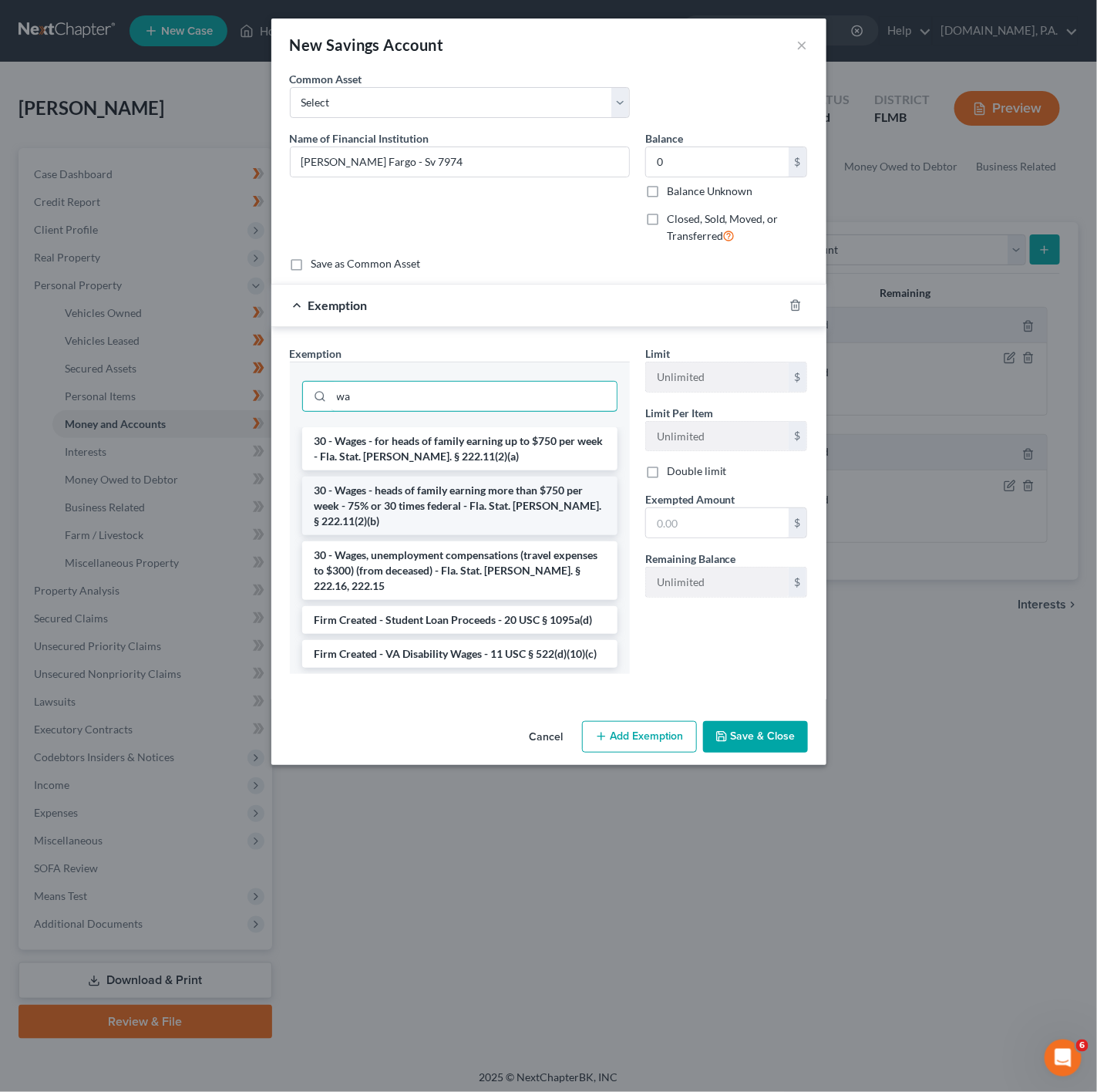
type input "wa"
click at [495, 497] on li "30 - Wages - heads of family earning more than $750 per week - 75% or 30 times …" at bounding box center [460, 506] width 315 height 59
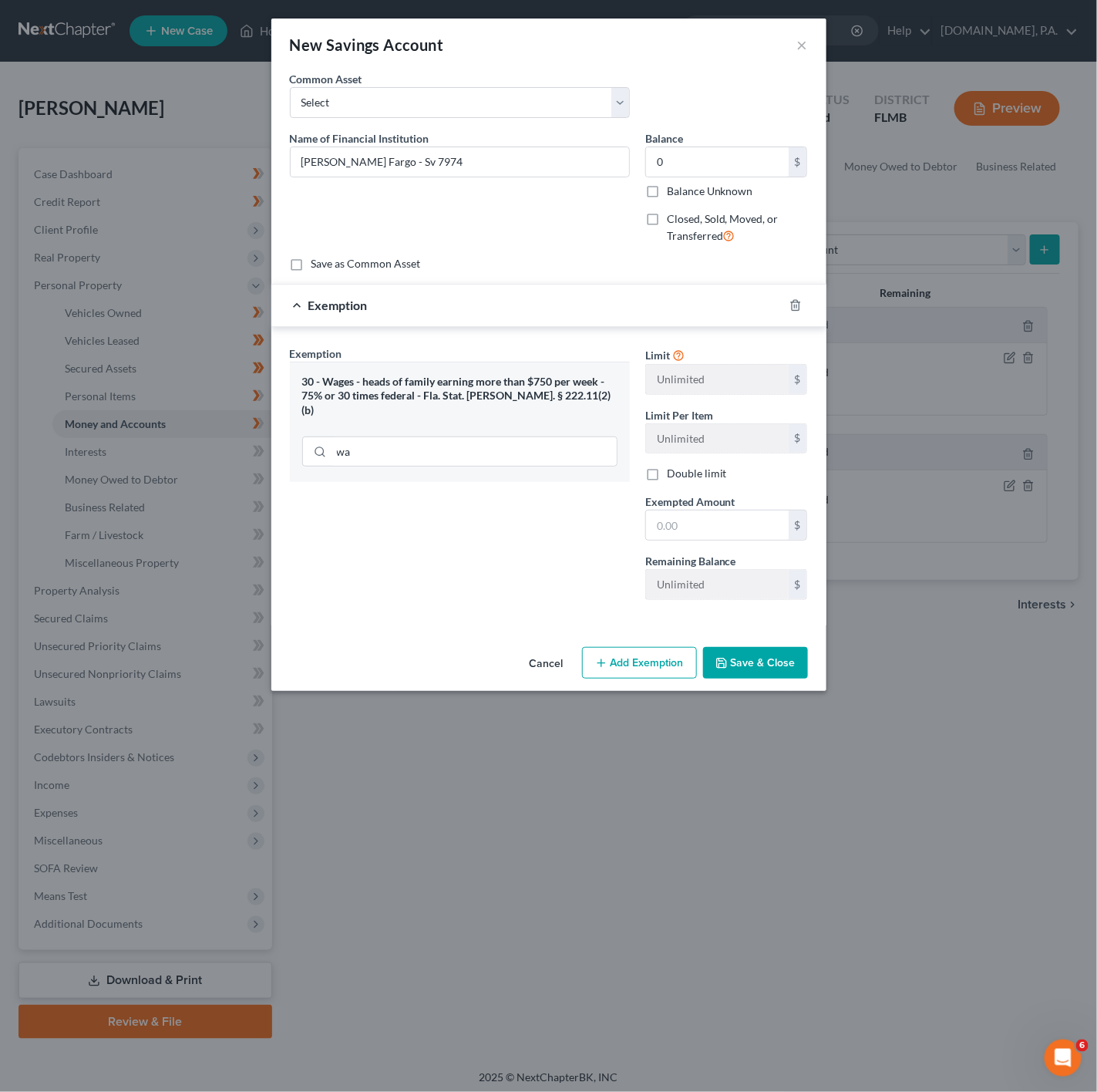
click at [704, 495] on div "Limit Unlimited $ Limit Per Item Unlimited $ Double limit Exempted Amount * $ R…" at bounding box center [726, 479] width 178 height 267
click at [704, 508] on span "Exempted Amount" at bounding box center [691, 502] width 91 height 13
click at [704, 533] on input "text" at bounding box center [717, 525] width 143 height 29
type input "0"
click at [479, 535] on div "Exemption Set must be selected for CA. Exemption * 30 - Wages - heads of family…" at bounding box center [460, 479] width 356 height 267
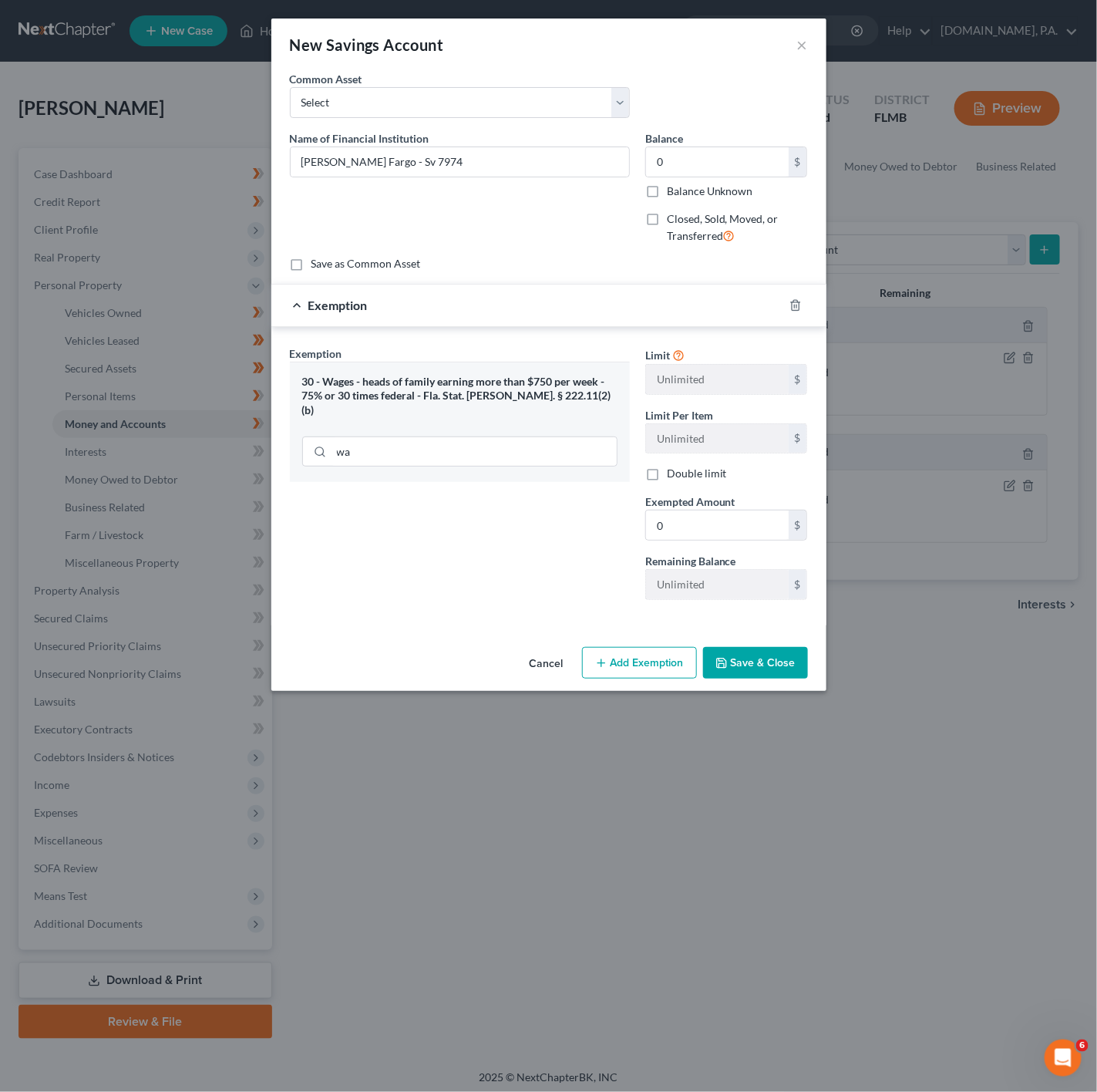
click at [731, 673] on button "Save & Close" at bounding box center [756, 663] width 105 height 33
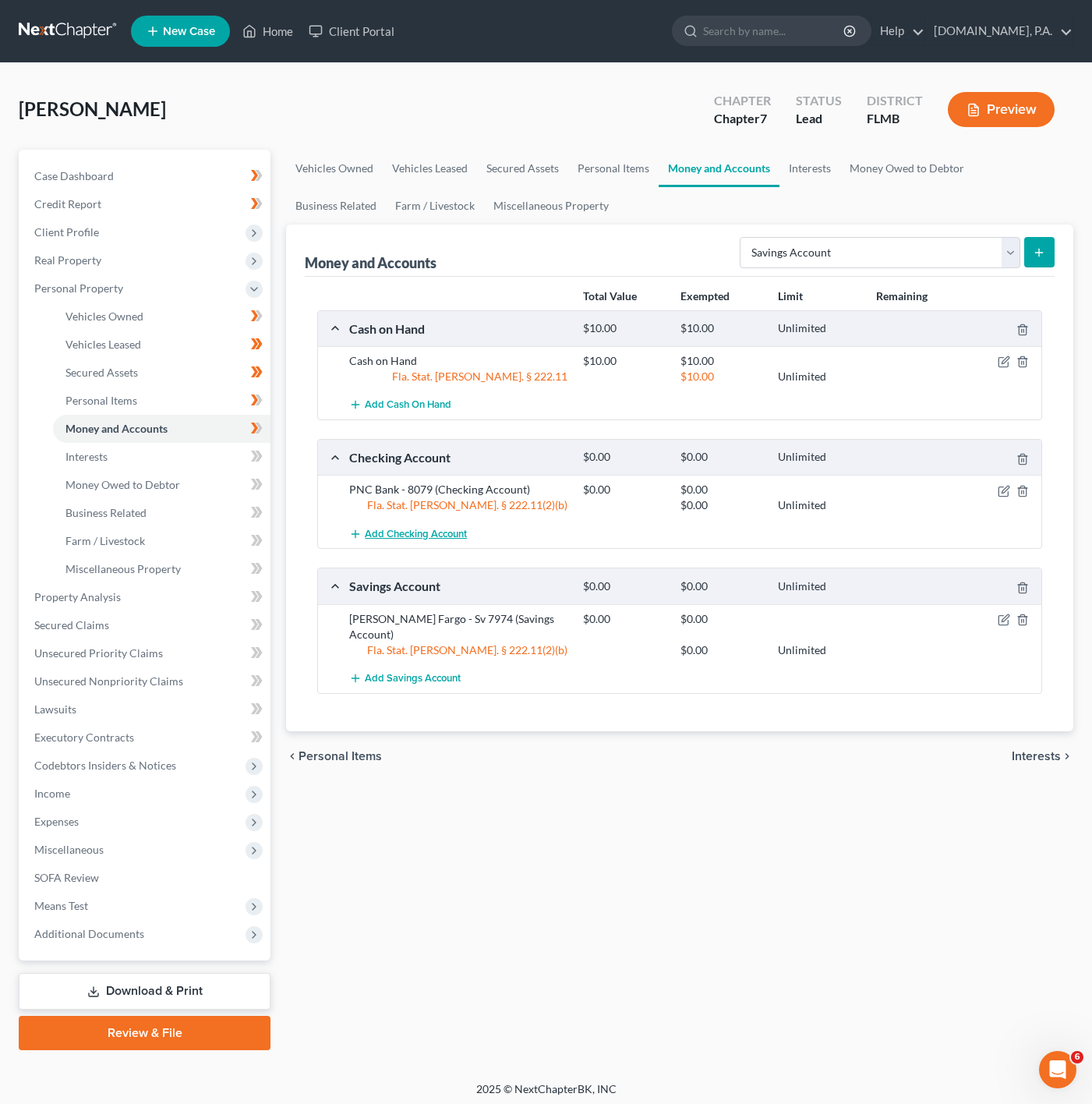
click at [382, 533] on span "Add Checking Account" at bounding box center [415, 533] width 102 height 13
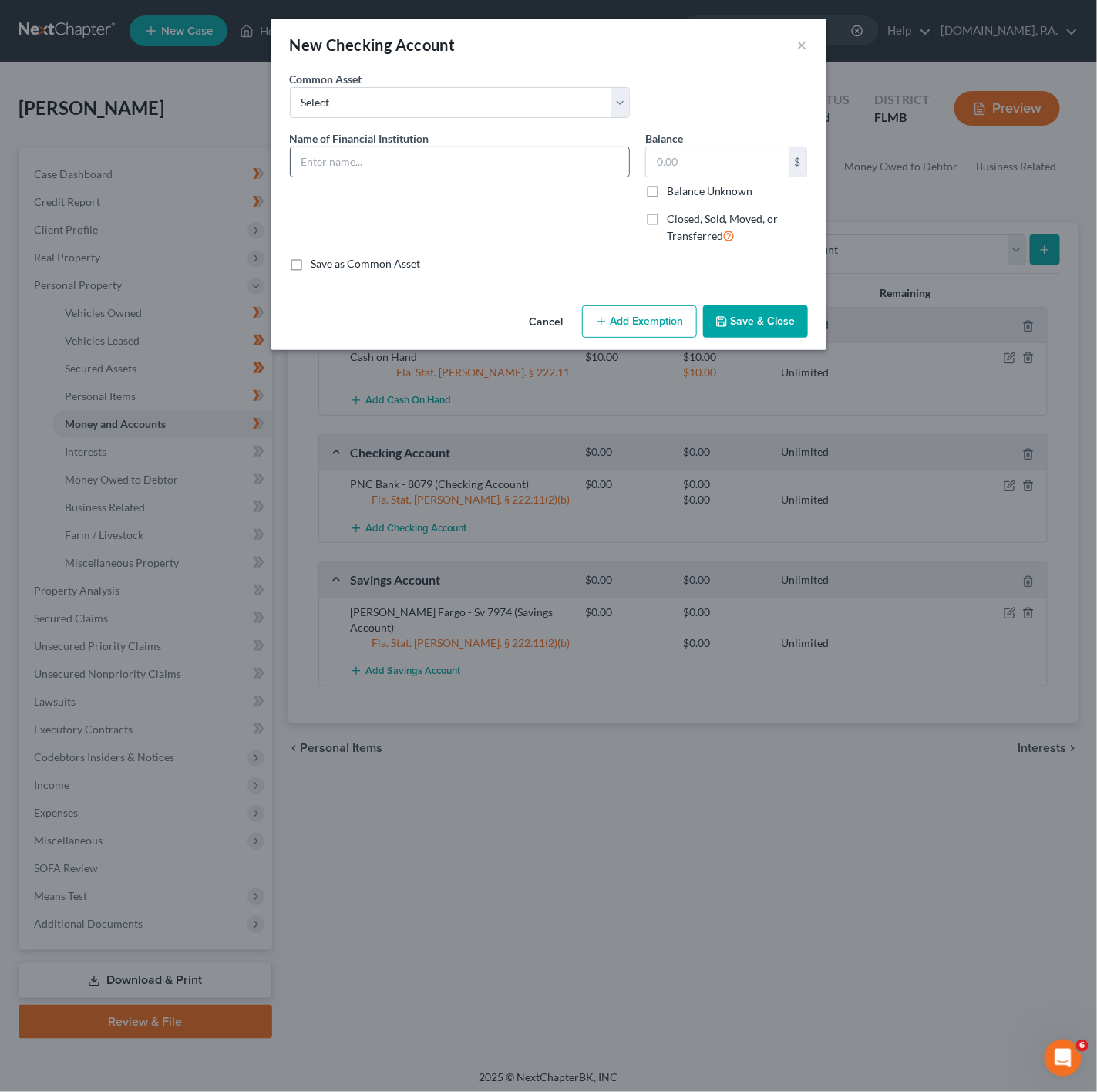
click at [414, 148] on input "text" at bounding box center [460, 162] width 339 height 29
drag, startPoint x: 627, startPoint y: 151, endPoint x: 669, endPoint y: 169, distance: 45.7
click at [635, 153] on div "Name of Financial Institution * PNC Bank - Ch 8052" at bounding box center [460, 193] width 356 height 127
type input "PNC Bank - Ch 8052"
click at [671, 169] on input "text" at bounding box center [717, 162] width 143 height 29
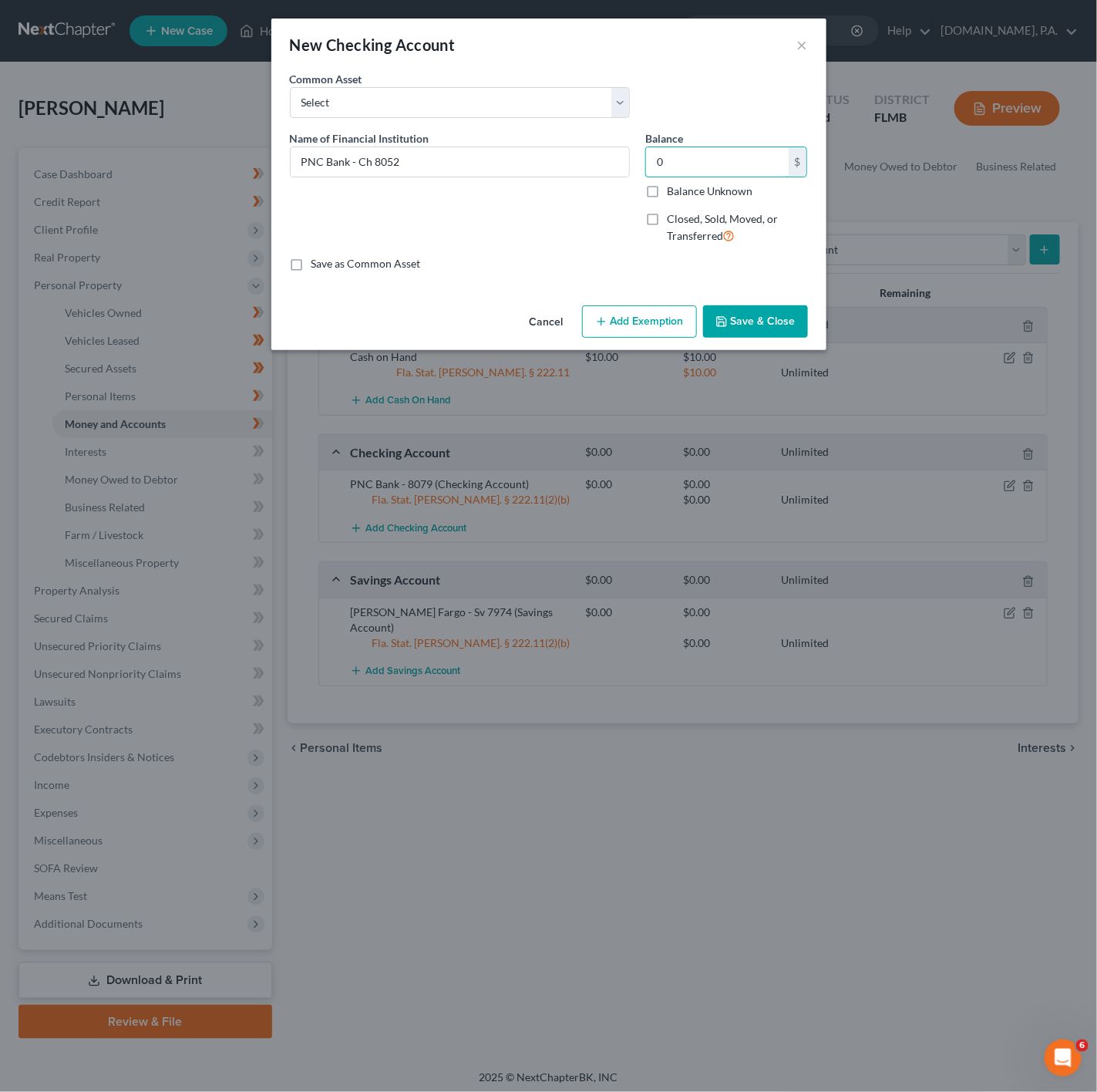
type input "0"
click at [586, 340] on div "Cancel Add Exemption Save & Close" at bounding box center [549, 325] width 555 height 51
click at [630, 330] on button "Add Exemption" at bounding box center [639, 321] width 115 height 33
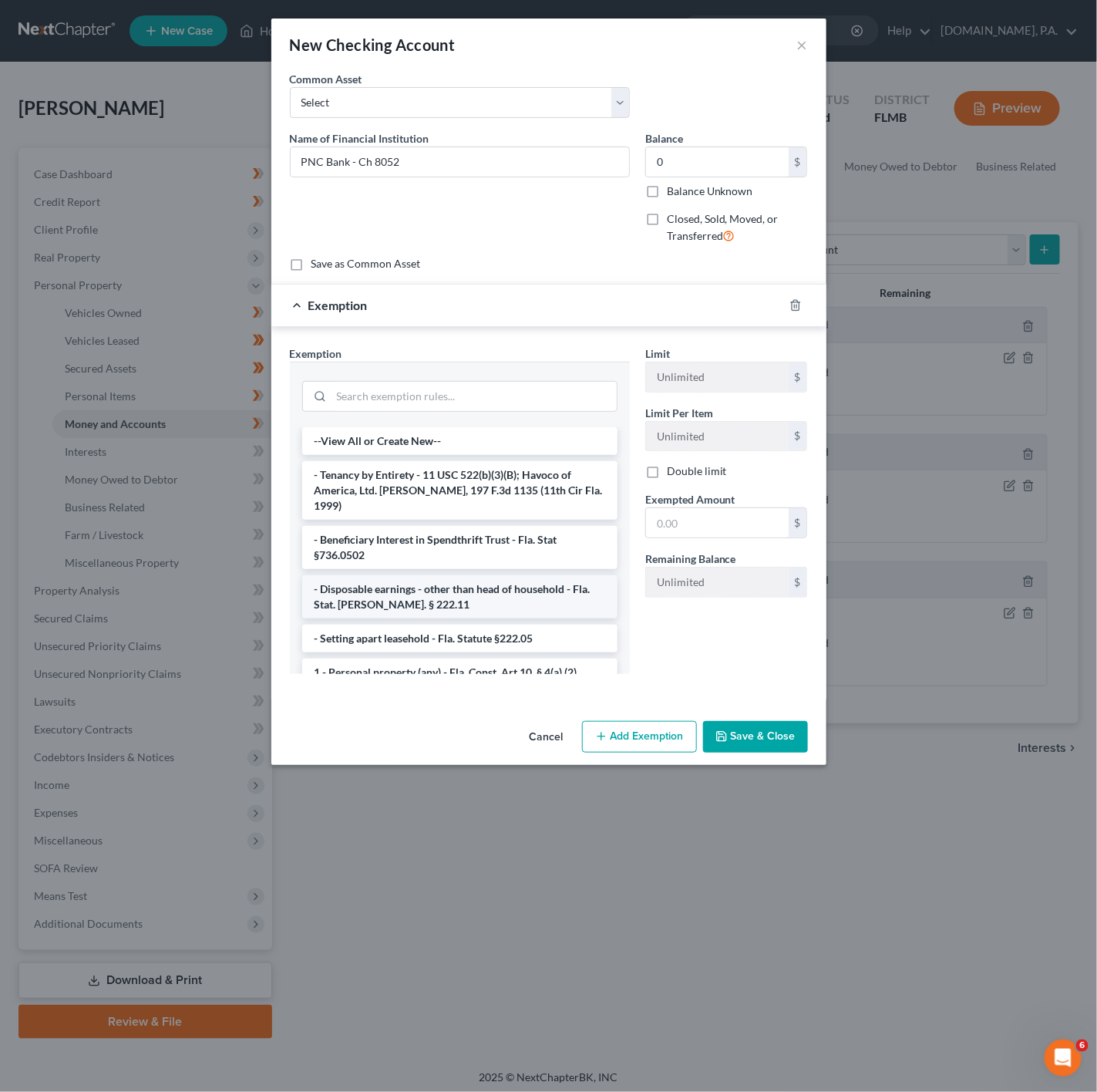
click at [417, 575] on li "- Disposable earnings - other than head of household - Fla. Stat. [PERSON_NAME]…" at bounding box center [460, 596] width 315 height 43
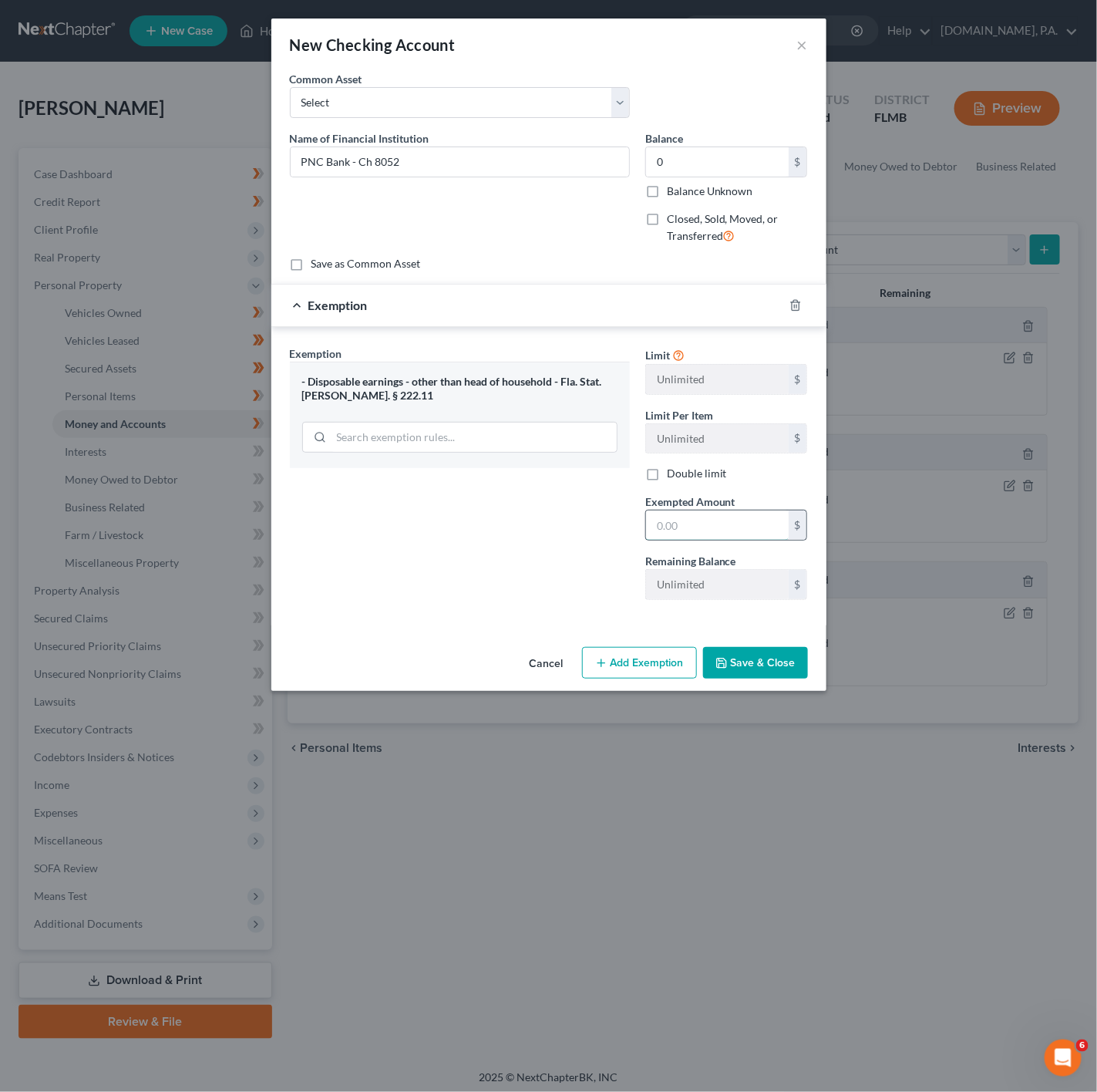
click at [717, 523] on input "text" at bounding box center [717, 525] width 143 height 29
type input "0"
click at [523, 539] on div "Exemption Set must be selected for CA. Exemption * - Disposable earnings - othe…" at bounding box center [460, 479] width 356 height 267
click at [784, 650] on div "Cancel Add Exemption Save & Close" at bounding box center [549, 666] width 555 height 51
click at [771, 665] on button "Save & Close" at bounding box center [756, 663] width 105 height 33
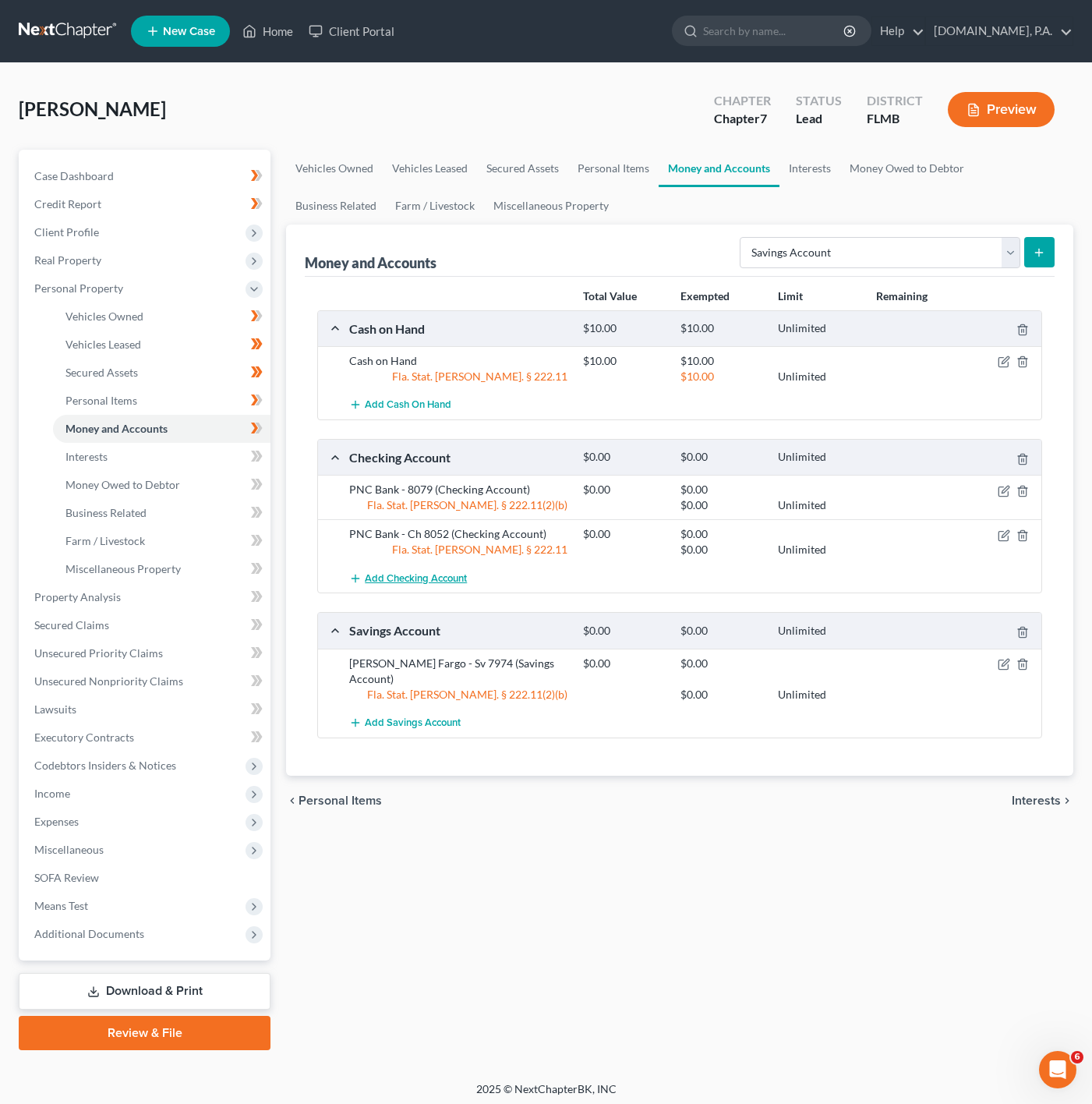
click at [437, 578] on span "Add Checking Account" at bounding box center [415, 578] width 102 height 13
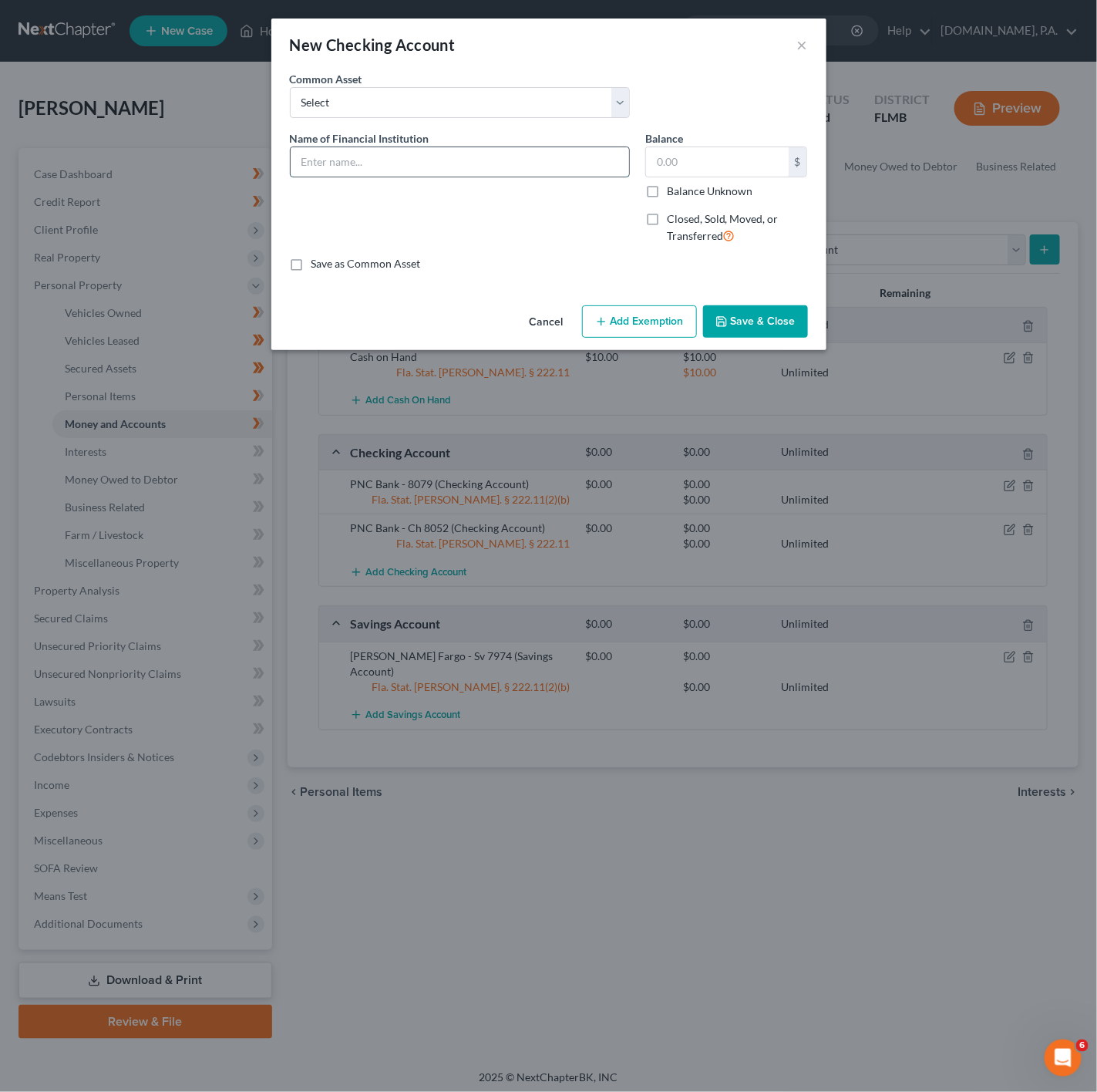
click at [438, 164] on input "text" at bounding box center [460, 162] width 339 height 29
type input "Wells Fargo - Ch 7370"
click at [780, 333] on button "Save & Close" at bounding box center [756, 321] width 105 height 33
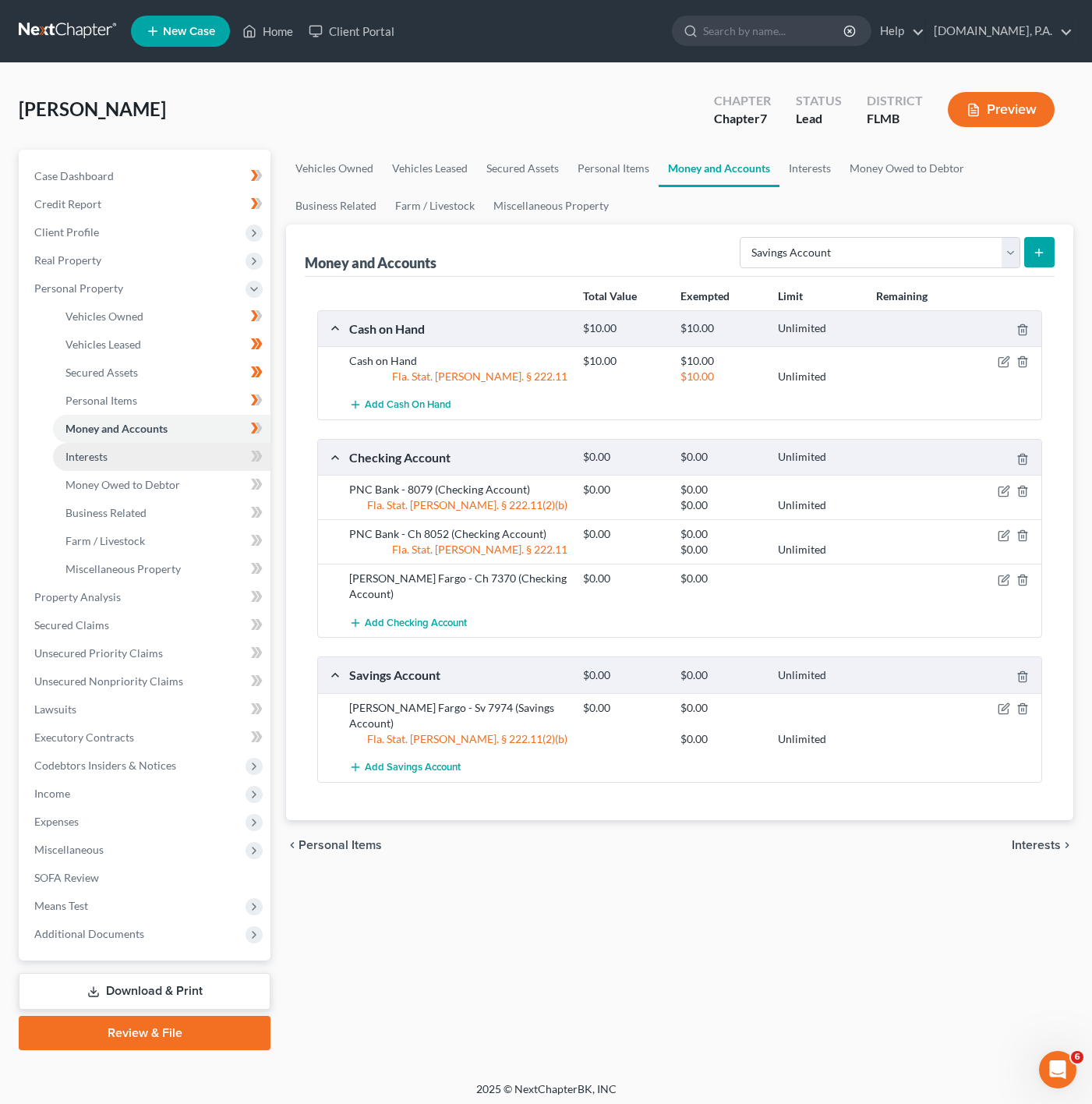
click at [202, 460] on link "Interests" at bounding box center [162, 456] width 218 height 28
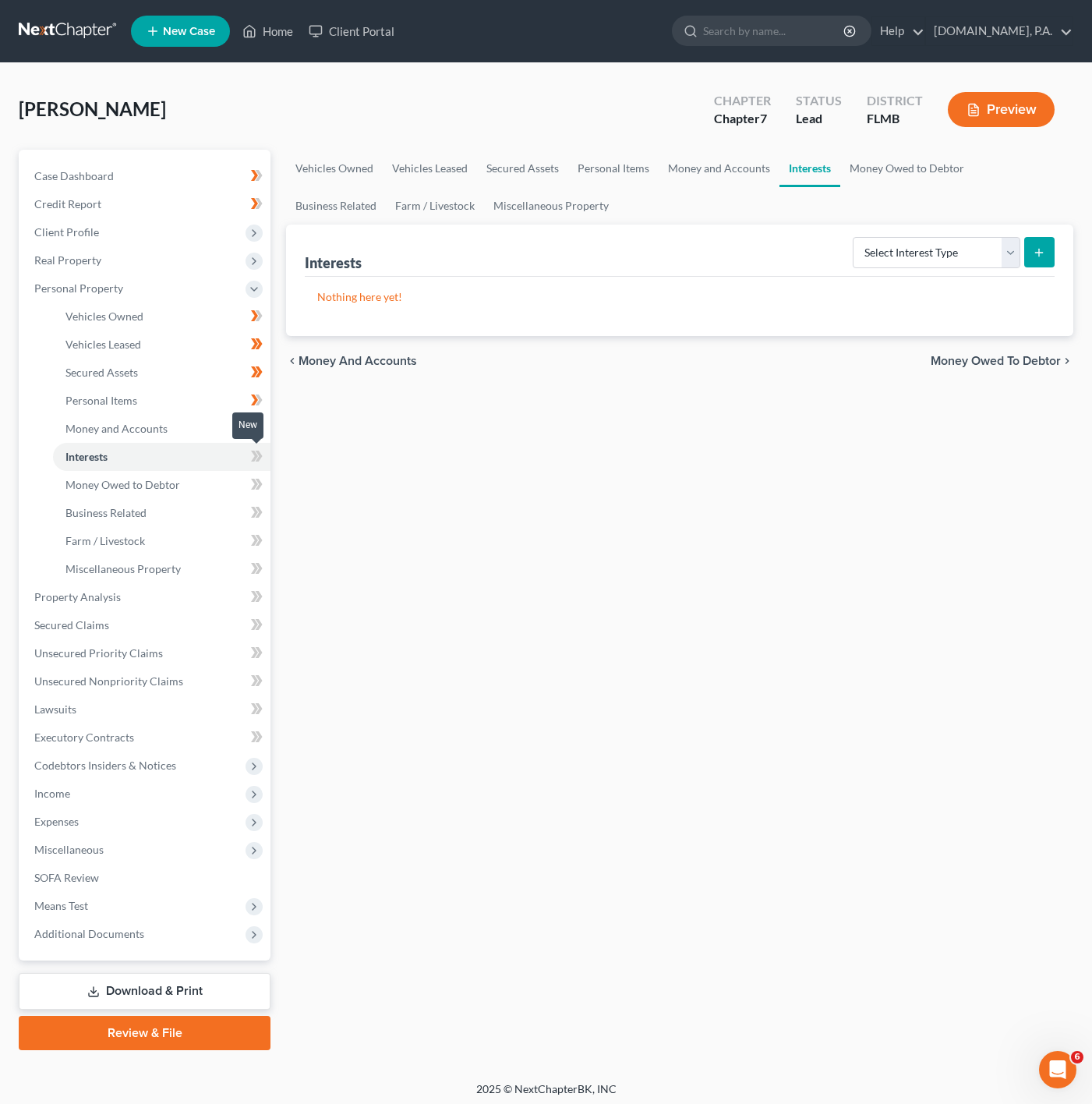
click at [254, 447] on icon at bounding box center [257, 456] width 12 height 20
drag, startPoint x: 220, startPoint y: 477, endPoint x: 218, endPoint y: 464, distance: 13.2
click at [222, 477] on link "Money Owed to Debtor" at bounding box center [162, 484] width 218 height 28
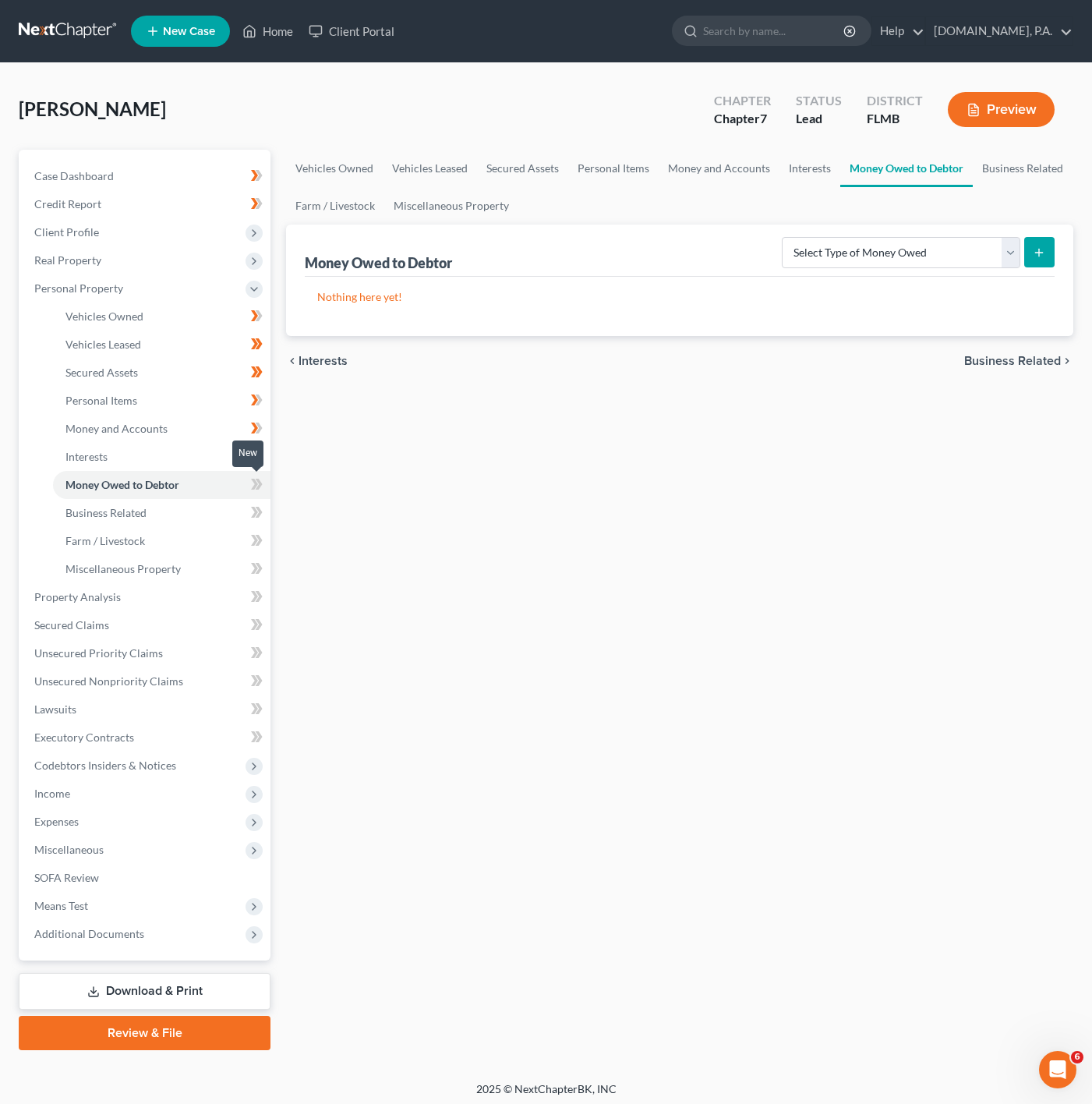
click at [248, 480] on span at bounding box center [257, 487] width 27 height 24
click at [889, 257] on select "Select Type of Money Owed Accounts Receivable Alimony Child Support Claims Agai…" at bounding box center [900, 253] width 238 height 31
click at [159, 450] on link "Interests" at bounding box center [162, 456] width 218 height 28
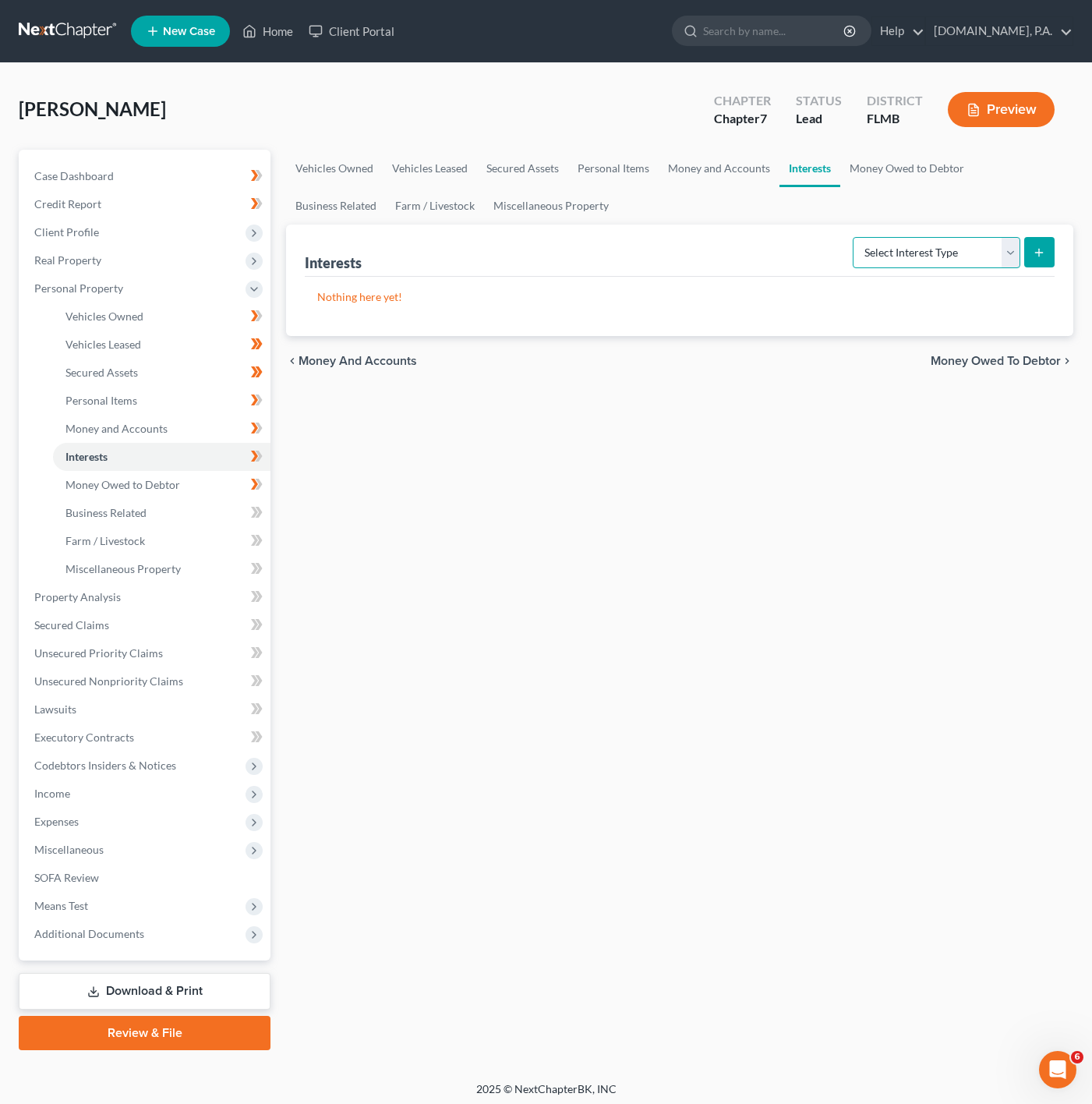
click at [953, 237] on select "Select Interest Type 401K Annuity Bond Education IRA Government Bond Government…" at bounding box center [937, 253] width 168 height 31
click at [758, 450] on div "Vehicles Owned Vehicles Leased Secured Assets Personal Items Money and Accounts…" at bounding box center [679, 600] width 803 height 900
click at [176, 478] on span "Money Owed to Debtor" at bounding box center [122, 485] width 114 height 14
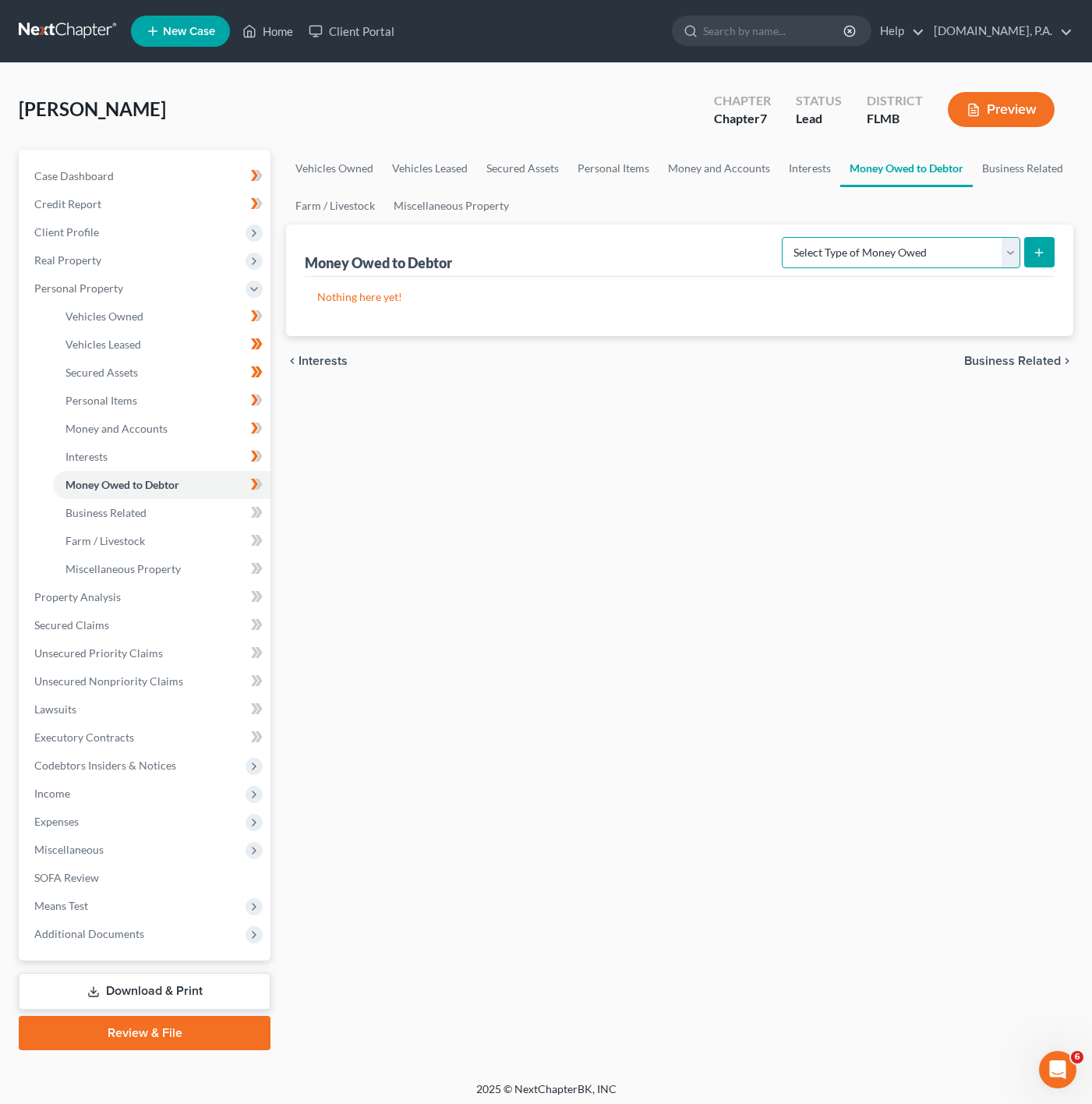
click at [992, 259] on select "Select Type of Money Owed Accounts Receivable Alimony Child Support Claims Agai…" at bounding box center [900, 253] width 238 height 31
select select "expected_tax_refund"
click at [783, 237] on select "Select Type of Money Owed Accounts Receivable Alimony Child Support Claims Agai…" at bounding box center [900, 253] width 238 height 31
click at [1040, 243] on button "submit" at bounding box center [1039, 253] width 31 height 31
select select "0"
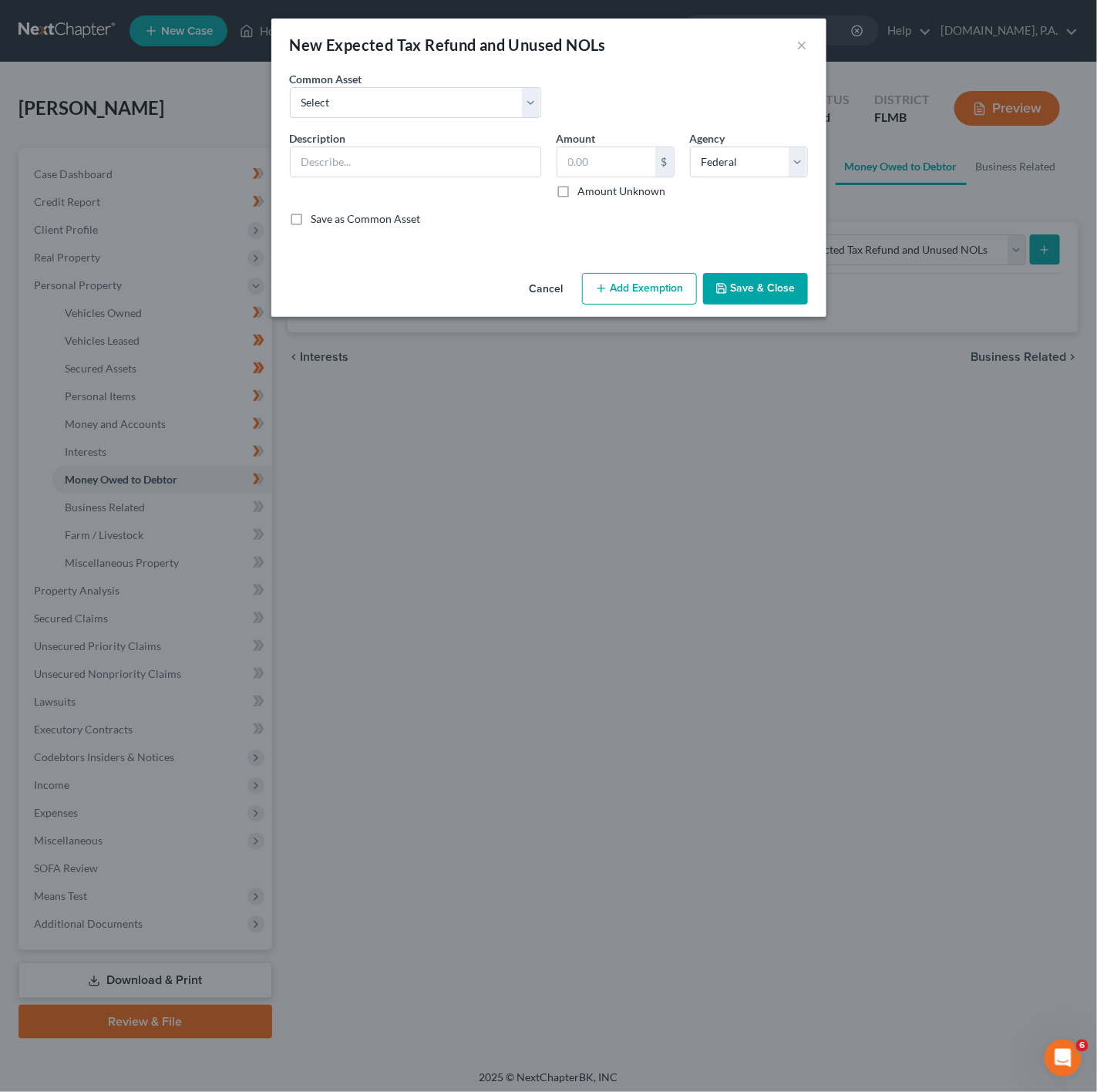
click at [452, 146] on div "Description *" at bounding box center [416, 164] width 267 height 69
click at [456, 153] on input "text" at bounding box center [416, 162] width 250 height 29
type input "2025 Tax Return"
click at [618, 158] on input "text" at bounding box center [606, 162] width 98 height 29
click at [576, 165] on input "text" at bounding box center [606, 162] width 98 height 29
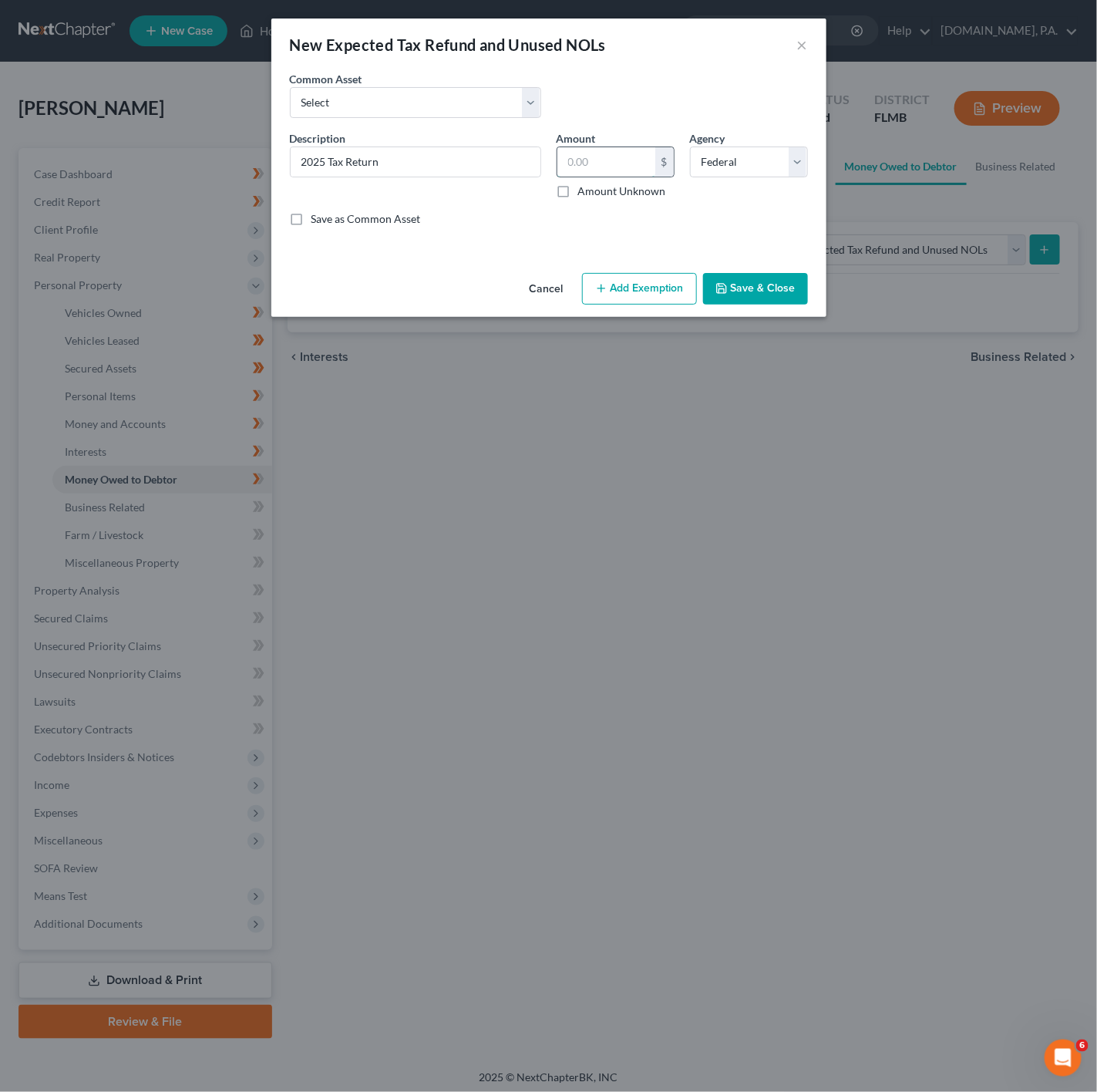
click at [611, 164] on input "text" at bounding box center [606, 162] width 98 height 29
paste input "4,568.25"
type input "4,568.25"
click at [664, 292] on button "Add Exemption" at bounding box center [639, 289] width 115 height 33
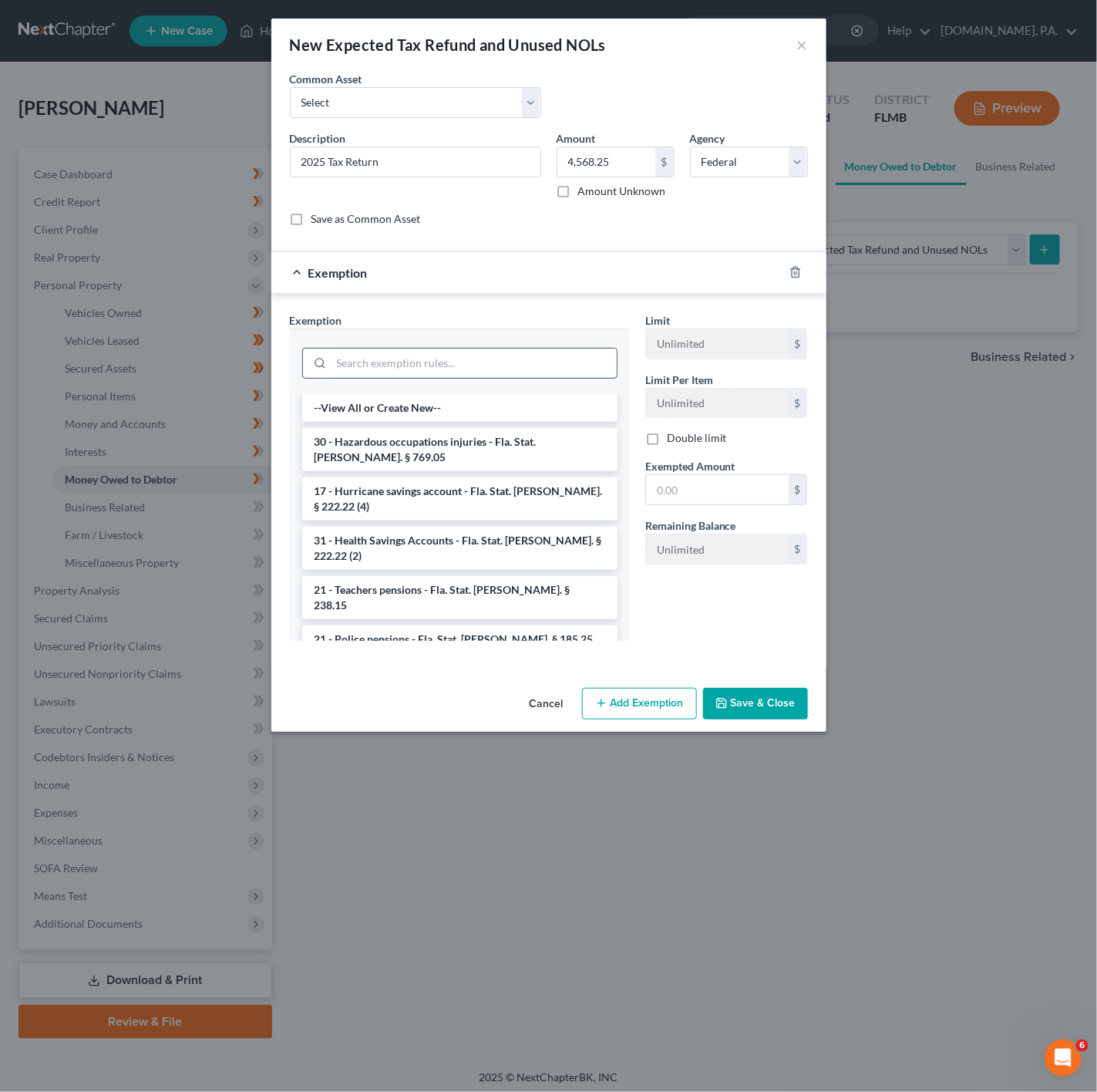
click at [424, 366] on input "search" at bounding box center [474, 363] width 285 height 29
click at [541, 705] on button "Cancel" at bounding box center [547, 705] width 59 height 31
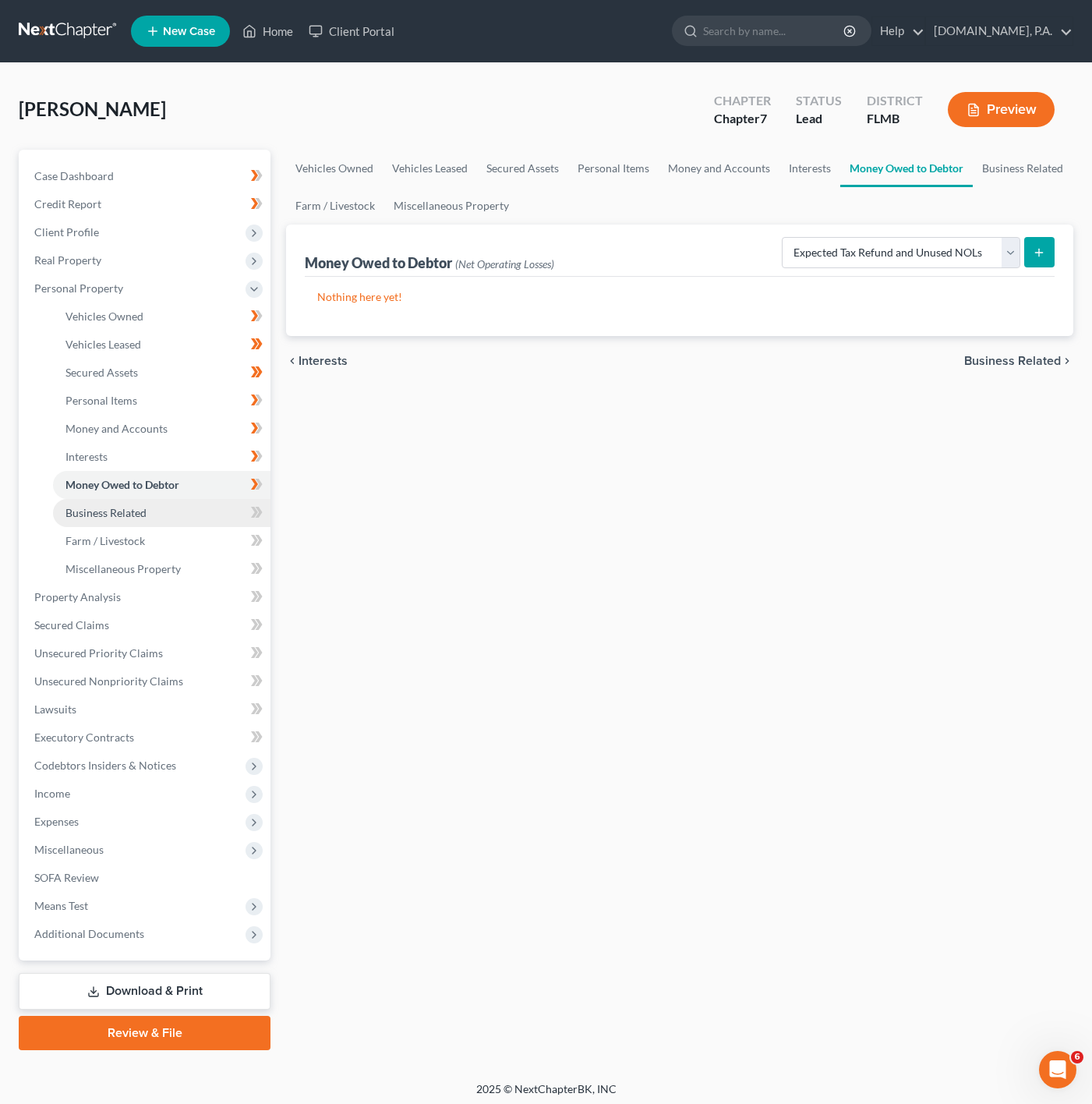
click at [158, 510] on link "Business Related" at bounding box center [162, 512] width 218 height 28
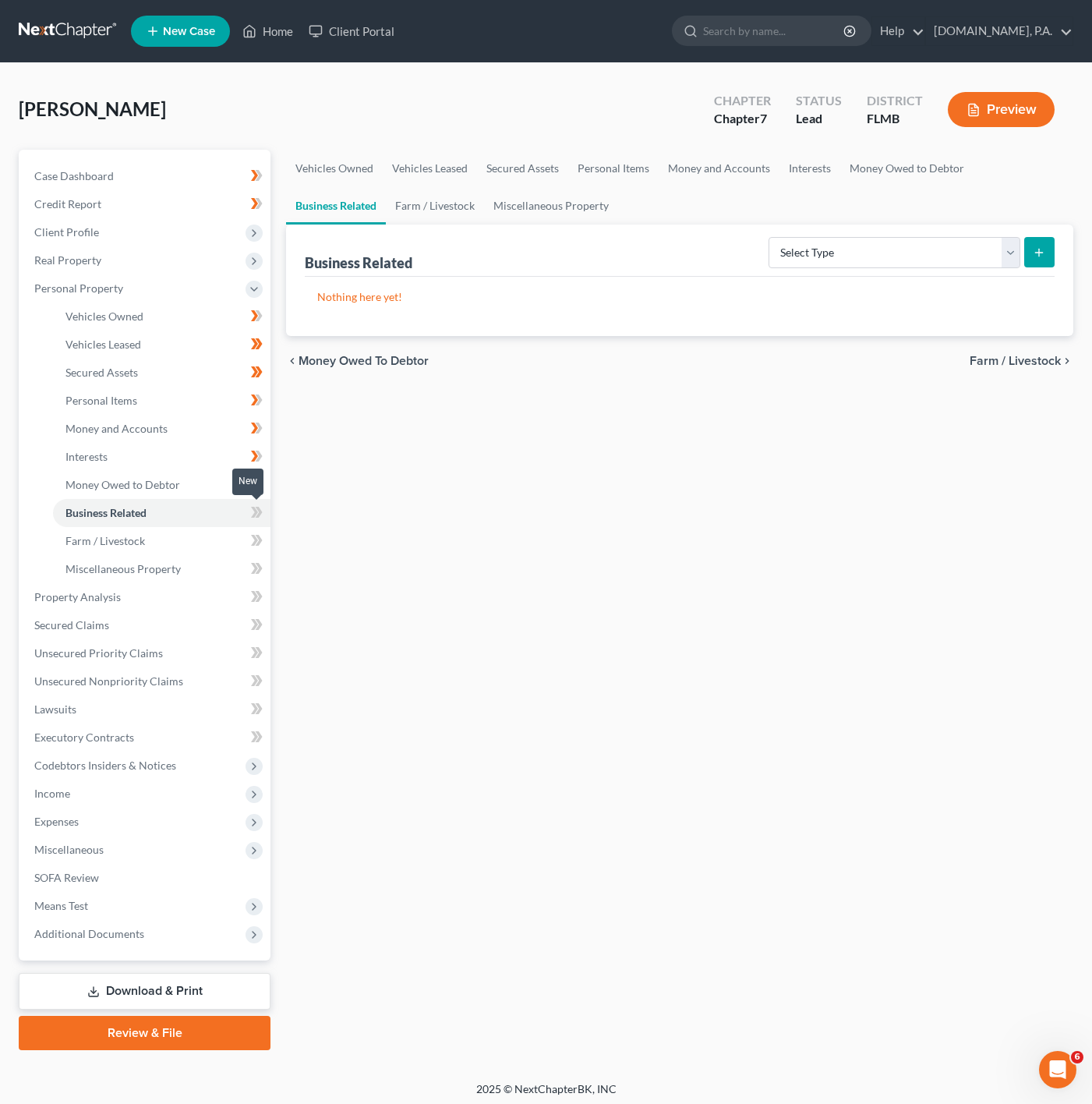
click at [258, 510] on icon at bounding box center [259, 512] width 7 height 11
click at [176, 550] on link "Farm / Livestock" at bounding box center [162, 541] width 218 height 28
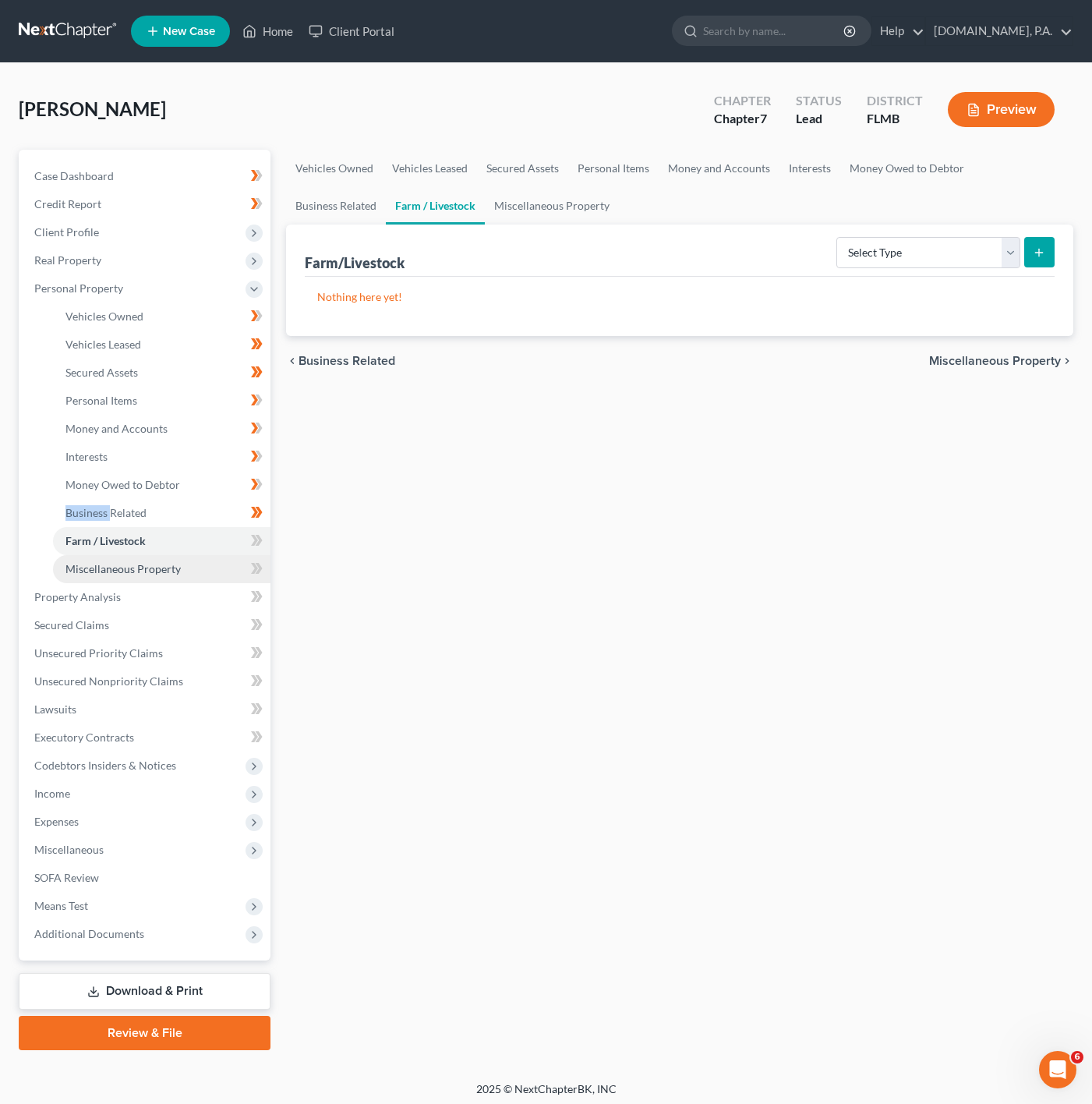
click at [257, 555] on link "Miscellaneous Property" at bounding box center [162, 569] width 218 height 28
click at [257, 569] on icon at bounding box center [257, 568] width 12 height 20
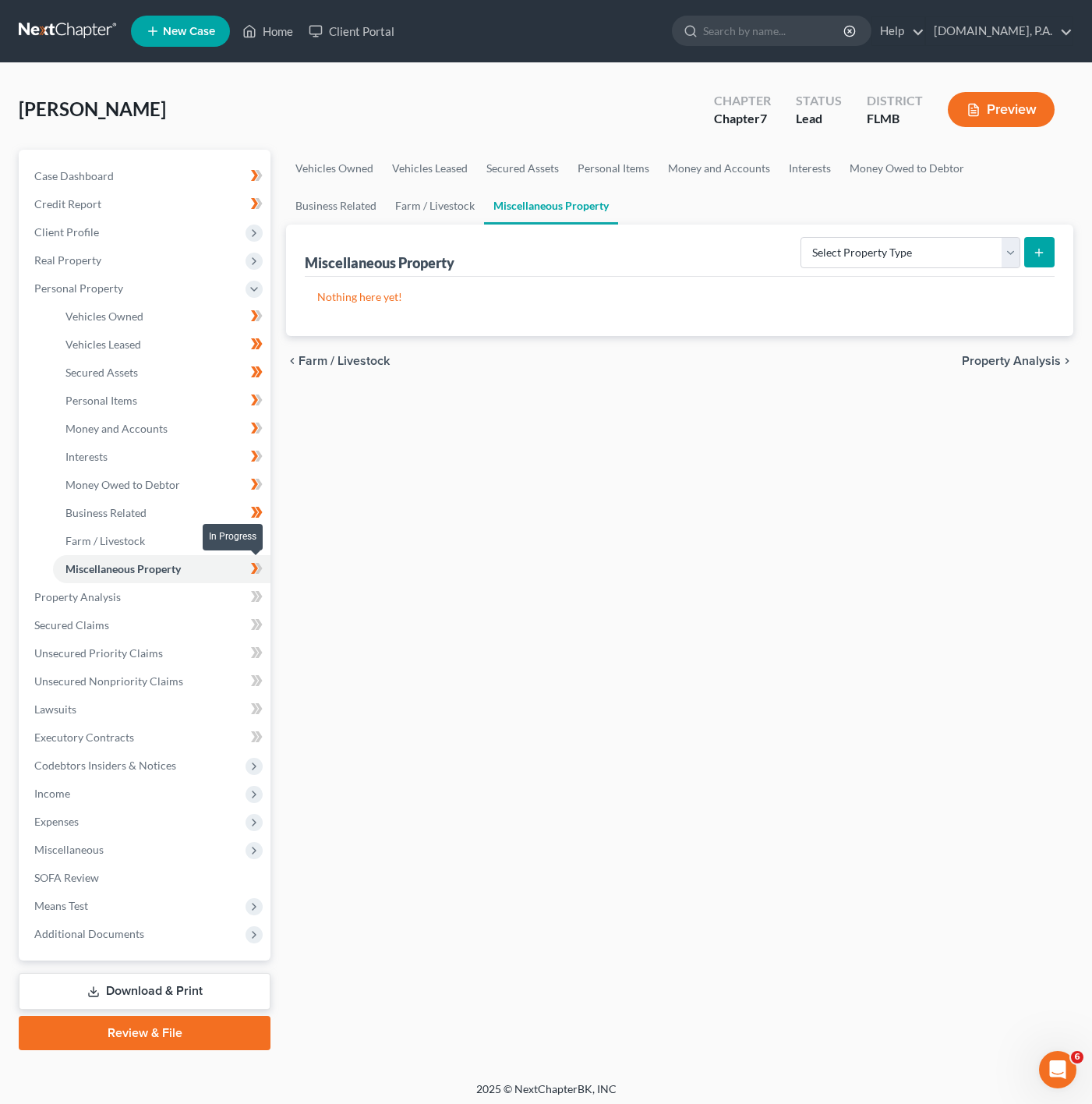
click at [257, 569] on icon at bounding box center [257, 568] width 12 height 20
click at [235, 543] on link "Farm / Livestock" at bounding box center [162, 541] width 218 height 28
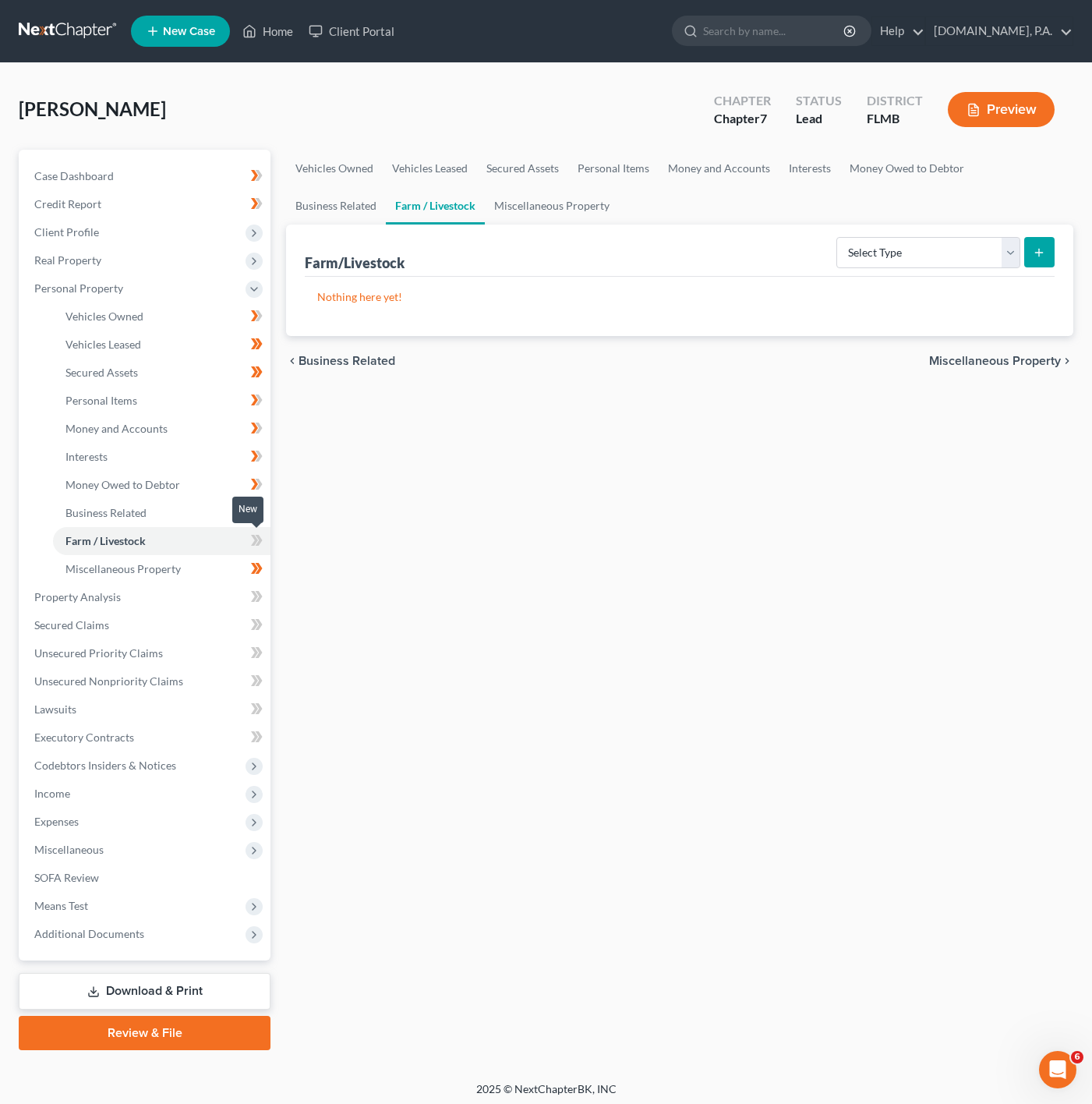
click at [256, 546] on icon at bounding box center [257, 540] width 12 height 20
click at [186, 466] on link "Interests" at bounding box center [162, 456] width 218 height 28
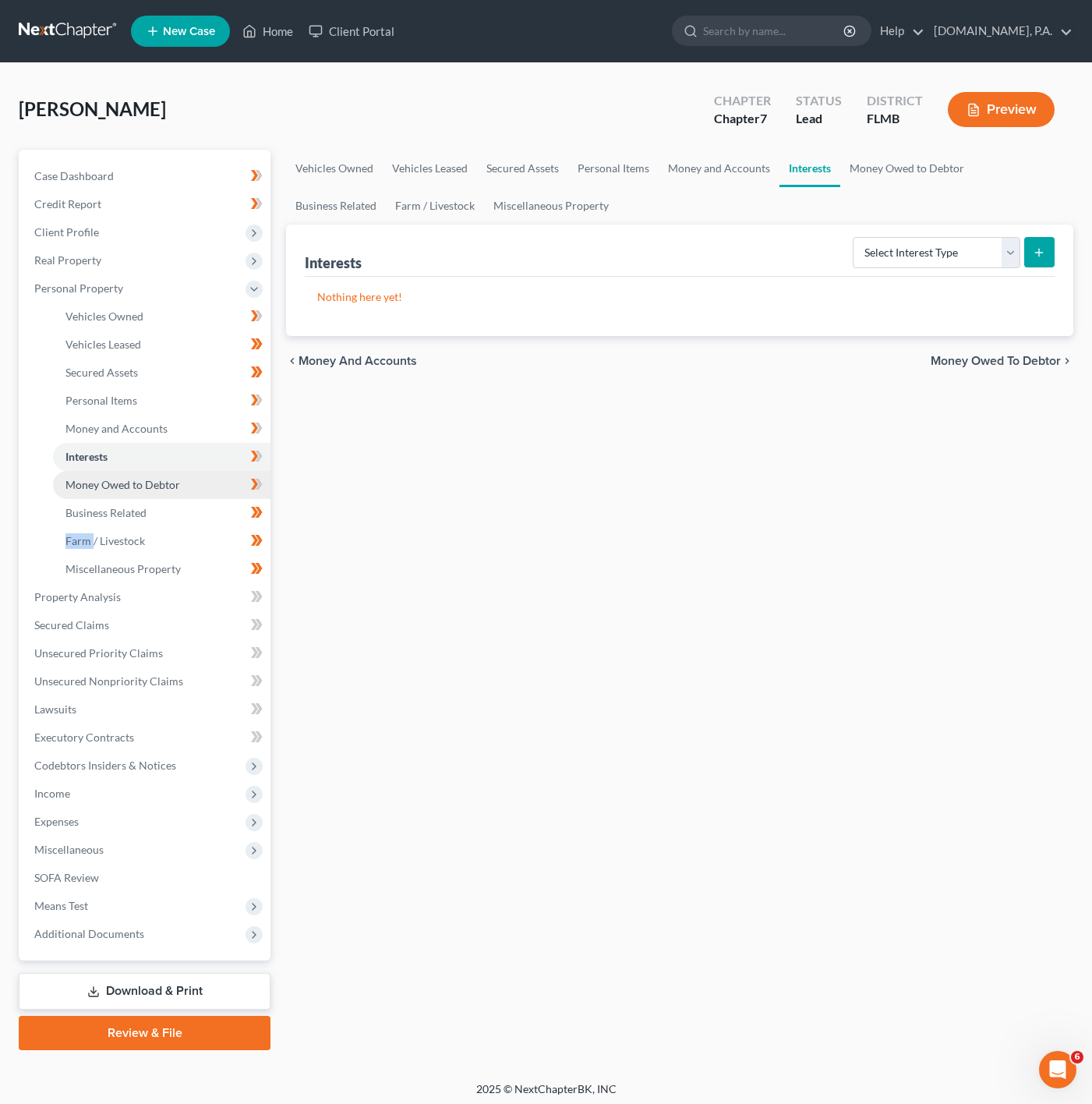
click at [181, 473] on link "Money Owed to Debtor" at bounding box center [162, 484] width 218 height 28
click at [189, 445] on link "Interests" at bounding box center [162, 456] width 218 height 28
click at [220, 411] on link "Personal Items" at bounding box center [162, 400] width 218 height 28
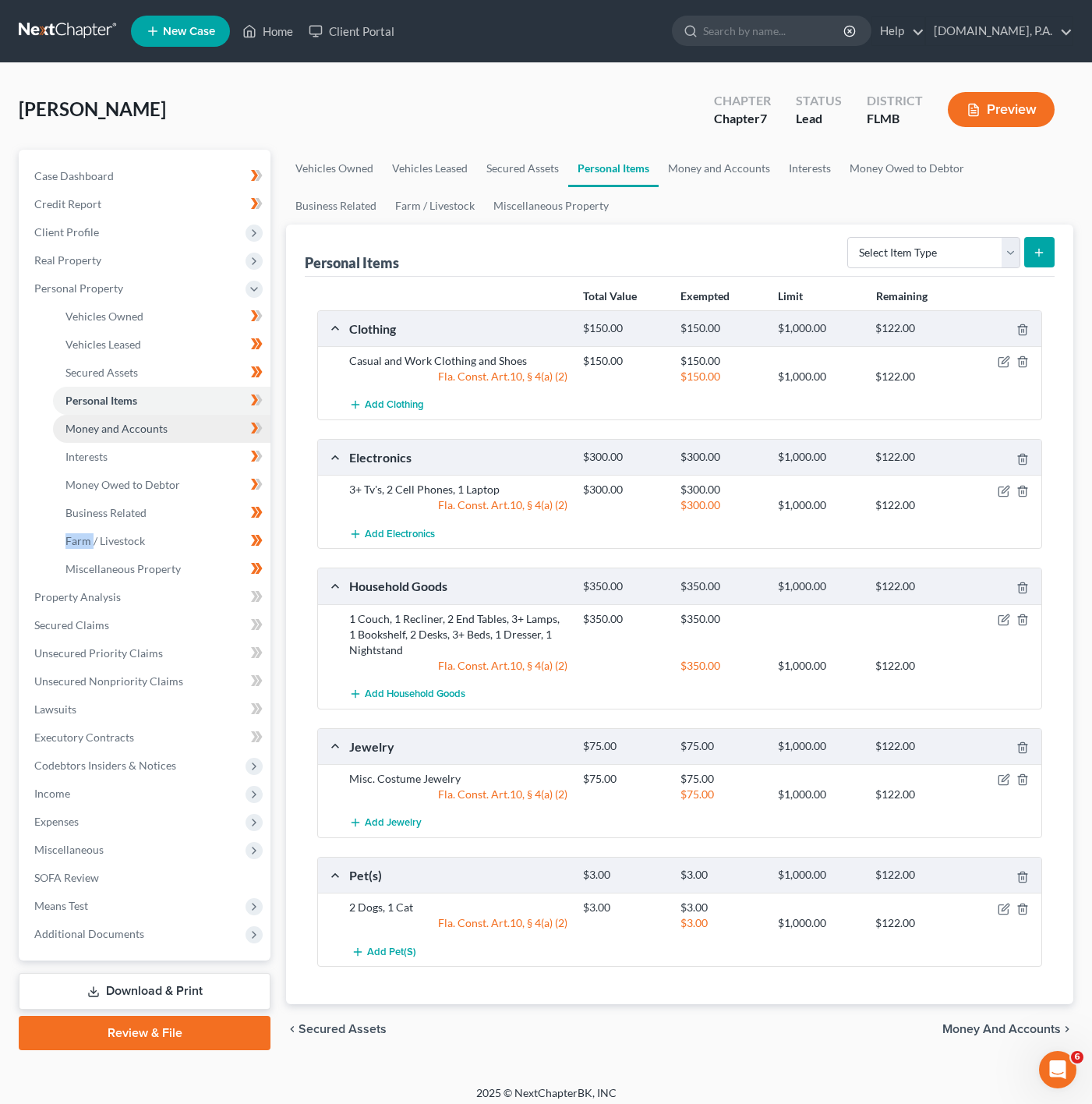
click at [198, 438] on link "Money and Accounts" at bounding box center [162, 428] width 218 height 28
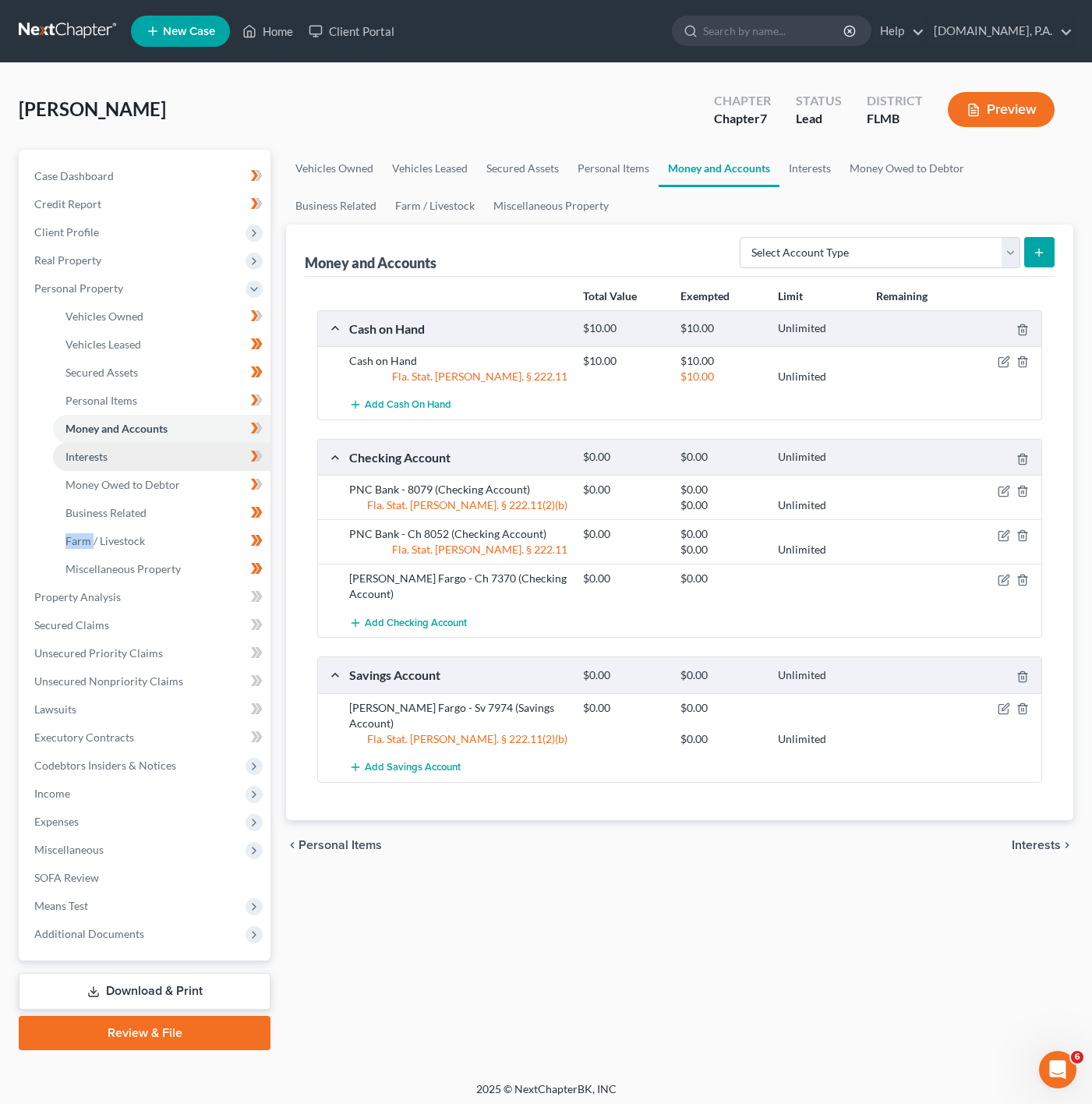
click at [202, 443] on link "Interests" at bounding box center [162, 456] width 218 height 28
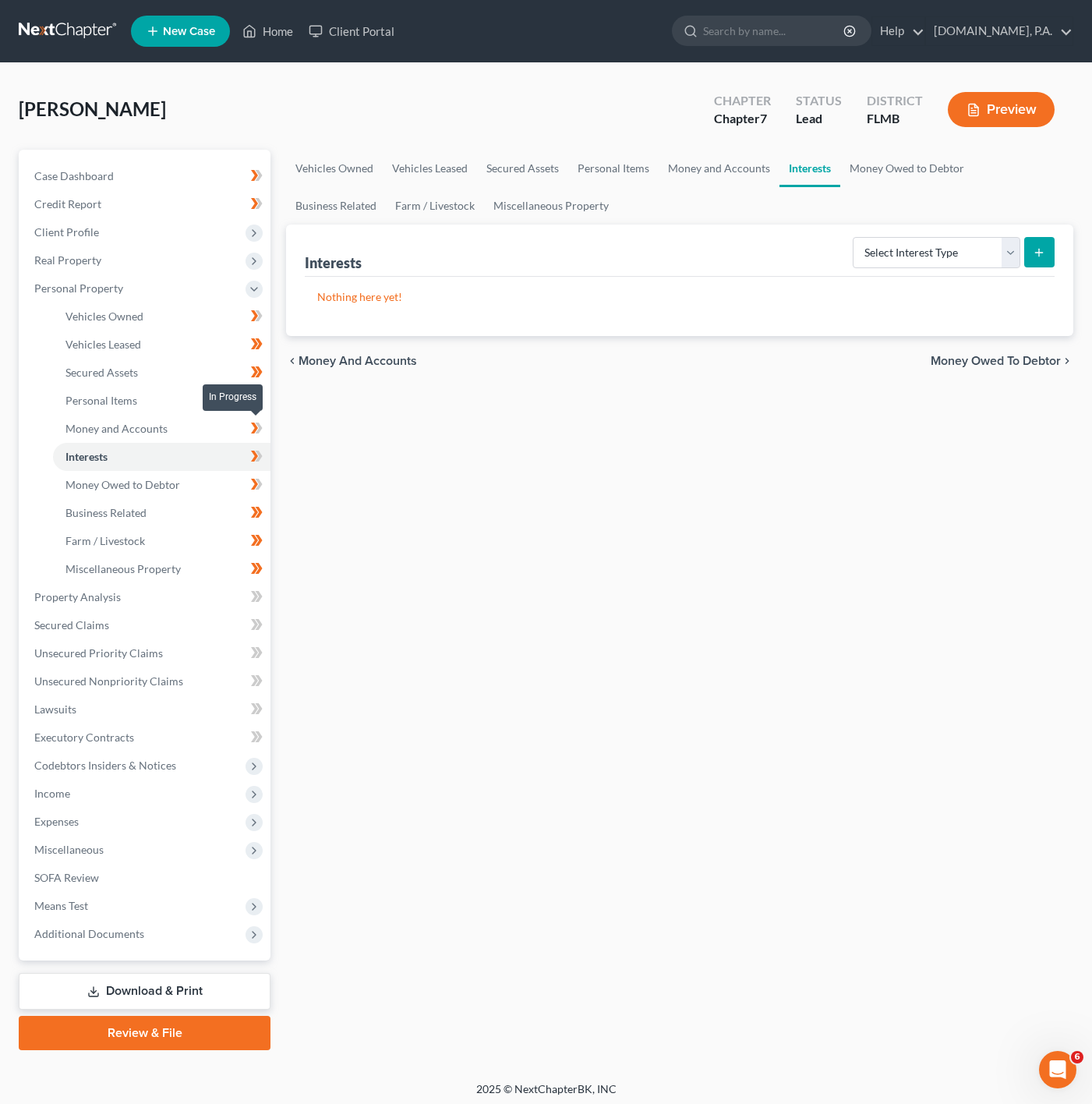
click at [248, 427] on span at bounding box center [257, 431] width 27 height 24
click at [229, 431] on link "Money and Accounts" at bounding box center [162, 428] width 218 height 28
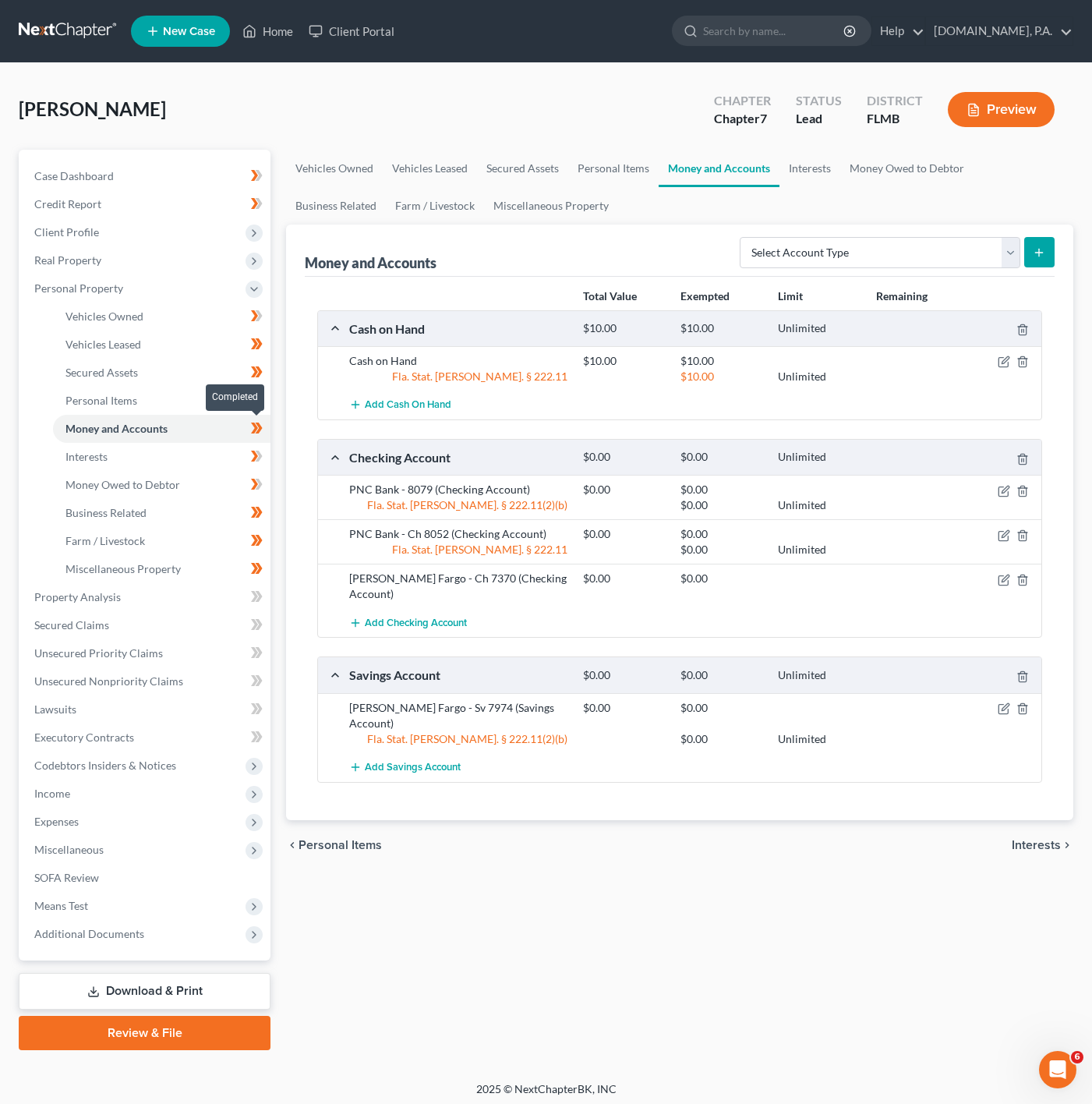
click at [248, 426] on span at bounding box center [257, 431] width 27 height 24
click at [251, 426] on icon at bounding box center [257, 428] width 12 height 20
click at [1003, 585] on icon "button" at bounding box center [1004, 580] width 13 height 13
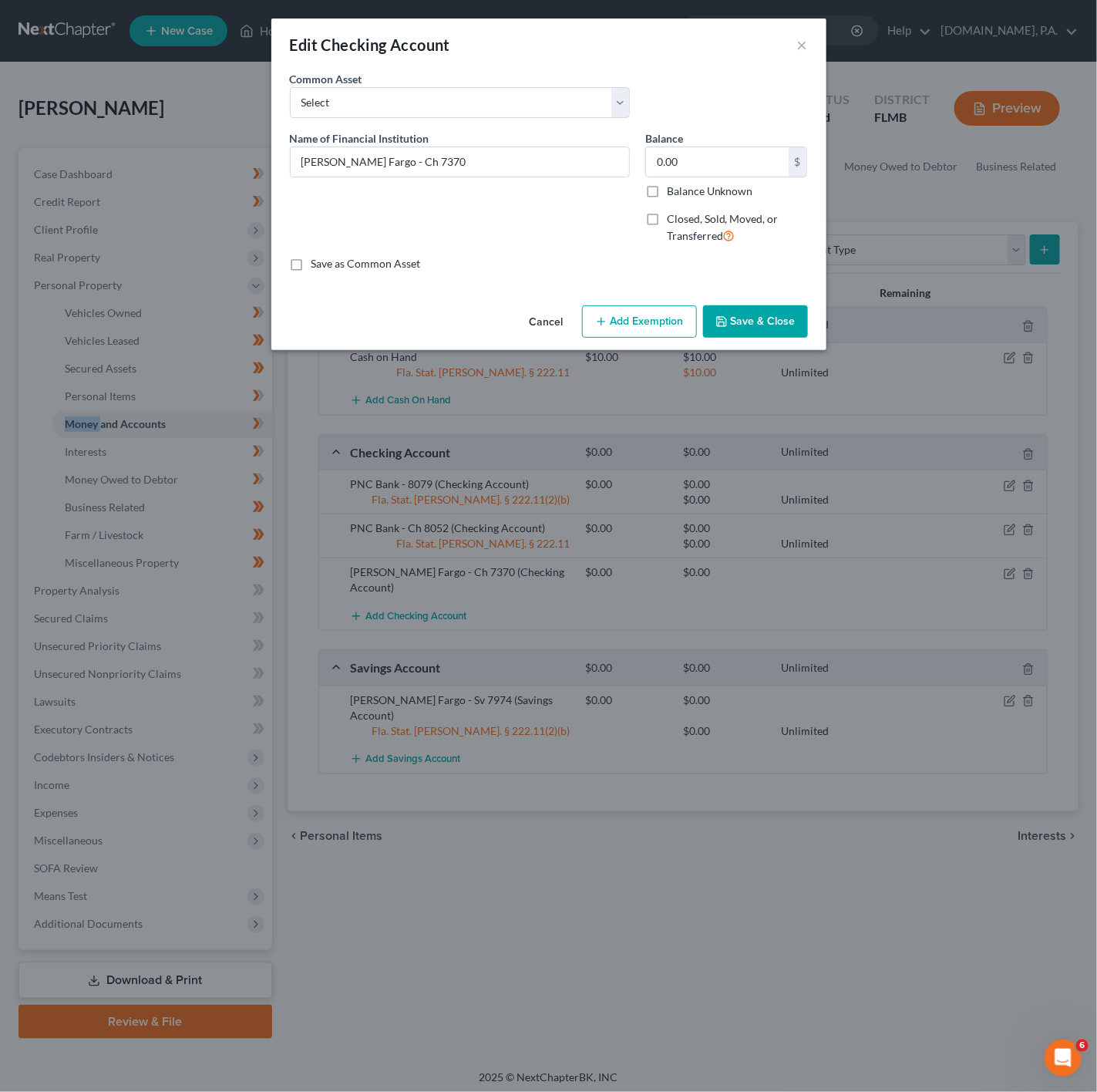
click at [627, 309] on button "Add Exemption" at bounding box center [639, 321] width 115 height 33
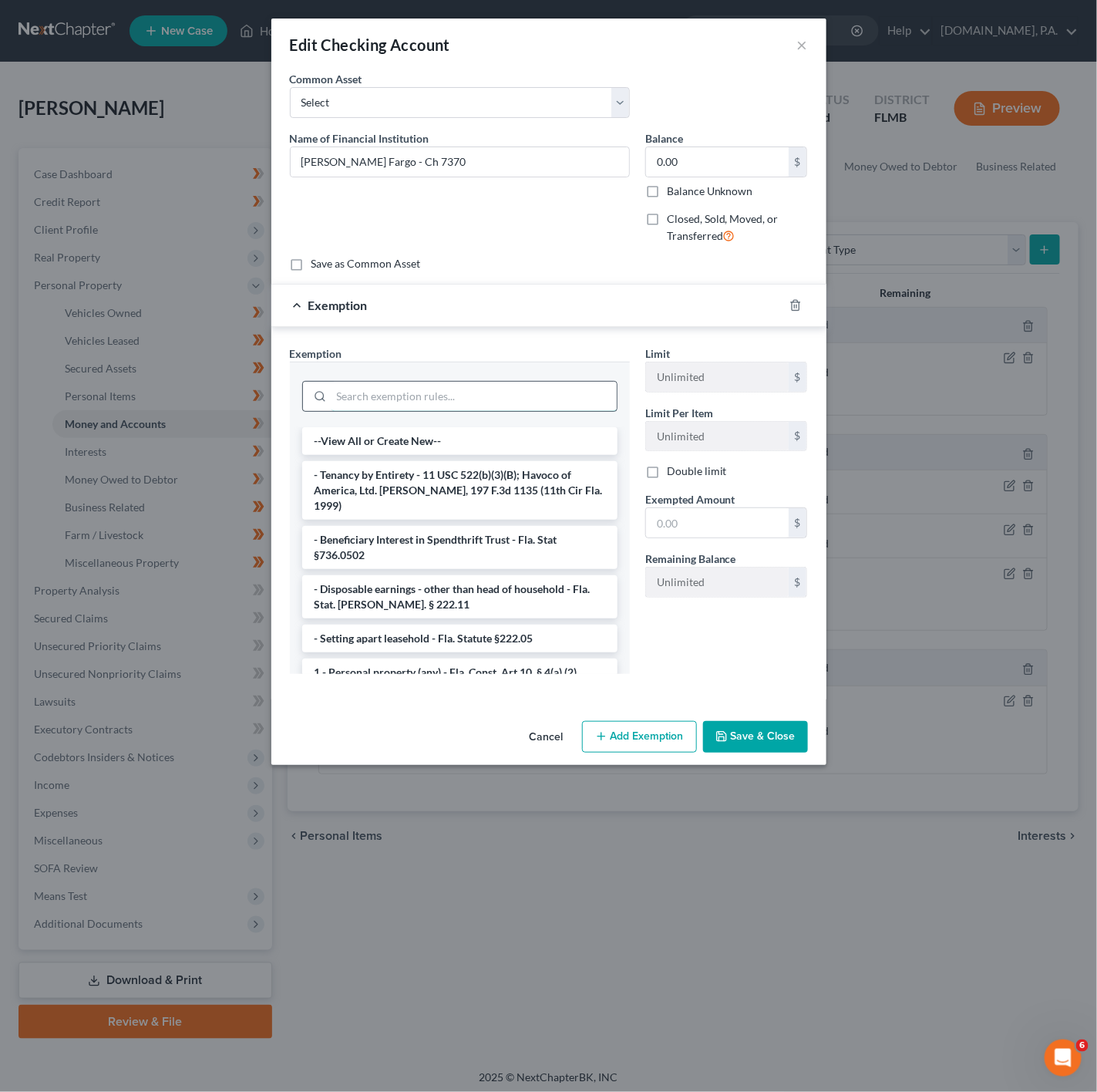
click at [491, 389] on input "search" at bounding box center [474, 396] width 285 height 29
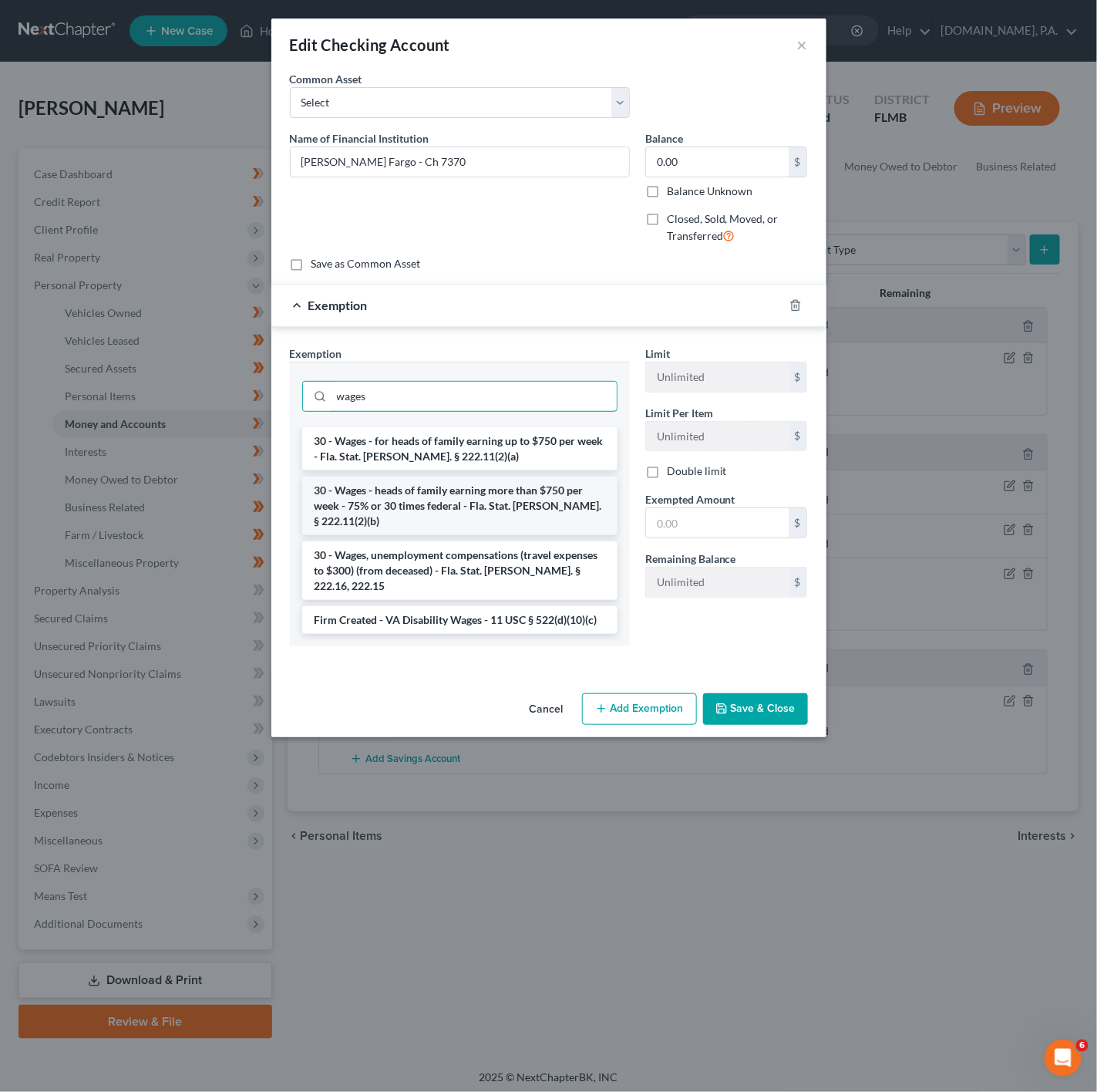
type input "wages"
click at [416, 502] on li "30 - Wages - heads of family earning more than $750 per week - 75% or 30 times …" at bounding box center [460, 506] width 315 height 59
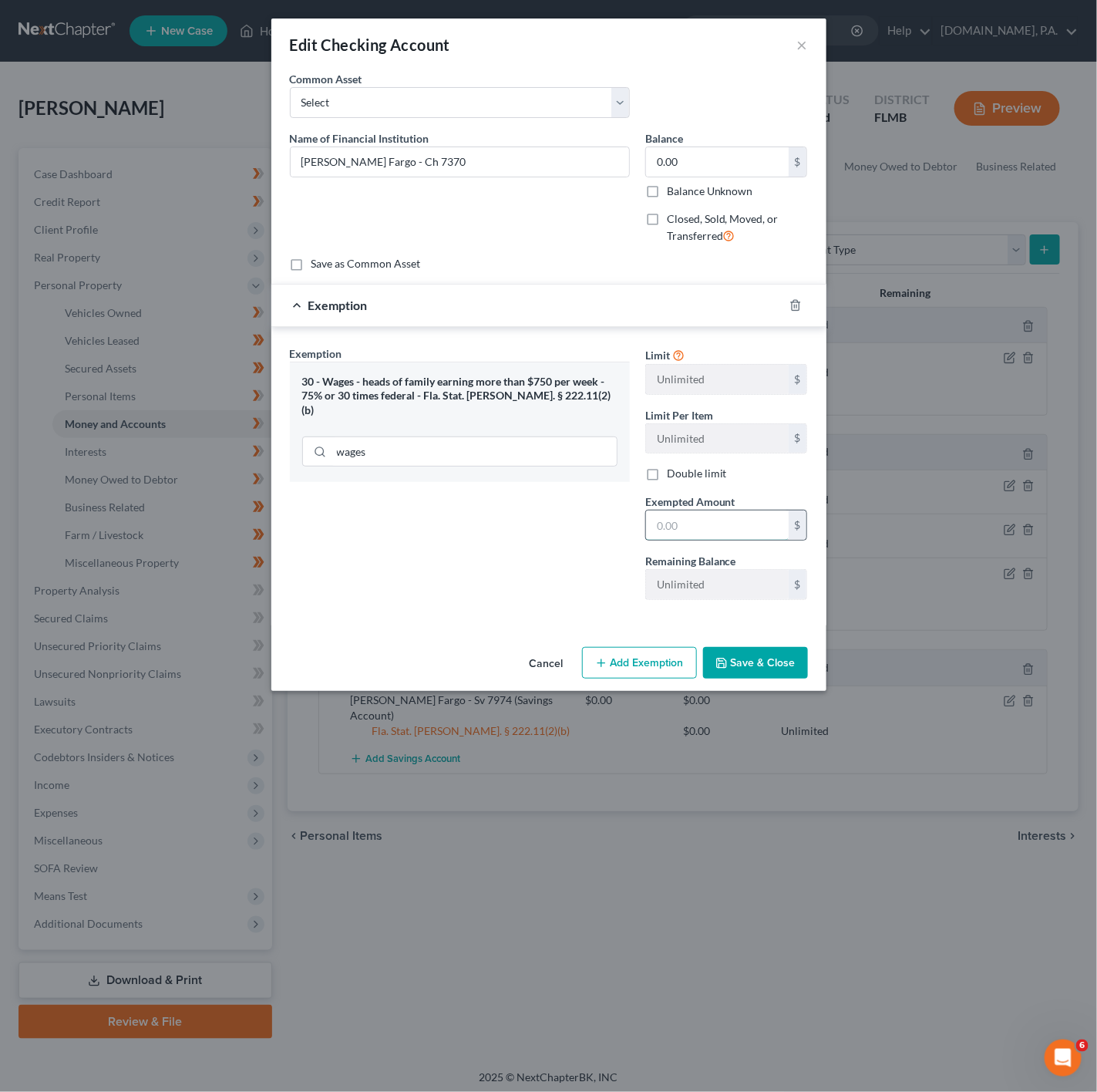
click at [732, 528] on input "text" at bounding box center [717, 525] width 143 height 29
type input "0"
click at [589, 607] on div "Exemption Set must be selected for CA. Exemption * 30 - Wages - heads of family…" at bounding box center [460, 479] width 356 height 267
click at [726, 656] on button "Save & Close" at bounding box center [756, 663] width 105 height 33
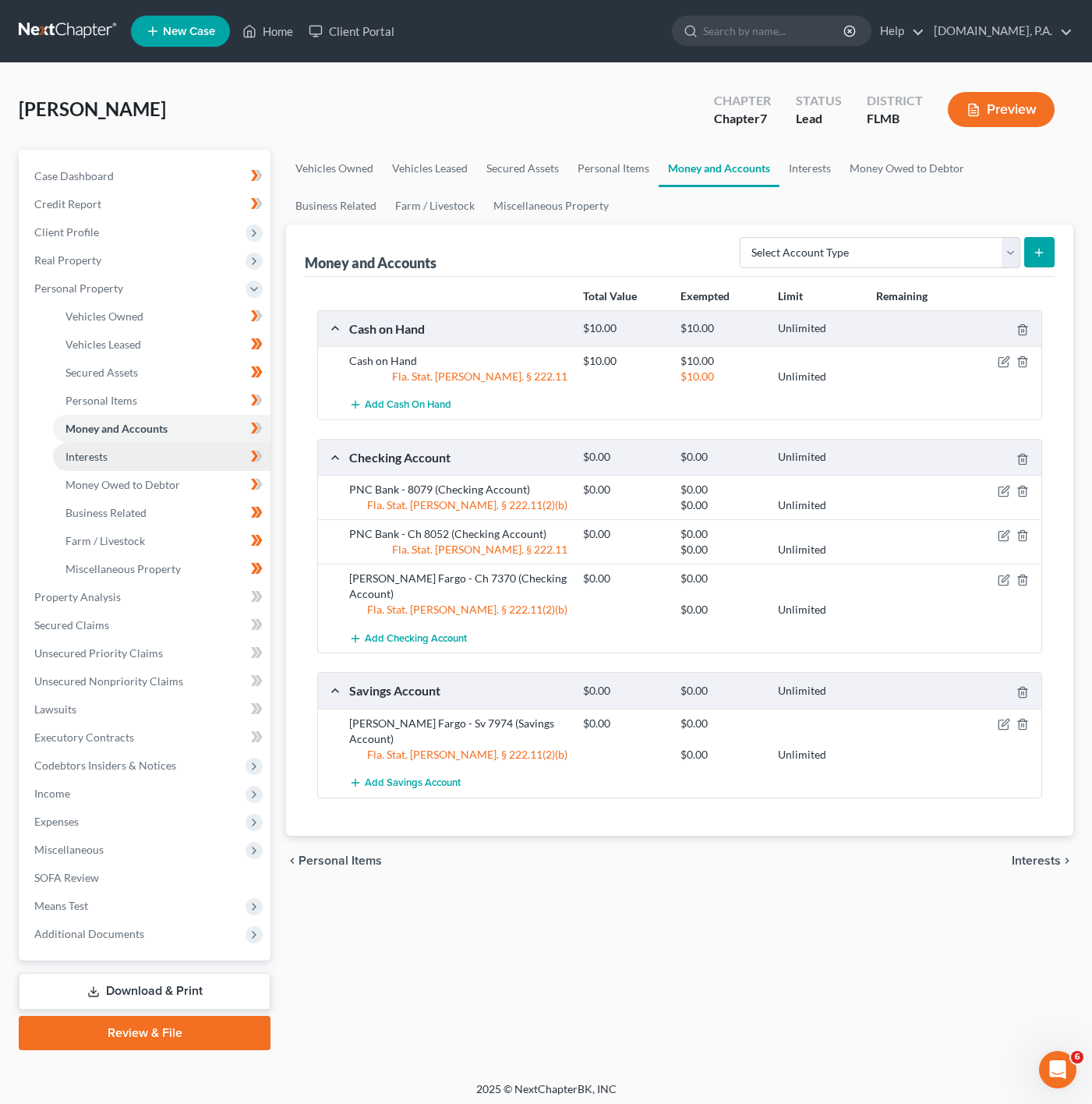
click at [201, 457] on link "Interests" at bounding box center [162, 456] width 218 height 28
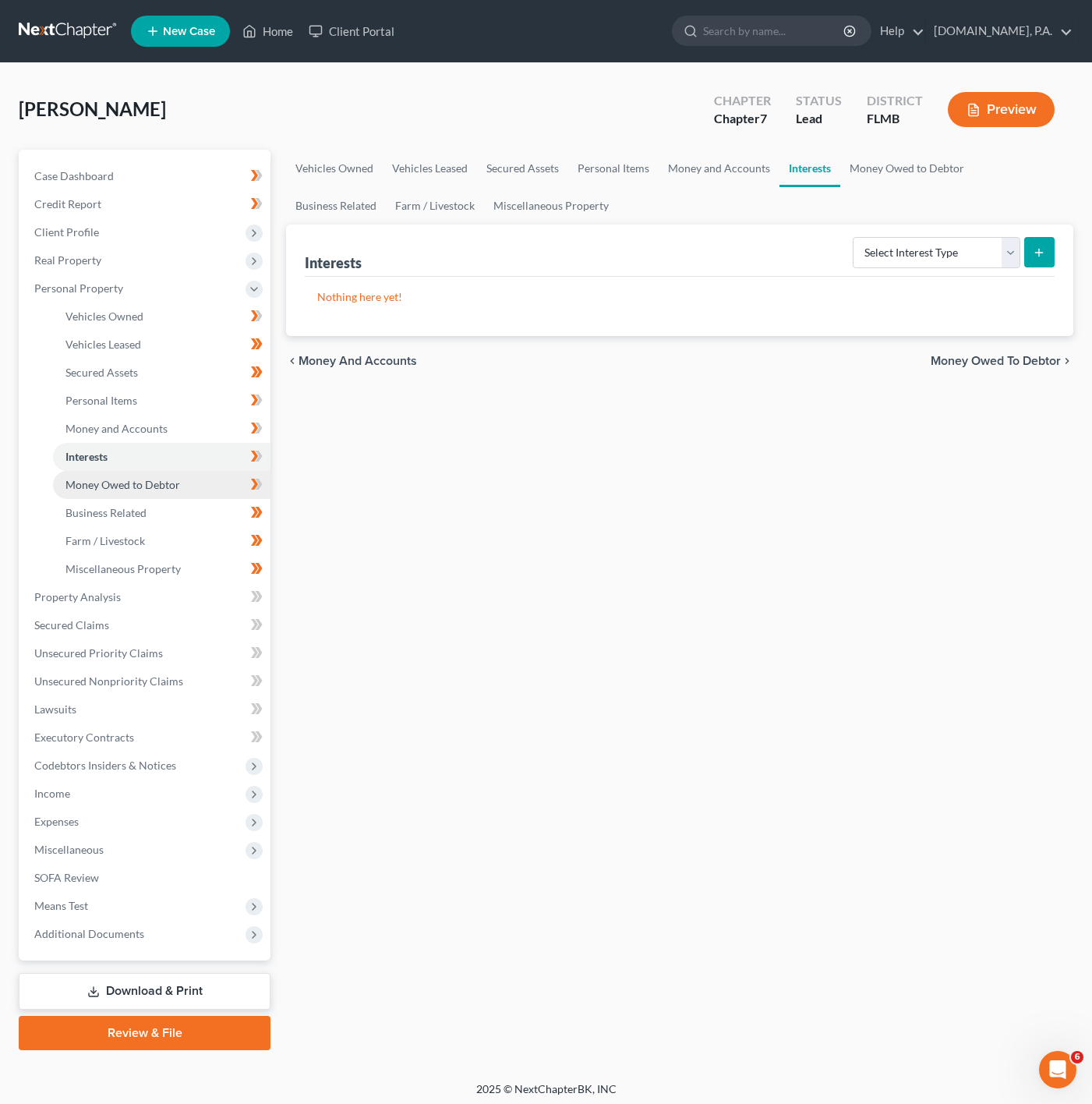
click at [216, 471] on link "Money Owed to Debtor" at bounding box center [162, 484] width 218 height 28
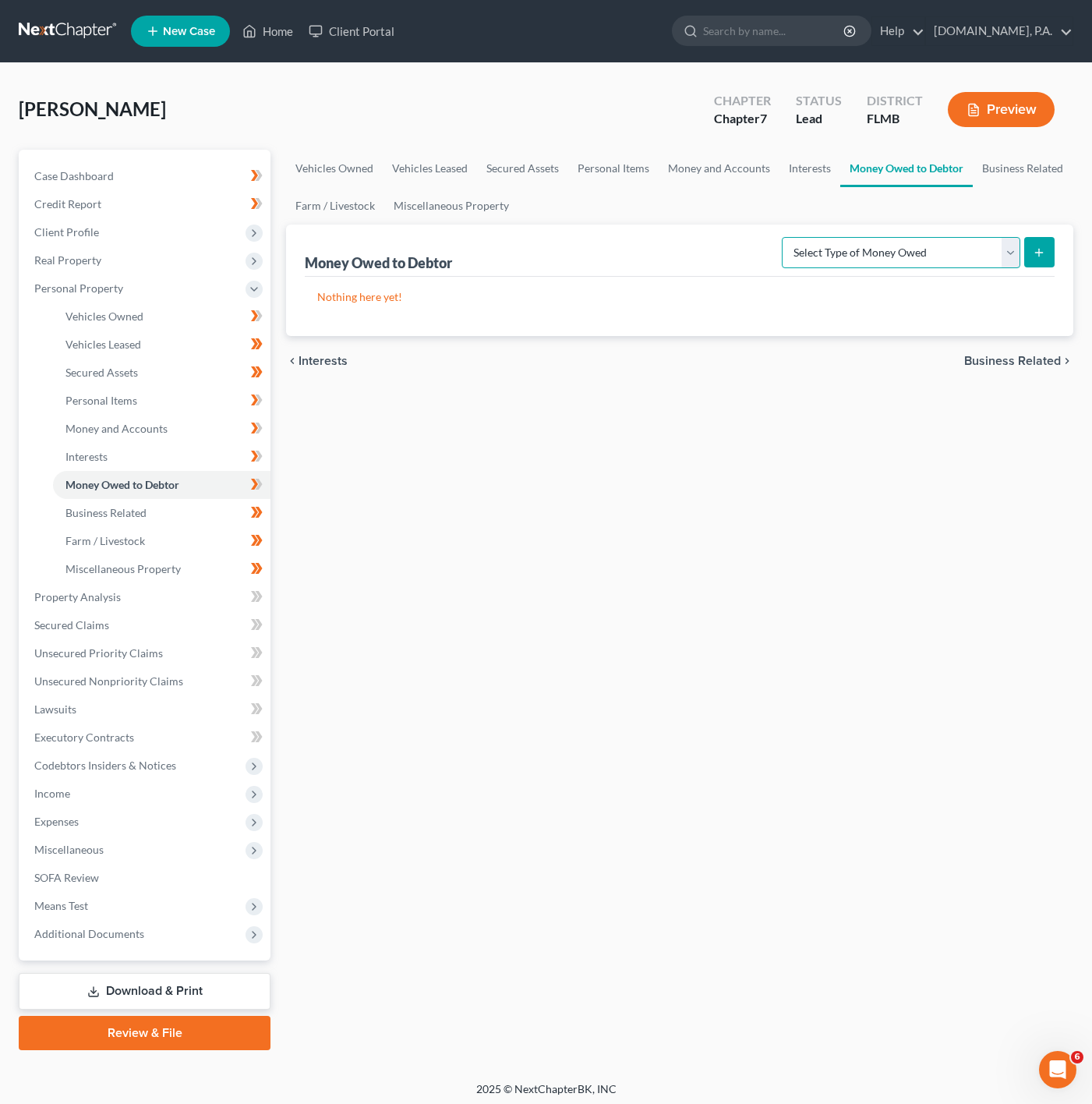
click at [910, 248] on select "Select Type of Money Owed Accounts Receivable Alimony Child Support Claims Agai…" at bounding box center [900, 253] width 238 height 31
click at [783, 237] on select "Select Type of Money Owed Accounts Receivable Alimony Child Support Claims Agai…" at bounding box center [900, 253] width 238 height 31
click at [928, 239] on select "Select Type of Money Owed Accounts Receivable Alimony Child Support Claims Agai…" at bounding box center [900, 253] width 238 height 31
select select "expected_tax_refund"
click at [783, 237] on select "Select Type of Money Owed Accounts Receivable Alimony Child Support Claims Agai…" at bounding box center [900, 253] width 238 height 31
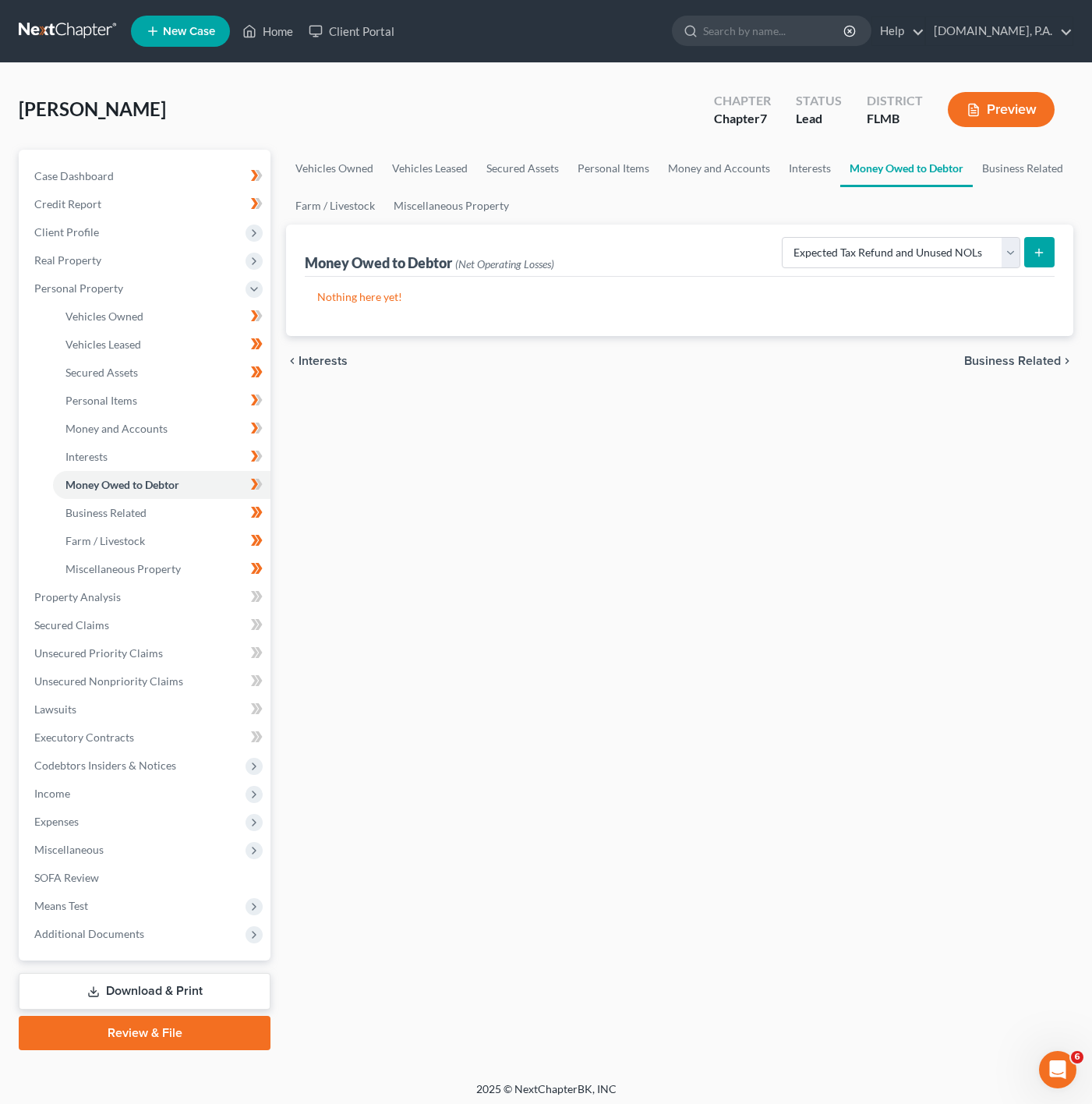
click at [1040, 248] on icon "submit" at bounding box center [1039, 253] width 13 height 13
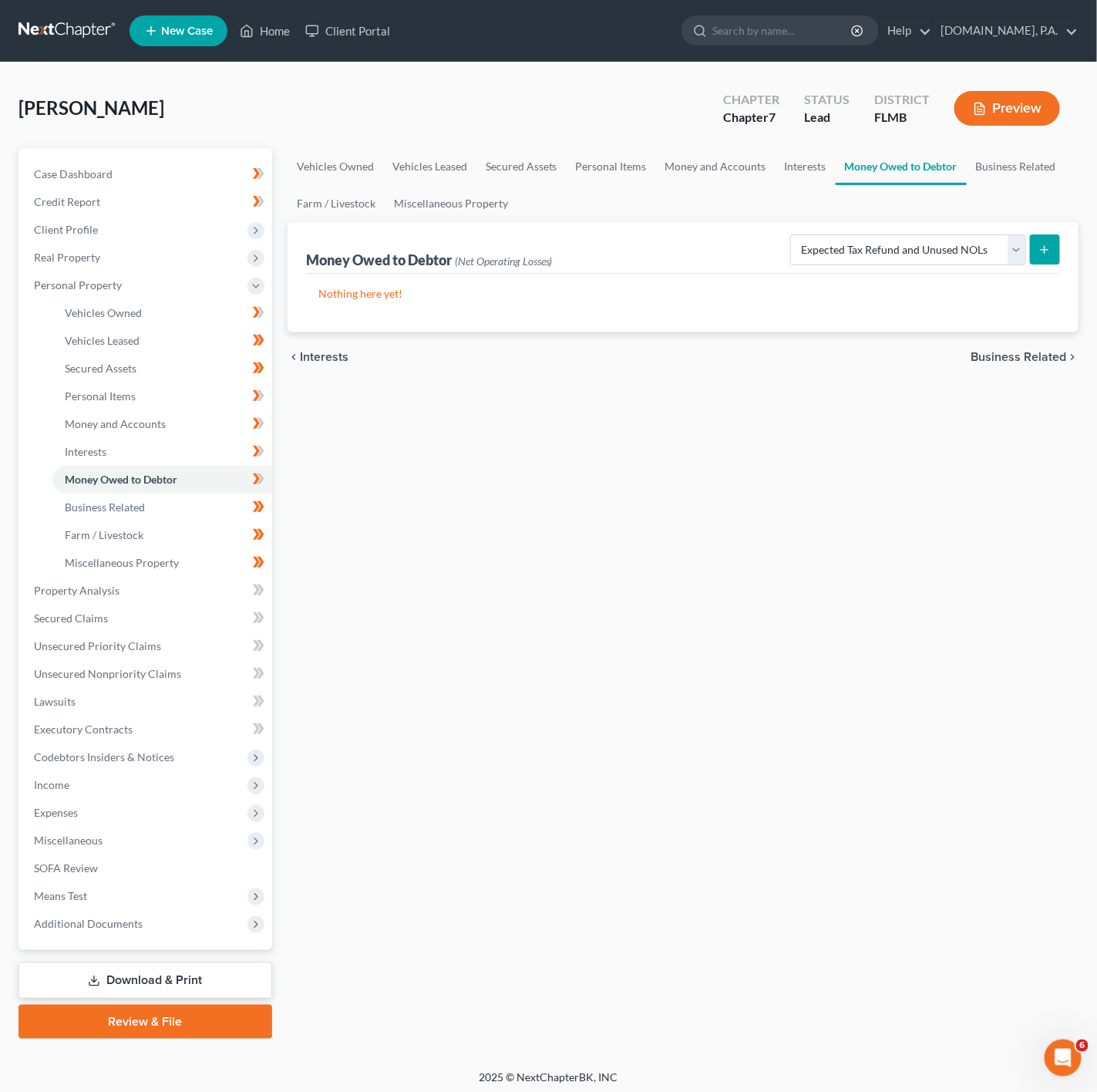
select select "0"
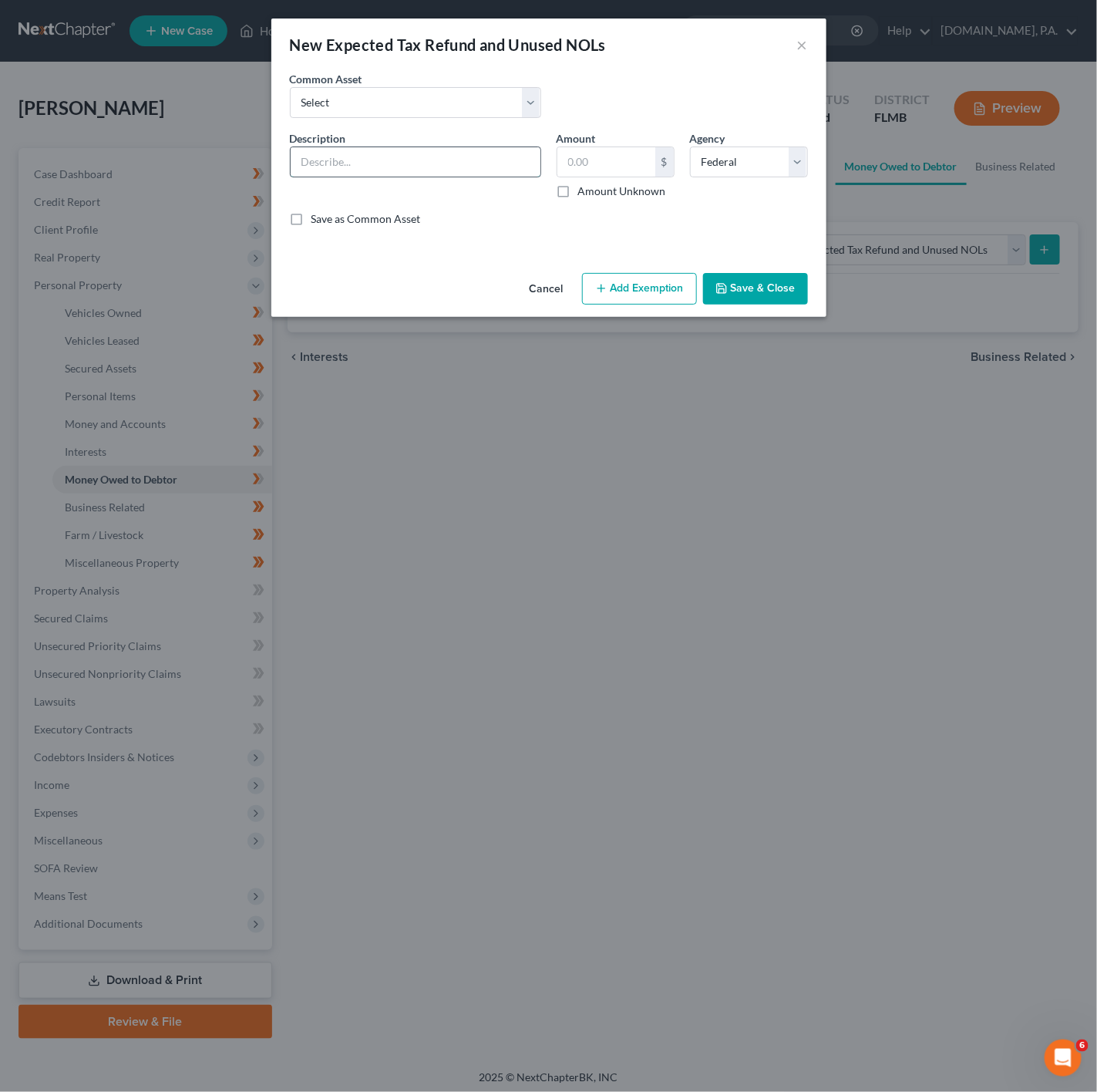
click at [455, 176] on input "text" at bounding box center [416, 162] width 250 height 29
type input "2025 Tax Return"
click at [590, 160] on input "text" at bounding box center [606, 162] width 98 height 29
click at [589, 150] on input "text" at bounding box center [606, 162] width 98 height 29
paste input "4,568.25"
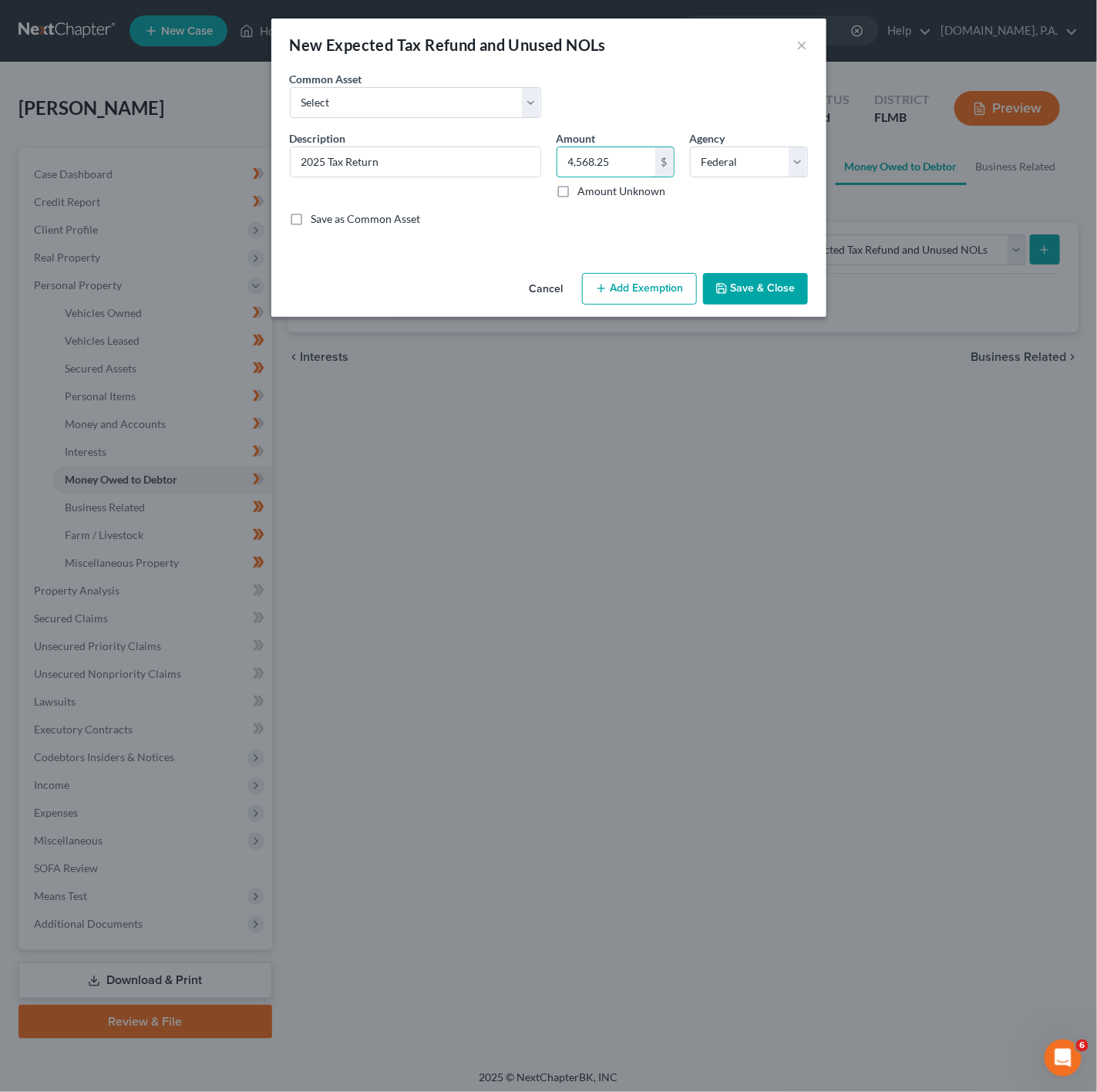
type input "4,568.25"
click at [764, 283] on button "Save & Close" at bounding box center [756, 289] width 105 height 33
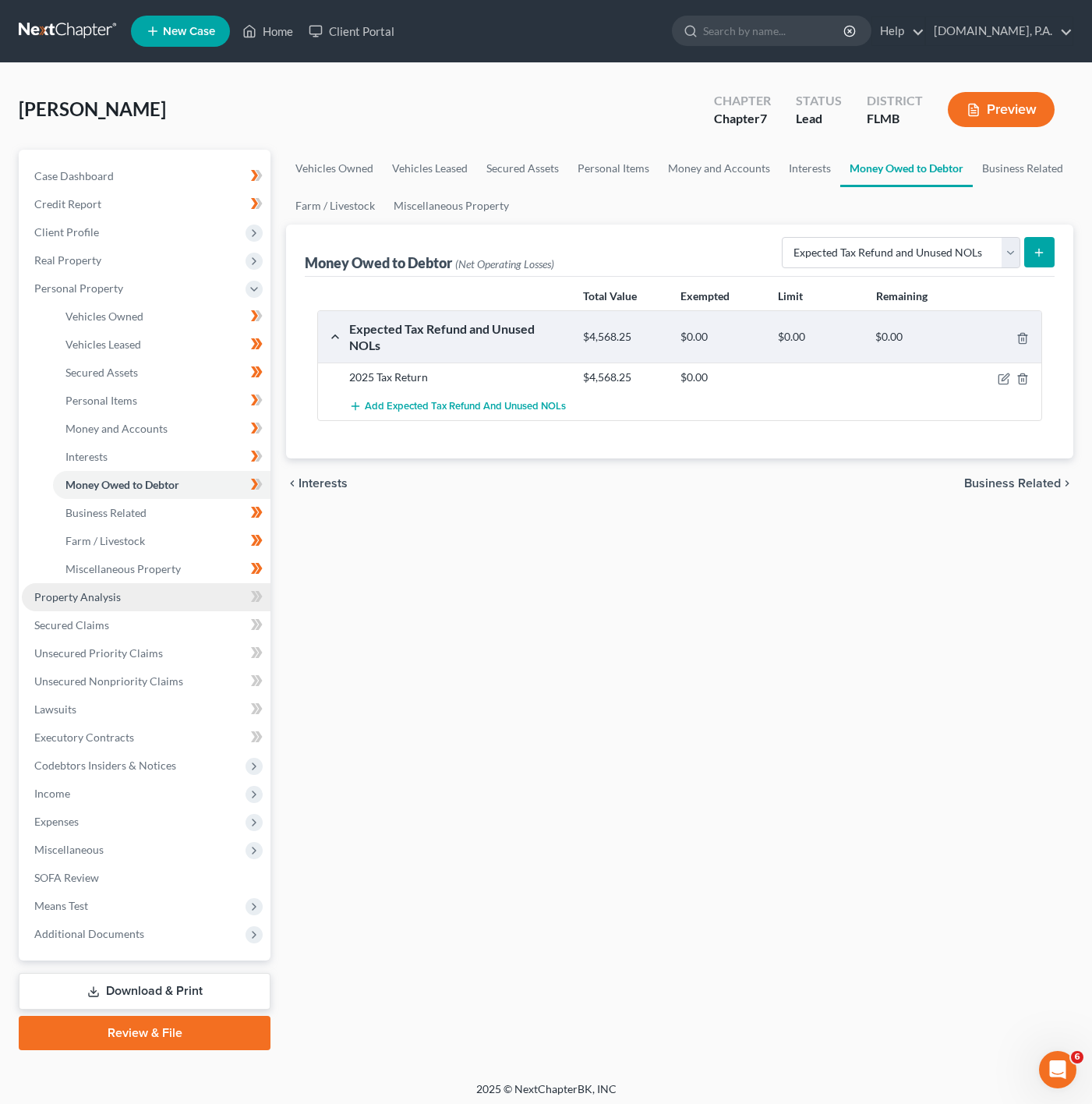
click at [94, 599] on span "Property Analysis" at bounding box center [77, 597] width 86 height 14
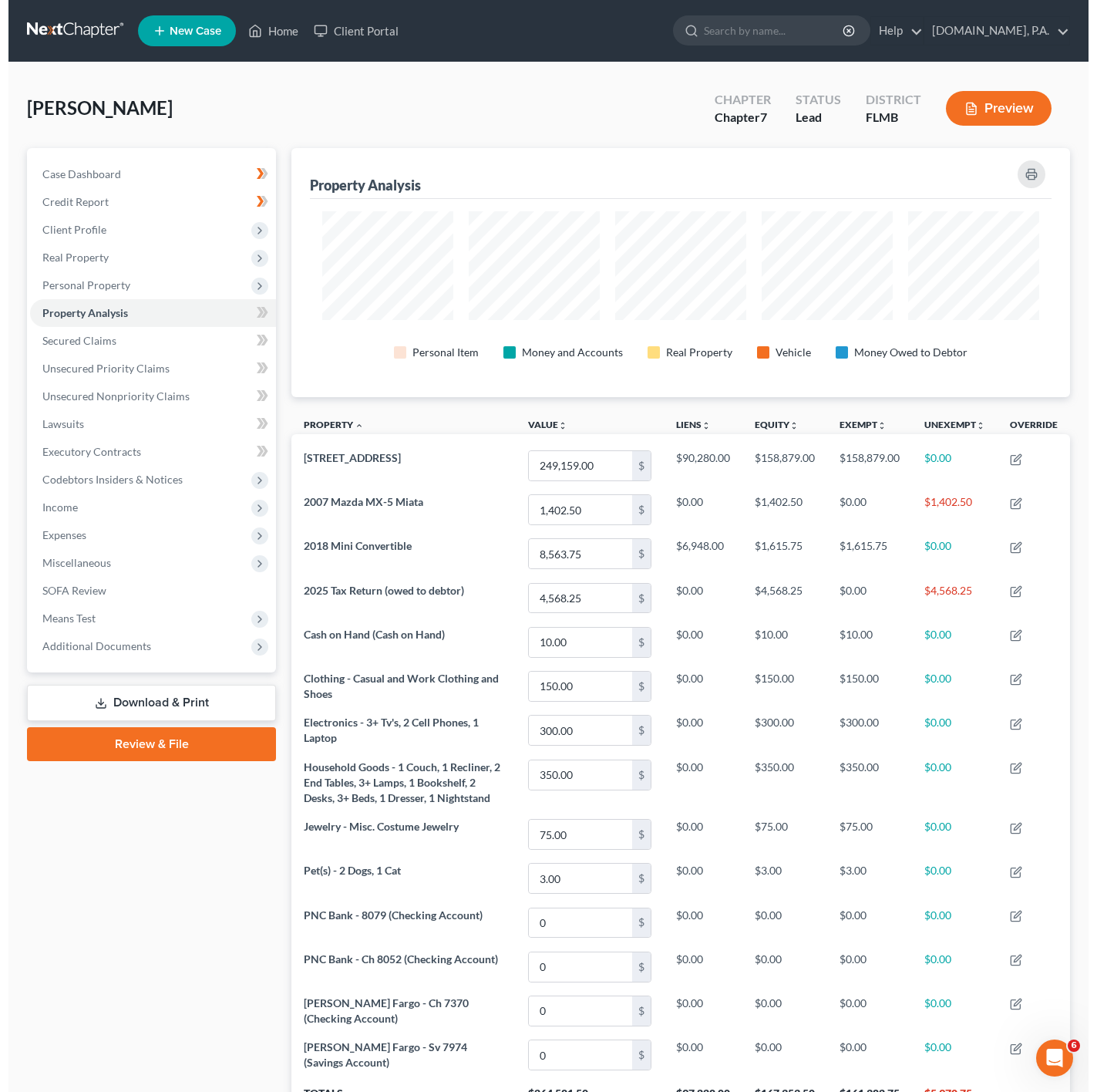
scroll to position [248, 778]
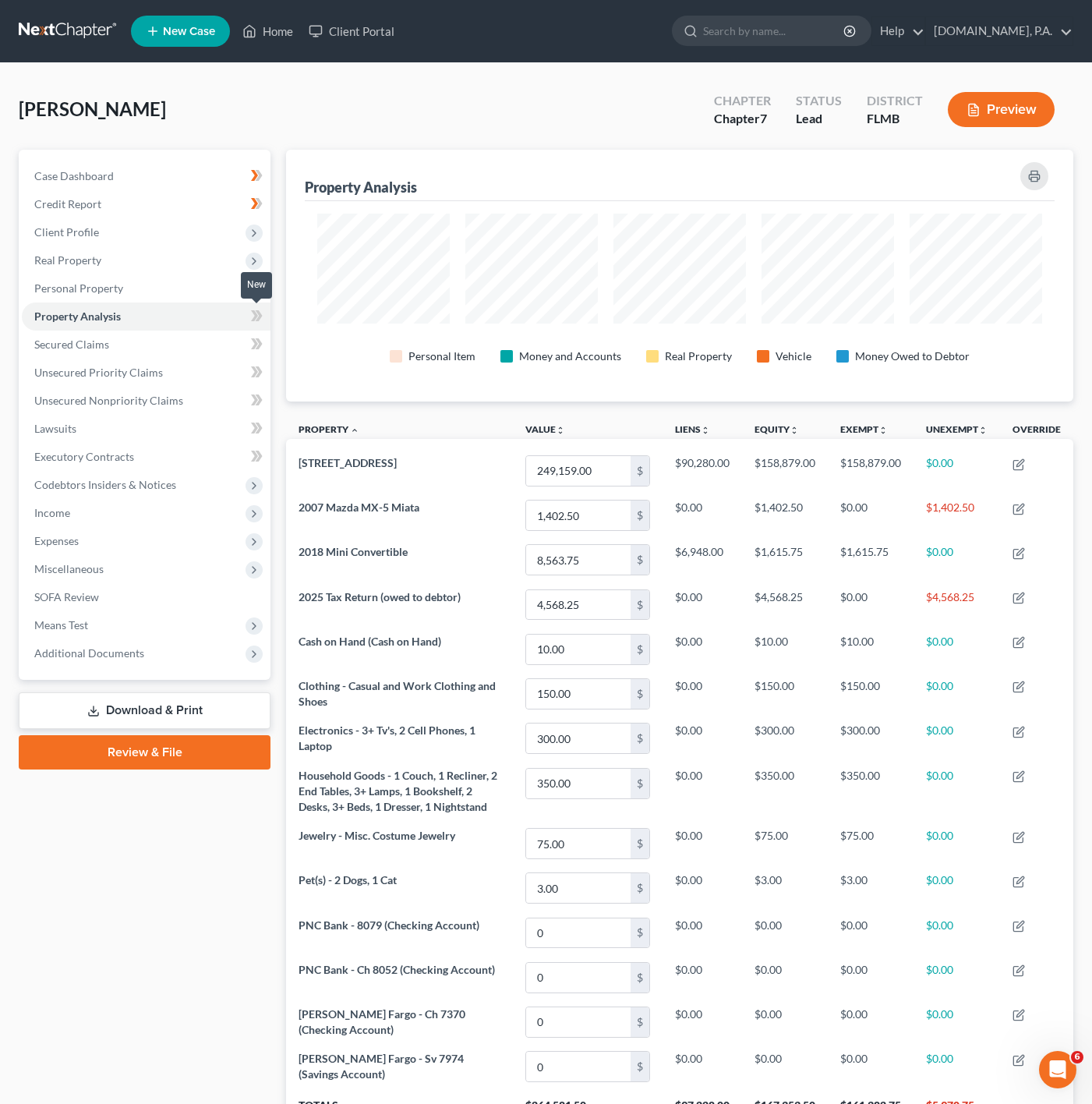
click at [269, 321] on span at bounding box center [257, 318] width 27 height 24
click at [199, 348] on link "Secured Claims" at bounding box center [146, 344] width 248 height 28
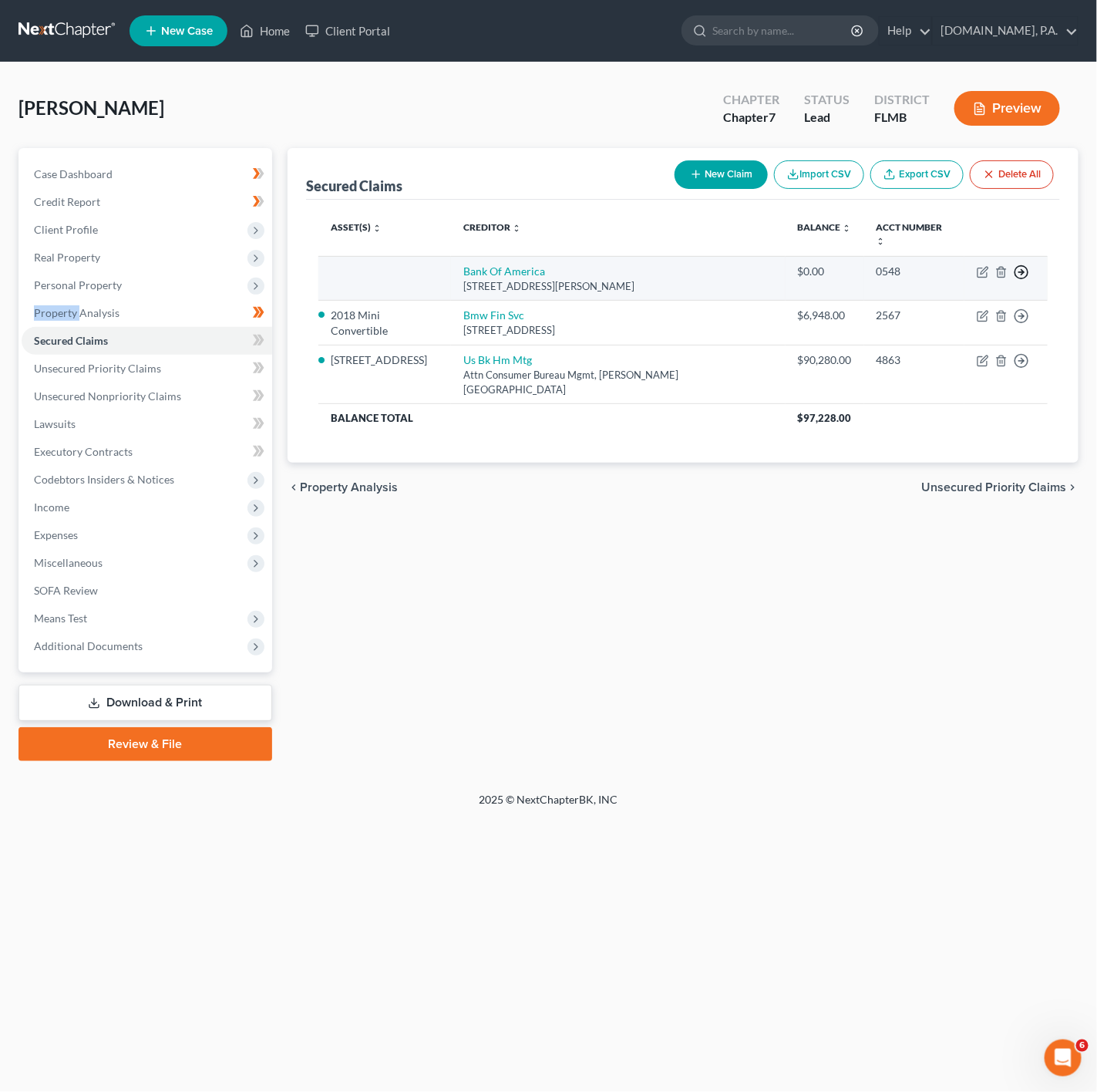
click at [1021, 264] on icon "button" at bounding box center [1022, 272] width 15 height 15
click at [933, 299] on link "Move to F" at bounding box center [951, 309] width 129 height 26
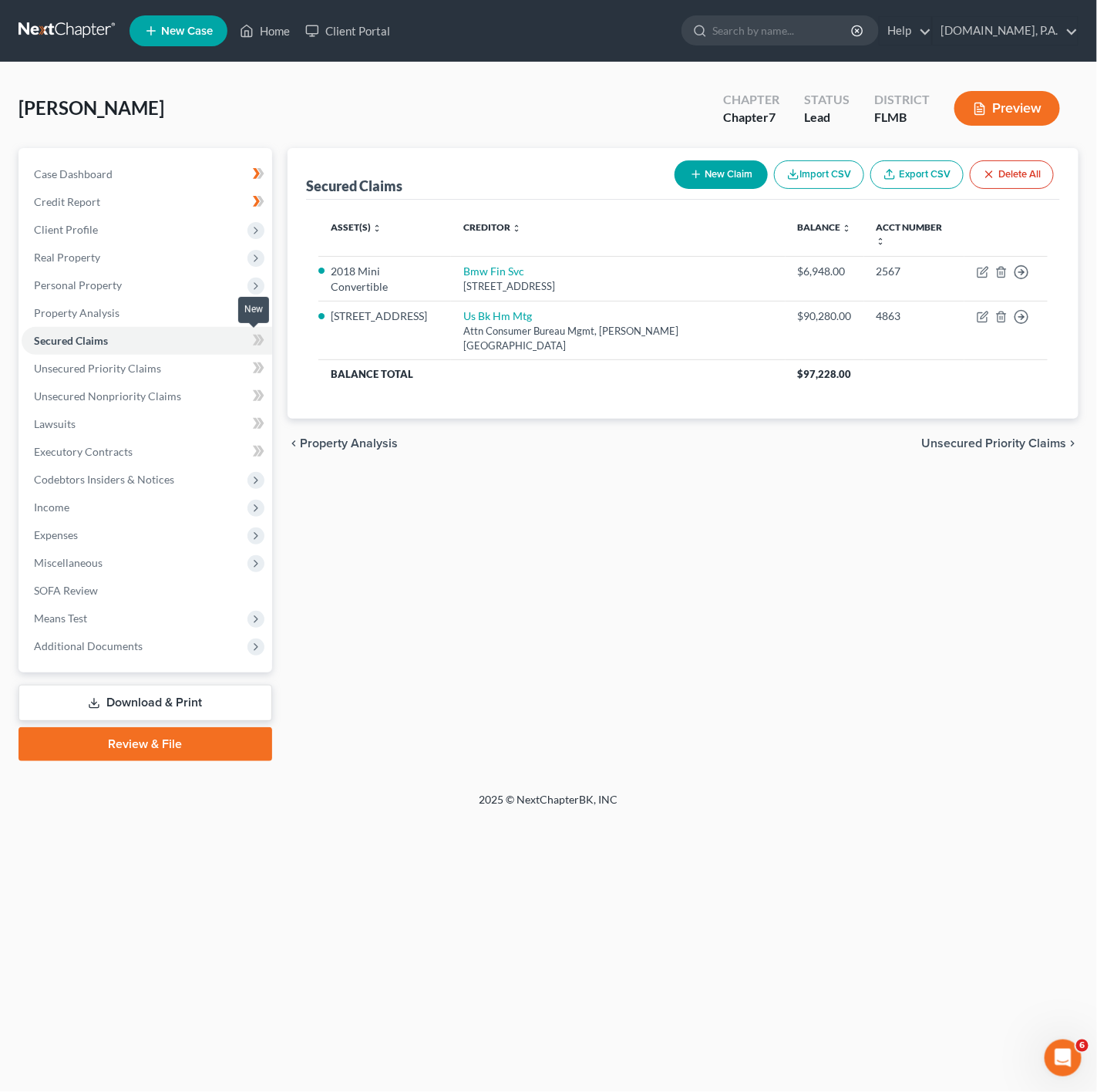
click at [264, 338] on span at bounding box center [258, 342] width 27 height 23
click at [220, 363] on link "Unsecured Priority Claims" at bounding box center [147, 368] width 251 height 28
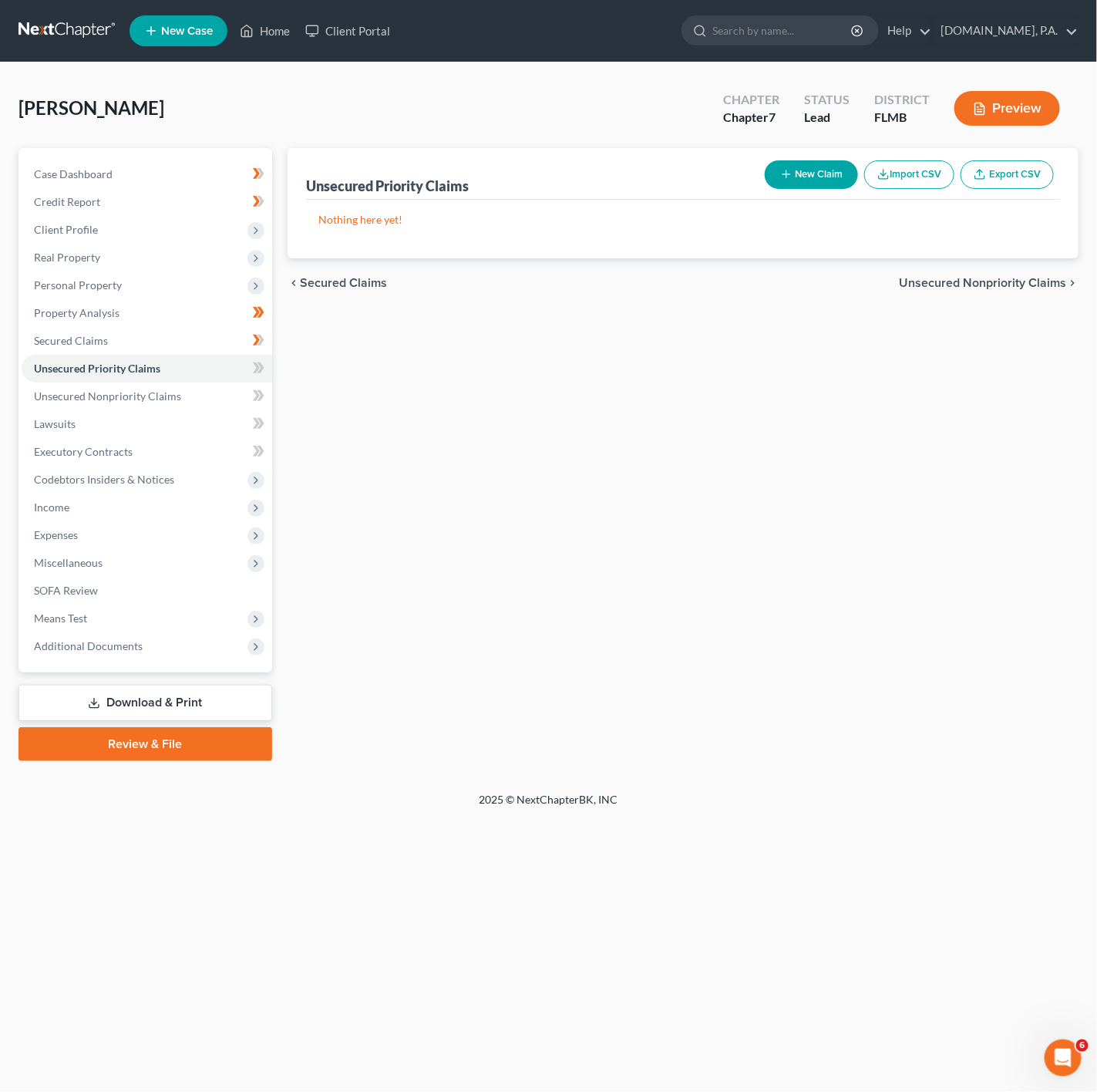
click at [257, 313] on icon at bounding box center [257, 312] width 7 height 11
click at [216, 370] on link "Unsecured Priority Claims" at bounding box center [147, 368] width 251 height 28
click at [245, 370] on span at bounding box center [258, 371] width 27 height 23
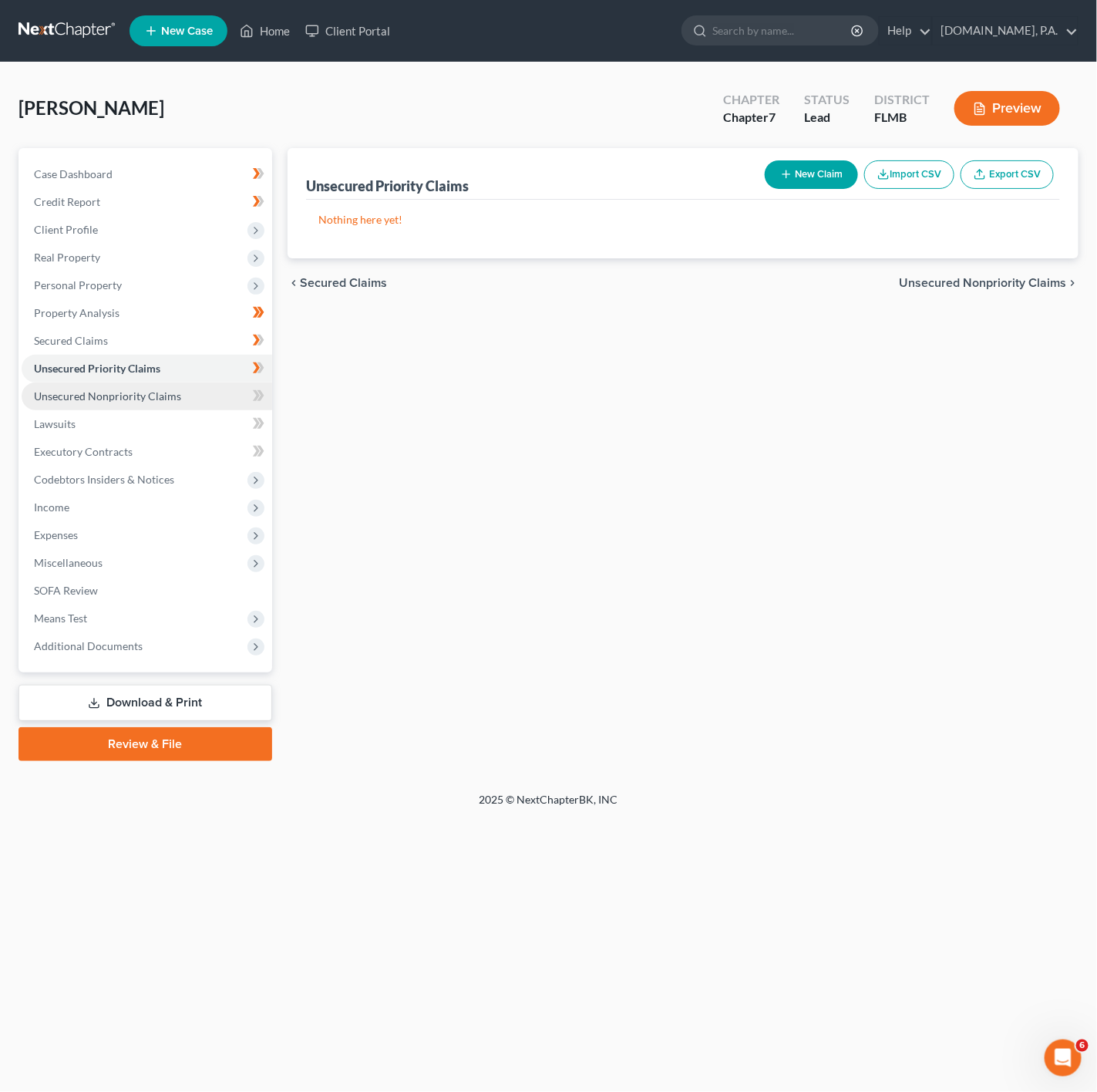
click at [217, 397] on link "Unsecured Nonpriority Claims" at bounding box center [147, 396] width 251 height 28
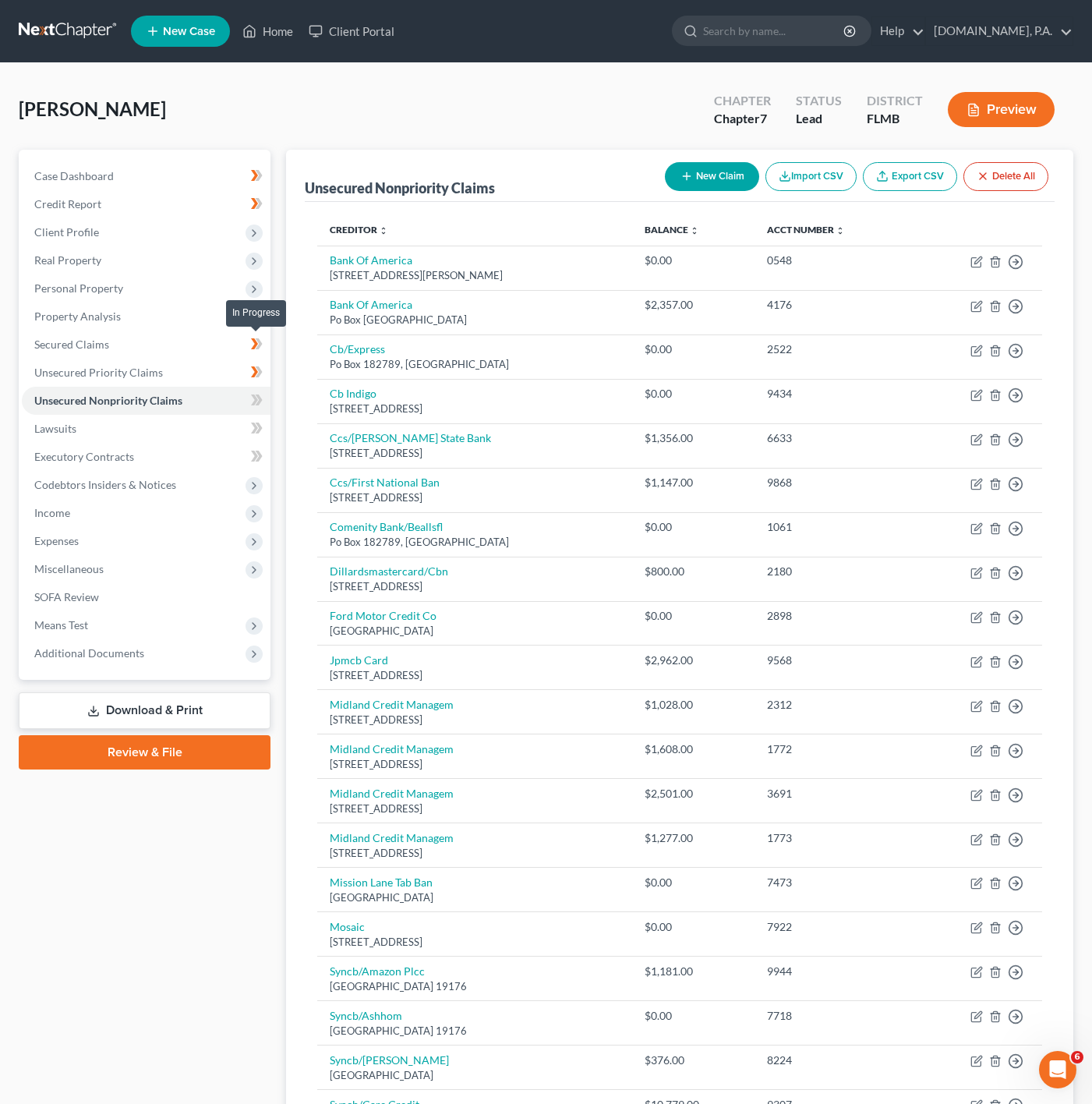
click at [262, 342] on icon at bounding box center [257, 343] width 12 height 20
click at [265, 332] on link "Secured Claims" at bounding box center [146, 344] width 248 height 28
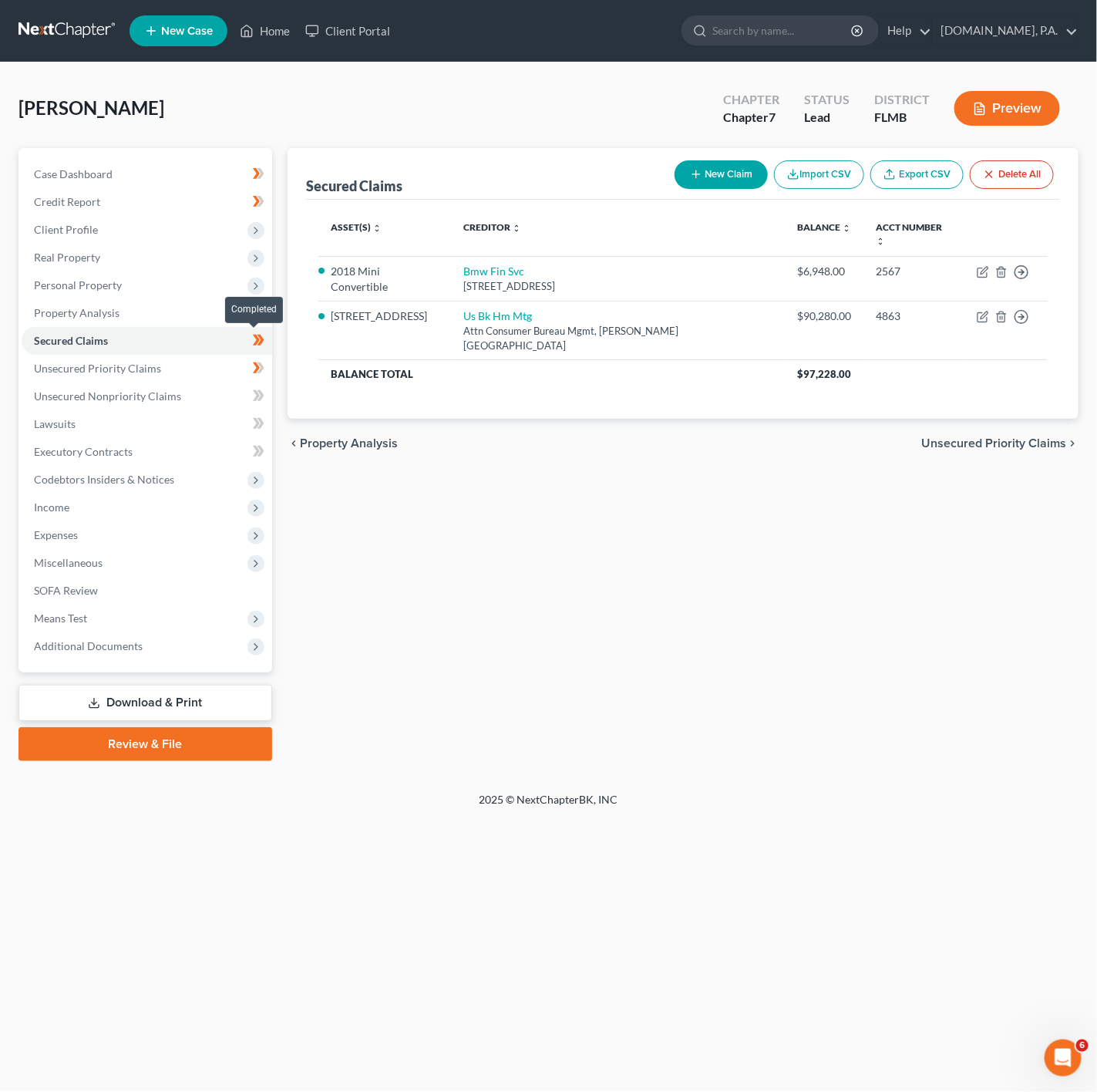
click at [262, 338] on icon at bounding box center [260, 340] width 7 height 11
click at [220, 372] on link "Unsecured Priority Claims" at bounding box center [147, 368] width 251 height 28
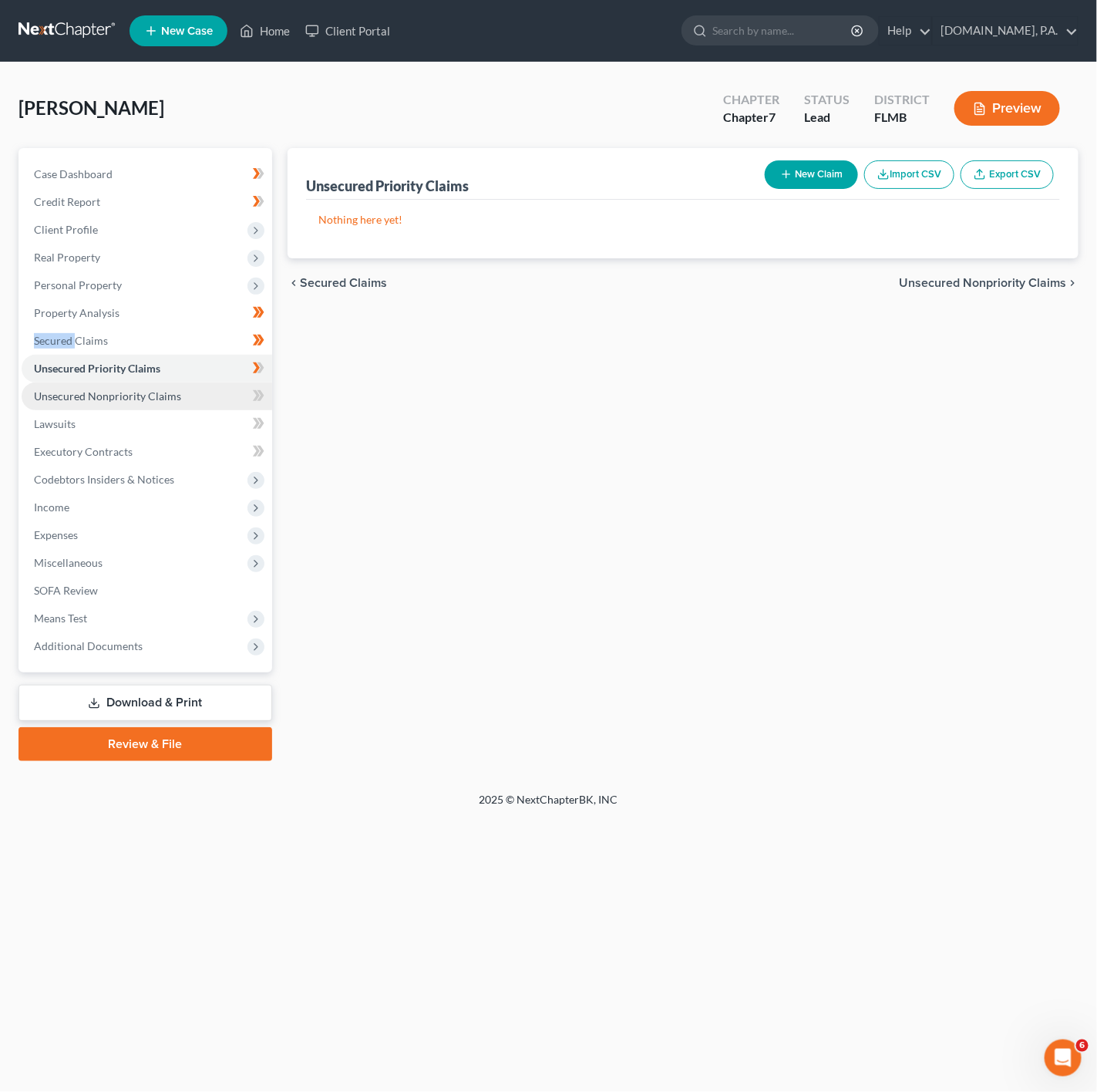
click at [205, 403] on link "Unsecured Nonpriority Claims" at bounding box center [147, 396] width 251 height 28
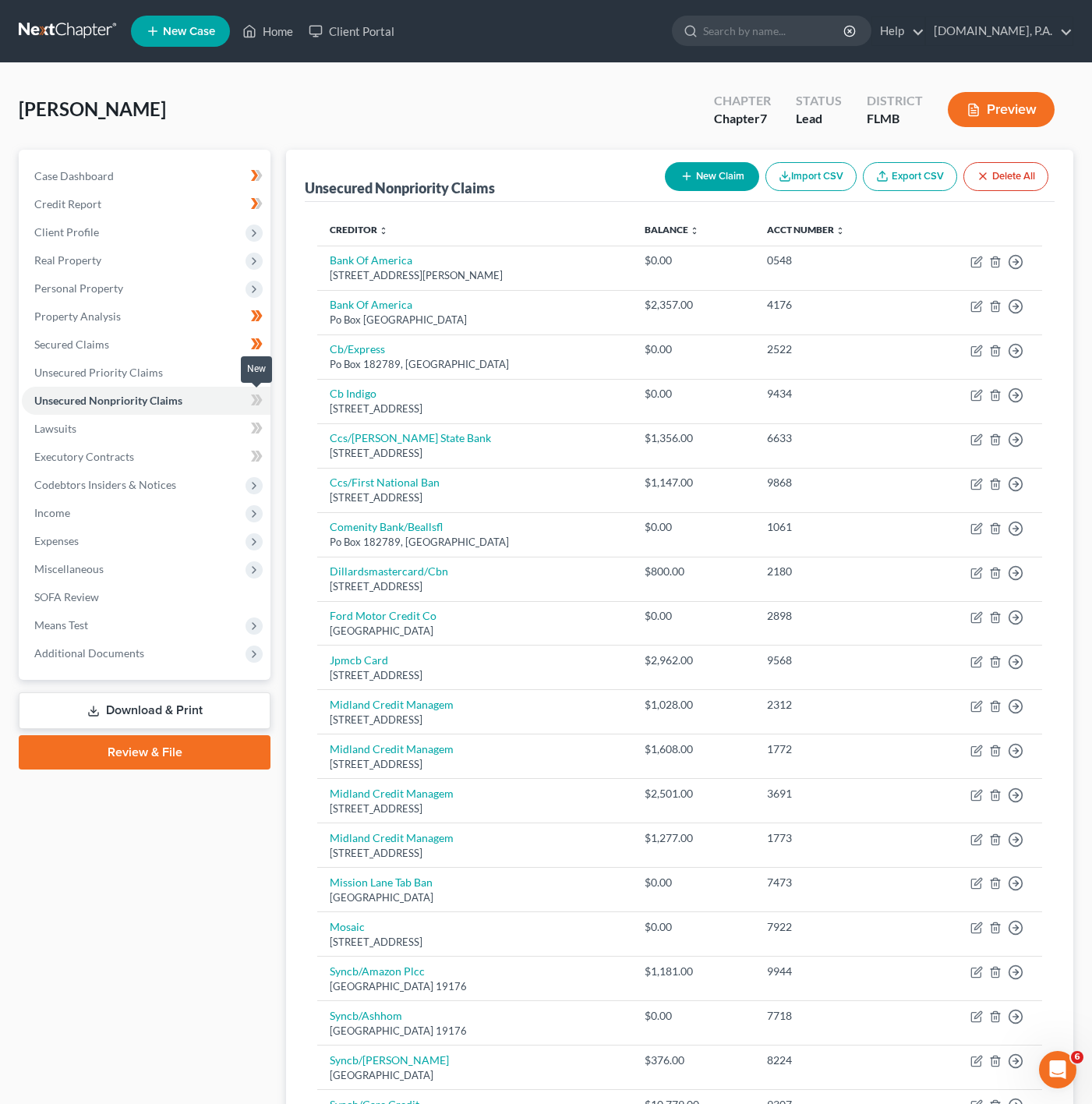
click at [266, 404] on span at bounding box center [257, 403] width 27 height 24
click at [195, 433] on link "Lawsuits" at bounding box center [146, 428] width 248 height 28
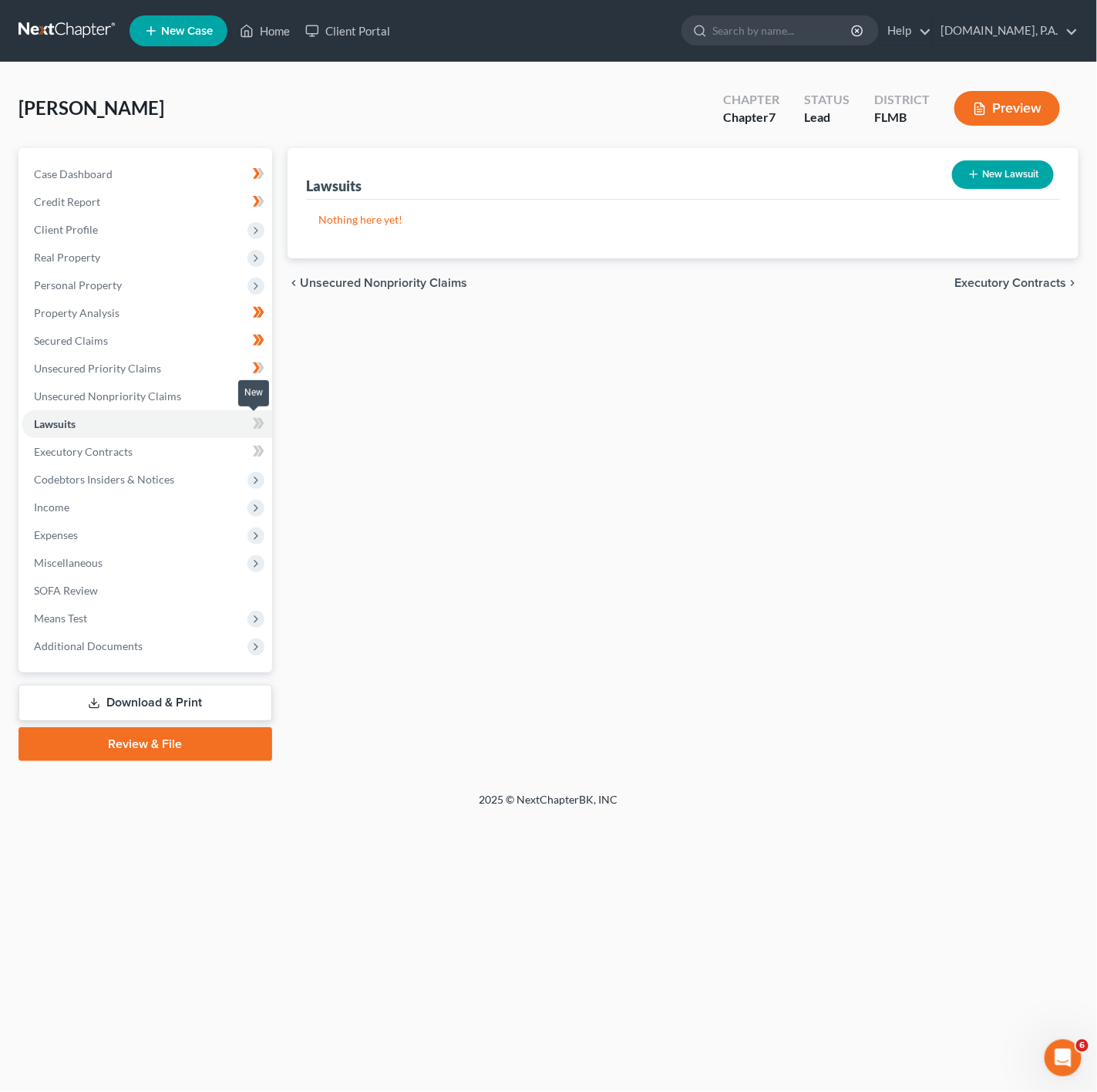
click at [255, 421] on icon at bounding box center [257, 423] width 7 height 11
click at [259, 442] on icon at bounding box center [259, 451] width 12 height 19
